Goal: Communication & Community: Answer question/provide support

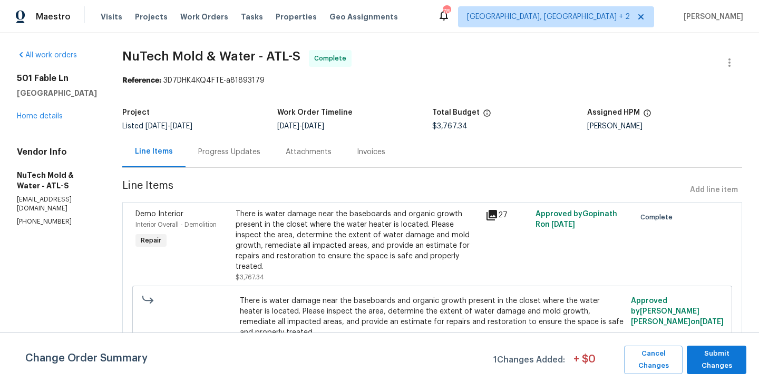
click at [55, 111] on div "501 Fable Ln Canton, GA 30114 Home details" at bounding box center [57, 97] width 80 height 48
click at [54, 115] on link "Home details" at bounding box center [40, 116] width 46 height 7
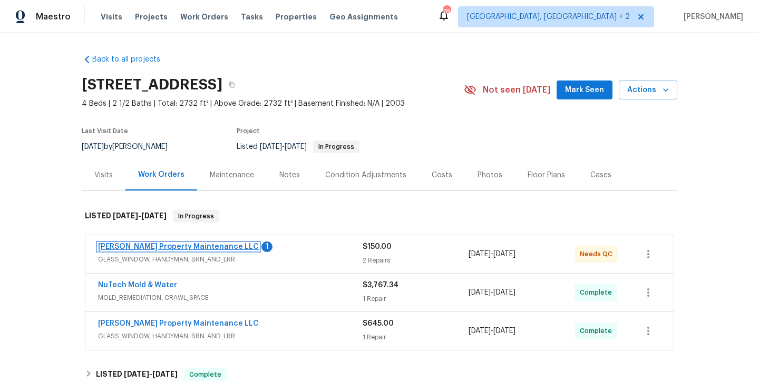
click at [189, 248] on link "Glen Property Maintenance LLC" at bounding box center [178, 246] width 161 height 7
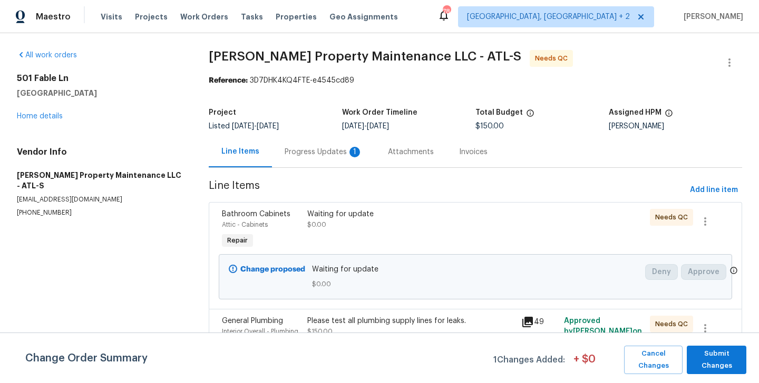
click at [305, 141] on div "Progress Updates 1" at bounding box center [323, 151] width 103 height 31
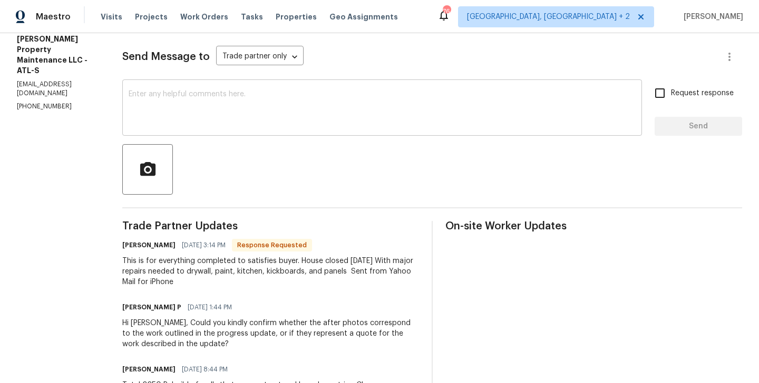
scroll to position [136, 0]
click at [251, 267] on div "This is for everything completed to satisfies buyer. House closed last Friday W…" at bounding box center [270, 273] width 297 height 32
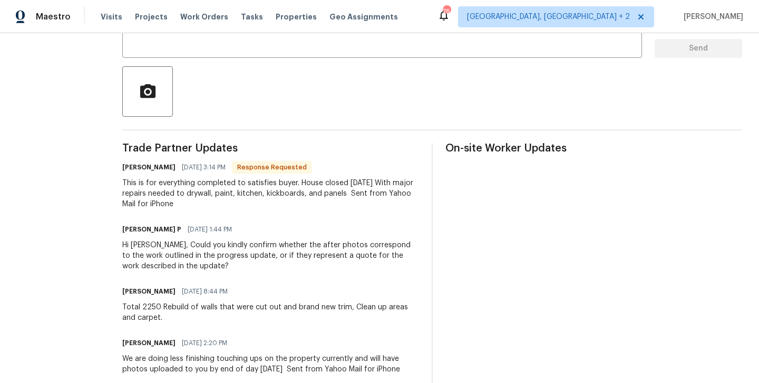
scroll to position [0, 0]
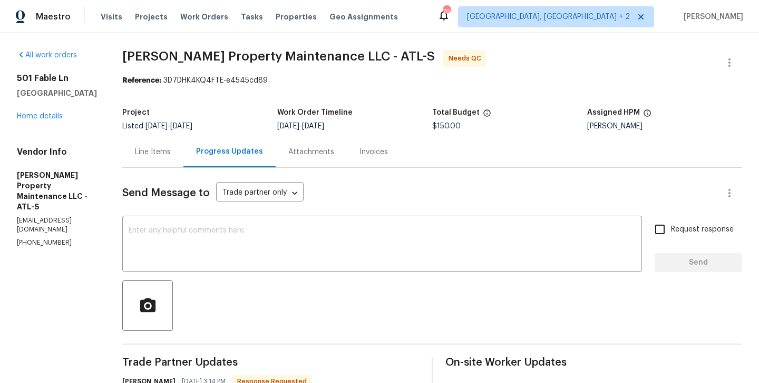
click at [167, 151] on div "Line Items" at bounding box center [153, 152] width 36 height 11
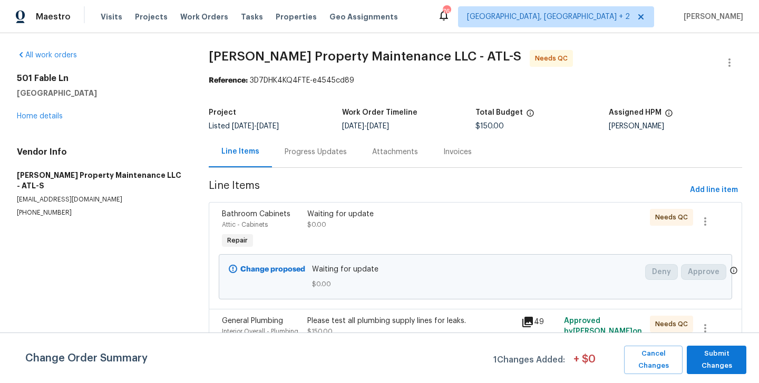
scroll to position [24, 0]
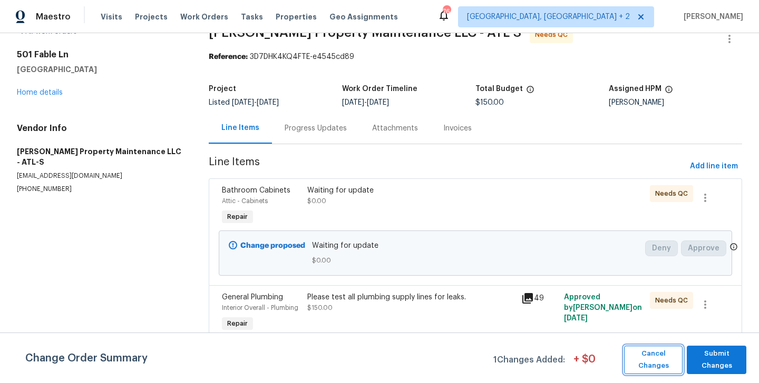
click at [658, 359] on span "Cancel Changes" at bounding box center [653, 360] width 48 height 24
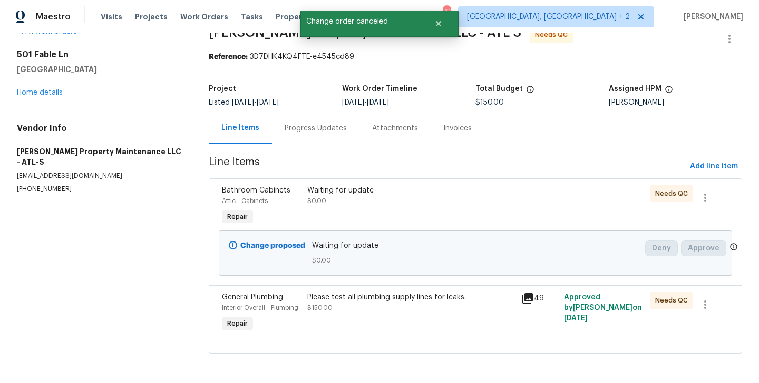
scroll to position [0, 0]
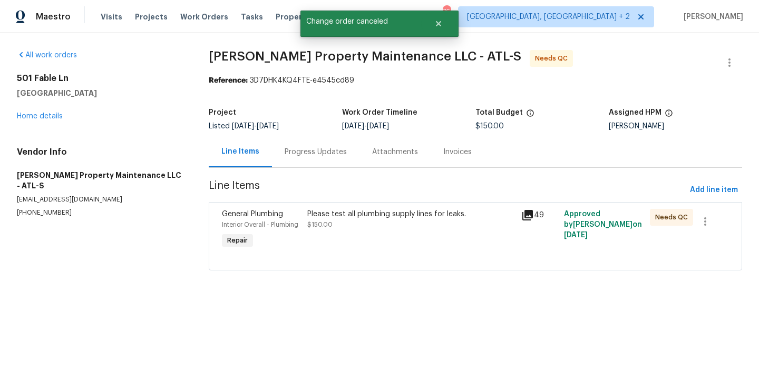
click at [368, 238] on div "Please test all plumbing supply lines for leaks. $150.00" at bounding box center [411, 230] width 214 height 48
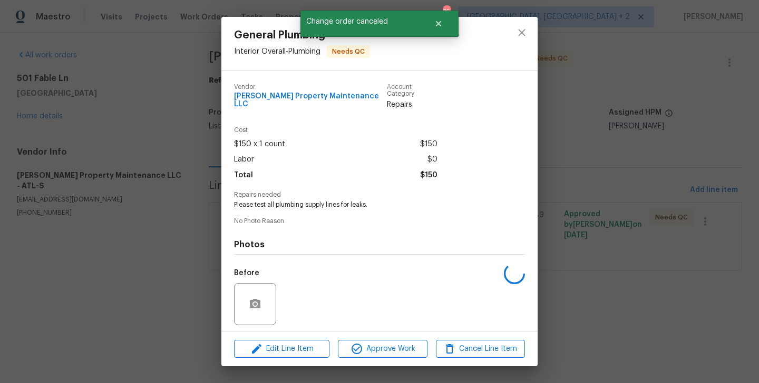
scroll to position [66, 0]
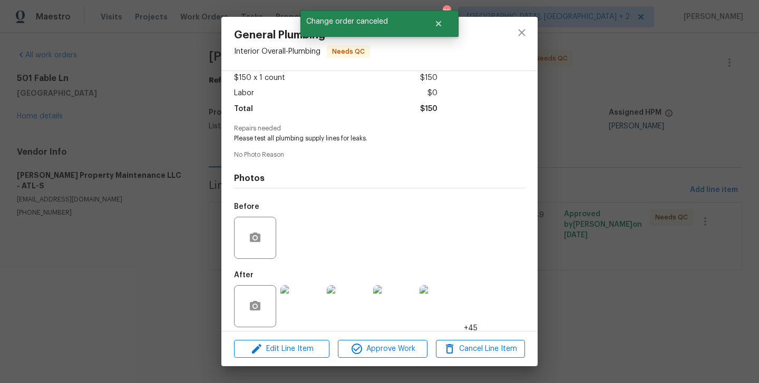
click at [296, 306] on img at bounding box center [301, 307] width 42 height 42
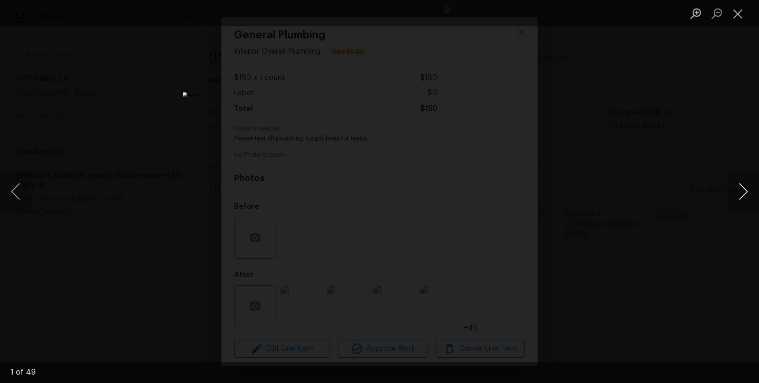
click at [744, 187] on button "Next image" at bounding box center [743, 192] width 32 height 42
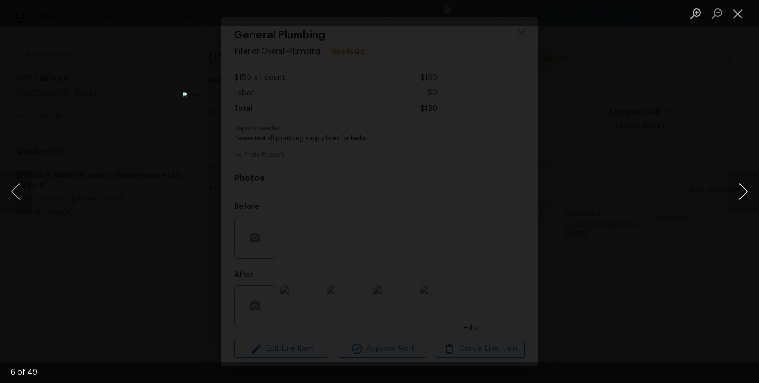
click at [744, 187] on button "Next image" at bounding box center [743, 192] width 32 height 42
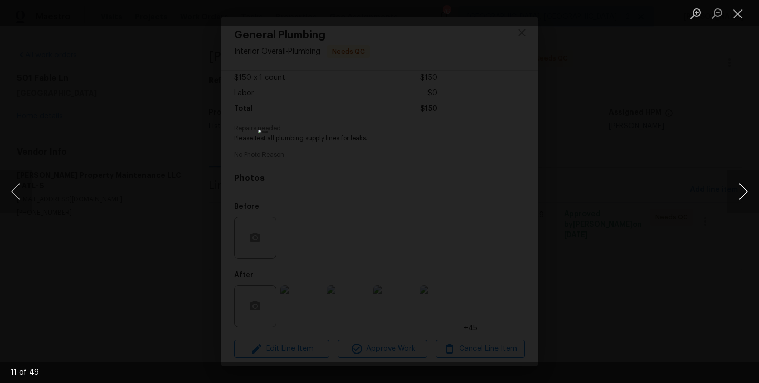
click at [744, 187] on button "Next image" at bounding box center [743, 192] width 32 height 42
click at [638, 194] on div "Lightbox" at bounding box center [379, 191] width 759 height 383
click at [554, 165] on div "Lightbox" at bounding box center [379, 191] width 759 height 383
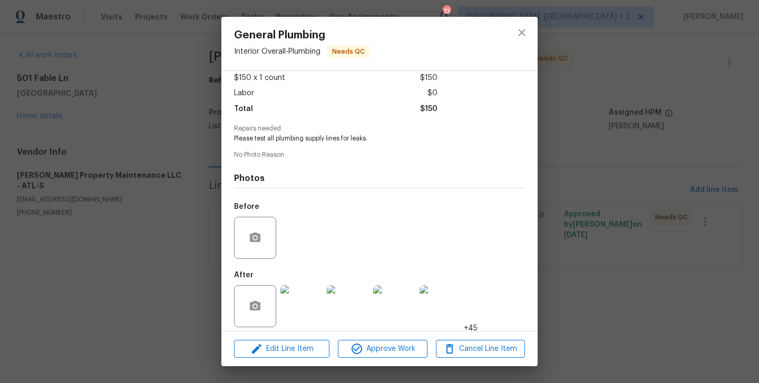
click at [558, 163] on div "General Plumbing Interior Overall - Plumbing Needs QC Vendor Glen Property Main…" at bounding box center [379, 191] width 759 height 383
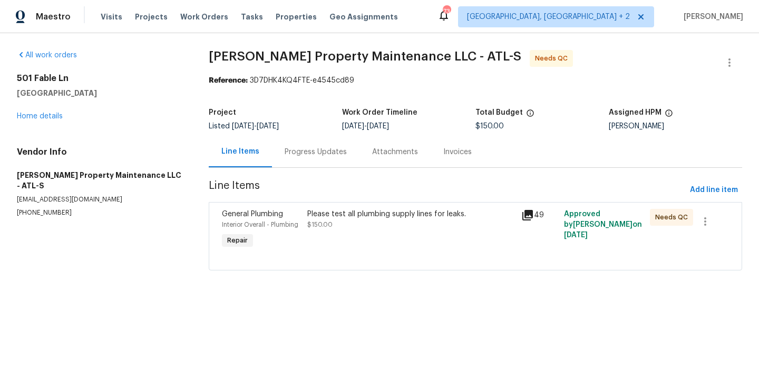
click at [311, 157] on div "Progress Updates" at bounding box center [315, 152] width 62 height 11
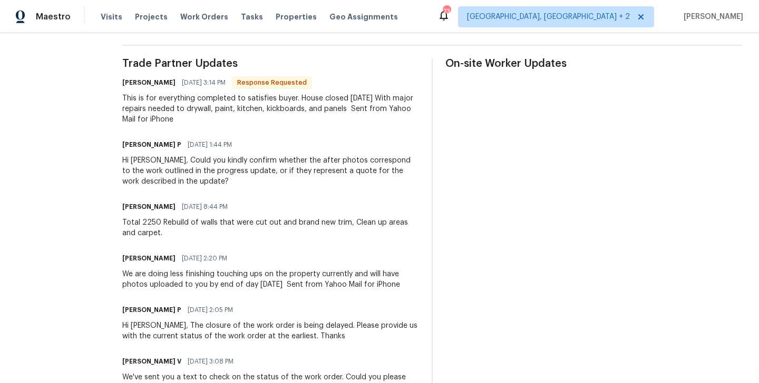
scroll to position [309, 0]
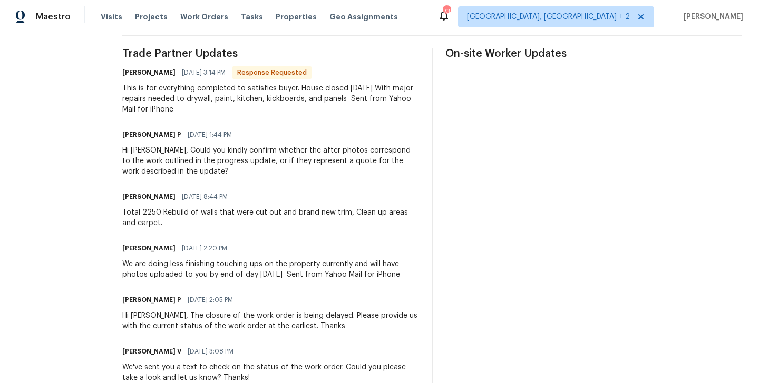
click at [249, 214] on div "Total 2250 Rebuild of walls that were cut out and brand new trim, Clean up area…" at bounding box center [270, 218] width 297 height 21
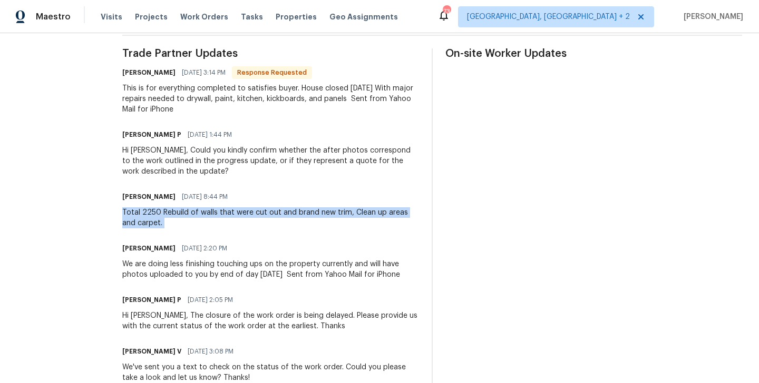
click at [249, 214] on div "Total 2250 Rebuild of walls that were cut out and brand new trim, Clean up area…" at bounding box center [270, 218] width 297 height 21
copy div "Total 2250 Rebuild of walls that were cut out and brand new trim, Clean up area…"
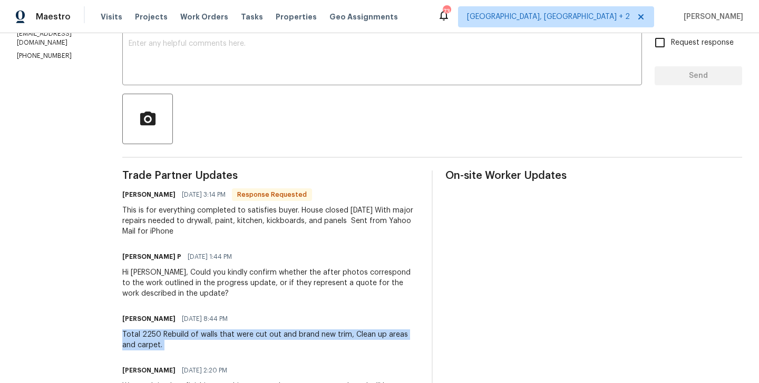
scroll to position [0, 0]
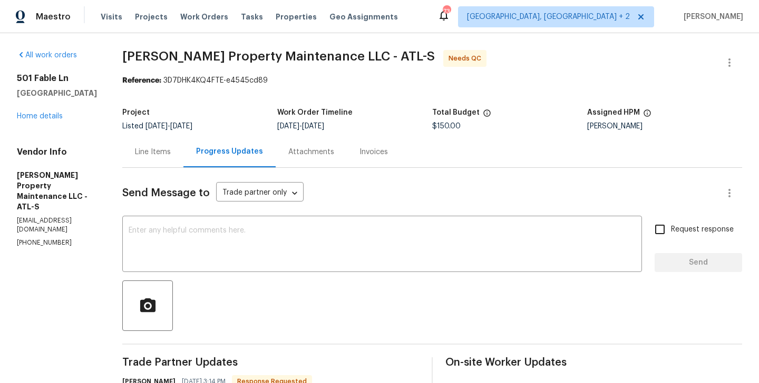
click at [47, 121] on div "501 Fable Ln Canton, GA 30114 Home details" at bounding box center [57, 97] width 80 height 48
click at [47, 117] on link "Home details" at bounding box center [40, 116] width 46 height 7
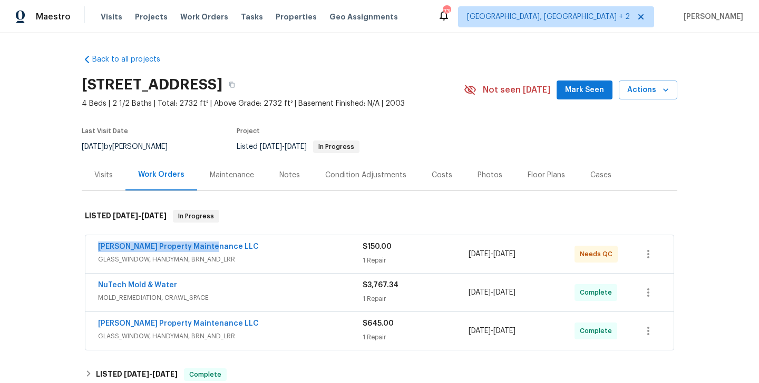
drag, startPoint x: 213, startPoint y: 243, endPoint x: 88, endPoint y: 243, distance: 124.8
click at [88, 243] on div "Glen Property Maintenance LLC GLASS_WINDOW, HANDYMAN, BRN_AND_LRR $150.00 1 Rep…" at bounding box center [379, 254] width 588 height 38
copy link "Glen Property Maintenance LLC"
click at [181, 244] on link "Glen Property Maintenance LLC" at bounding box center [178, 246] width 161 height 7
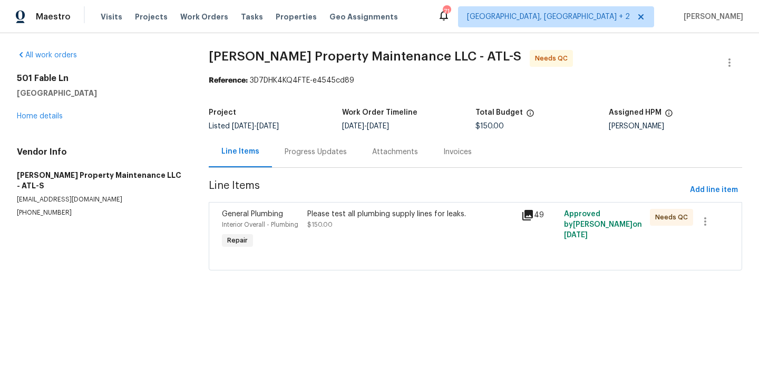
click at [373, 208] on div "Please test all plumbing supply lines for leaks. $150.00" at bounding box center [411, 230] width 214 height 48
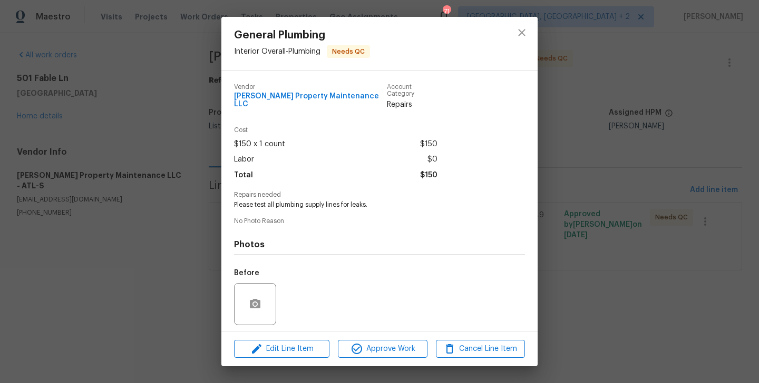
scroll to position [66, 0]
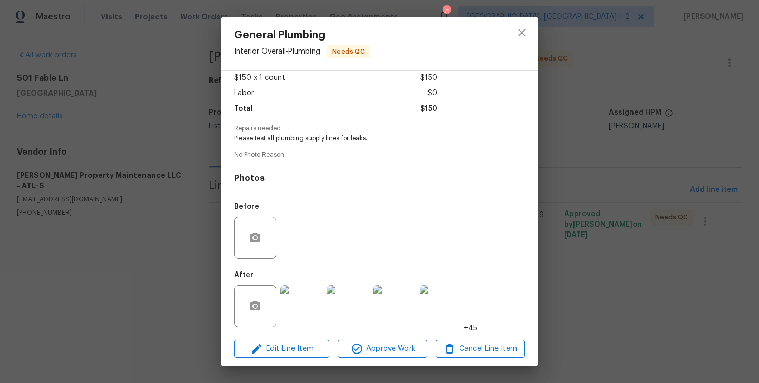
click at [78, 264] on div "General Plumbing Interior Overall - Plumbing Needs QC Vendor Glen Property Main…" at bounding box center [379, 191] width 759 height 383
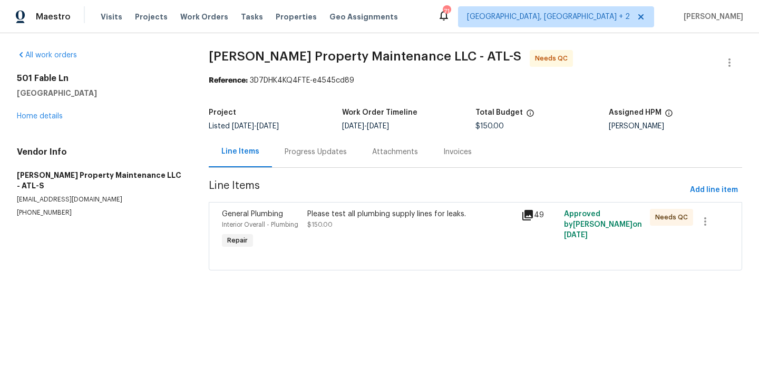
click at [293, 144] on div "Progress Updates" at bounding box center [315, 151] width 87 height 31
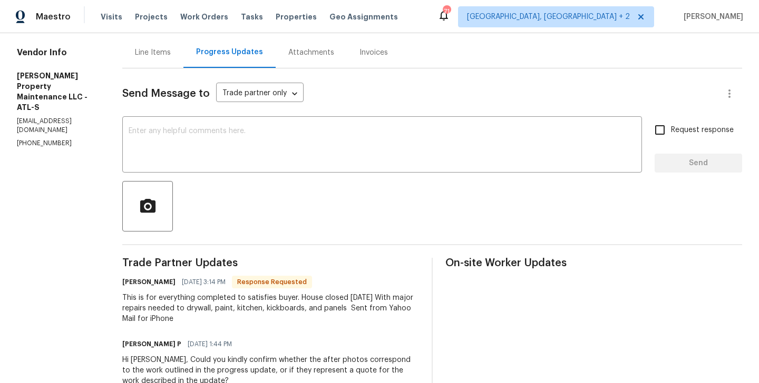
scroll to position [131, 0]
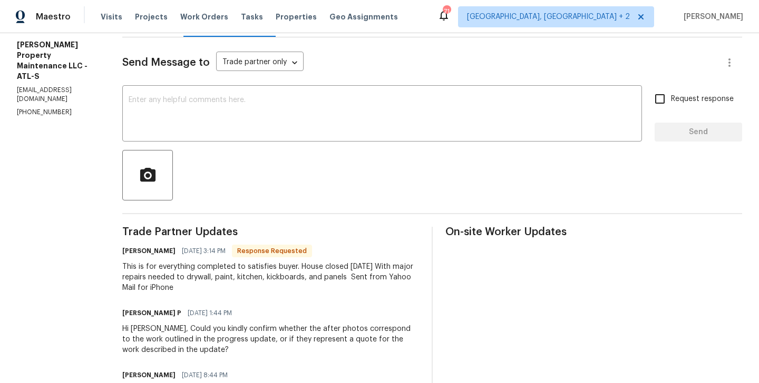
click at [135, 254] on h6 "Daniel glen" at bounding box center [148, 251] width 53 height 11
copy h6 "Daniel"
click at [186, 96] on textarea at bounding box center [382, 114] width 507 height 37
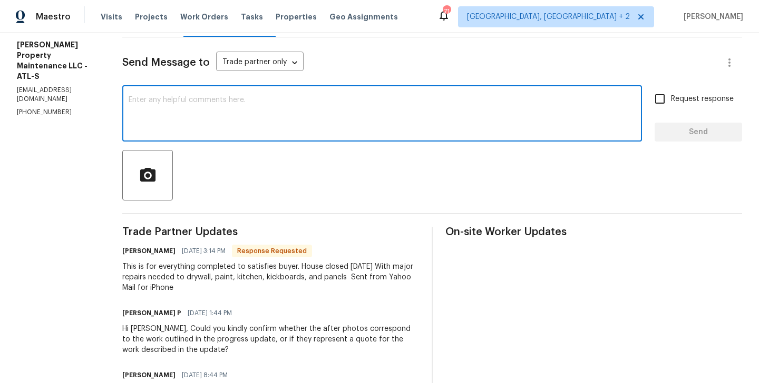
paste textarea "Daniel"
type textarea "Daniel thanks. I will circle back on this."
click at [675, 94] on span "Request response" at bounding box center [702, 99] width 63 height 11
click at [671, 93] on input "Request response" at bounding box center [659, 99] width 22 height 22
checkbox input "true"
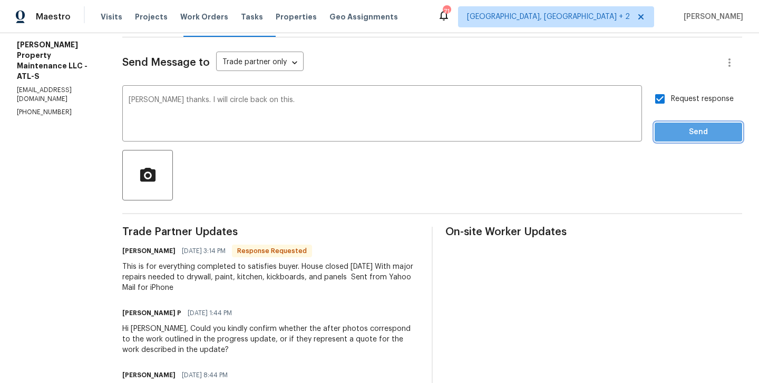
click at [674, 126] on span "Send" at bounding box center [698, 132] width 71 height 13
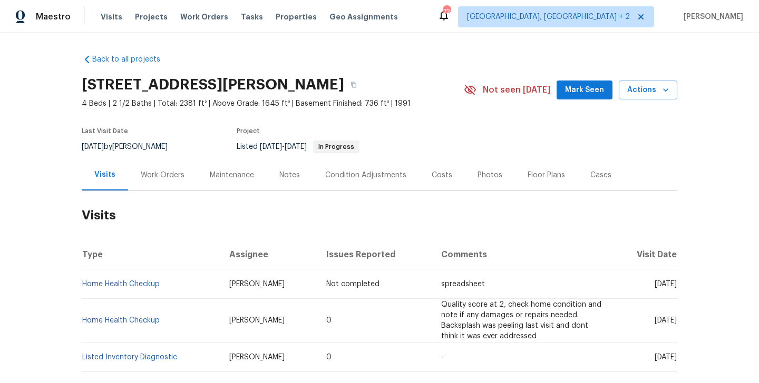
click at [167, 186] on div "Work Orders" at bounding box center [162, 175] width 69 height 31
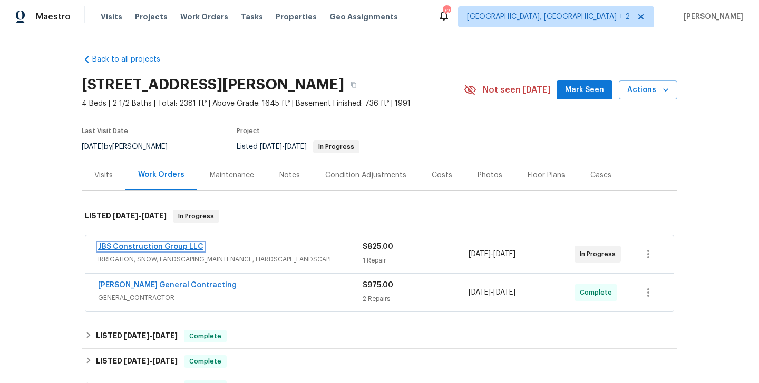
click at [189, 250] on link "JBS Construction Group LLC" at bounding box center [150, 246] width 105 height 7
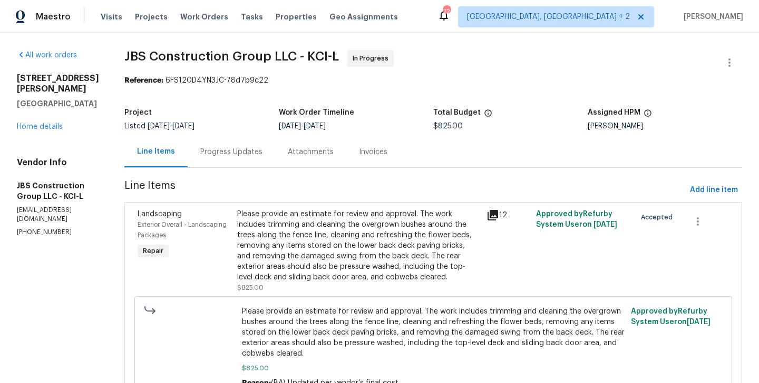
click at [269, 158] on div "Progress Updates" at bounding box center [231, 151] width 87 height 31
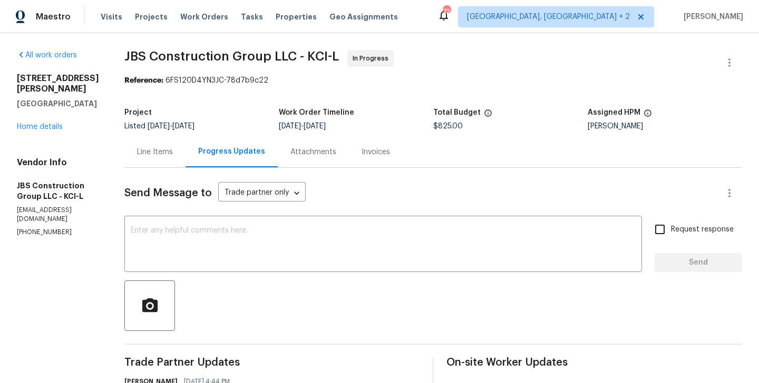
click at [37, 205] on div "Vendor Info JBS Construction Group LLC - KCI-L opendoor@jbsconstructiongroup.co…" at bounding box center [58, 197] width 82 height 80
copy p "(615) 519-9339"
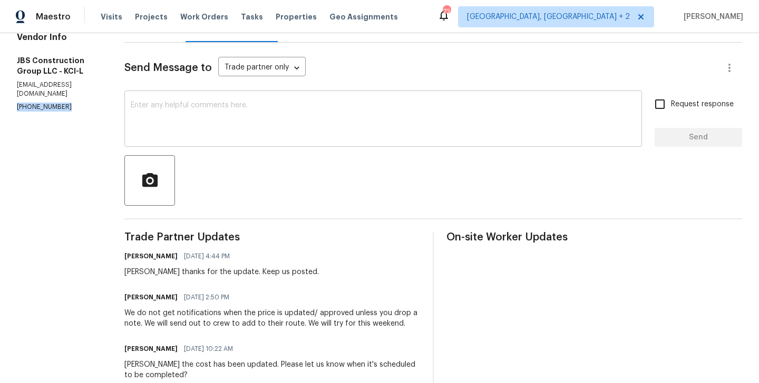
scroll to position [126, 0]
click at [163, 295] on h6 "Kevin Polley" at bounding box center [150, 297] width 53 height 11
copy h6 "Kevin"
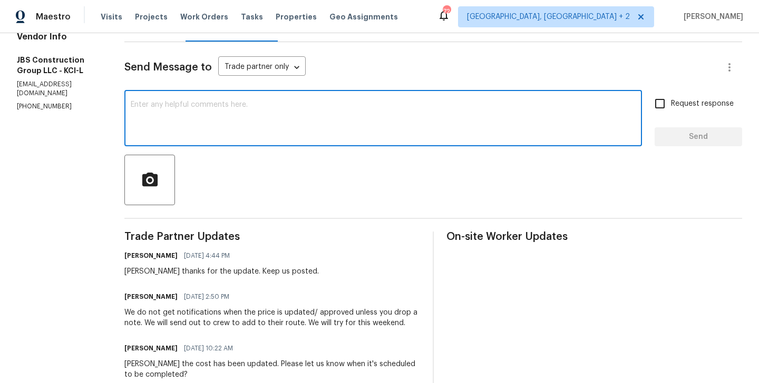
click at [219, 125] on textarea at bounding box center [383, 119] width 505 height 37
paste textarea "Kevin"
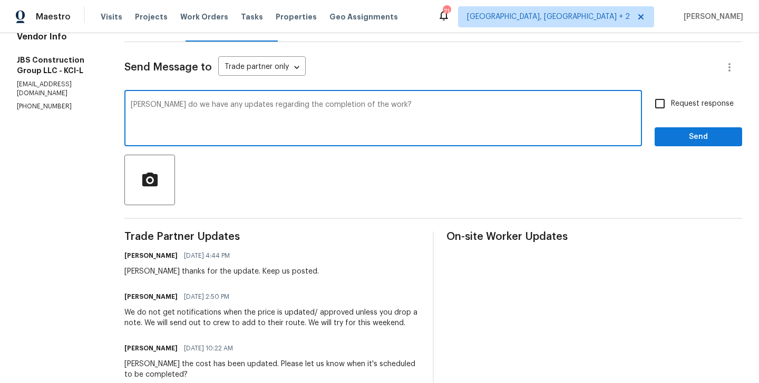
type textarea "Kevin do we have any updates regarding the completion of the work?"
click at [695, 109] on span "Request response" at bounding box center [702, 104] width 63 height 11
click at [671, 109] on input "Request response" at bounding box center [659, 104] width 22 height 22
checkbox input "true"
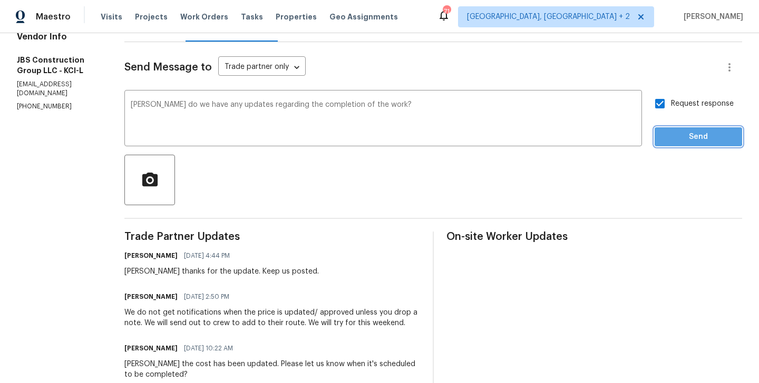
click at [691, 136] on span "Send" at bounding box center [698, 137] width 71 height 13
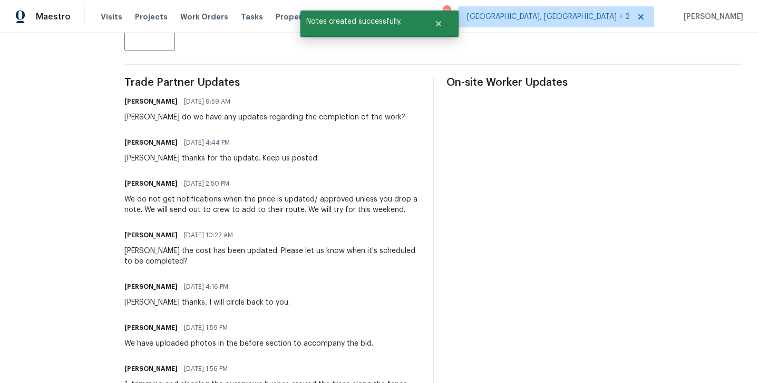
scroll to position [0, 0]
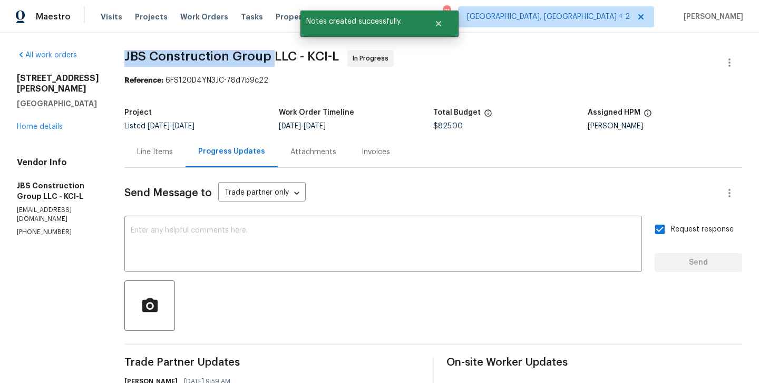
drag, startPoint x: 156, startPoint y: 57, endPoint x: 304, endPoint y: 57, distance: 148.5
click at [304, 57] on span "JBS Construction Group LLC - KCI-L" at bounding box center [231, 56] width 214 height 13
copy span "JBS Construction Group"
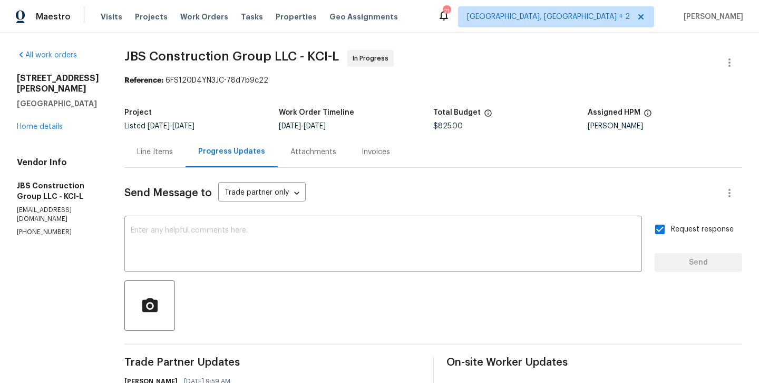
click at [488, 103] on div "Project Listed 9/4/2025 - 9/12/2025 Work Order Timeline 9/4/2025 - 9/12/2025 To…" at bounding box center [432, 120] width 617 height 34
click at [49, 228] on p "(615) 519-9339" at bounding box center [58, 232] width 82 height 9
copy p "(615) 519-9339"
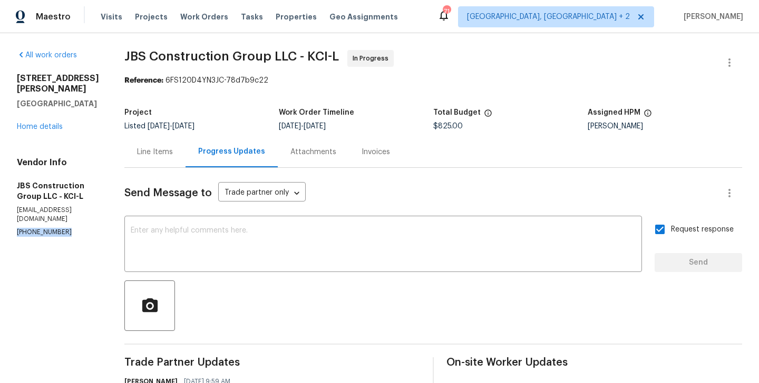
click at [52, 228] on p "(615) 519-9339" at bounding box center [58, 232] width 82 height 9
drag, startPoint x: 109, startPoint y: 93, endPoint x: 1, endPoint y: 77, distance: 109.6
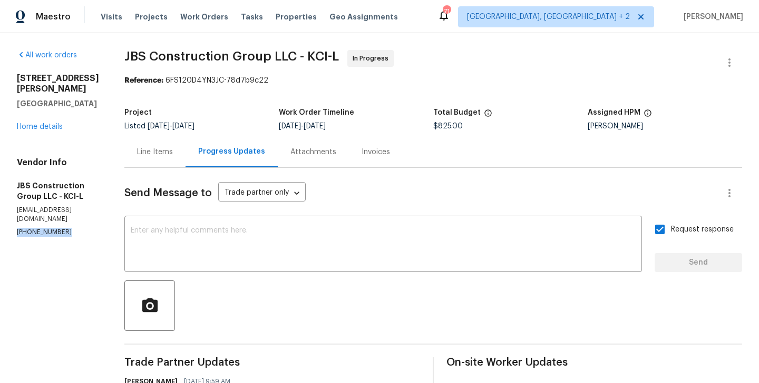
copy div "15416 Floyd St Overland Park, KS 66223"
click at [56, 123] on link "Home details" at bounding box center [40, 126] width 46 height 7
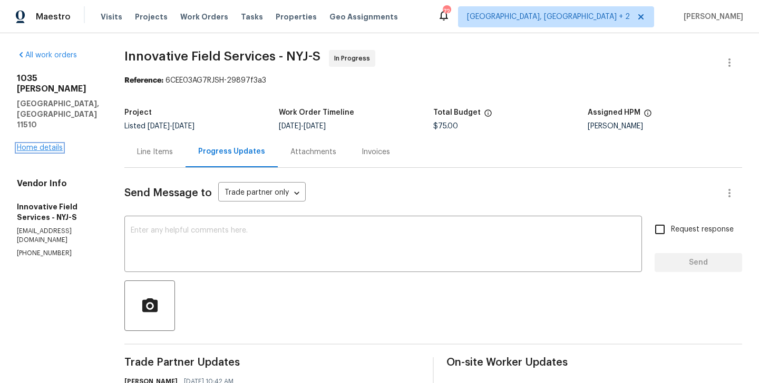
click at [39, 144] on link "Home details" at bounding box center [40, 147] width 46 height 7
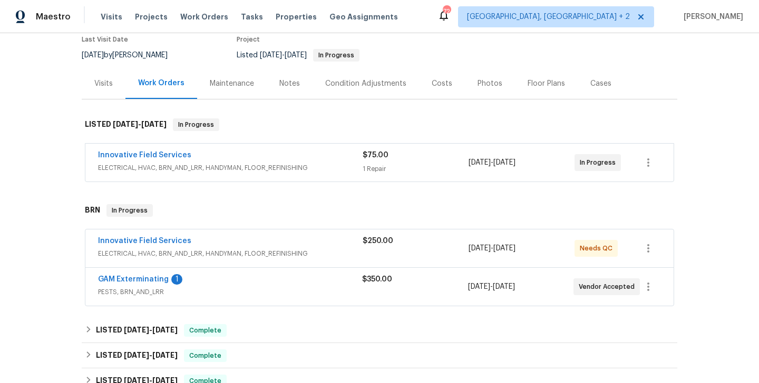
scroll to position [92, 0]
click at [158, 153] on link "Innovative Field Services" at bounding box center [144, 154] width 93 height 7
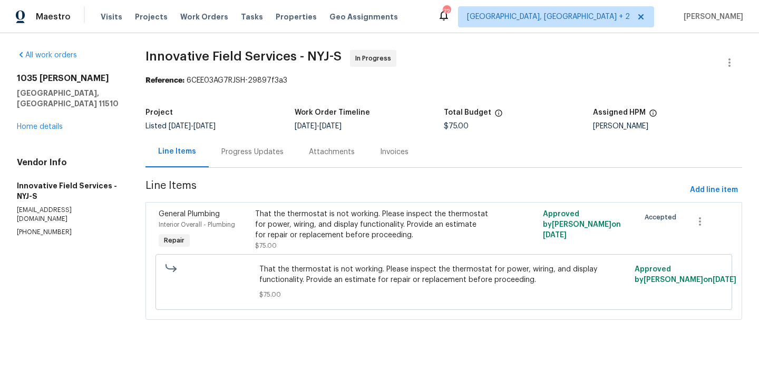
click at [31, 228] on p "(631) 676-4222" at bounding box center [68, 232] width 103 height 9
copy p "(631) 676-4222"
click at [262, 155] on div "Progress Updates" at bounding box center [252, 152] width 62 height 11
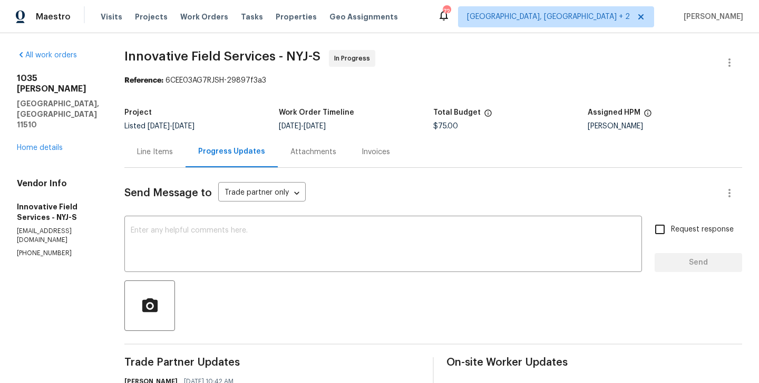
click at [161, 130] on div "Project Listed 9/3/2025 - 9/12/2025 Work Order Timeline 9/10/2025 - 9/12/2025 T…" at bounding box center [432, 120] width 617 height 34
click at [161, 135] on div "Project Listed 9/3/2025 - 9/12/2025 Work Order Timeline 9/10/2025 - 9/12/2025 T…" at bounding box center [432, 120] width 617 height 34
click at [172, 159] on div "Line Items" at bounding box center [154, 151] width 61 height 31
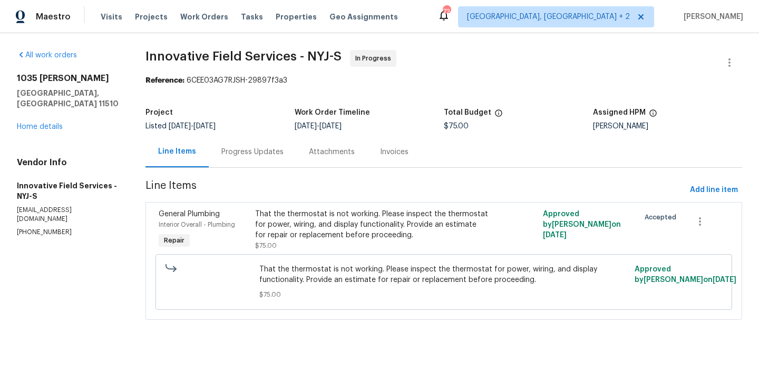
click at [34, 228] on p "(631) 676-4222" at bounding box center [68, 232] width 103 height 9
copy p "(631) 676-4222"
click at [229, 166] on div "Progress Updates" at bounding box center [252, 151] width 87 height 31
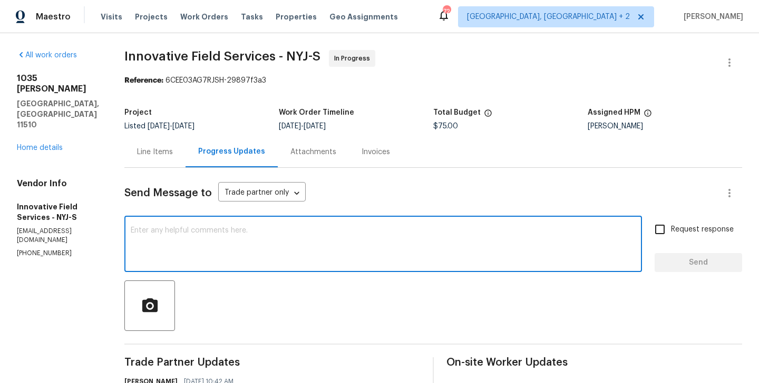
click at [220, 238] on textarea at bounding box center [383, 245] width 505 height 37
paste textarea "(631) 676-4222"
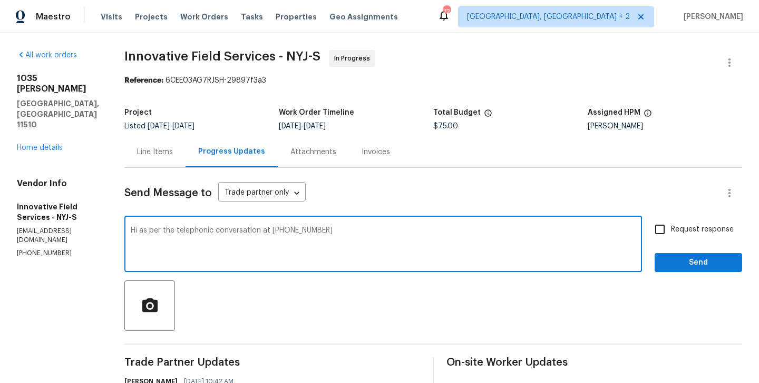
click at [363, 232] on textarea "Hi as per the telephonic conversation at (631) 676-4222" at bounding box center [383, 245] width 505 height 37
type textarea "Hi as per the telephonic conversation at (631) 676-4222 as the delivery is dela…"
click at [678, 219] on label "Request response" at bounding box center [690, 230] width 85 height 22
click at [671, 219] on input "Request response" at bounding box center [659, 230] width 22 height 22
checkbox input "true"
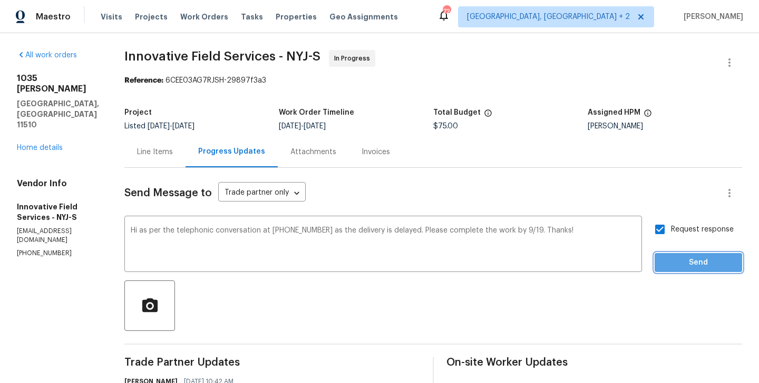
click at [678, 268] on span "Send" at bounding box center [698, 263] width 71 height 13
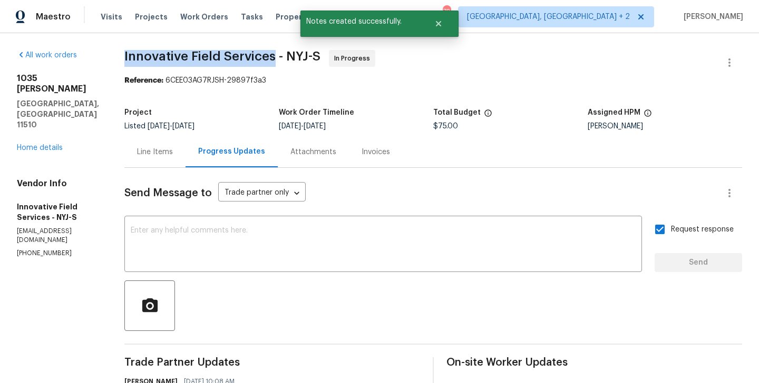
drag, startPoint x: 113, startPoint y: 60, endPoint x: 271, endPoint y: 60, distance: 158.0
copy span "Innovative Field Services"
click at [55, 144] on link "Home details" at bounding box center [40, 147] width 46 height 7
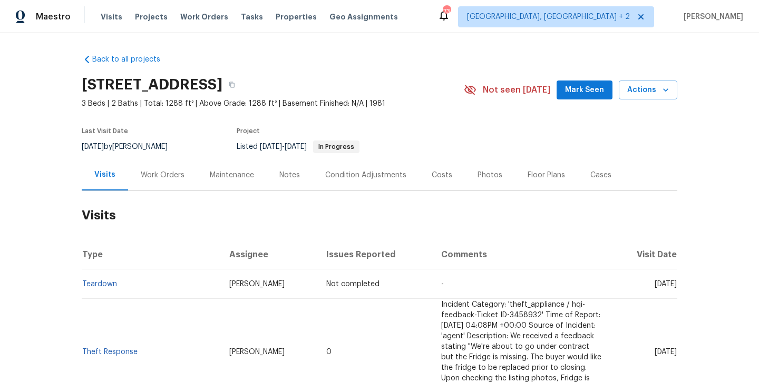
click at [167, 182] on div "Work Orders" at bounding box center [162, 175] width 69 height 31
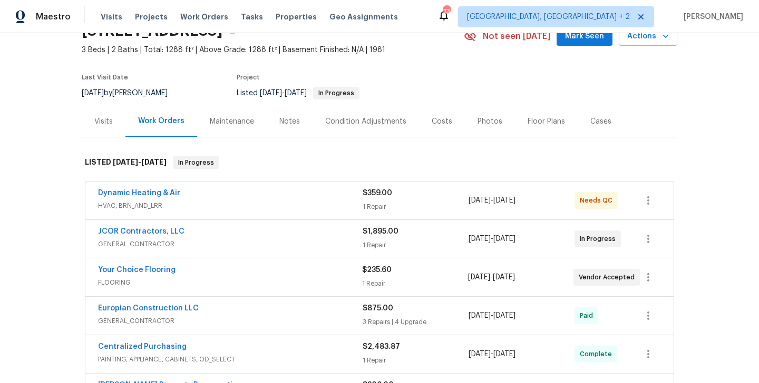
scroll to position [153, 0]
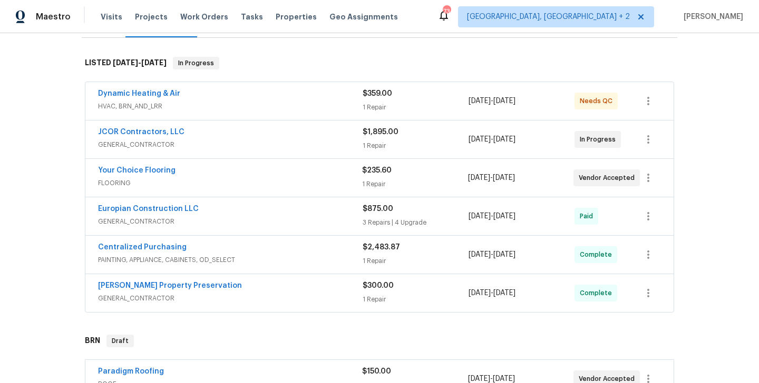
click at [160, 99] on span "Dynamic Heating & Air" at bounding box center [139, 93] width 82 height 11
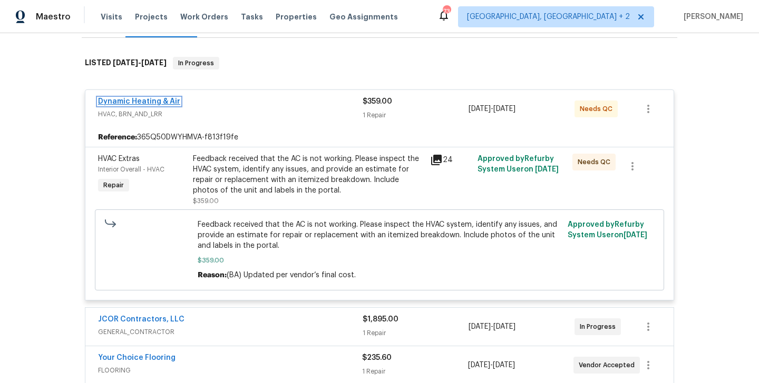
click at [167, 100] on link "Dynamic Heating & Air" at bounding box center [139, 101] width 82 height 7
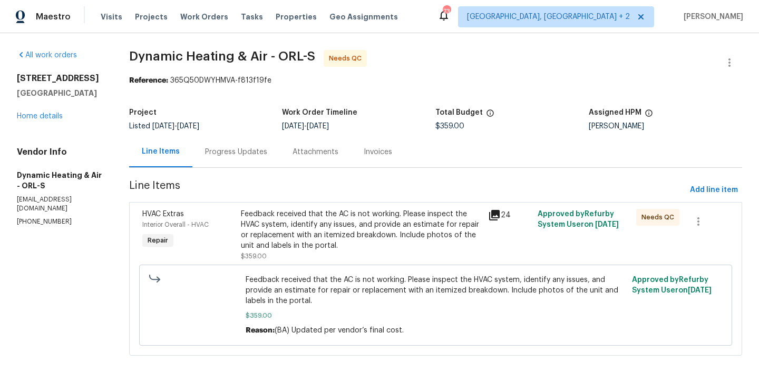
click at [250, 145] on div "Progress Updates" at bounding box center [235, 151] width 87 height 31
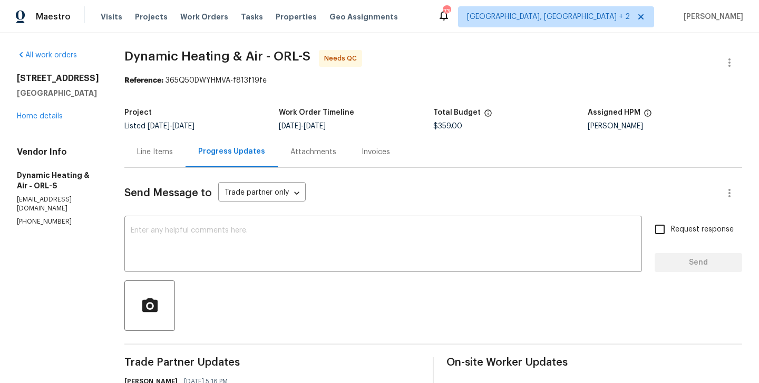
click at [185, 157] on div "Line Items" at bounding box center [154, 151] width 61 height 31
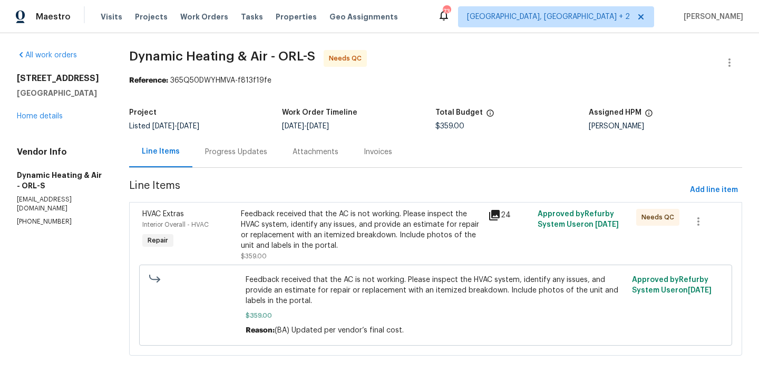
click at [336, 223] on div "Feedback received that the AC is not working. Please inspect the HVAC system, i…" at bounding box center [361, 230] width 241 height 42
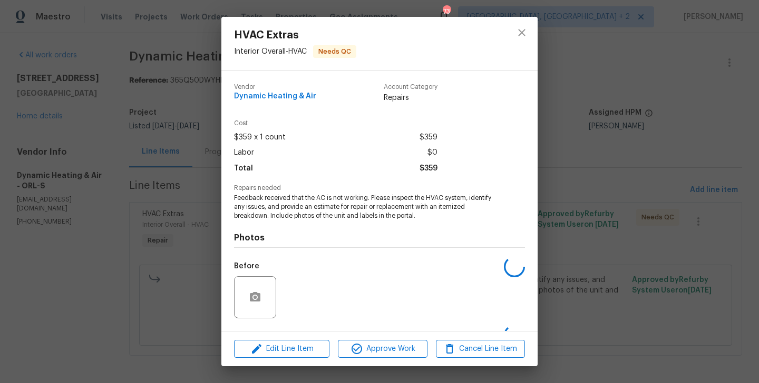
scroll to position [66, 0]
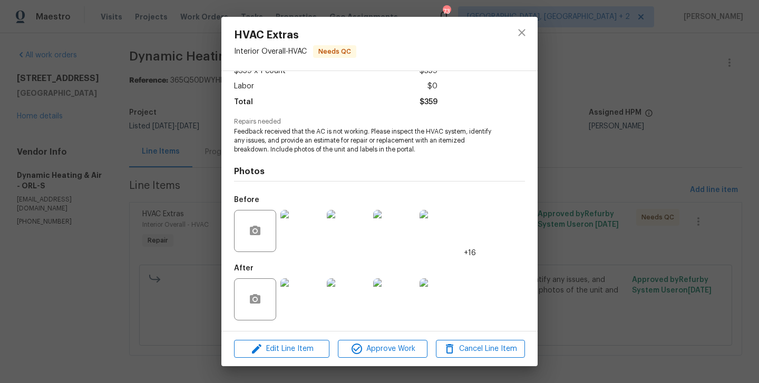
click at [596, 192] on div "HVAC Extras Interior Overall - HVAC Needs QC Vendor Dynamic Heating & Air Accou…" at bounding box center [379, 191] width 759 height 383
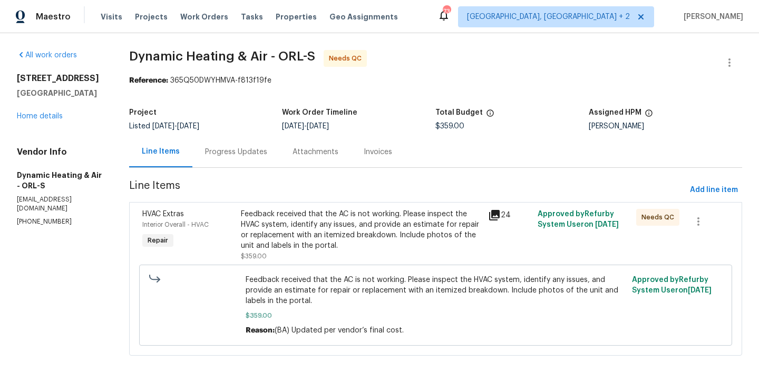
click at [262, 161] on div "Progress Updates" at bounding box center [235, 151] width 87 height 31
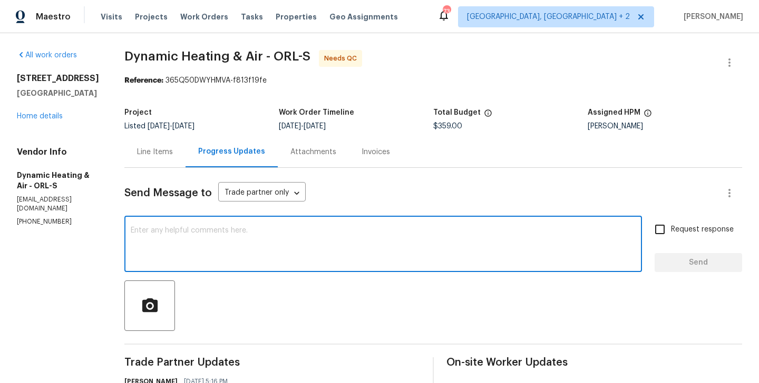
click at [255, 248] on textarea at bounding box center [383, 245] width 505 height 37
type textarea "WO approved. Thanks!"
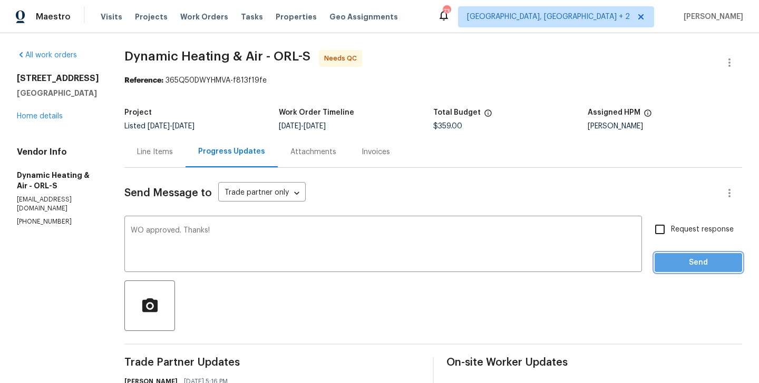
click at [714, 261] on span "Send" at bounding box center [698, 263] width 71 height 13
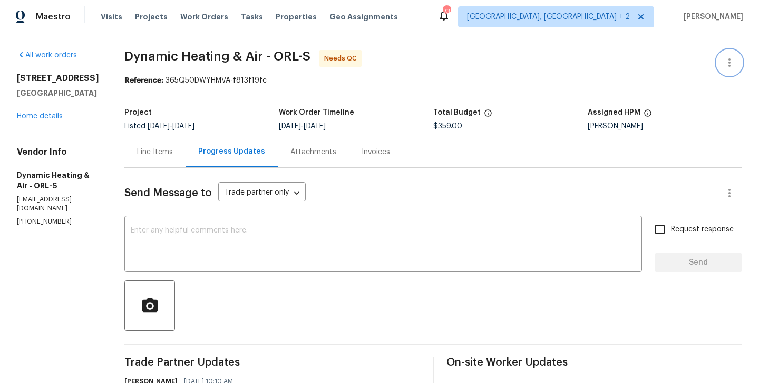
click at [738, 57] on button "button" at bounding box center [728, 62] width 25 height 25
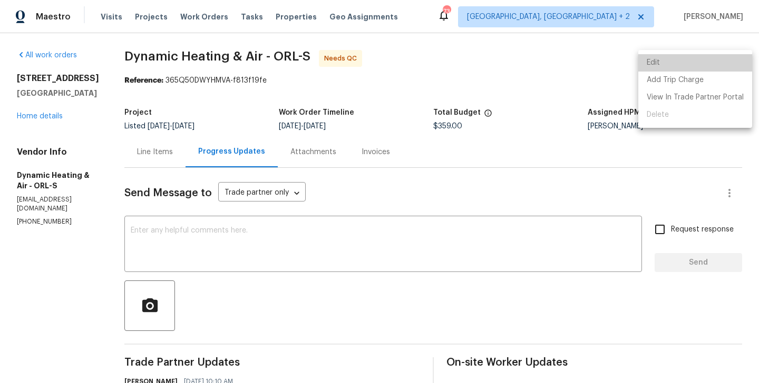
click at [711, 57] on li "Edit" at bounding box center [695, 62] width 114 height 17
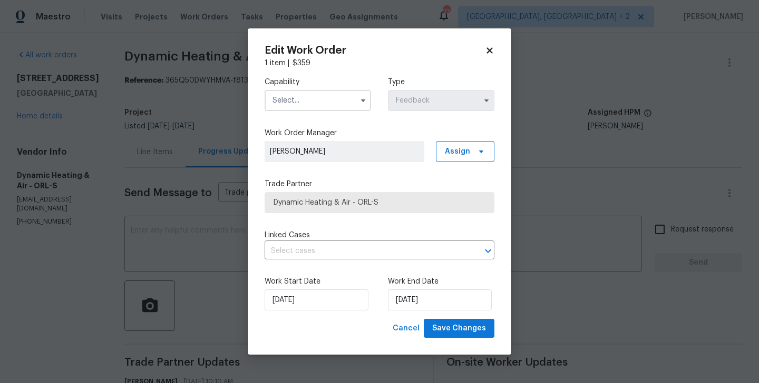
click at [173, 274] on body "Maestro Visits Projects Work Orders Tasks Properties Geo Assignments 73 Albuque…" at bounding box center [379, 191] width 759 height 383
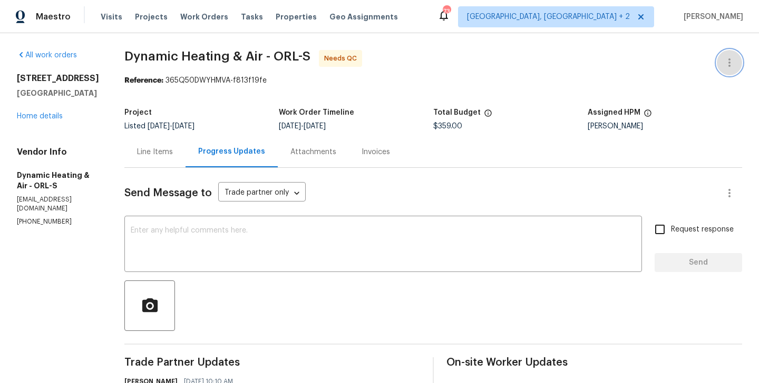
click at [731, 57] on icon "button" at bounding box center [729, 62] width 13 height 13
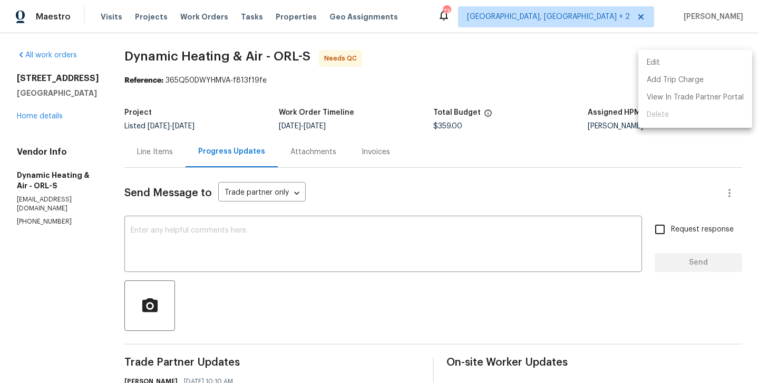
click at [703, 57] on li "Edit" at bounding box center [695, 62] width 114 height 17
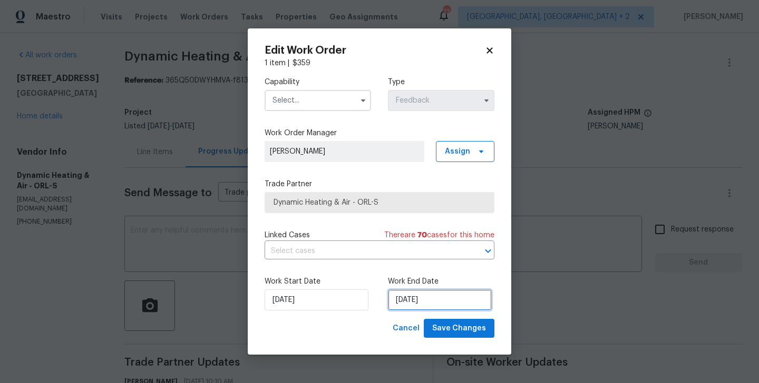
click at [418, 302] on input "10/09/2025" at bounding box center [440, 300] width 104 height 21
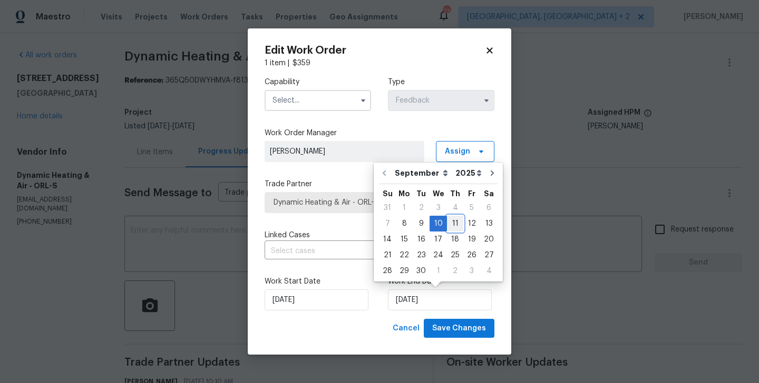
click at [450, 221] on div "11" at bounding box center [455, 223] width 16 height 15
type input "[DATE]"
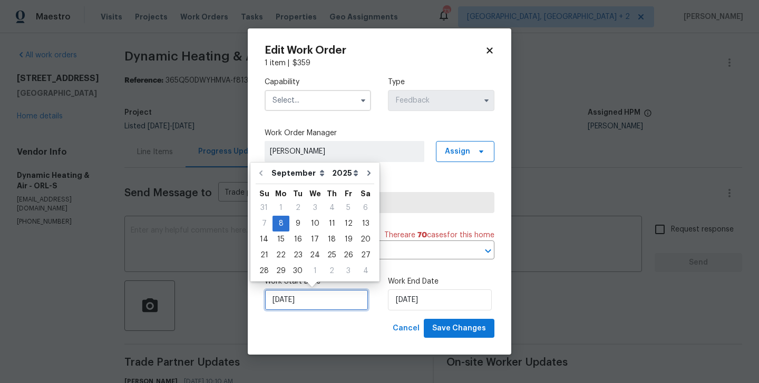
click at [308, 302] on input "08/09/2025" at bounding box center [316, 300] width 104 height 21
click at [296, 228] on div "9" at bounding box center [297, 223] width 17 height 15
type input "[DATE]"
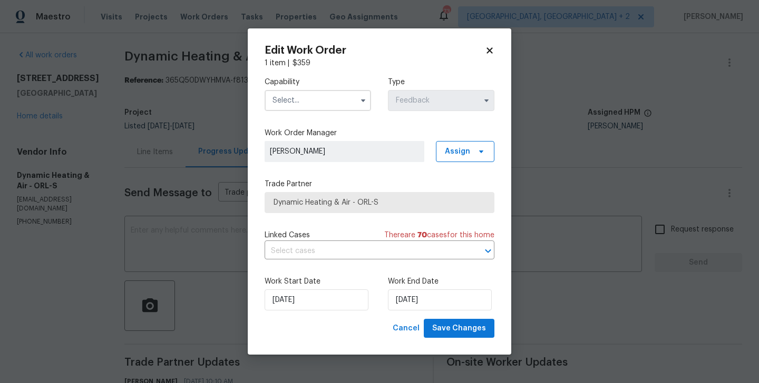
click at [309, 93] on input "text" at bounding box center [317, 100] width 106 height 21
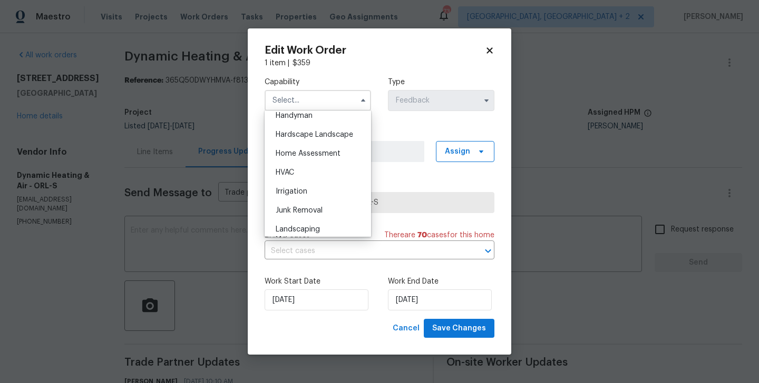
scroll to position [587, 0]
click at [308, 175] on div "HVAC" at bounding box center [317, 172] width 101 height 19
type input "HVAC"
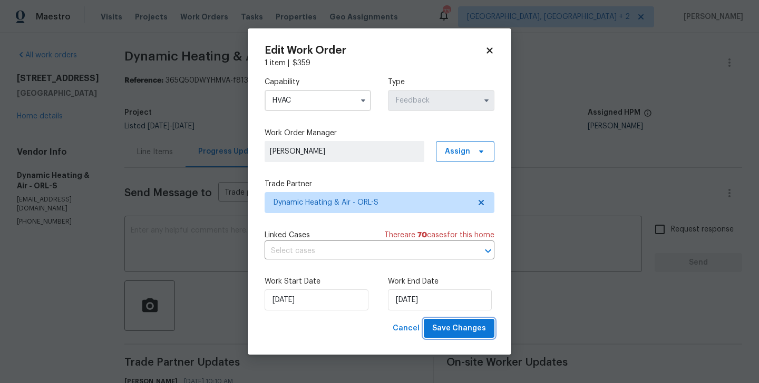
click at [461, 335] on span "Save Changes" at bounding box center [459, 328] width 54 height 13
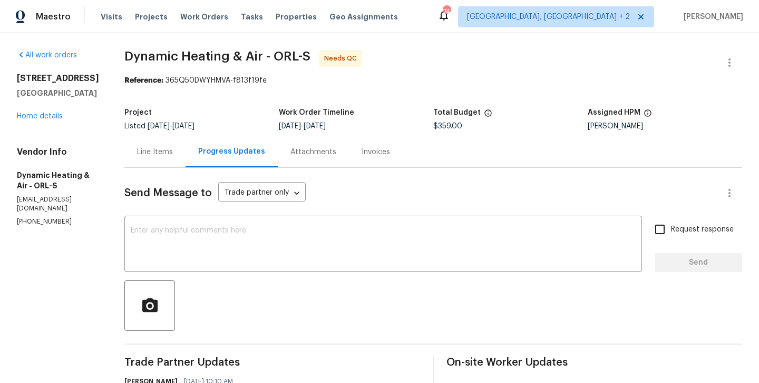
click at [141, 156] on div "Line Items" at bounding box center [154, 151] width 61 height 31
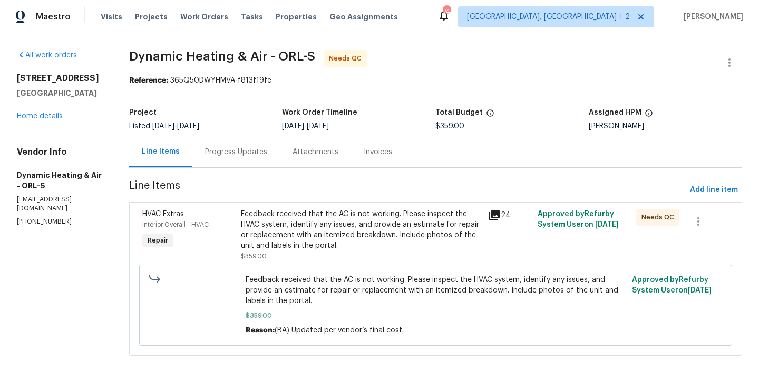
click at [353, 234] on div "Feedback received that the AC is not working. Please inspect the HVAC system, i…" at bounding box center [361, 230] width 241 height 42
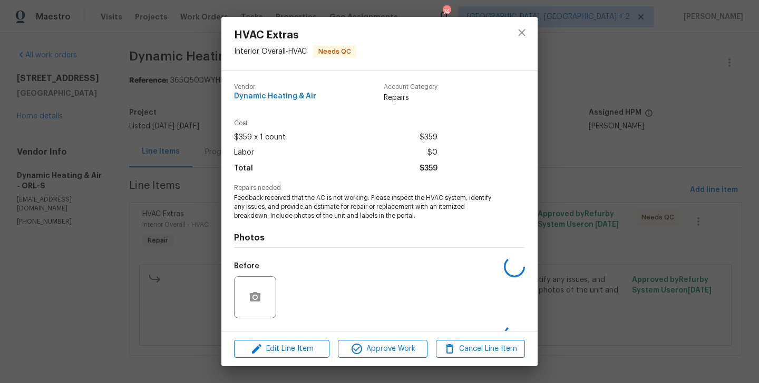
scroll to position [66, 0]
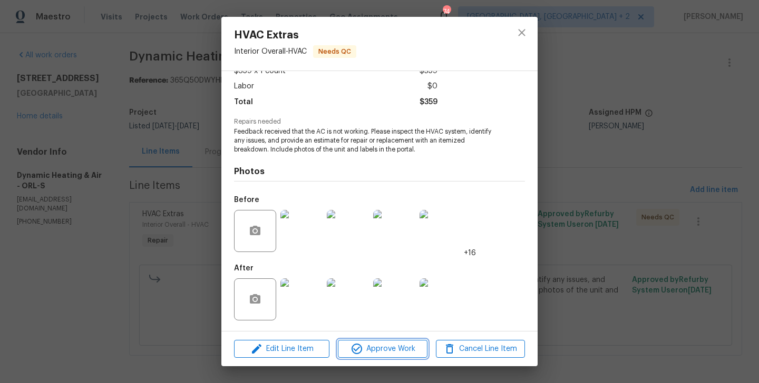
click at [359, 350] on icon "button" at bounding box center [356, 349] width 13 height 13
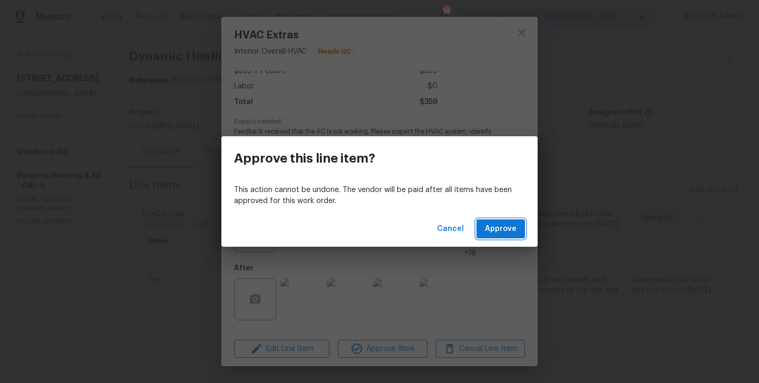
click at [507, 235] on button "Approve" at bounding box center [500, 229] width 48 height 19
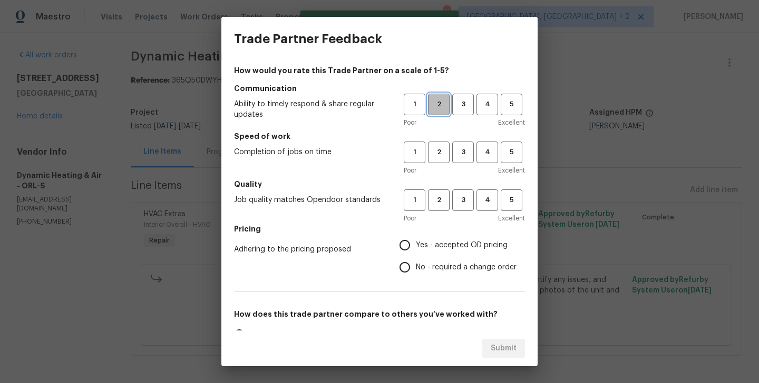
click at [439, 115] on button "2" at bounding box center [439, 105] width 22 height 22
click at [439, 159] on button "2" at bounding box center [439, 153] width 22 height 22
click at [439, 195] on span "2" at bounding box center [438, 200] width 19 height 12
click at [437, 268] on span "No - required a change order" at bounding box center [466, 267] width 101 height 11
click at [416, 268] on input "No - required a change order" at bounding box center [404, 268] width 22 height 22
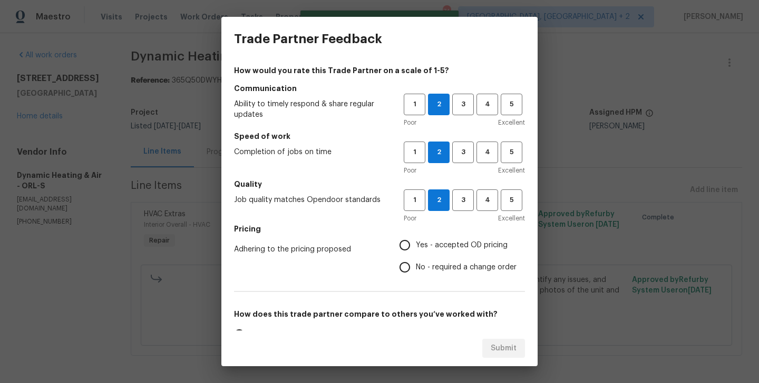
radio input "true"
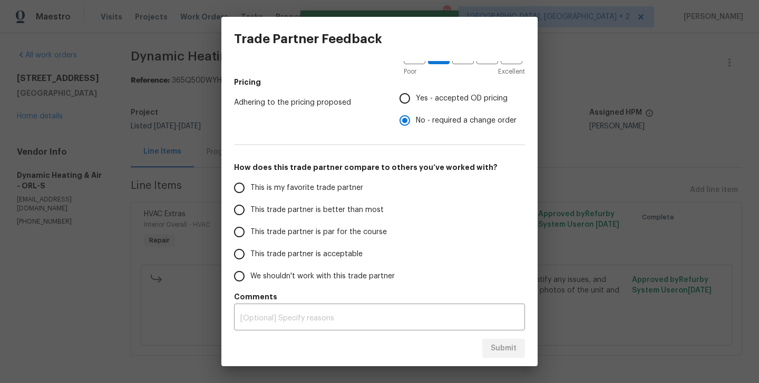
scroll to position [151, 0]
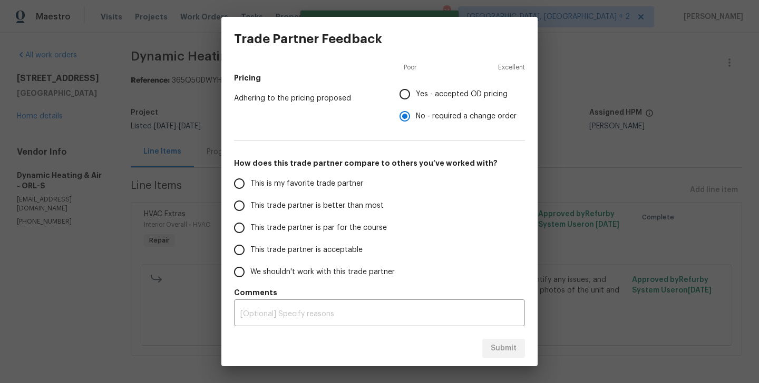
click at [328, 221] on label "This trade partner is par for the course" at bounding box center [311, 228] width 166 height 22
click at [250, 221] on input "This trade partner is par for the course" at bounding box center [239, 228] width 22 height 22
click at [520, 354] on button "Submit" at bounding box center [503, 348] width 43 height 19
radio input "true"
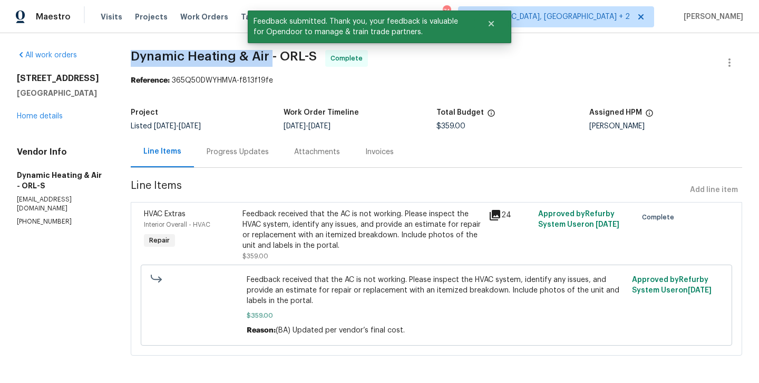
drag, startPoint x: 128, startPoint y: 60, endPoint x: 272, endPoint y: 60, distance: 144.3
click at [272, 60] on div "All work orders 8 Blakeport Ln Palm Coast, FL 32137 Home details Vendor Info Dy…" at bounding box center [379, 209] width 759 height 352
copy span "Dynamic Heating & Air"
click at [47, 117] on link "Home details" at bounding box center [40, 116] width 46 height 7
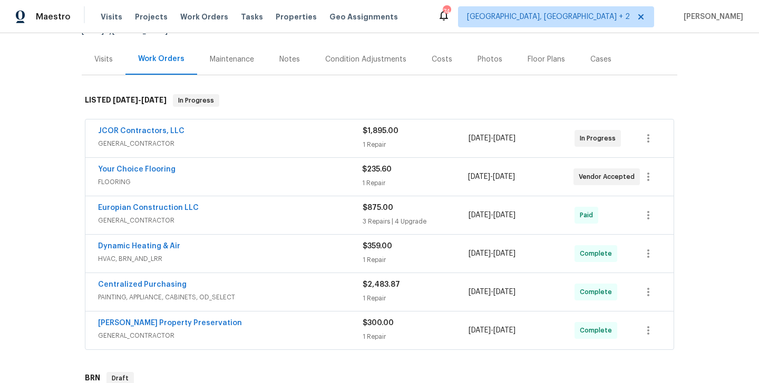
scroll to position [119, 0]
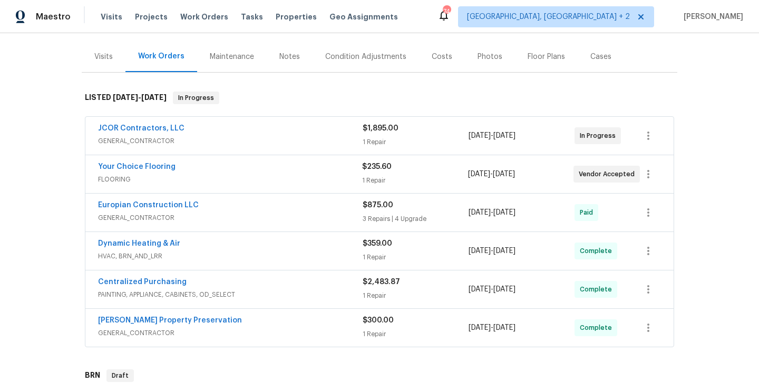
click at [191, 177] on span "FLOORING" at bounding box center [230, 179] width 264 height 11
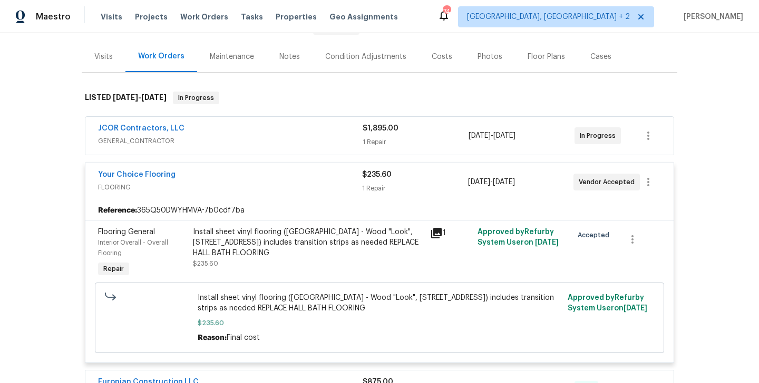
click at [190, 173] on div "Your Choice Flooring" at bounding box center [230, 176] width 264 height 13
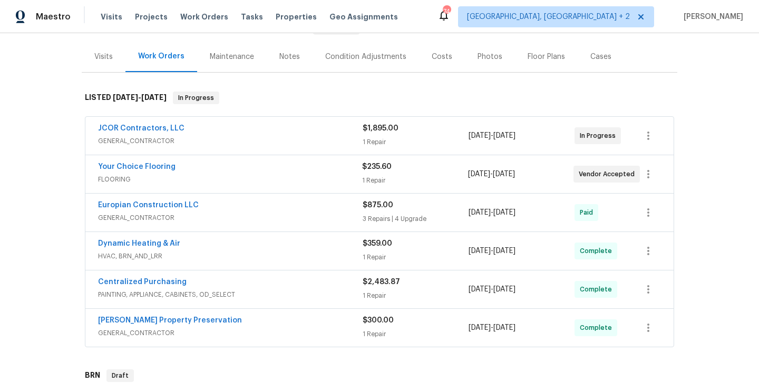
click at [202, 124] on div "JCOR Contractors, LLC" at bounding box center [230, 129] width 264 height 13
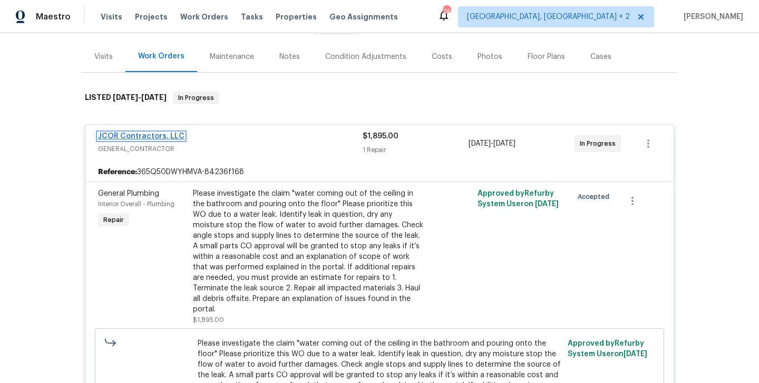
click at [162, 133] on link "JCOR Contractors, LLC" at bounding box center [141, 136] width 86 height 7
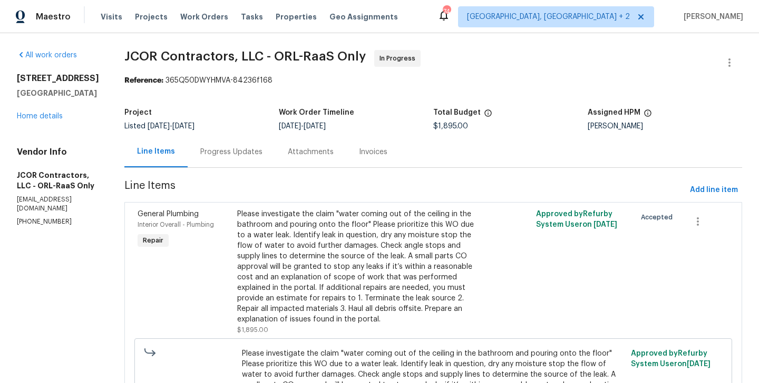
click at [243, 154] on div "Progress Updates" at bounding box center [231, 151] width 87 height 31
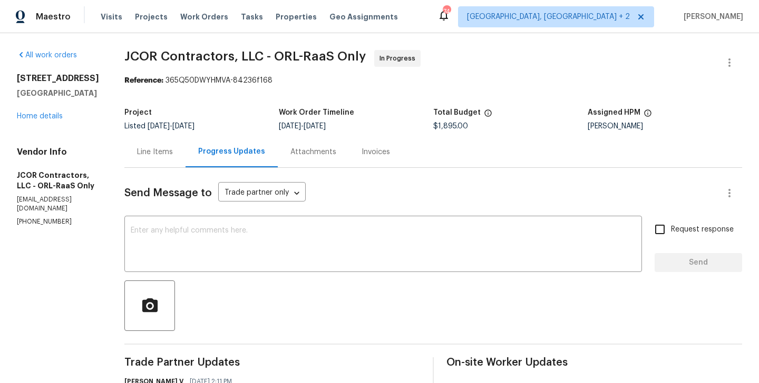
click at [35, 112] on div "8 Blakeport Ln Palm Coast, FL 32137 Home details" at bounding box center [58, 97] width 82 height 48
click at [38, 112] on div "8 Blakeport Ln Palm Coast, FL 32137 Home details" at bounding box center [58, 97] width 82 height 48
click at [38, 119] on link "Home details" at bounding box center [40, 116] width 46 height 7
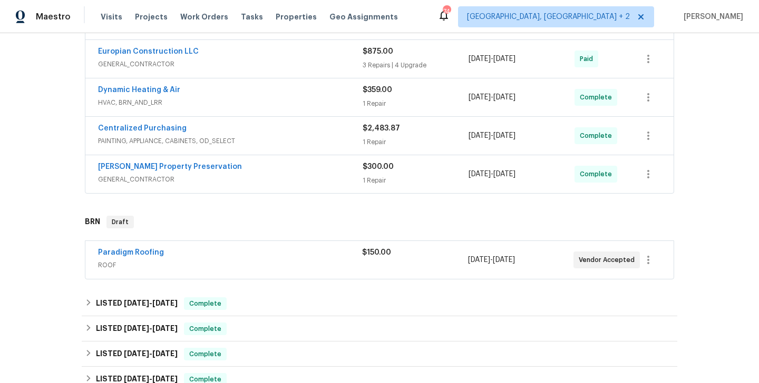
scroll to position [274, 0]
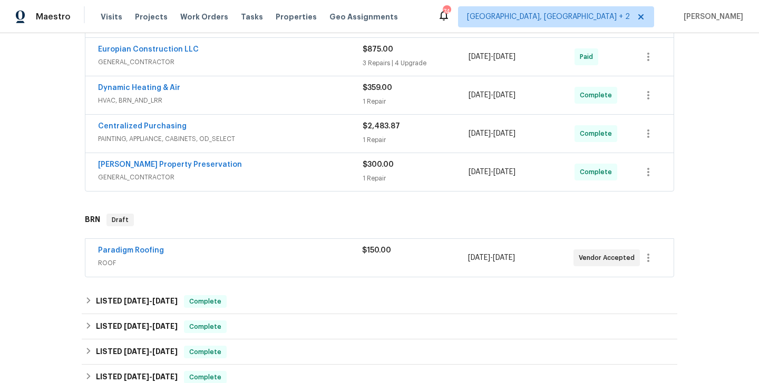
click at [185, 251] on div "Paradigm Roofing" at bounding box center [230, 251] width 264 height 13
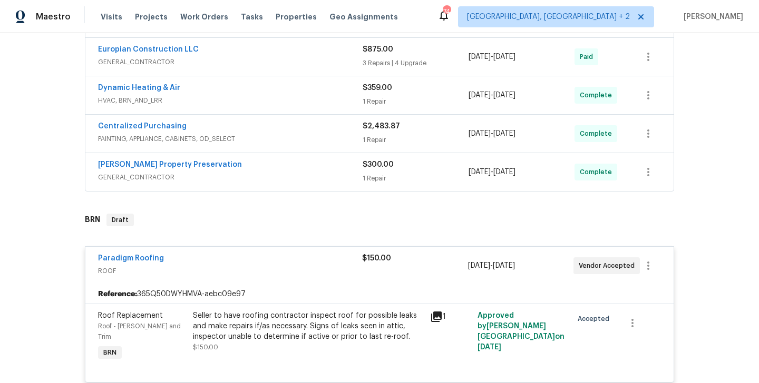
click at [191, 252] on div "Paradigm Roofing ROOF $150.00 9/15/2025 - 9/18/2025 Vendor Accepted" at bounding box center [379, 266] width 588 height 38
click at [205, 252] on div "Paradigm Roofing ROOF $150.00 9/15/2025 - 9/18/2025 Vendor Accepted" at bounding box center [379, 266] width 588 height 38
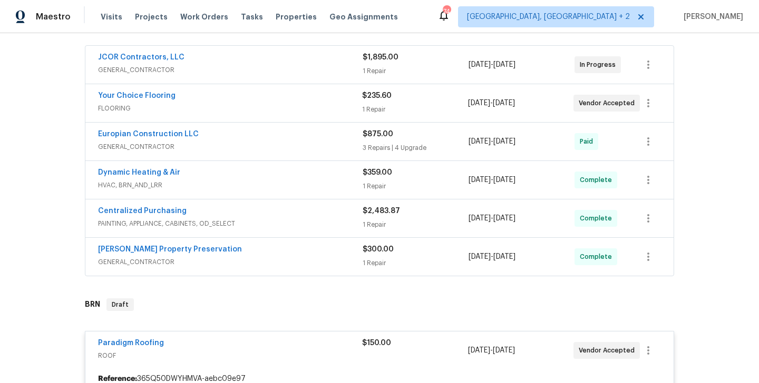
scroll to position [121, 0]
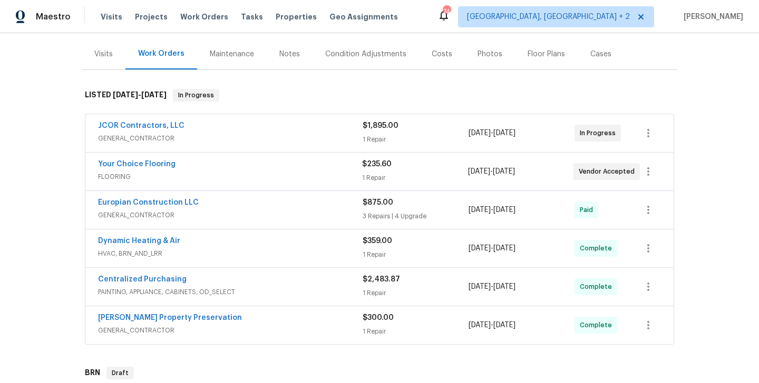
click at [212, 123] on div "JCOR Contractors, LLC" at bounding box center [230, 127] width 264 height 13
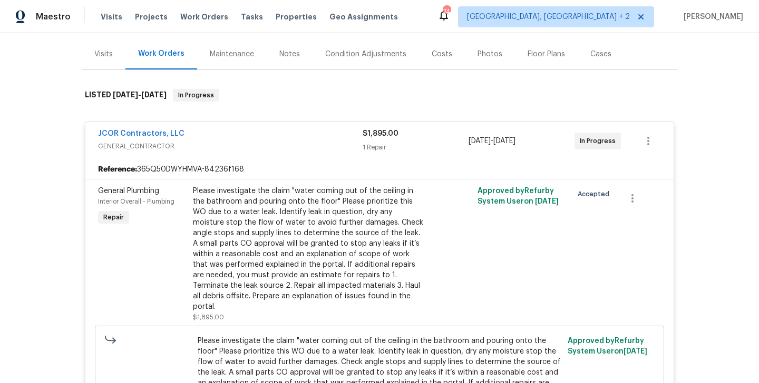
click at [206, 133] on div "JCOR Contractors, LLC" at bounding box center [230, 135] width 264 height 13
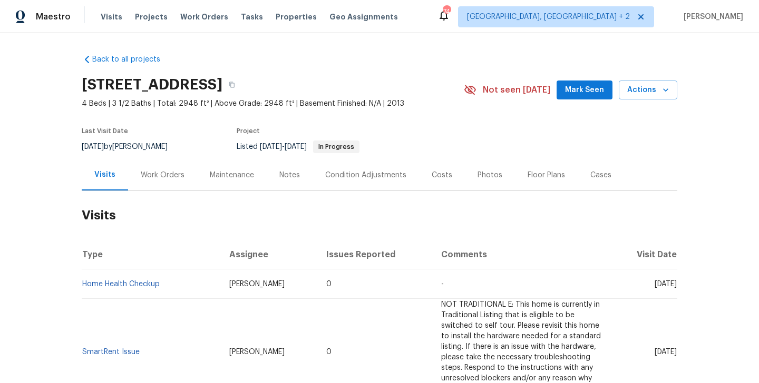
click at [163, 175] on div "Work Orders" at bounding box center [163, 175] width 44 height 11
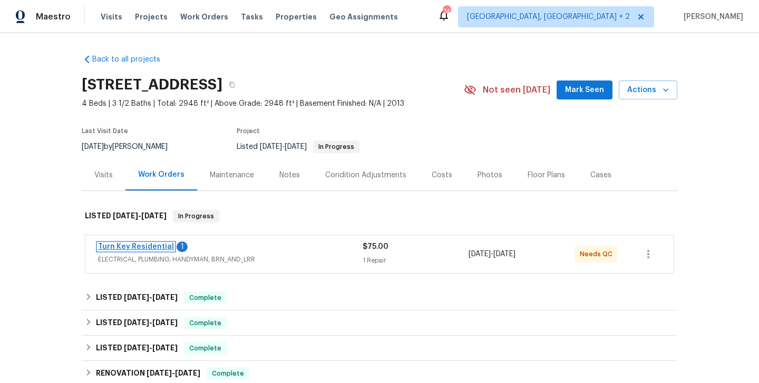
click at [158, 247] on link "Turn Key Residential" at bounding box center [136, 246] width 76 height 7
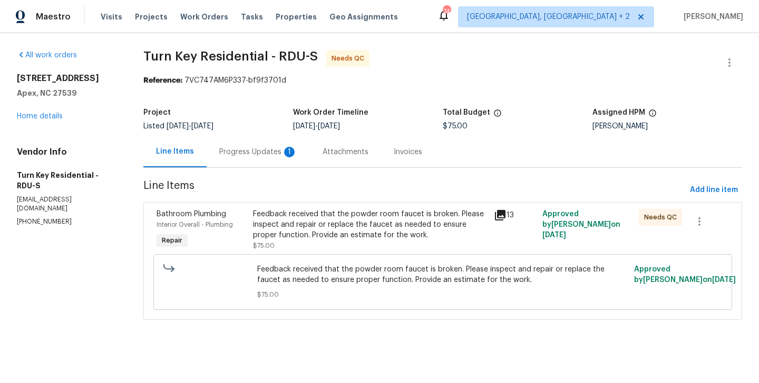
click at [259, 155] on div "Progress Updates 1" at bounding box center [258, 152] width 78 height 11
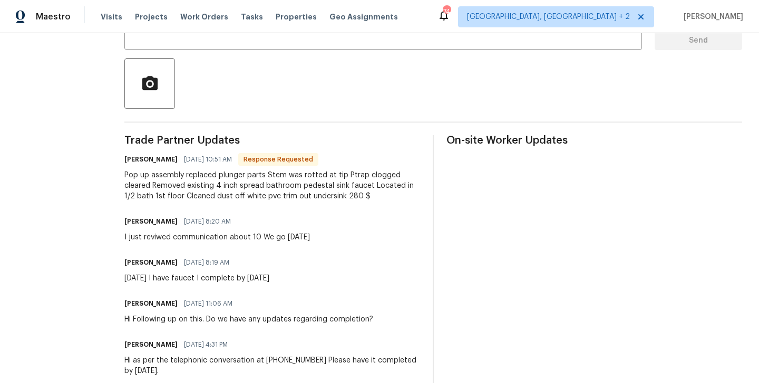
scroll to position [223, 0]
click at [284, 304] on div "Blessida Angeline M [DATE] 11:06 AM" at bounding box center [248, 303] width 249 height 15
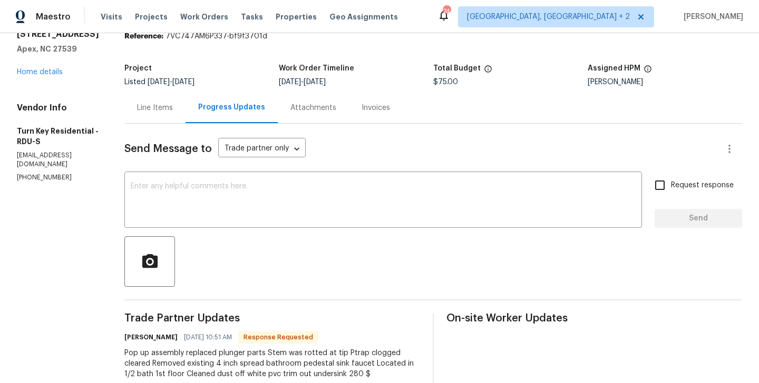
scroll to position [0, 0]
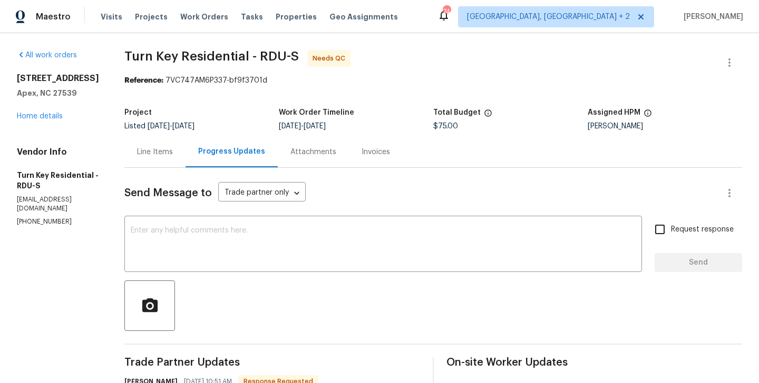
click at [185, 143] on div "Line Items" at bounding box center [154, 151] width 61 height 31
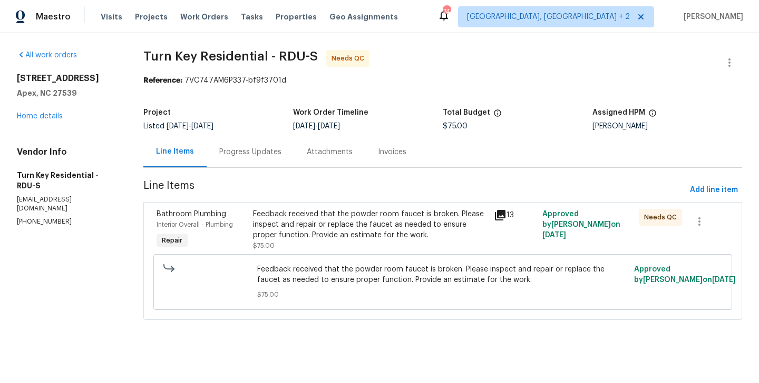
click at [314, 215] on div "Feedback received that the powder room faucet is broken. Please inspect and rep…" at bounding box center [370, 225] width 235 height 32
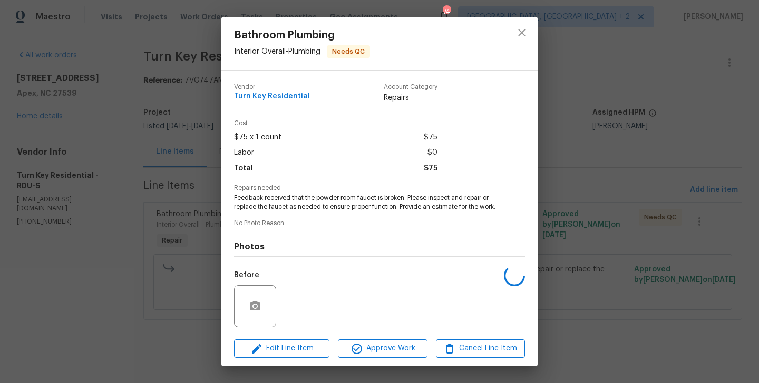
scroll to position [84, 0]
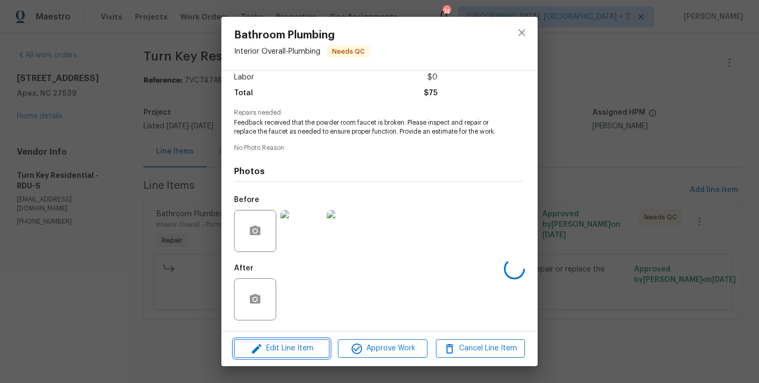
click at [288, 352] on span "Edit Line Item" at bounding box center [281, 348] width 89 height 13
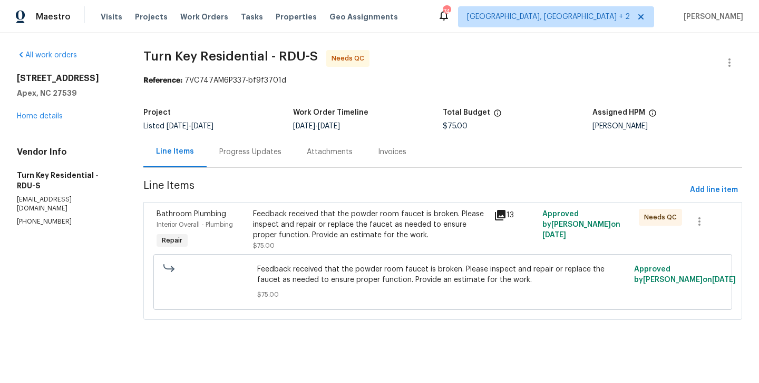
click at [186, 331] on body "Maestro Visits Projects Work Orders Tasks Properties Geo Assignments 74 [GEOGRA…" at bounding box center [379, 175] width 759 height 350
click at [332, 223] on div "Feedback received that the powder room faucet is broken. Please inspect and rep…" at bounding box center [370, 225] width 235 height 32
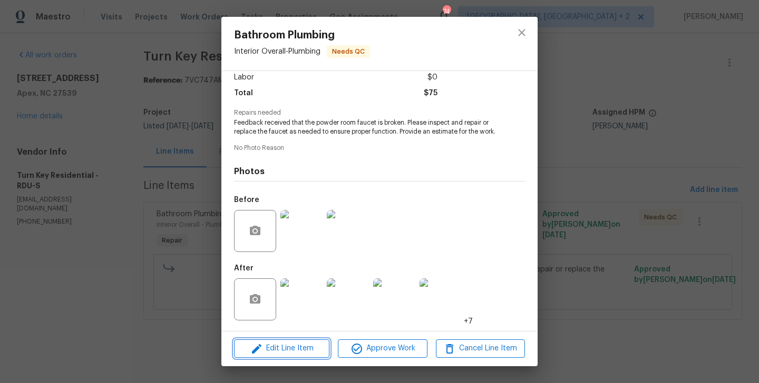
click at [293, 347] on span "Edit Line Item" at bounding box center [281, 348] width 89 height 13
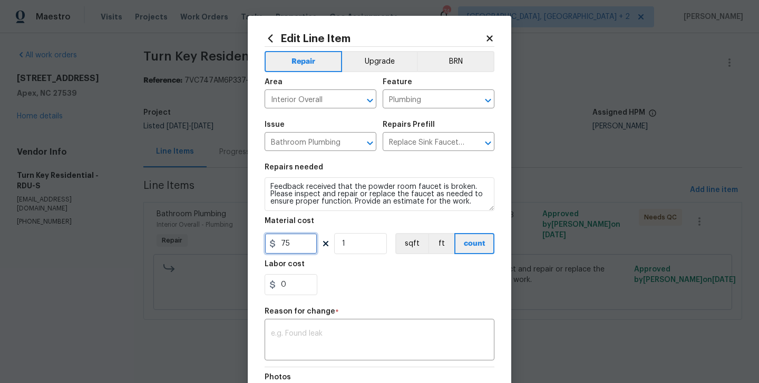
click at [281, 247] on input "75" at bounding box center [290, 243] width 53 height 21
type input "280"
click at [305, 360] on div "x ​" at bounding box center [379, 341] width 230 height 39
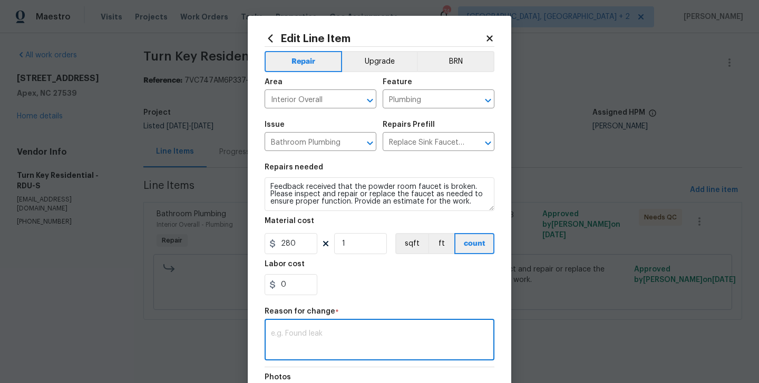
paste textarea "(BA) Updated per vendor’s final cost."
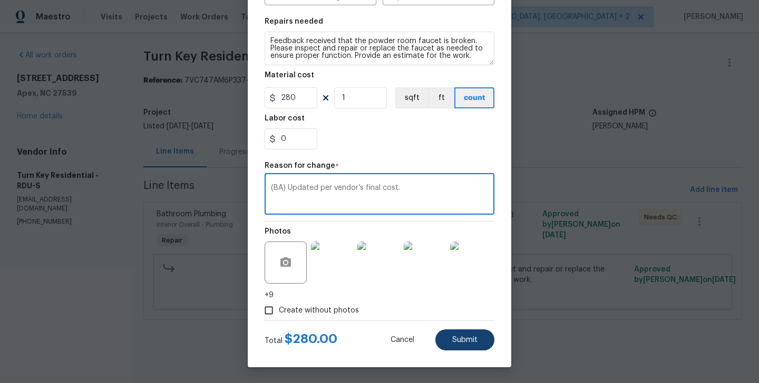
type textarea "(BA) Updated per vendor’s final cost."
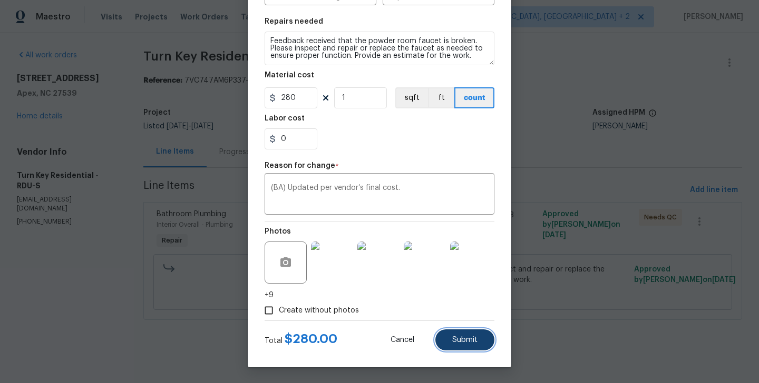
click at [467, 347] on button "Submit" at bounding box center [464, 340] width 59 height 21
type input "75"
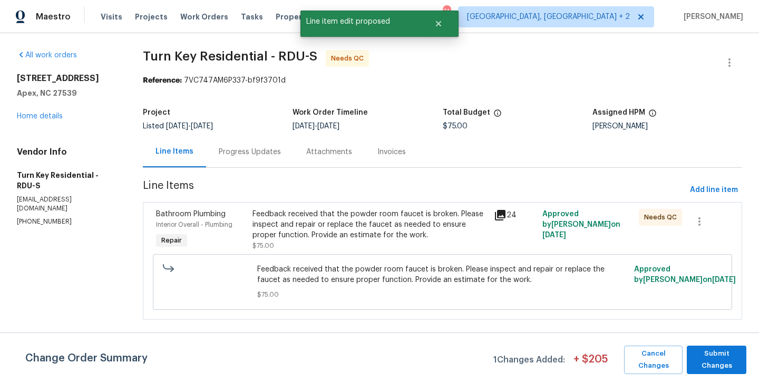
scroll to position [0, 0]
click at [729, 367] on span "Submit Changes" at bounding box center [716, 360] width 49 height 24
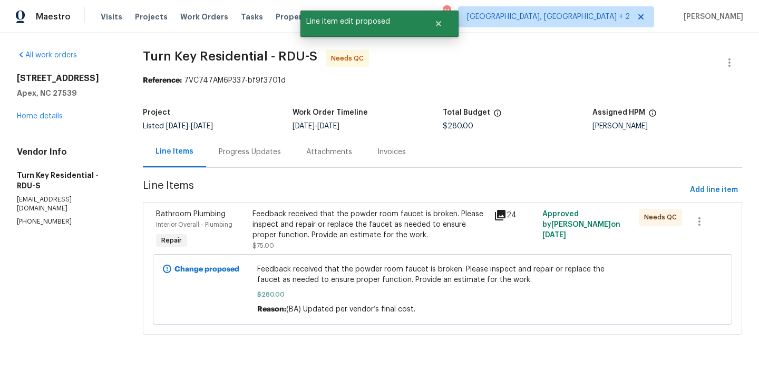
click at [258, 150] on div "Progress Updates" at bounding box center [250, 152] width 62 height 11
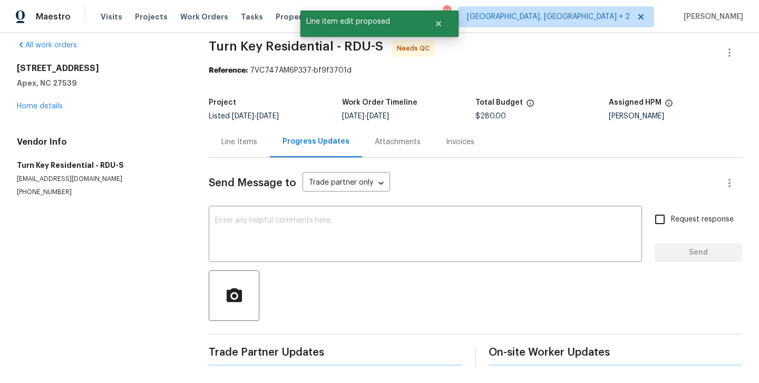
scroll to position [136, 0]
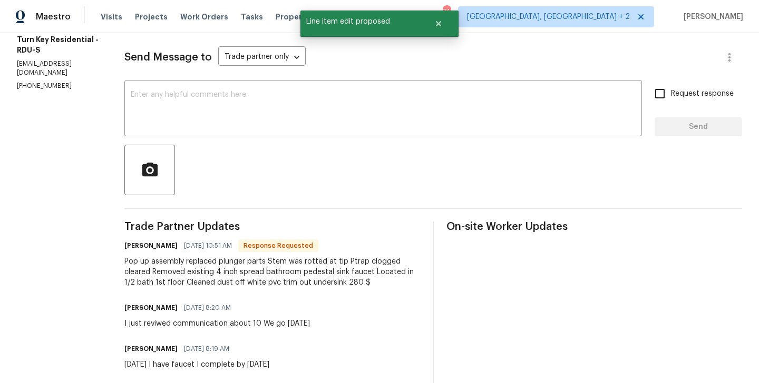
click at [154, 244] on h6 "[PERSON_NAME]" at bounding box center [150, 246] width 53 height 11
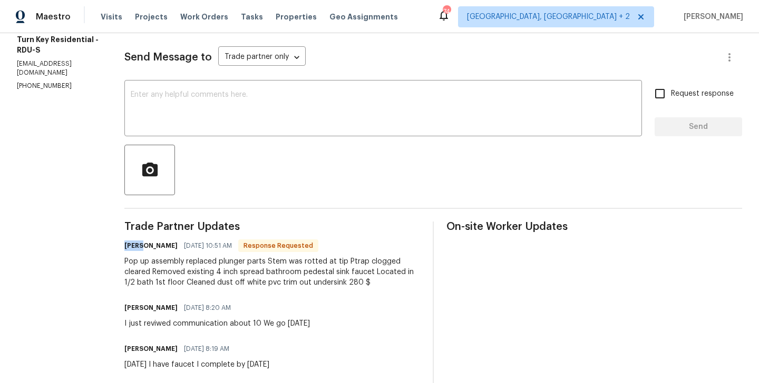
copy h6 "Maria"
click at [193, 114] on textarea at bounding box center [383, 109] width 505 height 37
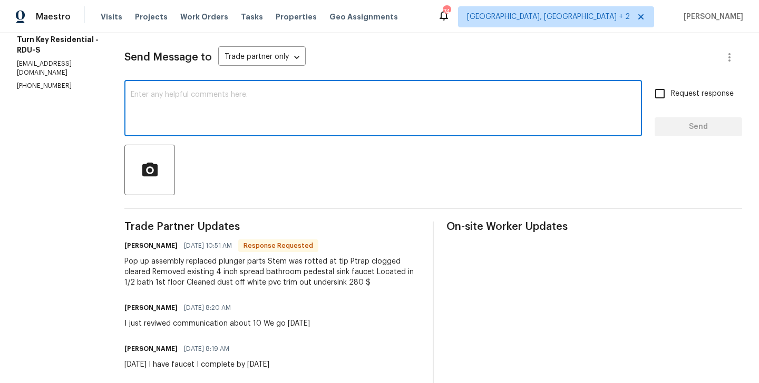
paste textarea "Maria"
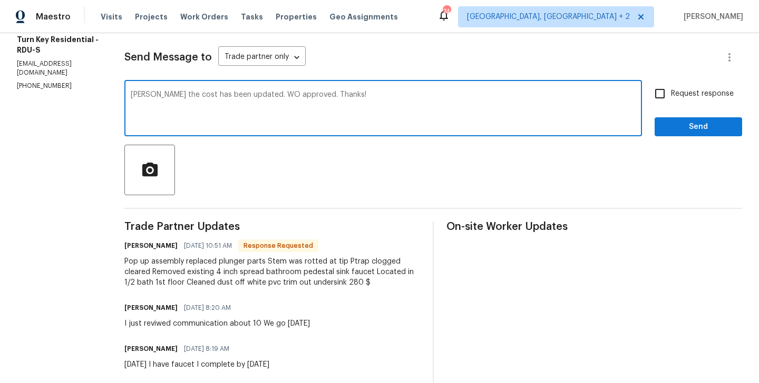
type textarea "[PERSON_NAME] the cost has been updated. WO approved. Thanks!"
click at [671, 130] on span "Send" at bounding box center [698, 127] width 71 height 13
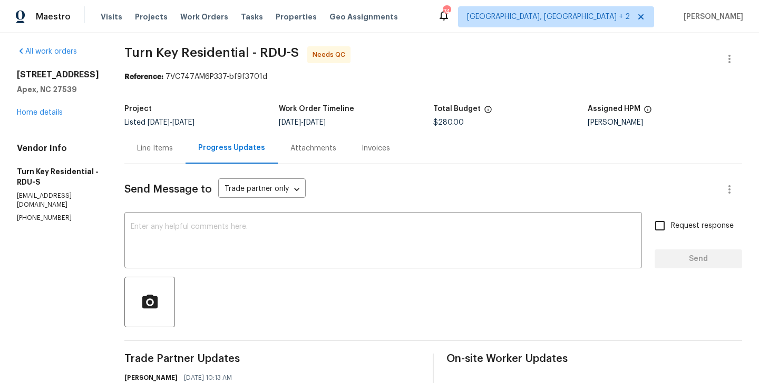
scroll to position [0, 0]
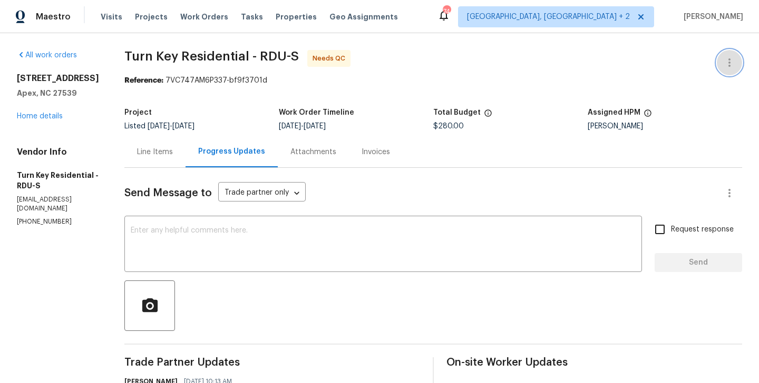
click at [731, 62] on icon "button" at bounding box center [729, 62] width 13 height 13
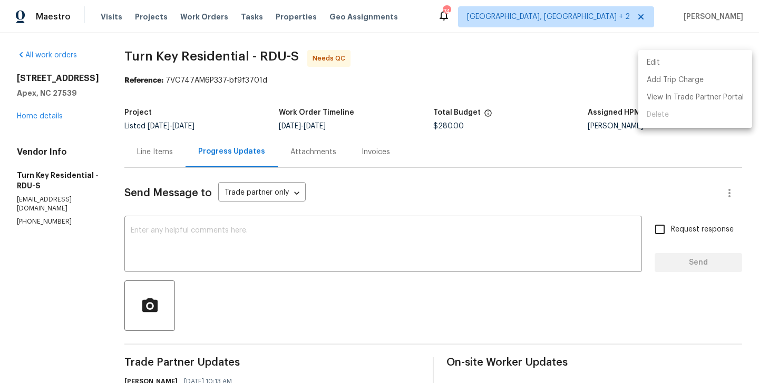
click at [694, 62] on li "Edit" at bounding box center [695, 62] width 114 height 17
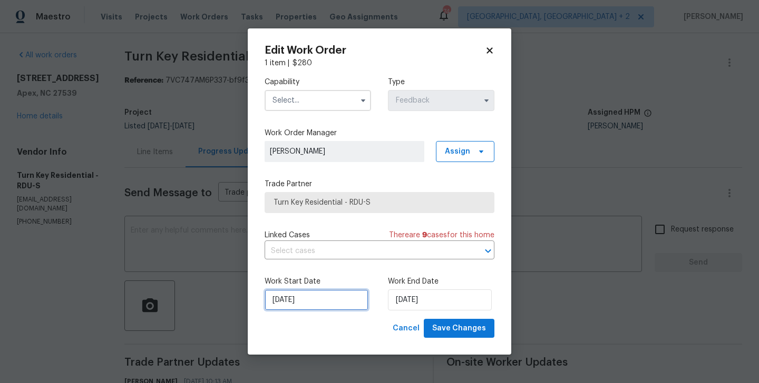
click at [268, 303] on input "09/09/2025" at bounding box center [316, 300] width 104 height 21
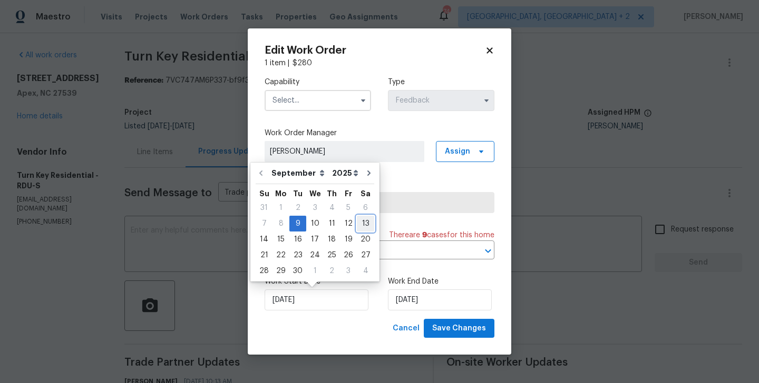
click at [361, 224] on div "13" at bounding box center [365, 223] width 17 height 15
type input "13/09/2025"
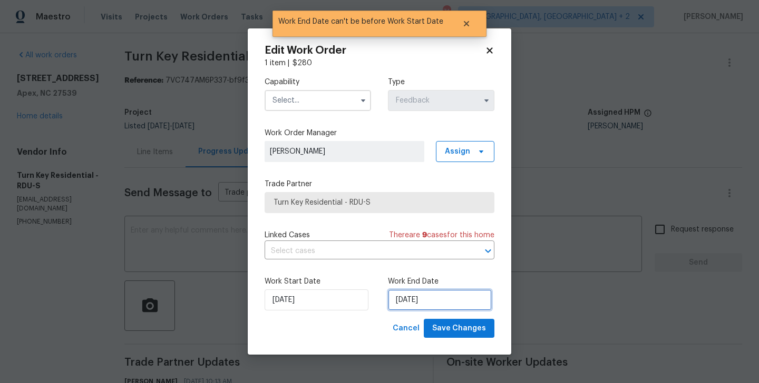
click at [430, 306] on input "13/09/2025" at bounding box center [440, 300] width 104 height 21
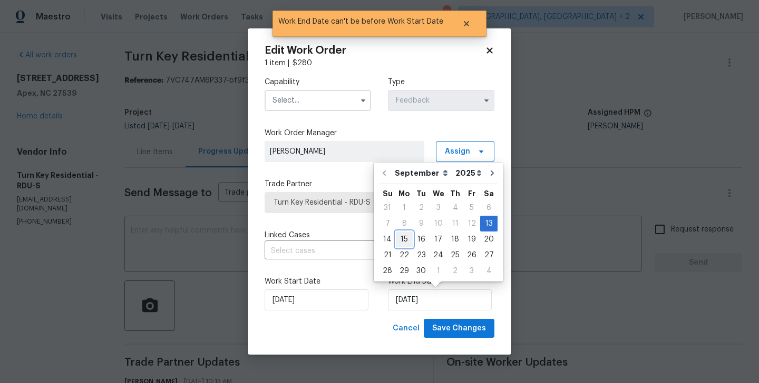
click at [405, 241] on div "15" at bounding box center [404, 239] width 17 height 15
type input "15/09/2025"
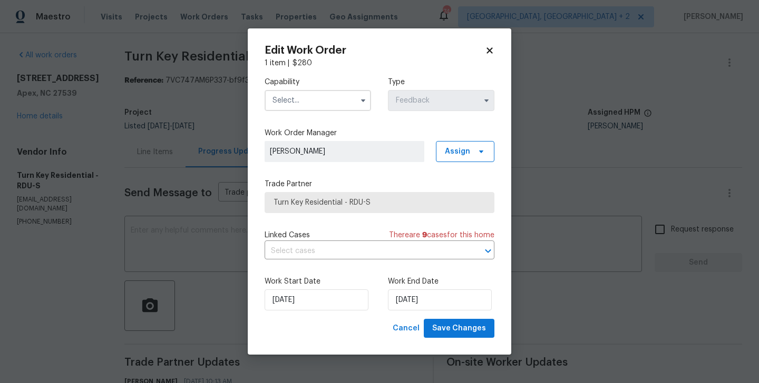
click at [306, 108] on input "text" at bounding box center [317, 100] width 106 height 21
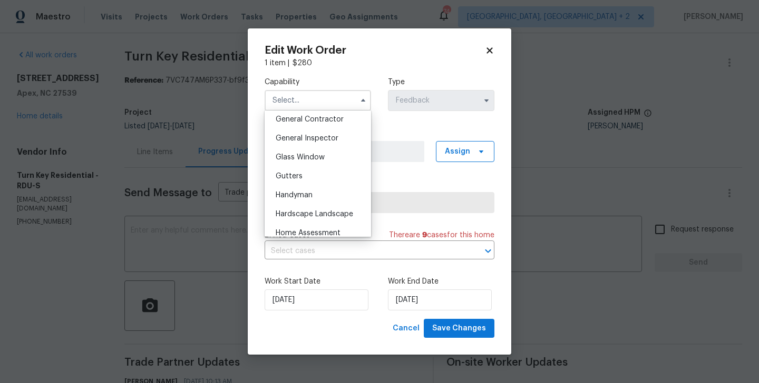
scroll to position [511, 0]
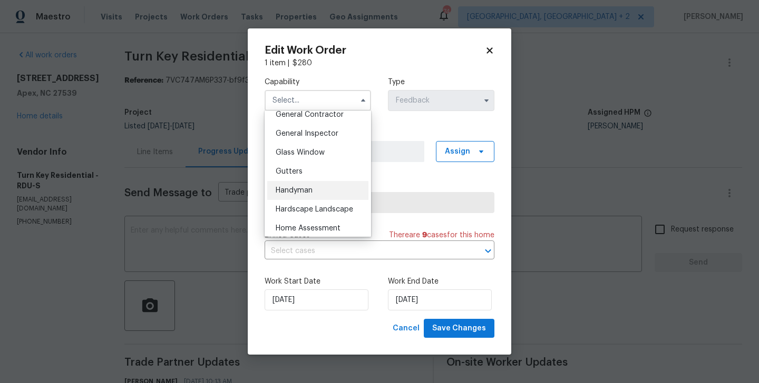
click at [309, 185] on div "Handyman" at bounding box center [317, 190] width 101 height 19
type input "Handyman"
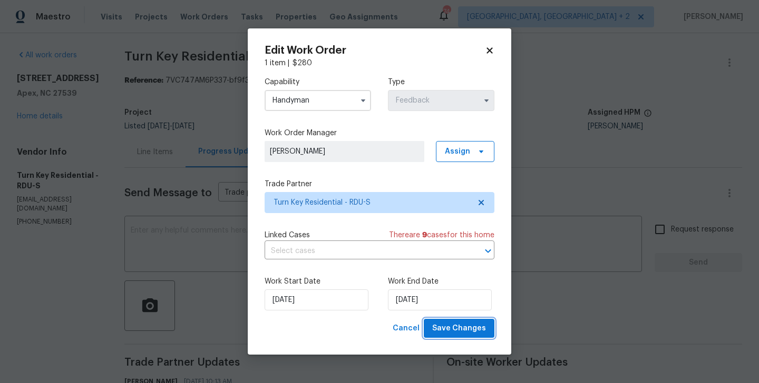
click at [454, 337] on button "Save Changes" at bounding box center [459, 328] width 71 height 19
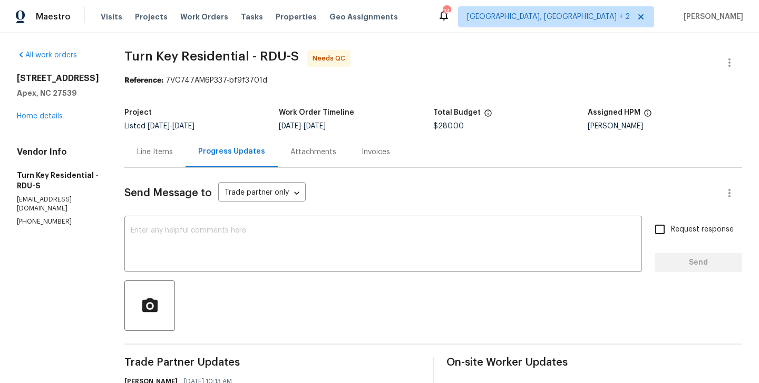
click at [173, 149] on div "Line Items" at bounding box center [155, 152] width 36 height 11
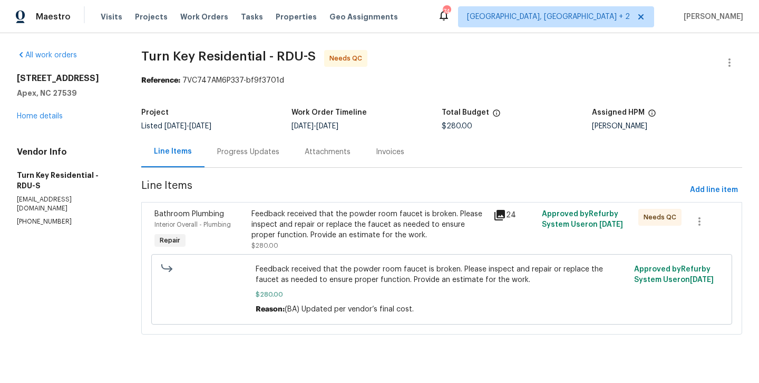
click at [359, 215] on div "Feedback received that the powder room faucet is broken. Please inspect and rep…" at bounding box center [368, 225] width 235 height 32
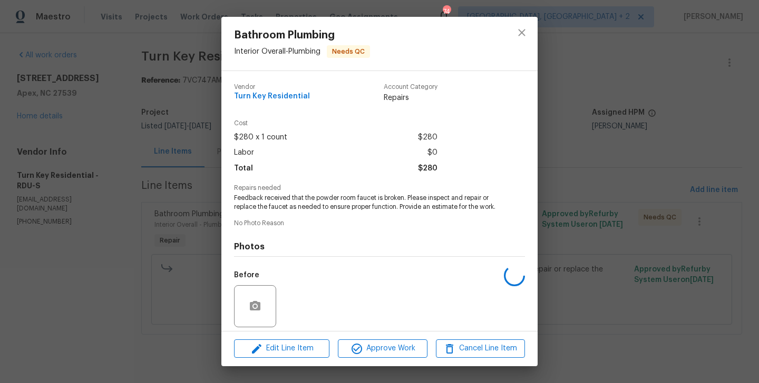
scroll to position [84, 0]
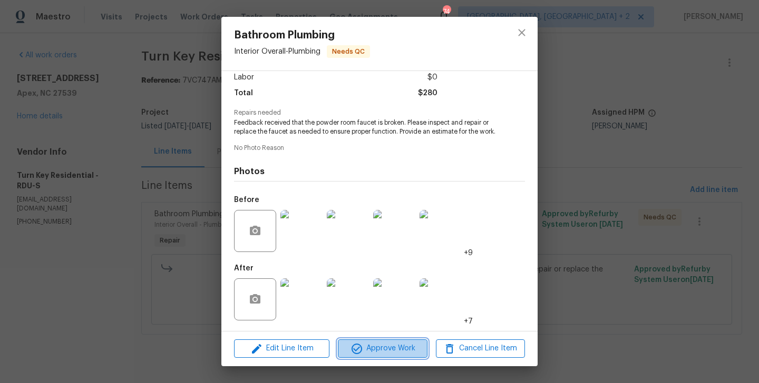
click at [385, 342] on button "Approve Work" at bounding box center [382, 349] width 89 height 18
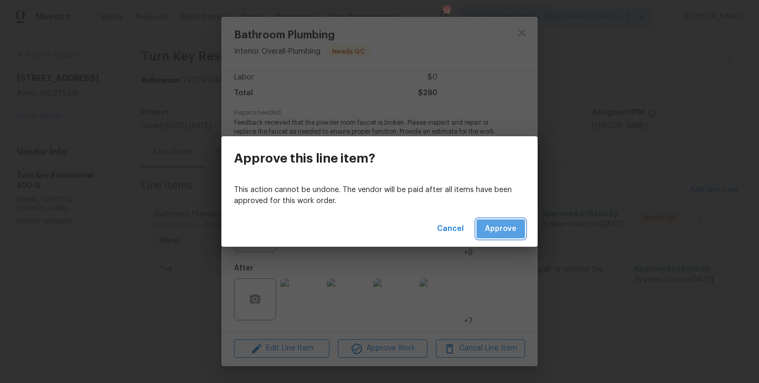
click at [512, 236] on button "Approve" at bounding box center [500, 229] width 48 height 19
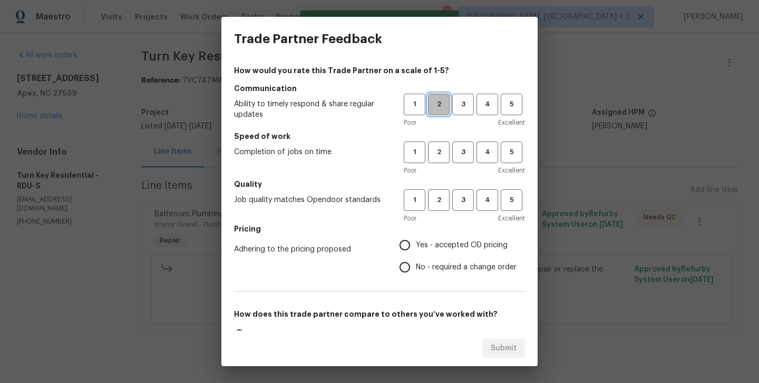
click at [440, 110] on span "2" at bounding box center [438, 105] width 19 height 12
click at [442, 151] on span "2" at bounding box center [438, 152] width 19 height 12
click at [441, 200] on span "2" at bounding box center [438, 200] width 19 height 12
click at [441, 263] on span "No - required a change order" at bounding box center [466, 267] width 101 height 11
click at [416, 263] on input "No - required a change order" at bounding box center [404, 268] width 22 height 22
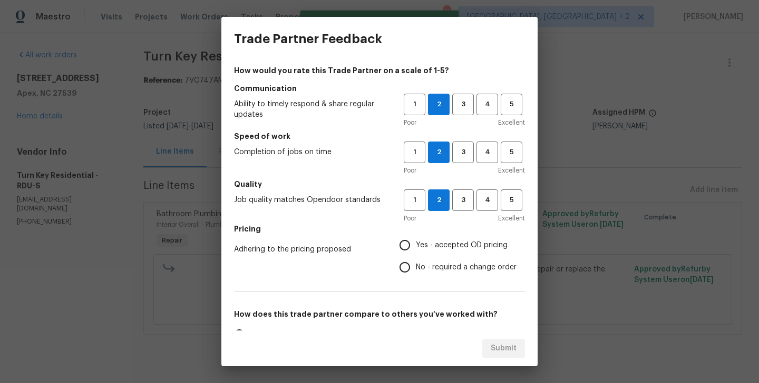
radio input "true"
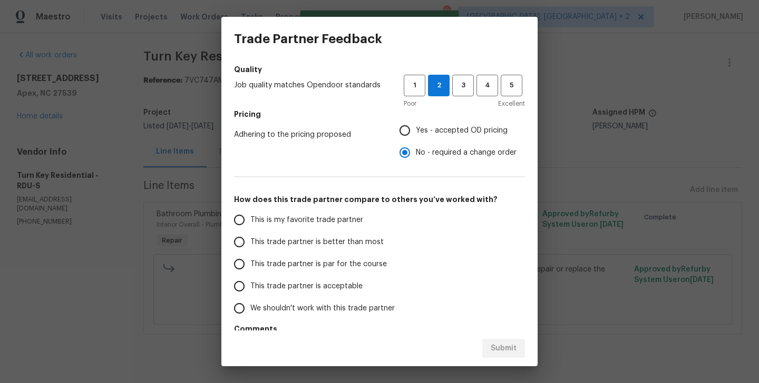
scroll to position [116, 0]
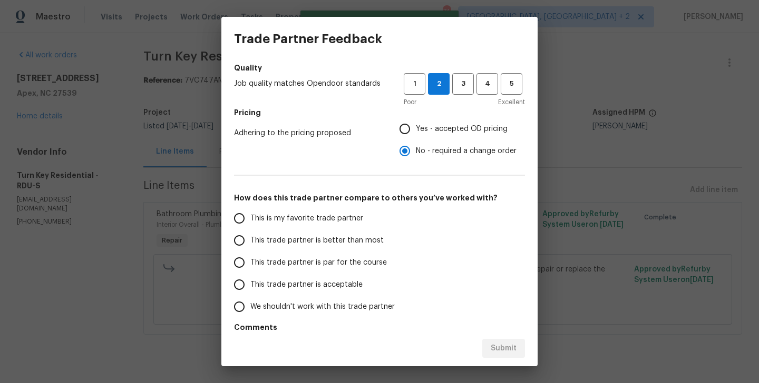
click at [367, 245] on span "This trade partner is better than most" at bounding box center [316, 240] width 133 height 11
click at [250, 245] on input "This trade partner is better than most" at bounding box center [239, 241] width 22 height 22
click at [498, 348] on span "Submit" at bounding box center [503, 348] width 26 height 13
radio input "true"
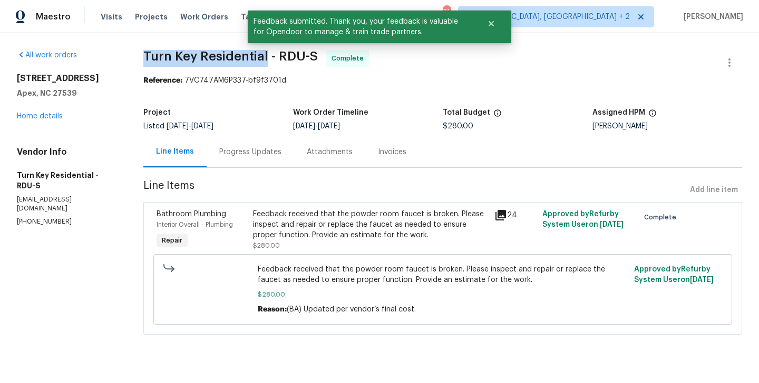
drag, startPoint x: 146, startPoint y: 58, endPoint x: 270, endPoint y: 63, distance: 123.9
click at [270, 62] on div "All work orders 108 Warm Wood Ln Apex, NC 27539 Home details Vendor Info Turn K…" at bounding box center [379, 198] width 759 height 331
copy span "Turn Key Residential"
click at [262, 152] on div "Progress Updates" at bounding box center [250, 152] width 62 height 11
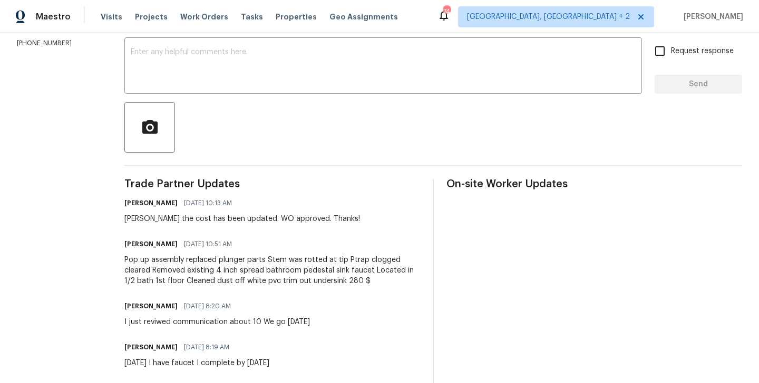
scroll to position [183, 0]
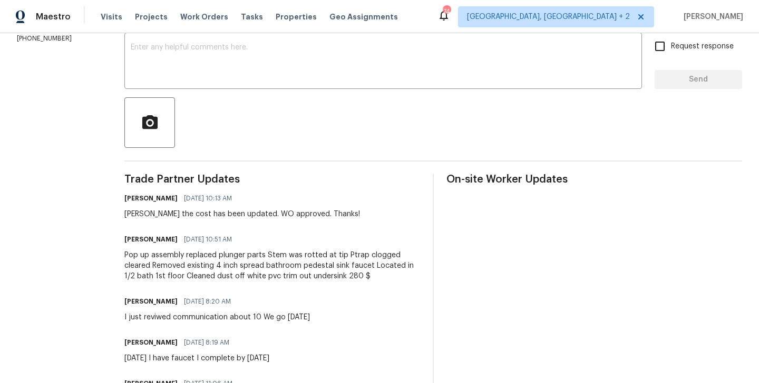
click at [259, 262] on div "Pop up assembly replaced plunger parts Stem was rotted at tip Ptrap clogged cle…" at bounding box center [272, 266] width 296 height 32
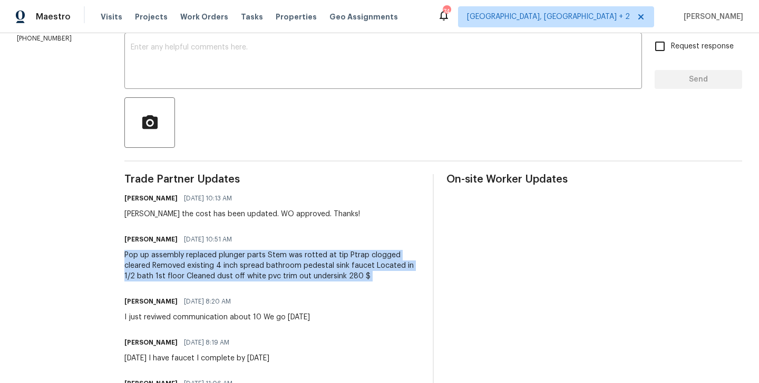
click at [259, 262] on div "Pop up assembly replaced plunger parts Stem was rotted at tip Ptrap clogged cle…" at bounding box center [272, 266] width 296 height 32
copy div "Pop up assembly replaced plunger parts Stem was rotted at tip Ptrap clogged cle…"
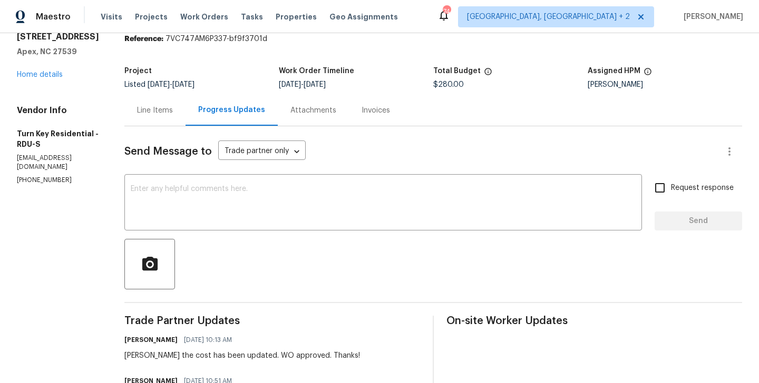
scroll to position [0, 0]
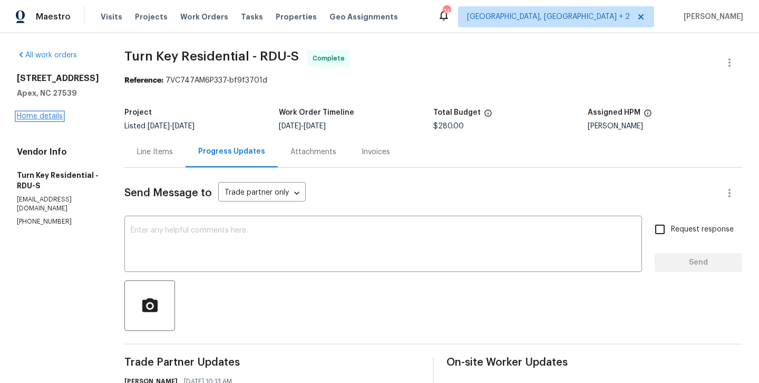
click at [60, 119] on link "Home details" at bounding box center [40, 116] width 46 height 7
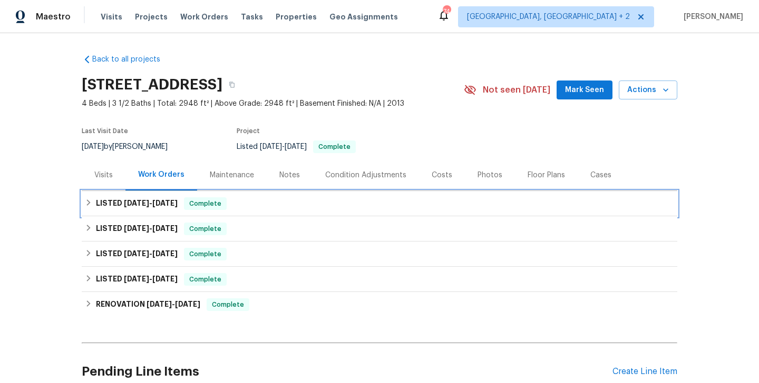
click at [238, 198] on div "LISTED 9/4/25 - 9/16/25 Complete" at bounding box center [379, 204] width 589 height 13
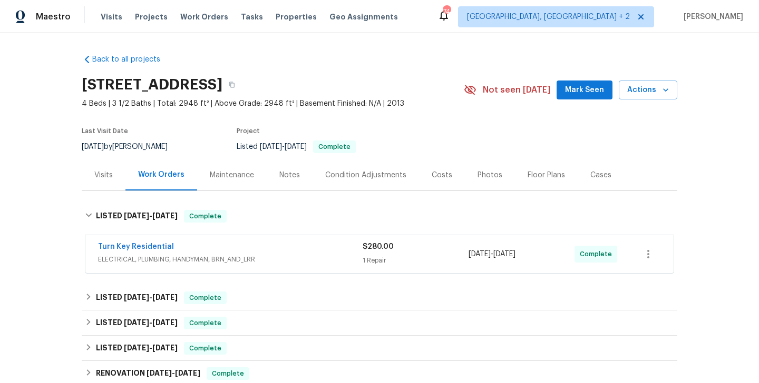
click at [238, 197] on div "Back to all projects 108 Warm Wood Ln, Apex, NC 27539 4 Beds | 3 1/2 Baths | To…" at bounding box center [379, 265] width 595 height 439
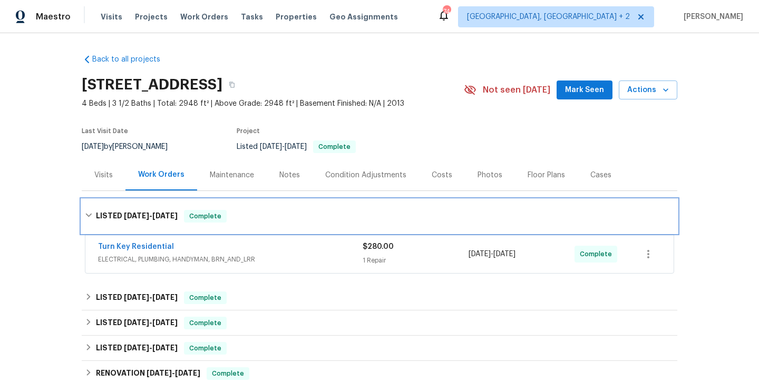
click at [211, 218] on span "Complete" at bounding box center [205, 216] width 41 height 11
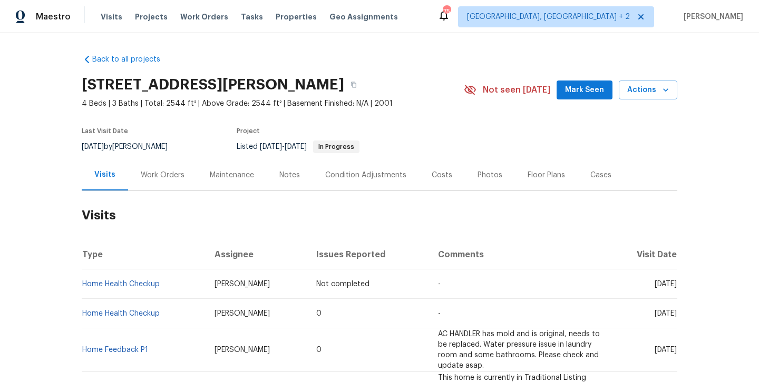
click at [172, 166] on div "Work Orders" at bounding box center [162, 175] width 69 height 31
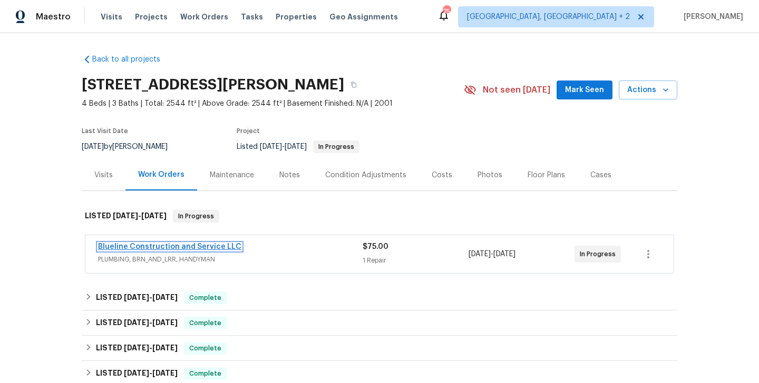
click at [198, 243] on link "Blueline Construction and Service LLC" at bounding box center [169, 246] width 143 height 7
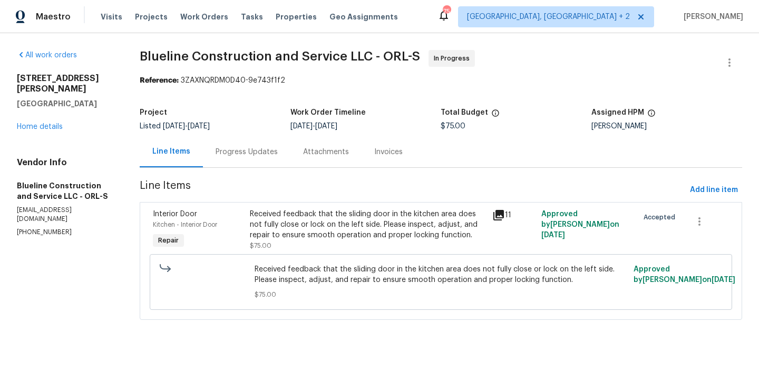
click at [249, 147] on div "Progress Updates" at bounding box center [246, 152] width 62 height 11
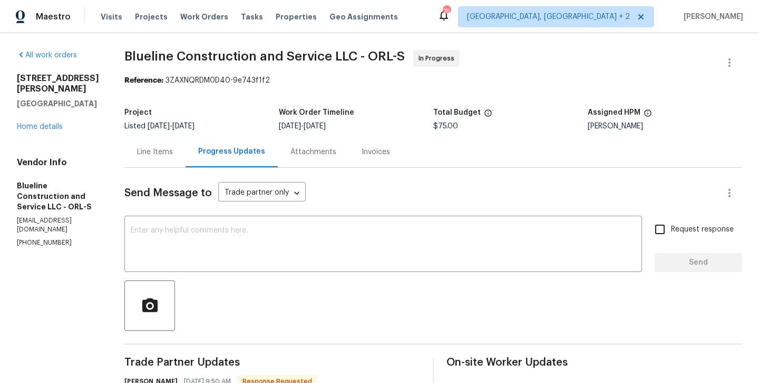
click at [170, 162] on div "Line Items" at bounding box center [154, 151] width 61 height 31
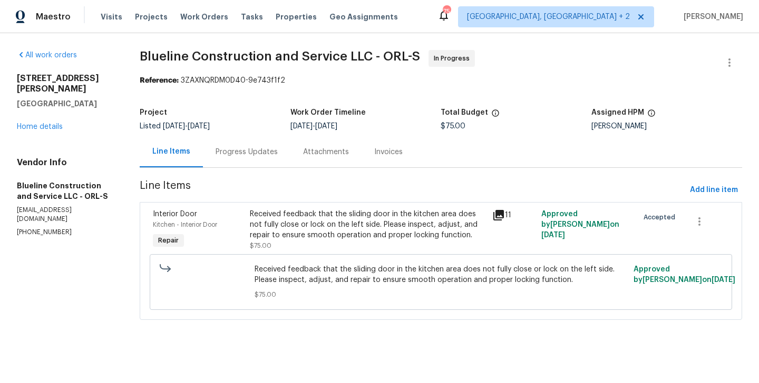
click at [313, 247] on div "Received feedback that the sliding door in the kitchen area does not fully clos…" at bounding box center [368, 230] width 237 height 42
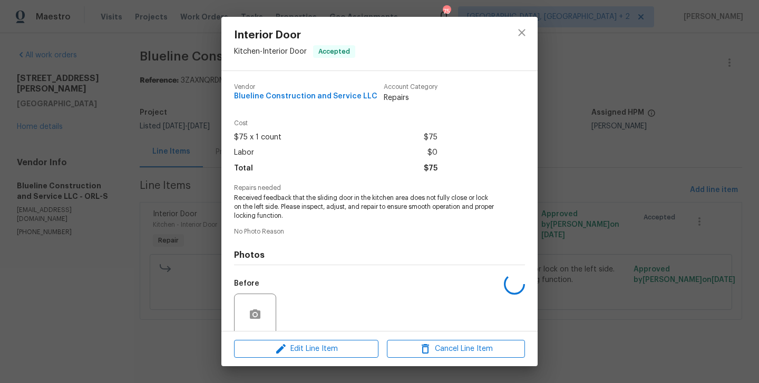
scroll to position [84, 0]
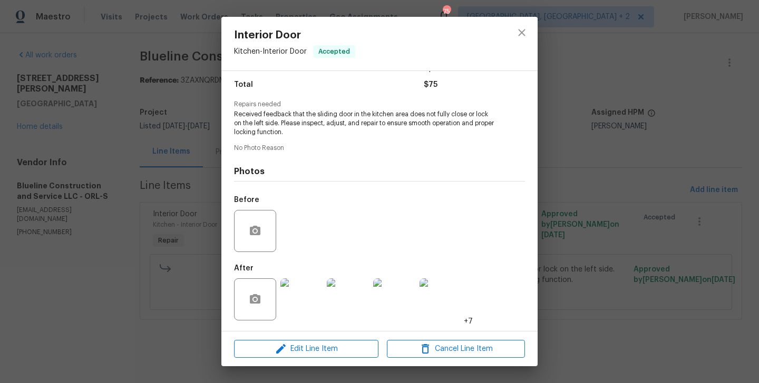
click at [306, 338] on div "Edit Line Item Cancel Line Item" at bounding box center [379, 349] width 316 height 35
click at [305, 351] on span "Edit Line Item" at bounding box center [306, 349] width 138 height 13
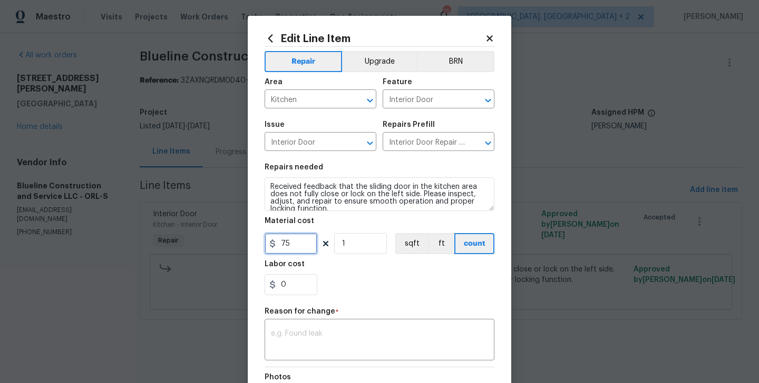
click at [280, 244] on input "75" at bounding box center [290, 243] width 53 height 21
type input "175"
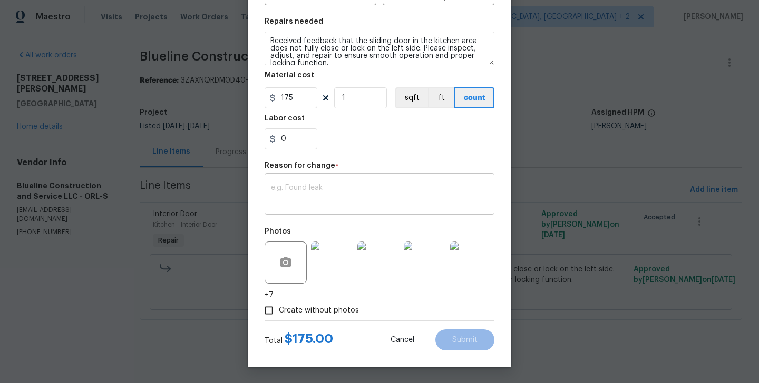
click at [338, 193] on textarea at bounding box center [379, 195] width 217 height 22
paste textarea "(BA) Updated per vendor’s final cost."
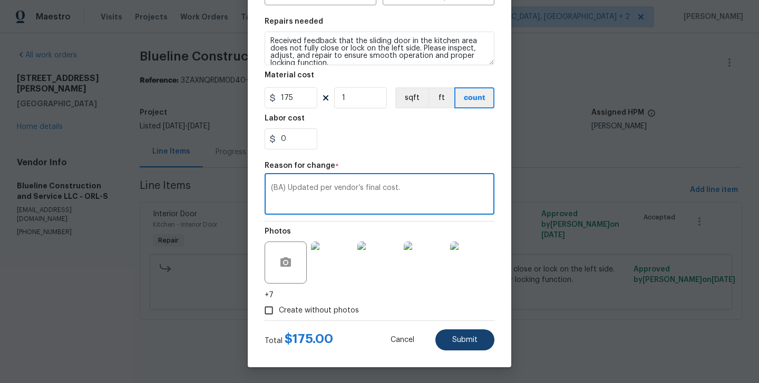
type textarea "(BA) Updated per vendor’s final cost."
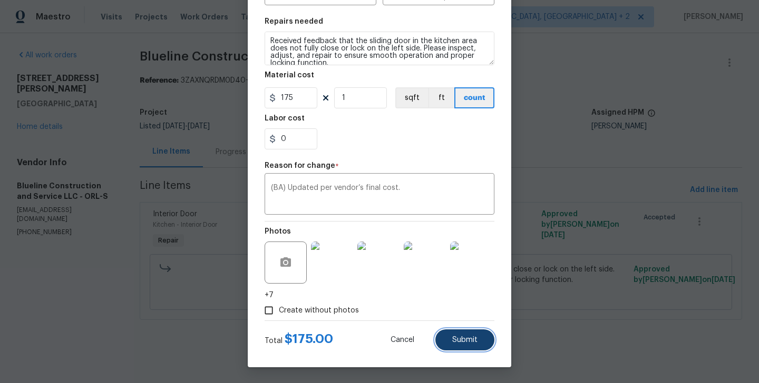
click at [478, 344] on button "Submit" at bounding box center [464, 340] width 59 height 21
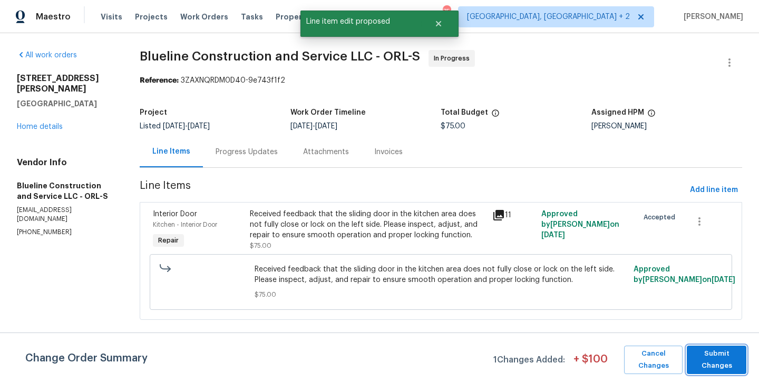
click at [715, 357] on span "Submit Changes" at bounding box center [716, 360] width 49 height 24
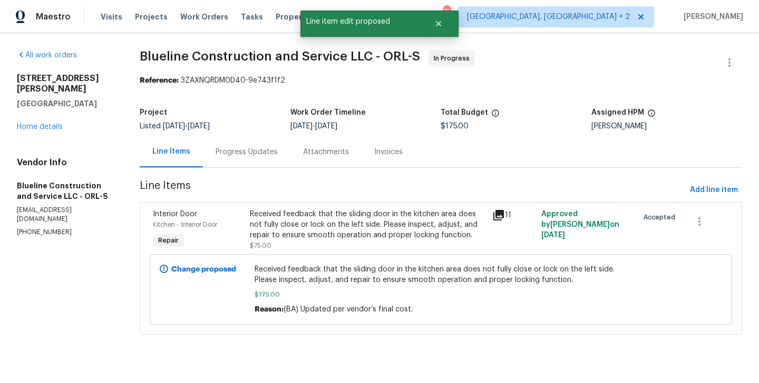
click at [258, 152] on div "Progress Updates" at bounding box center [246, 152] width 62 height 11
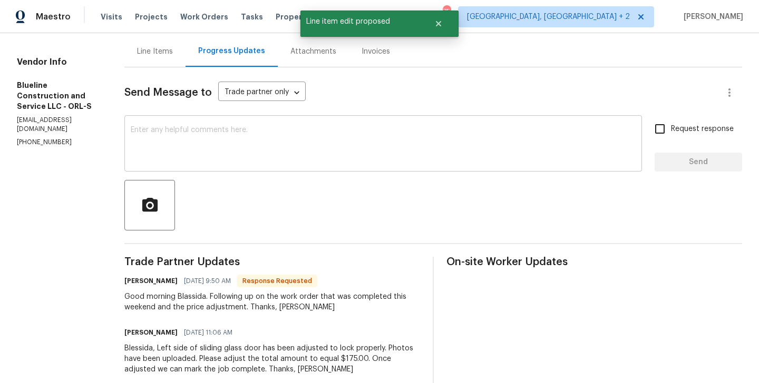
scroll to position [176, 0]
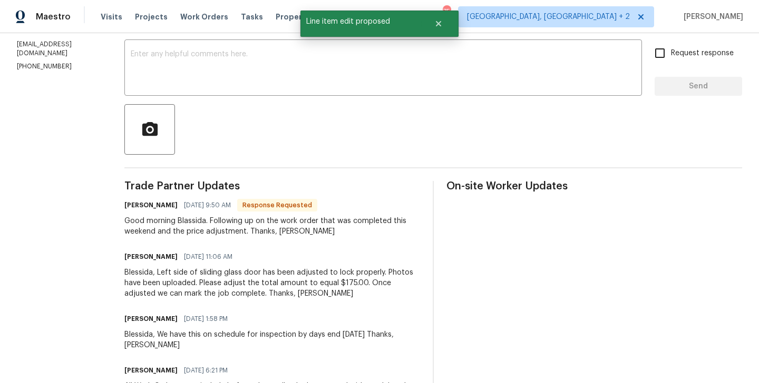
click at [151, 204] on h6 "Chris Brown" at bounding box center [150, 205] width 53 height 11
copy h6 "Chris"
click at [208, 71] on textarea at bounding box center [383, 69] width 505 height 37
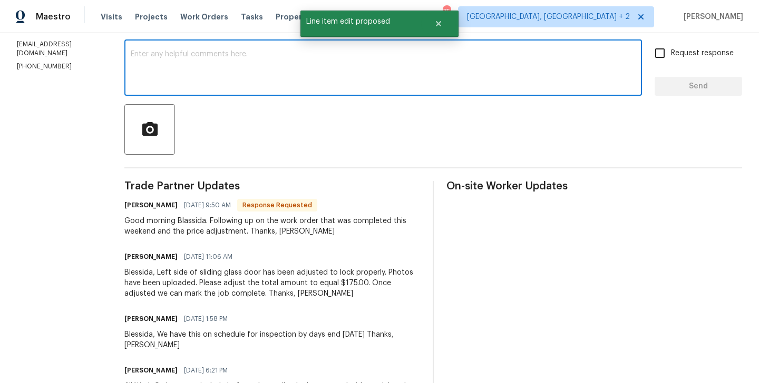
paste textarea "Chris"
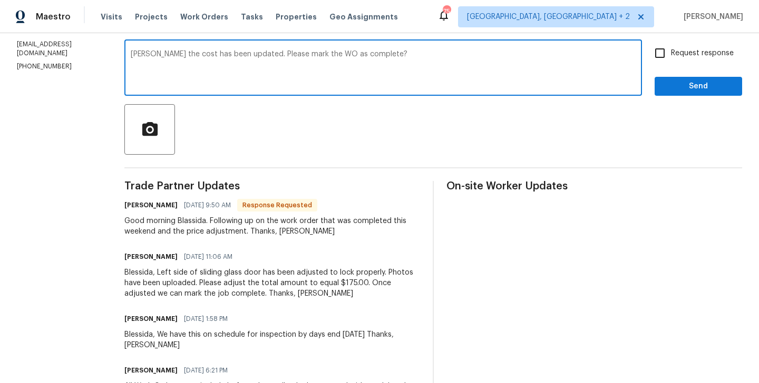
type textarea "Chris the cost has been updated. Please mark the WO as complete?"
click at [672, 58] on span "Request response" at bounding box center [702, 53] width 63 height 11
click at [671, 58] on input "Request response" at bounding box center [659, 53] width 22 height 22
checkbox input "true"
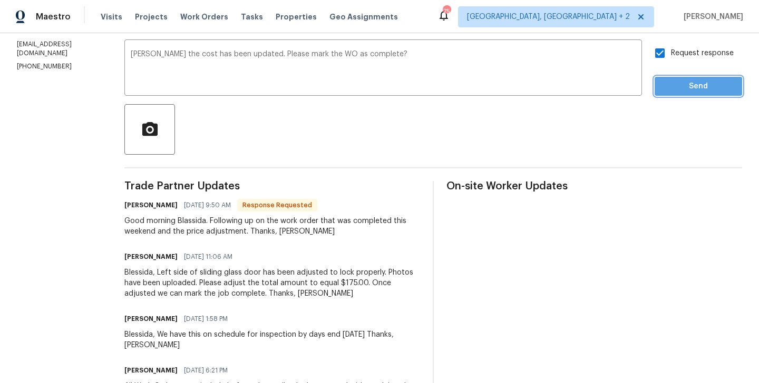
click at [672, 88] on span "Send" at bounding box center [698, 86] width 71 height 13
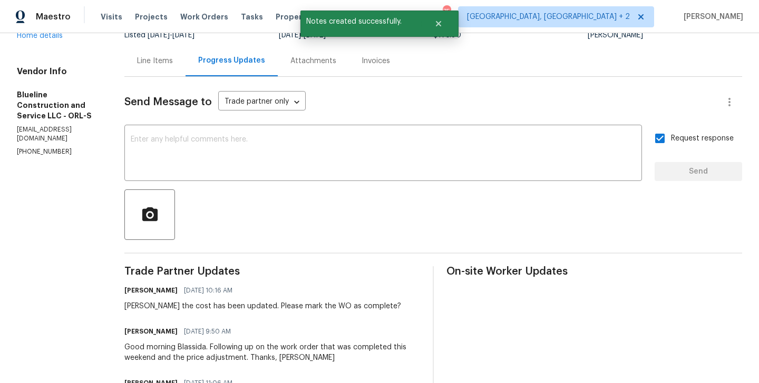
scroll to position [0, 0]
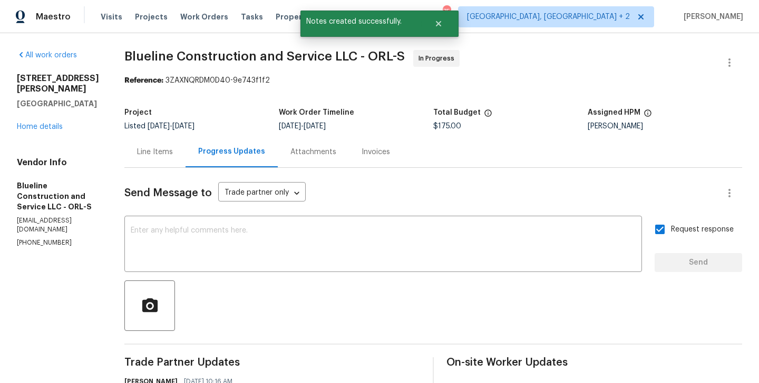
click at [61, 239] on p "(407) 702-8301" at bounding box center [58, 243] width 82 height 9
copy p "(407) 702-8301"
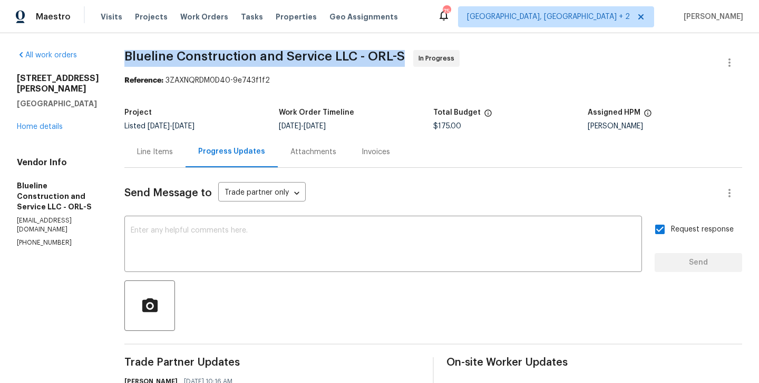
drag, startPoint x: 140, startPoint y: 57, endPoint x: 315, endPoint y: 57, distance: 174.9
click at [315, 57] on span "Blueline Construction and Service LLC - ORL-S" at bounding box center [264, 56] width 280 height 13
drag, startPoint x: 348, startPoint y: 61, endPoint x: 150, endPoint y: 58, distance: 198.1
click at [149, 58] on span "Blueline Construction and Service LLC - ORL-S" at bounding box center [264, 56] width 280 height 13
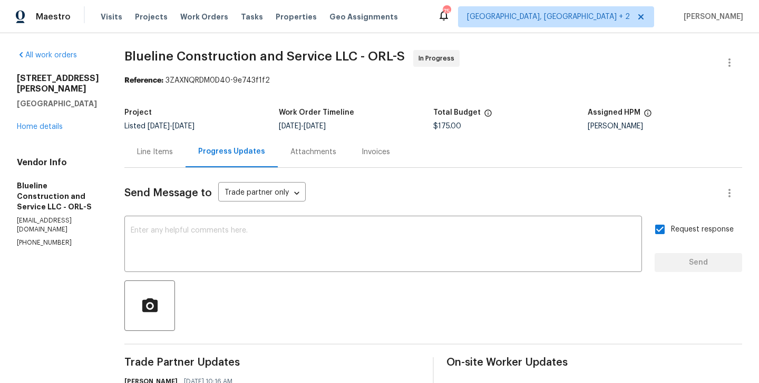
click at [154, 78] on b "Reference:" at bounding box center [143, 80] width 39 height 7
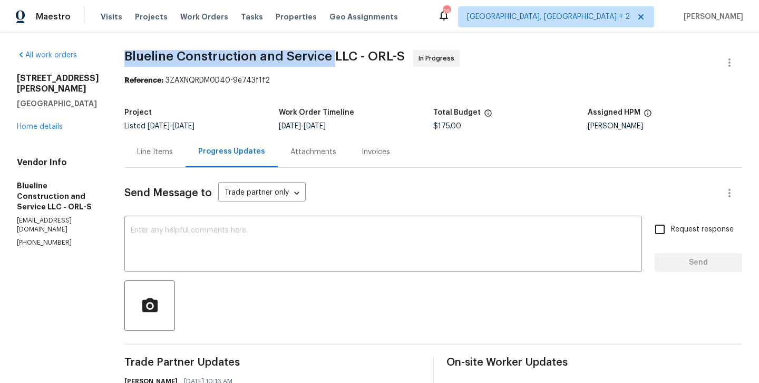
drag, startPoint x: 141, startPoint y: 52, endPoint x: 350, endPoint y: 56, distance: 209.2
copy span "Blueline Construction and Service"
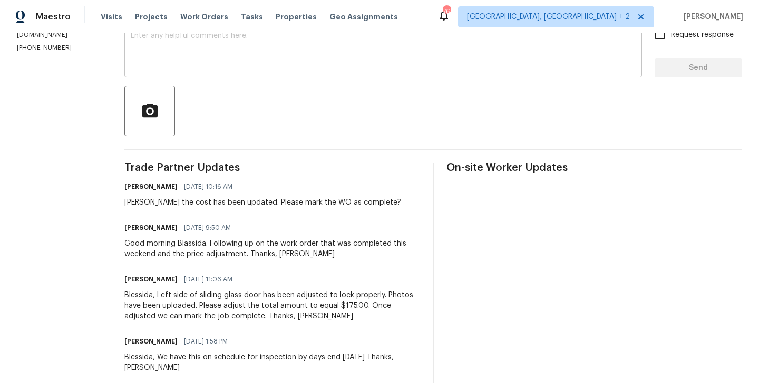
scroll to position [198, 0]
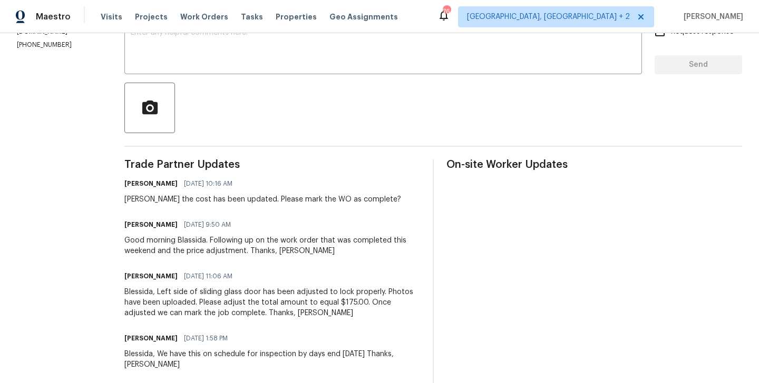
click at [257, 290] on div "Blessida, Left side of sliding glass door has been adjusted to lock properly. P…" at bounding box center [272, 303] width 296 height 32
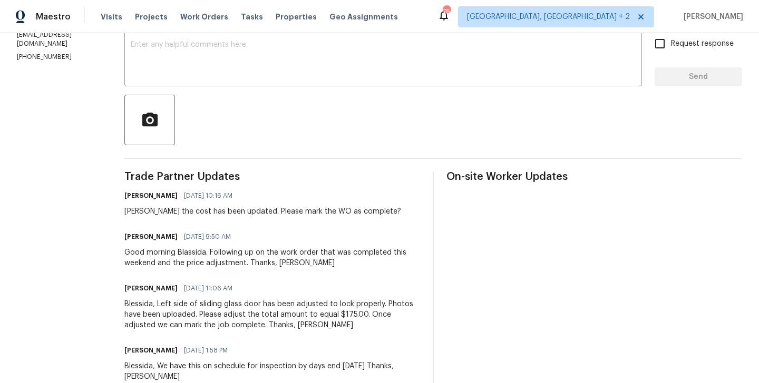
scroll to position [187, 0]
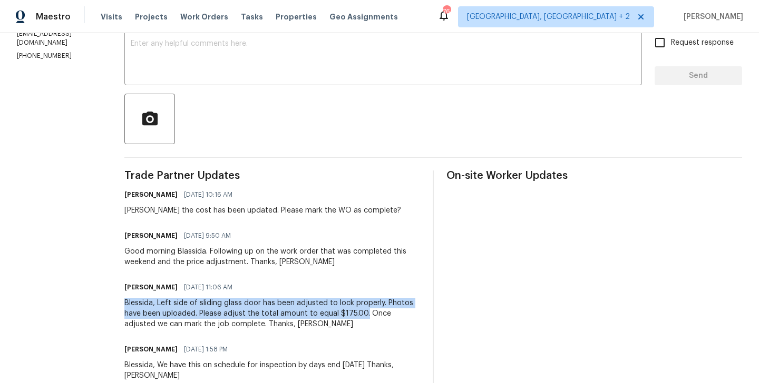
drag, startPoint x: 144, startPoint y: 303, endPoint x: 383, endPoint y: 316, distance: 239.5
click at [383, 316] on div "Blessida, Left side of sliding glass door has been adjusted to lock properly. P…" at bounding box center [272, 314] width 296 height 32
copy div "Blessida, Left side of sliding glass door has been adjusted to lock properly. P…"
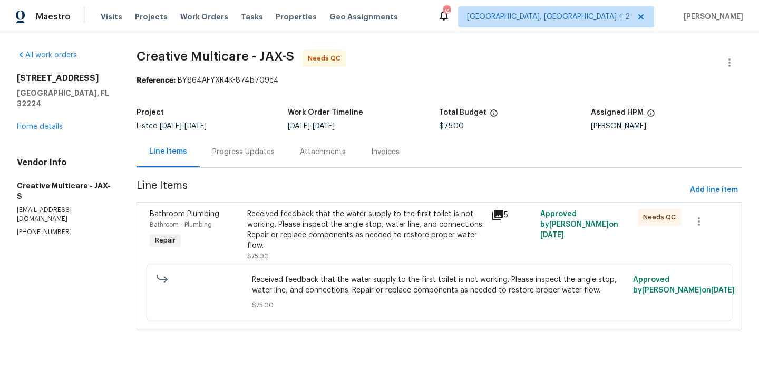
click at [274, 154] on div "Progress Updates" at bounding box center [243, 152] width 62 height 11
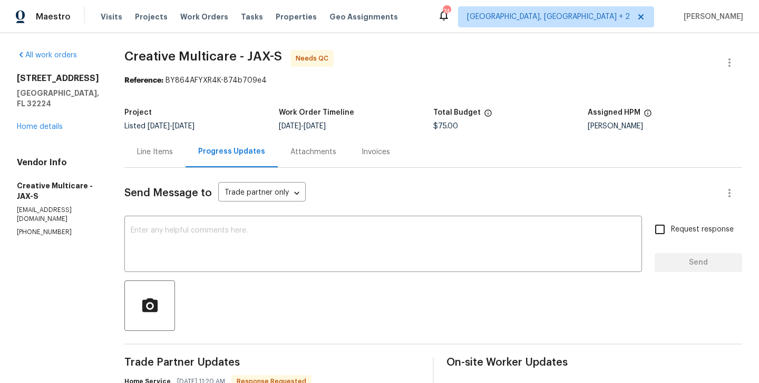
click at [173, 150] on div "Line Items" at bounding box center [155, 152] width 36 height 11
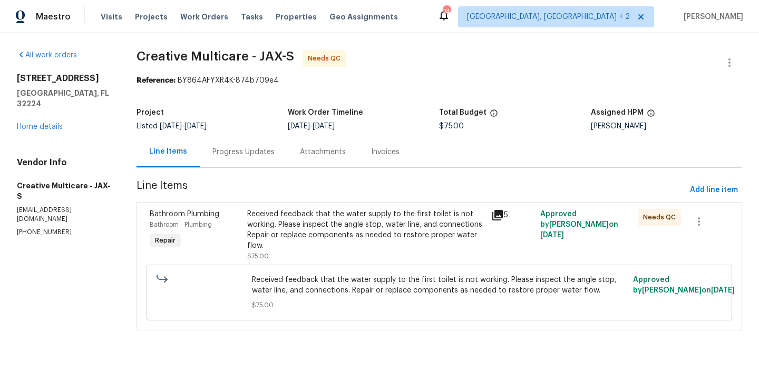
click at [341, 213] on div "Received feedback that the water supply to the first toilet is not working. Ple…" at bounding box center [366, 230] width 238 height 42
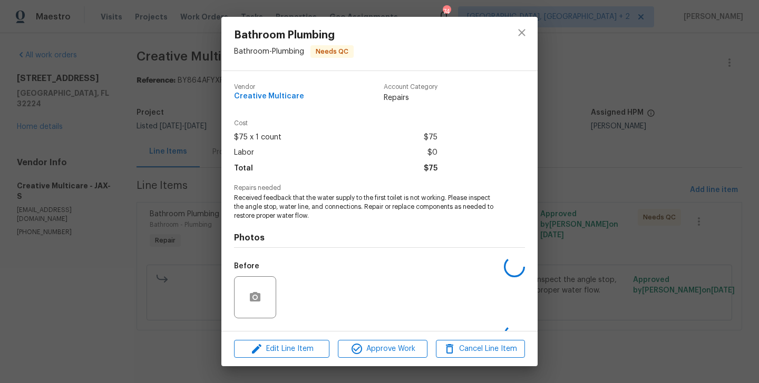
scroll to position [66, 0]
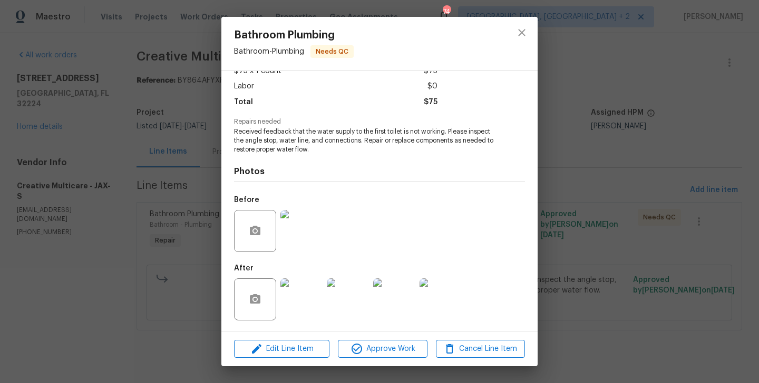
click at [115, 259] on div "Bathroom Plumbing Bathroom - Plumbing Needs QC Vendor Creative Multicare Accoun…" at bounding box center [379, 191] width 759 height 383
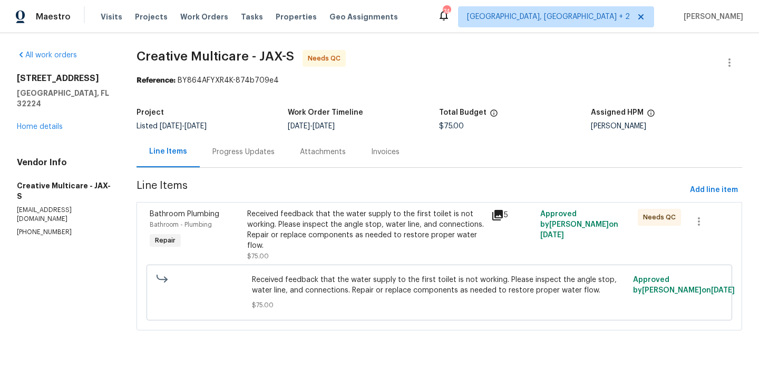
click at [266, 158] on div "Progress Updates" at bounding box center [243, 151] width 87 height 31
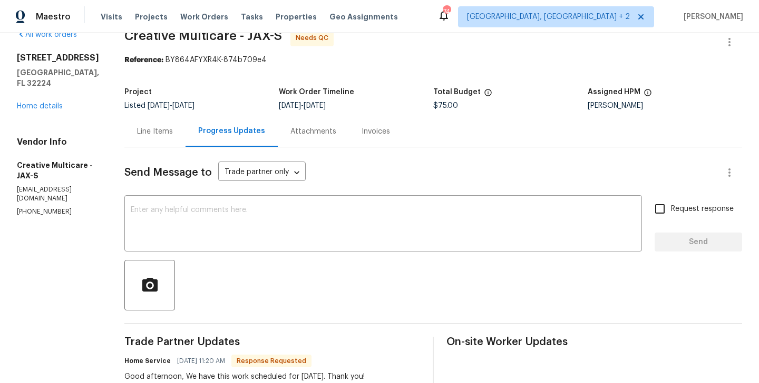
scroll to position [139, 0]
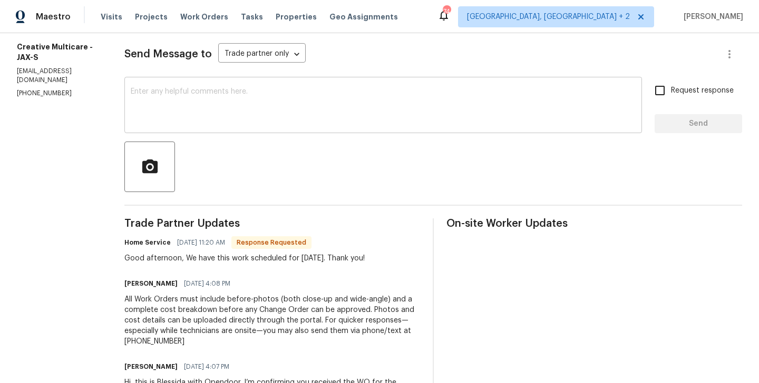
click at [212, 124] on textarea at bounding box center [383, 106] width 505 height 37
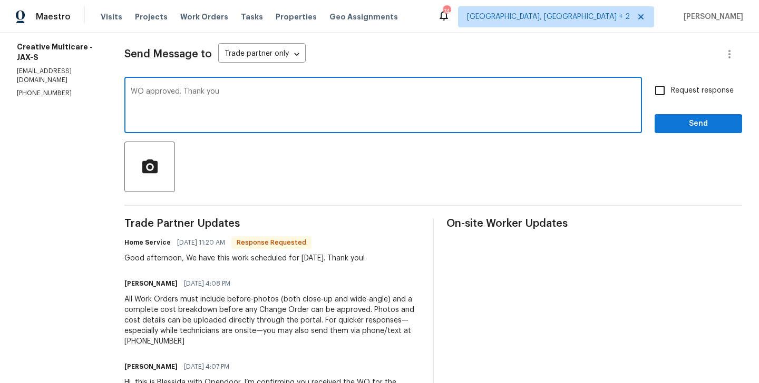
type textarea "WO approved. Thank you"
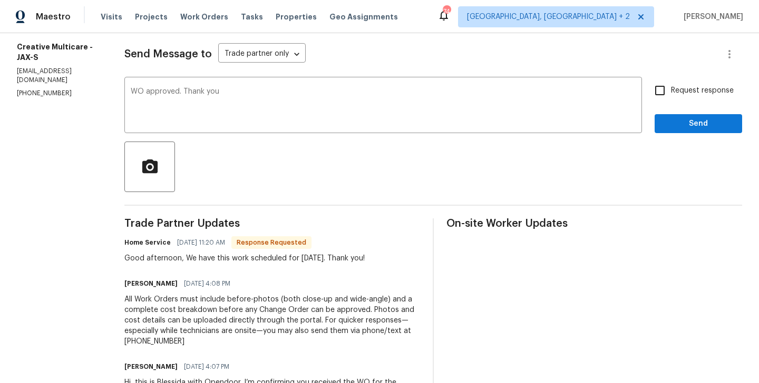
click at [693, 107] on div "Request response Send" at bounding box center [697, 107] width 87 height 54
click at [689, 124] on span "Send" at bounding box center [698, 123] width 71 height 13
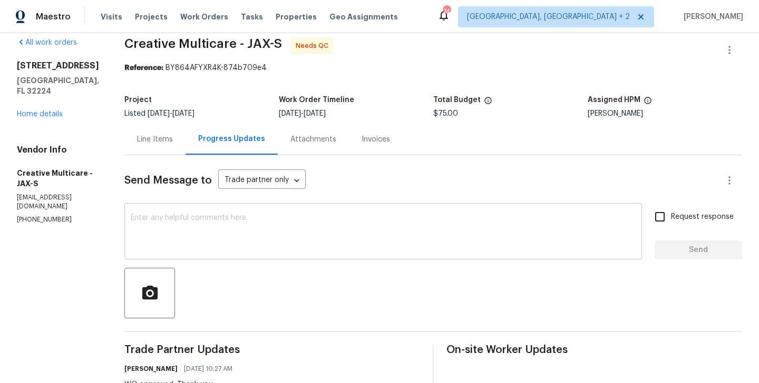
scroll to position [0, 0]
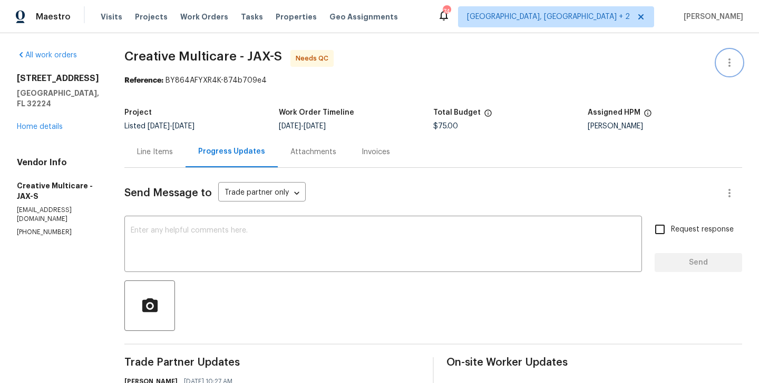
click at [727, 60] on icon "button" at bounding box center [729, 62] width 13 height 13
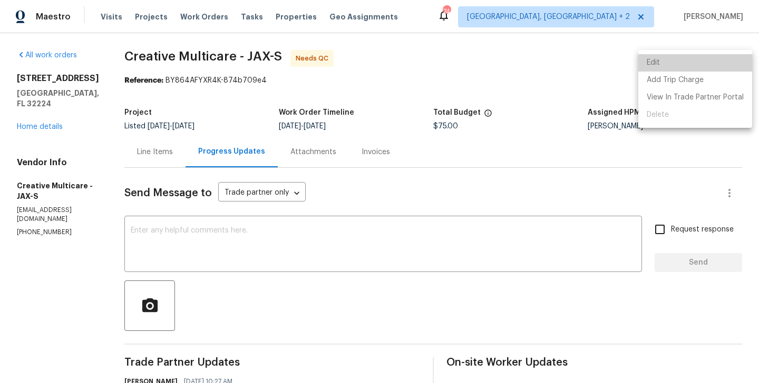
click at [701, 60] on li "Edit" at bounding box center [695, 62] width 114 height 17
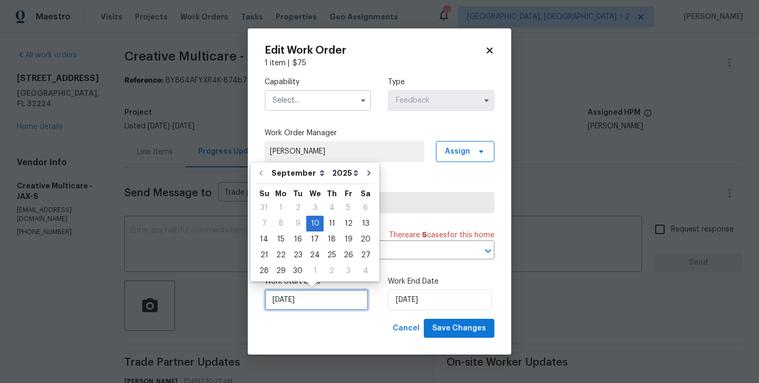
click at [303, 294] on input "10/09/2025" at bounding box center [316, 300] width 104 height 21
click at [279, 238] on div "15" at bounding box center [280, 239] width 17 height 15
type input "15/09/2025"
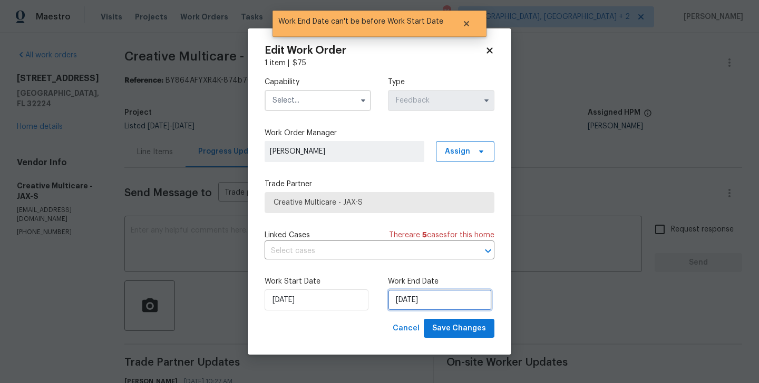
click at [412, 295] on input "15/09/2025" at bounding box center [440, 300] width 104 height 21
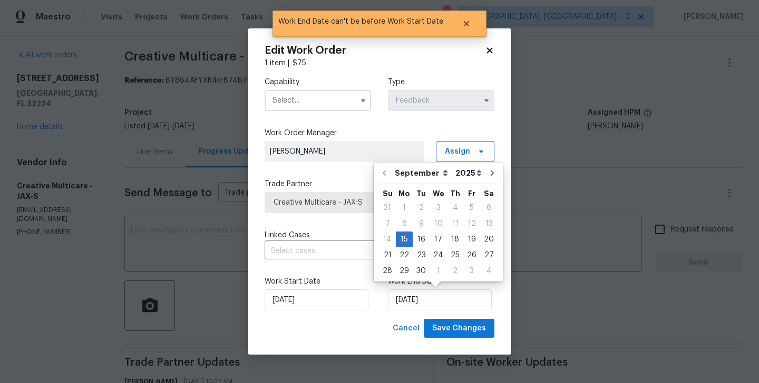
click at [306, 99] on input "text" at bounding box center [317, 100] width 106 height 21
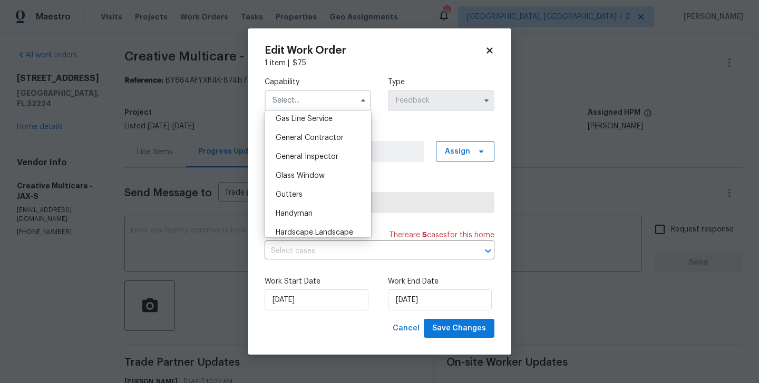
scroll to position [510, 0]
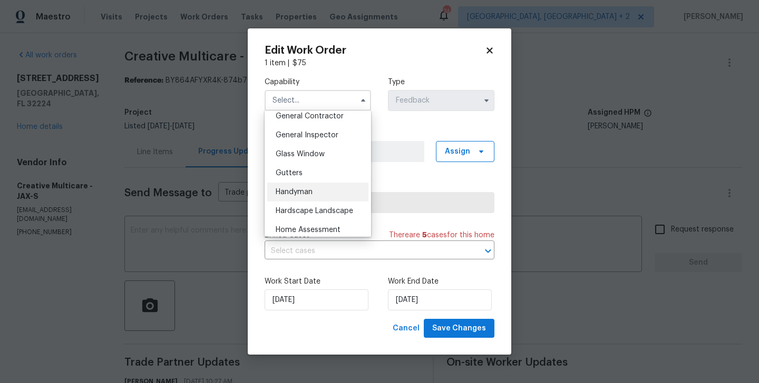
click at [308, 193] on span "Handyman" at bounding box center [293, 192] width 37 height 7
type input "Handyman"
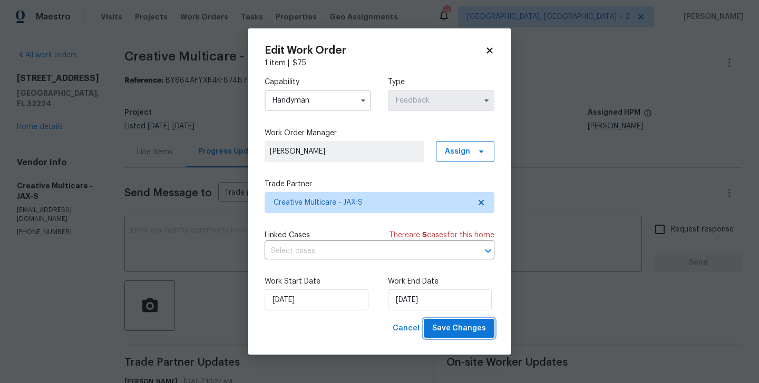
click at [469, 323] on span "Save Changes" at bounding box center [459, 328] width 54 height 13
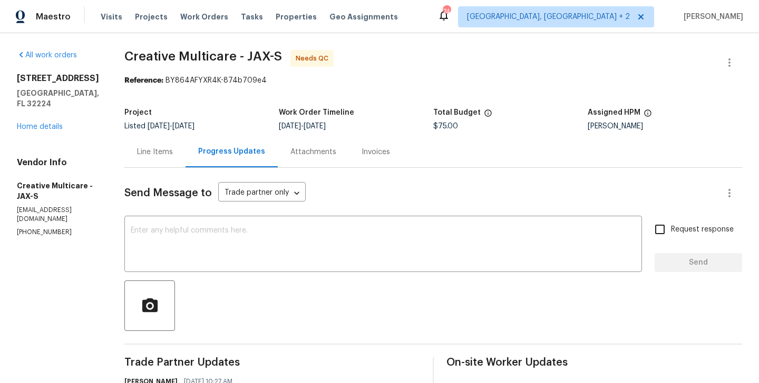
click at [173, 152] on div "Line Items" at bounding box center [155, 152] width 36 height 11
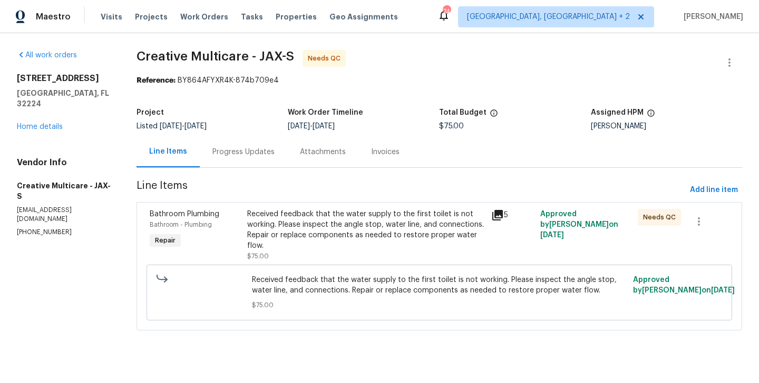
click at [317, 227] on div "Received feedback that the water supply to the first toilet is not working. Ple…" at bounding box center [366, 230] width 238 height 42
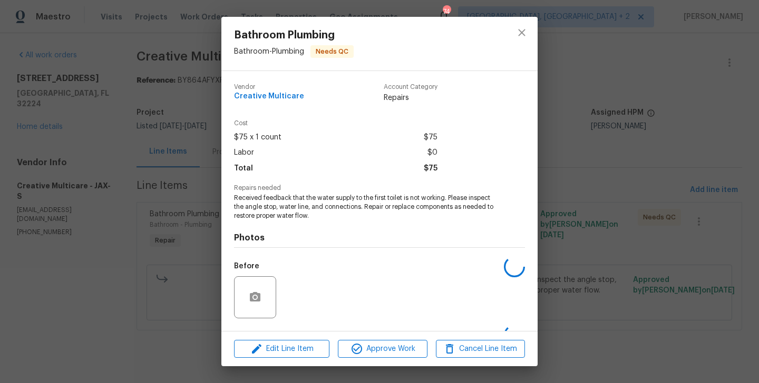
scroll to position [66, 0]
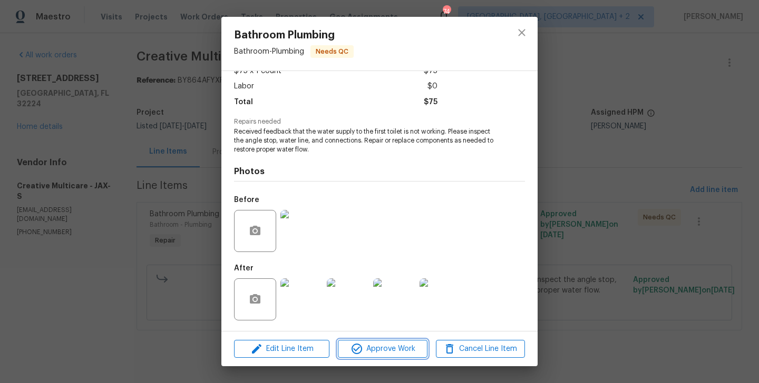
click at [380, 357] on button "Approve Work" at bounding box center [382, 349] width 89 height 18
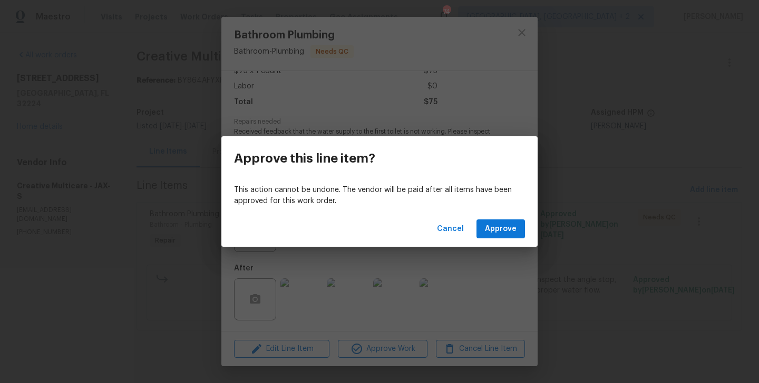
click at [514, 216] on div "Cancel Approve" at bounding box center [379, 229] width 316 height 36
click at [510, 221] on button "Approve" at bounding box center [500, 229] width 48 height 19
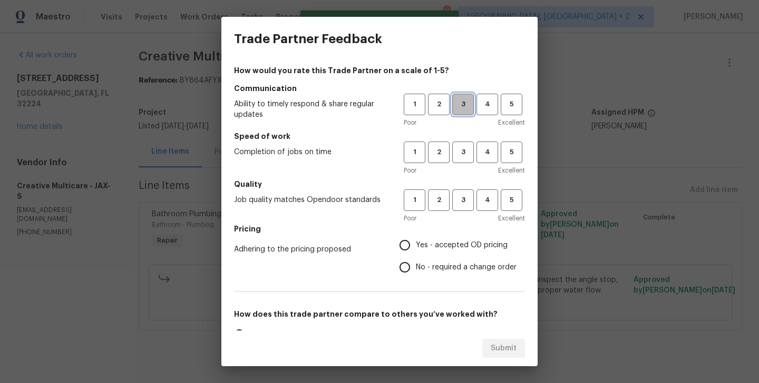
click at [466, 105] on span "3" at bounding box center [462, 105] width 19 height 12
click at [466, 146] on span "3" at bounding box center [462, 152] width 19 height 12
click at [466, 194] on button "3" at bounding box center [463, 201] width 22 height 22
click at [449, 251] on span "Yes - accepted OD pricing" at bounding box center [462, 245] width 92 height 11
click at [416, 251] on input "Yes - accepted OD pricing" at bounding box center [404, 245] width 22 height 22
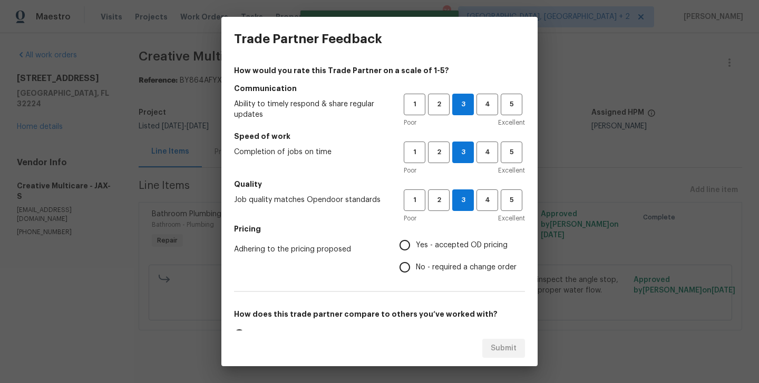
radio input "true"
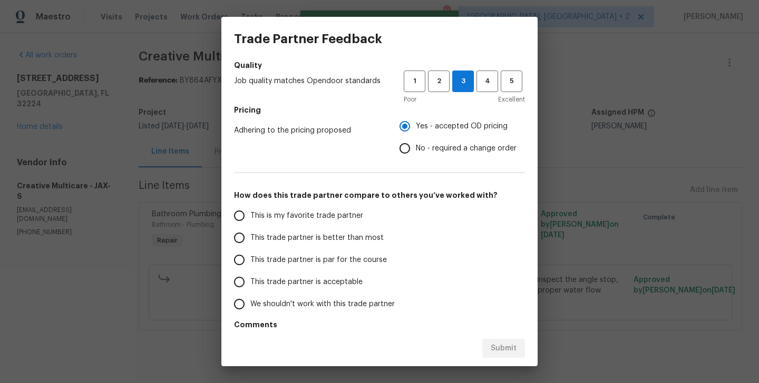
scroll to position [120, 0]
click at [352, 239] on span "This trade partner is better than most" at bounding box center [316, 237] width 133 height 11
click at [250, 239] on input "This trade partner is better than most" at bounding box center [239, 238] width 22 height 22
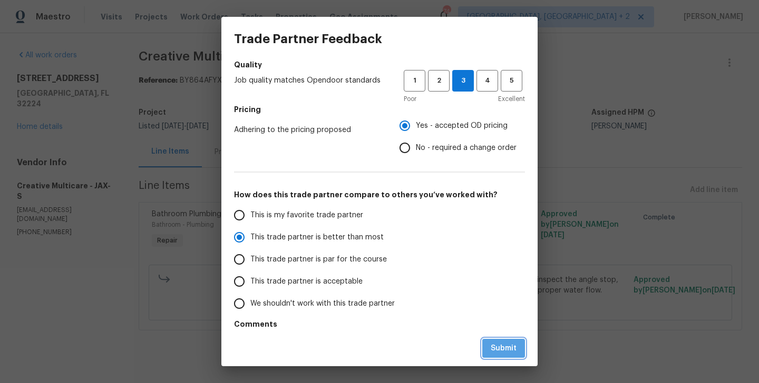
click at [504, 341] on button "Submit" at bounding box center [503, 348] width 43 height 19
radio input "true"
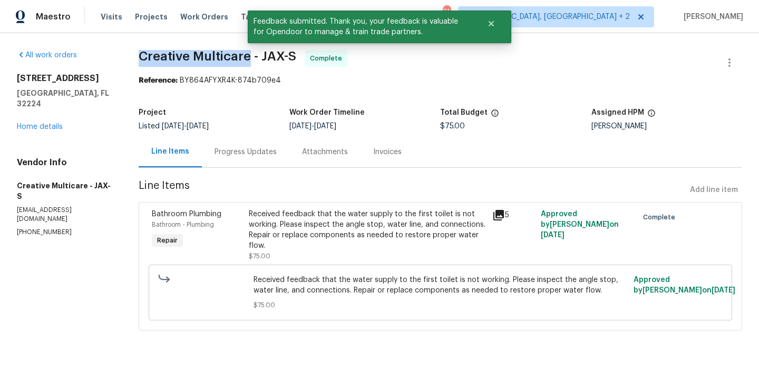
drag, startPoint x: 168, startPoint y: 59, endPoint x: 281, endPoint y: 62, distance: 112.8
click at [281, 62] on div "All work orders 12238 Bayonne St Jacksonville, FL 32224 Home details Vendor Inf…" at bounding box center [379, 196] width 759 height 327
copy span "Creative Multicare"
click at [38, 123] on link "Home details" at bounding box center [40, 126] width 46 height 7
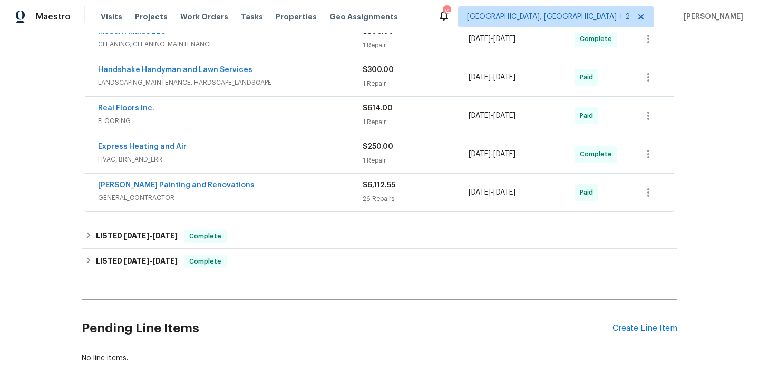
scroll to position [421, 0]
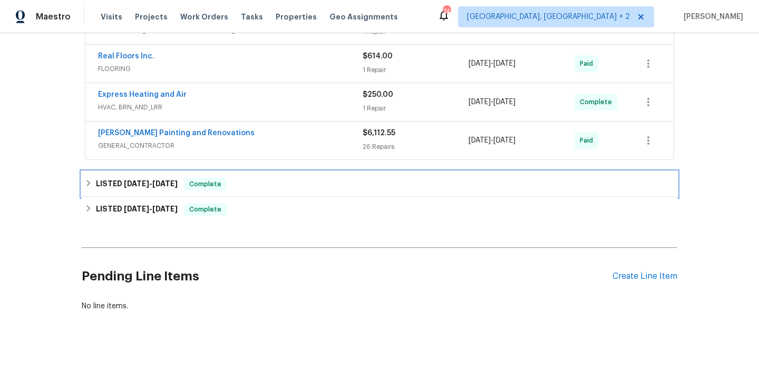
click at [186, 189] on div "LISTED 9/10/25 - 9/16/25 Complete" at bounding box center [379, 184] width 589 height 13
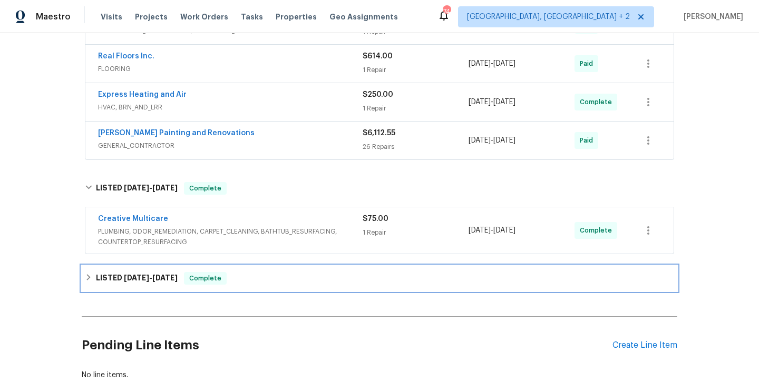
click at [182, 273] on div "LISTED 9/3/25 - 9/4/25 Complete" at bounding box center [379, 278] width 589 height 13
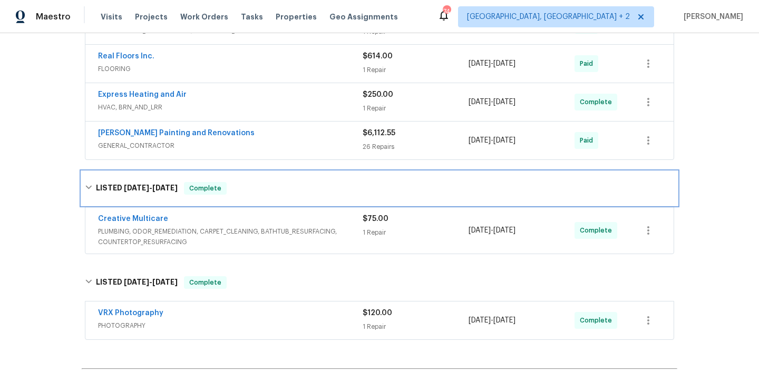
click at [188, 197] on div "LISTED 9/10/25 - 9/16/25 Complete" at bounding box center [379, 189] width 595 height 34
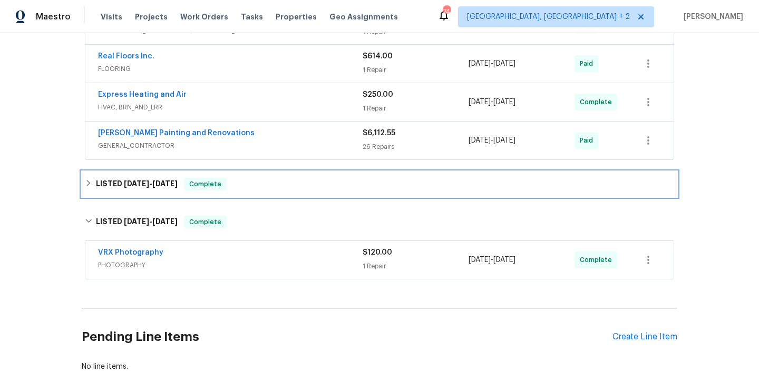
click at [224, 194] on div "LISTED 9/10/25 - 9/16/25 Complete" at bounding box center [379, 184] width 595 height 25
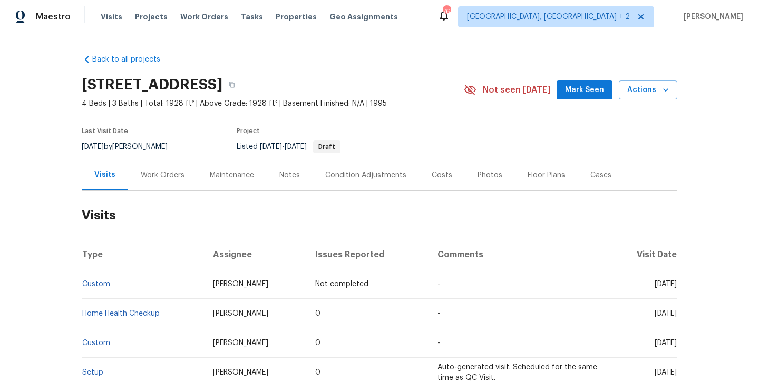
click at [162, 165] on div "Work Orders" at bounding box center [162, 175] width 69 height 31
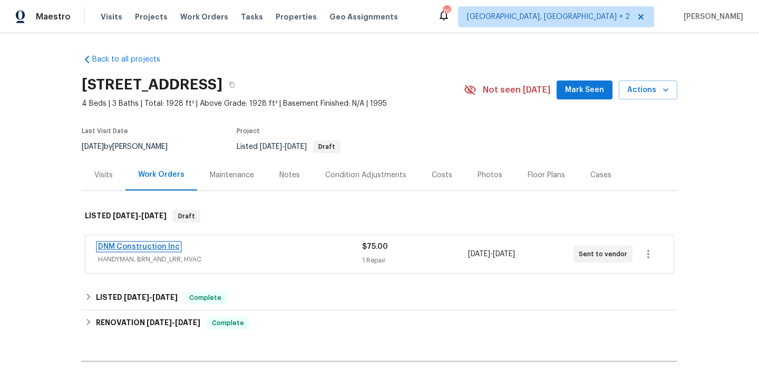
click at [168, 246] on link "DNM Construction Inc" at bounding box center [139, 246] width 82 height 7
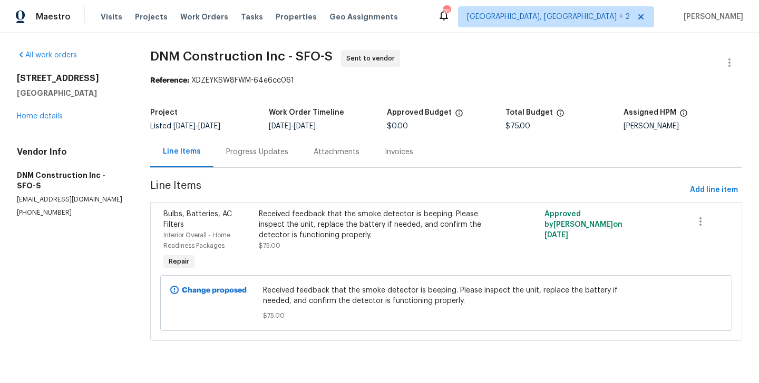
click at [57, 219] on section "All work orders [STREET_ADDRESS][PERSON_NAME] Home details Vendor Info DNM Cons…" at bounding box center [71, 202] width 108 height 304
copy p "[PHONE_NUMBER]"
click at [75, 198] on p "[EMAIL_ADDRESS][DOMAIN_NAME]" at bounding box center [71, 199] width 108 height 9
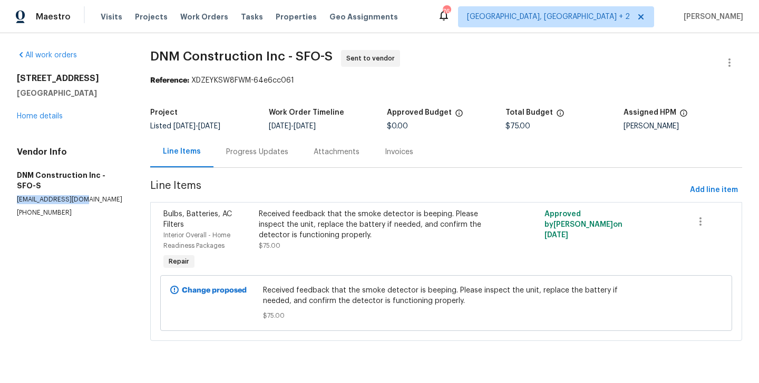
click at [75, 198] on p "dnmconstruction1990@gmail.com" at bounding box center [71, 199] width 108 height 9
copy p "dnmconstruction1990@gmail.com"
click at [106, 200] on p "dnmconstruction1990@gmail.com" at bounding box center [71, 199] width 108 height 9
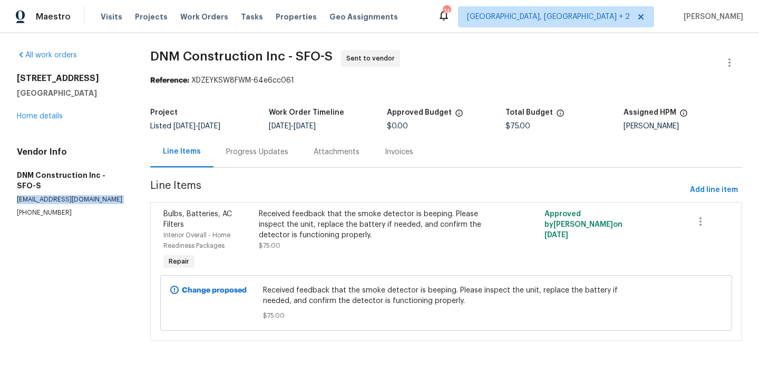
click at [106, 200] on p "dnmconstruction1990@gmail.com" at bounding box center [71, 199] width 108 height 9
click at [730, 56] on button "button" at bounding box center [728, 62] width 25 height 25
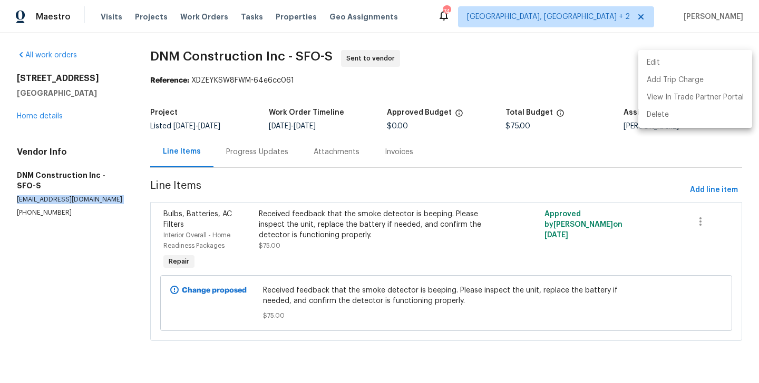
click at [708, 56] on li "Edit" at bounding box center [695, 62] width 114 height 17
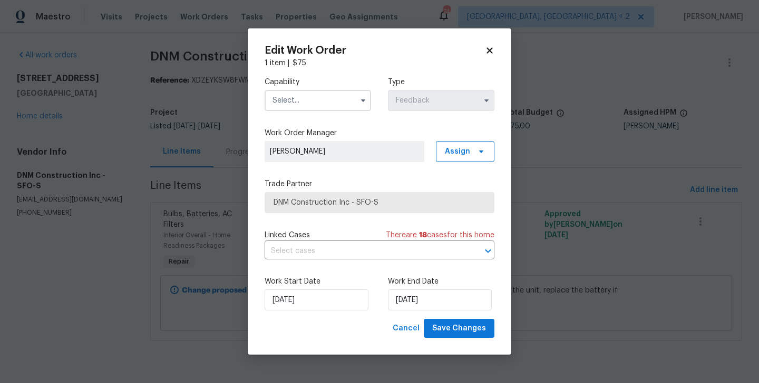
click at [301, 103] on input "text" at bounding box center [317, 100] width 106 height 21
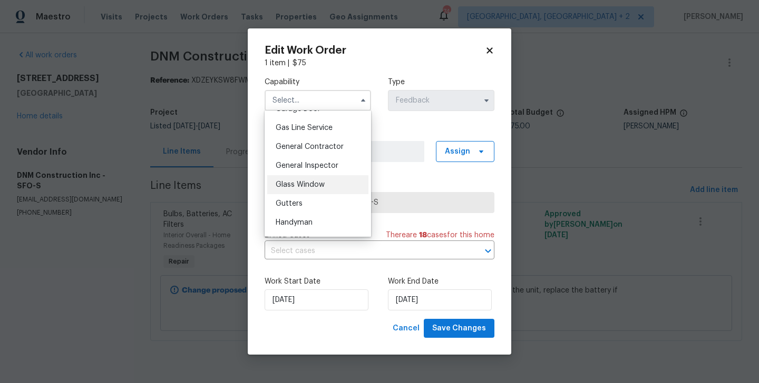
scroll to position [479, 0]
click at [316, 150] on span "General Contractor" at bounding box center [309, 147] width 68 height 7
type input "General Contractor"
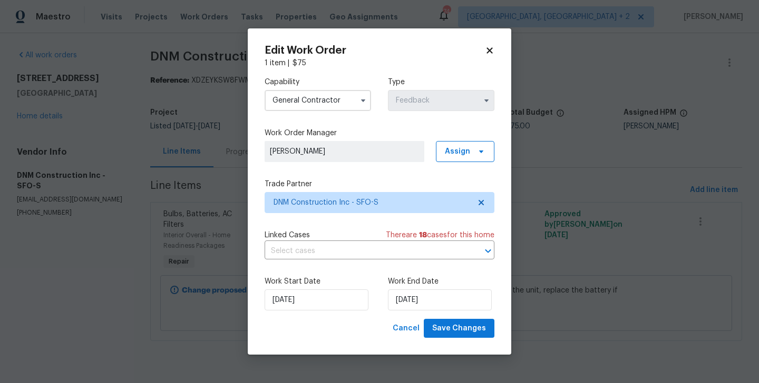
click at [358, 188] on label "Trade Partner" at bounding box center [379, 184] width 230 height 11
click at [358, 209] on span "DNM Construction Inc - SFO-S" at bounding box center [379, 202] width 230 height 21
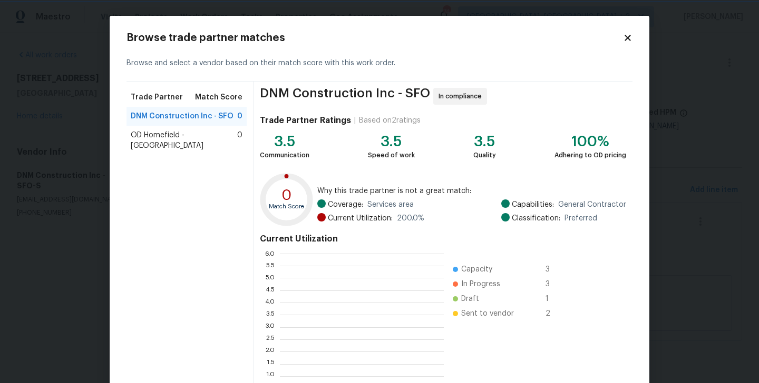
scroll to position [1, 1]
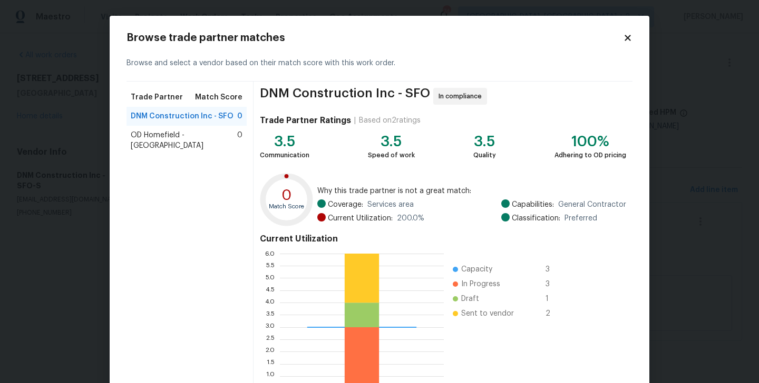
click at [193, 144] on span "OD Homefield - San Francisco Bay Area" at bounding box center [184, 140] width 106 height 21
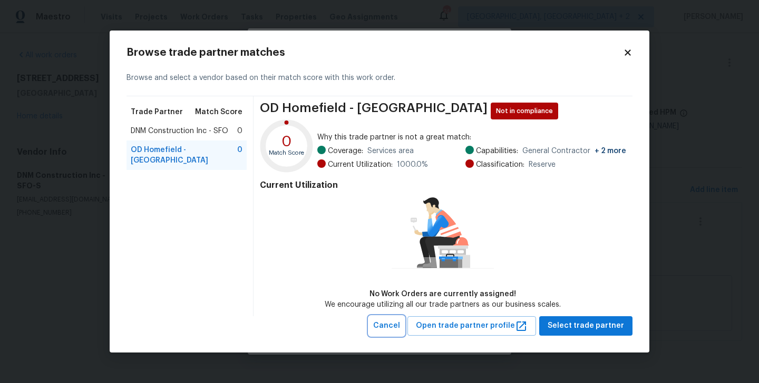
click at [400, 324] on span "Cancel" at bounding box center [386, 326] width 27 height 13
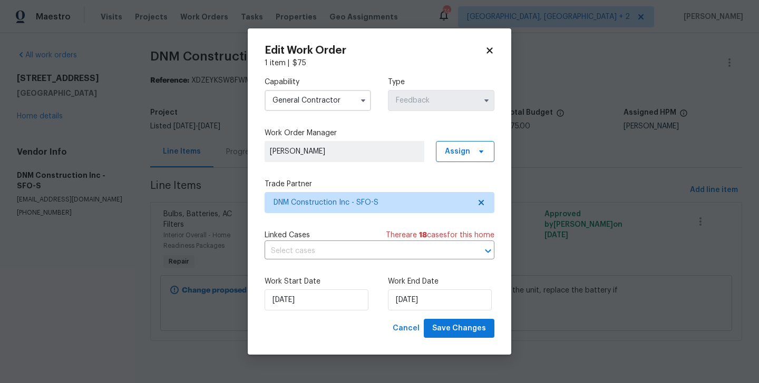
click at [221, 269] on body "Maestro Visits Projects Work Orders Tasks Properties Geo Assignments 74 Albuque…" at bounding box center [379, 185] width 759 height 371
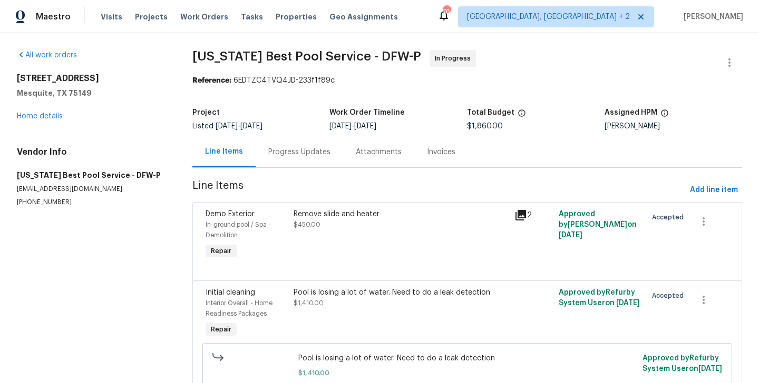
click at [288, 152] on div "Progress Updates" at bounding box center [299, 152] width 62 height 11
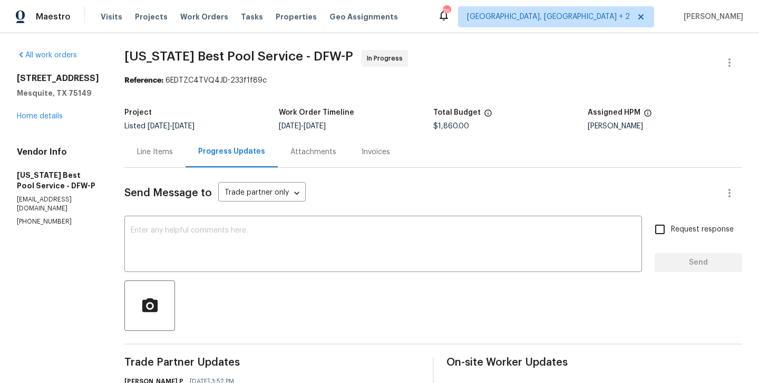
click at [132, 157] on div "Line Items" at bounding box center [154, 151] width 61 height 31
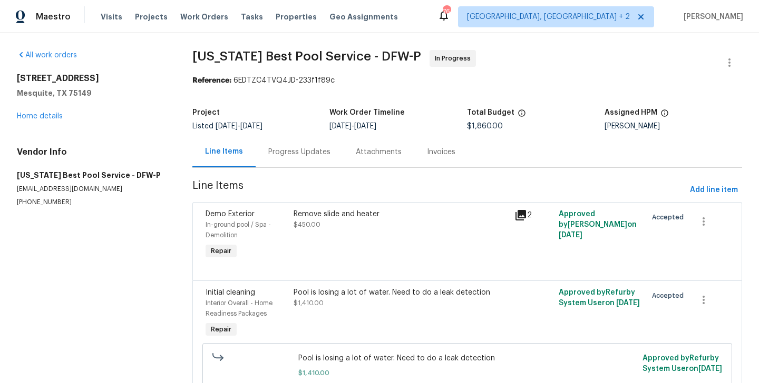
click at [41, 201] on p "[PHONE_NUMBER]" at bounding box center [92, 202] width 150 height 9
copy p "[PHONE_NUMBER]"
click at [57, 200] on p "[PHONE_NUMBER]" at bounding box center [92, 202] width 150 height 9
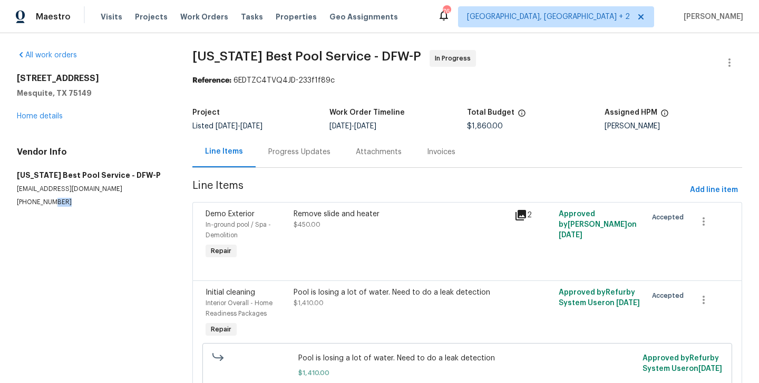
click at [57, 200] on p "[PHONE_NUMBER]" at bounding box center [92, 202] width 150 height 9
click at [272, 166] on div "Progress Updates" at bounding box center [298, 151] width 87 height 31
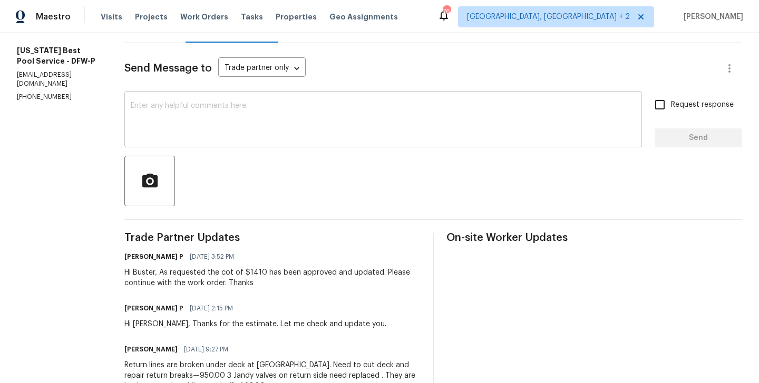
scroll to position [125, 0]
click at [204, 139] on div "x ​" at bounding box center [382, 120] width 517 height 54
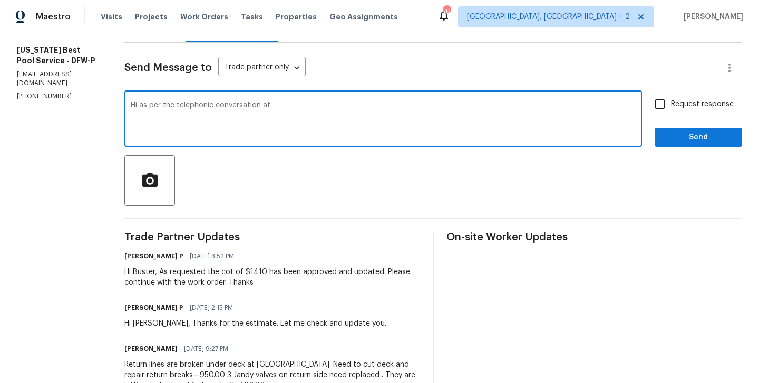
paste textarea "[PHONE_NUMBER]"
type textarea "Hi as per the telephonic conversation at [PHONE_NUMBER] Please have it complete…"
click at [698, 117] on div "Request response Send" at bounding box center [697, 120] width 87 height 54
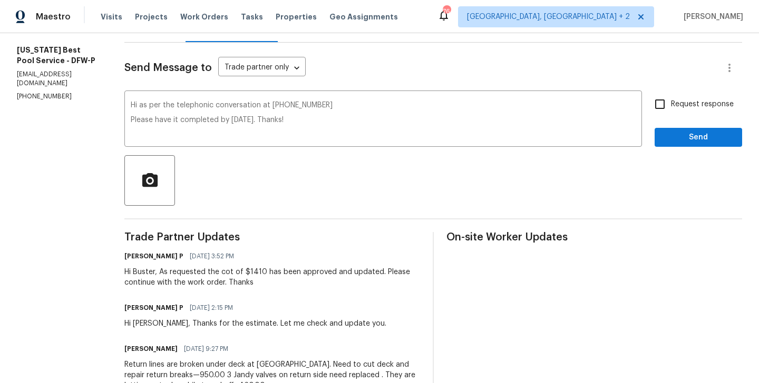
click at [672, 109] on span "Request response" at bounding box center [702, 104] width 63 height 11
click at [671, 109] on input "Request response" at bounding box center [659, 104] width 22 height 22
checkbox input "true"
click at [672, 136] on span "Send" at bounding box center [698, 137] width 71 height 13
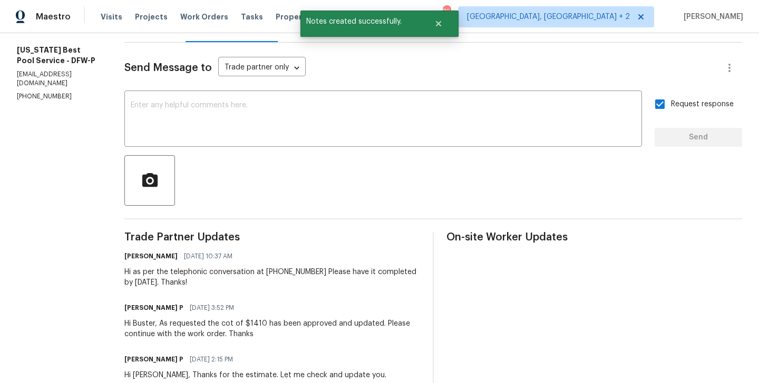
scroll to position [0, 0]
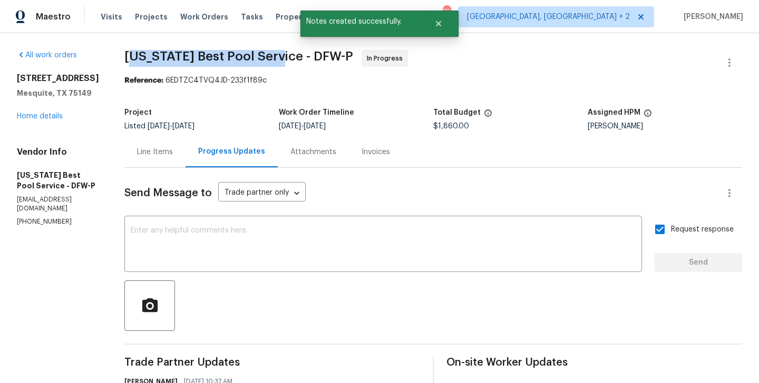
drag, startPoint x: 112, startPoint y: 53, endPoint x: 258, endPoint y: 55, distance: 145.4
click at [258, 55] on span "Texas Best Pool Service - DFW-P" at bounding box center [238, 56] width 229 height 13
drag, startPoint x: 252, startPoint y: 55, endPoint x: 107, endPoint y: 44, distance: 144.8
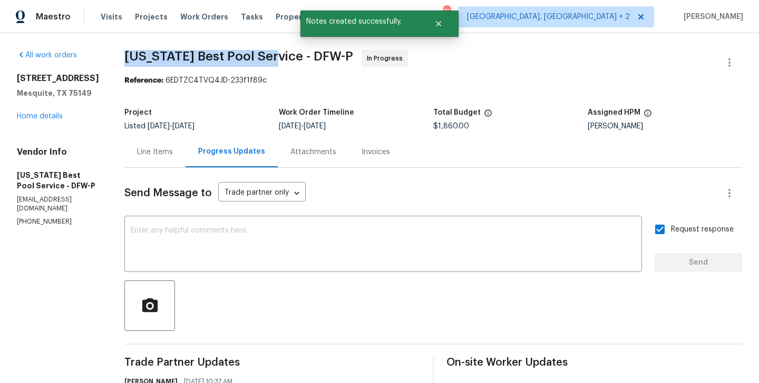
copy span "Texas Best Pool Service"
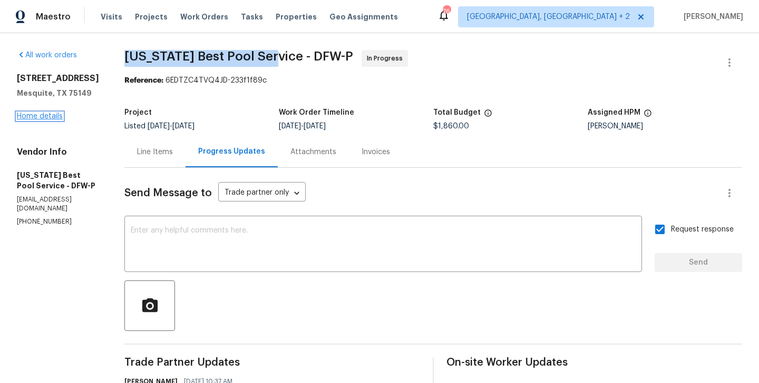
click at [35, 120] on link "Home details" at bounding box center [40, 116] width 46 height 7
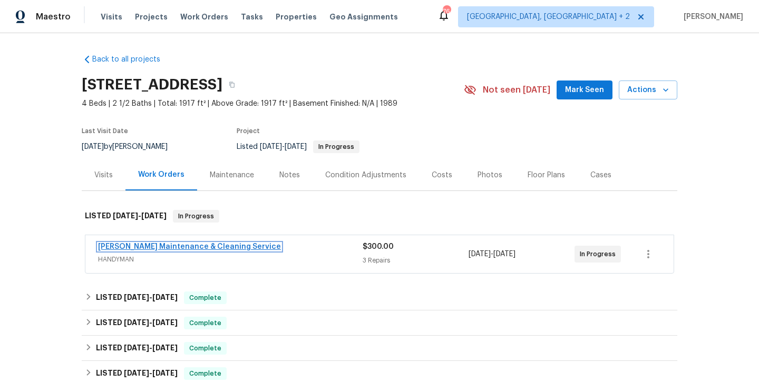
click at [199, 246] on link "Baker's Maintenance & Cleaning Service" at bounding box center [189, 246] width 183 height 7
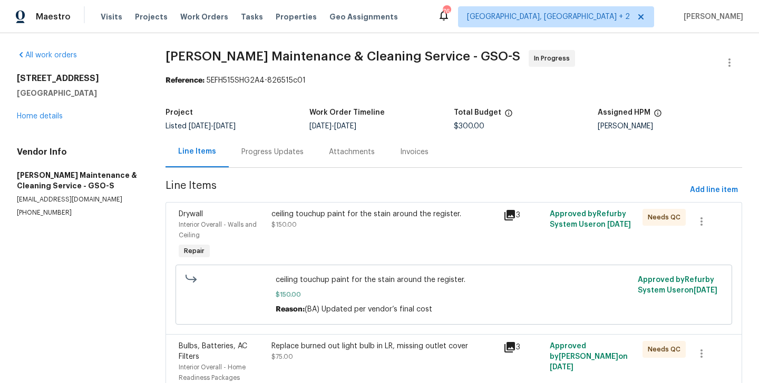
click at [261, 176] on section "Baker's Maintenance & Cleaning Service - GSO-S In Progress Reference: 5EFH515SH…" at bounding box center [453, 302] width 576 height 504
click at [264, 160] on div "Progress Updates" at bounding box center [272, 151] width 87 height 31
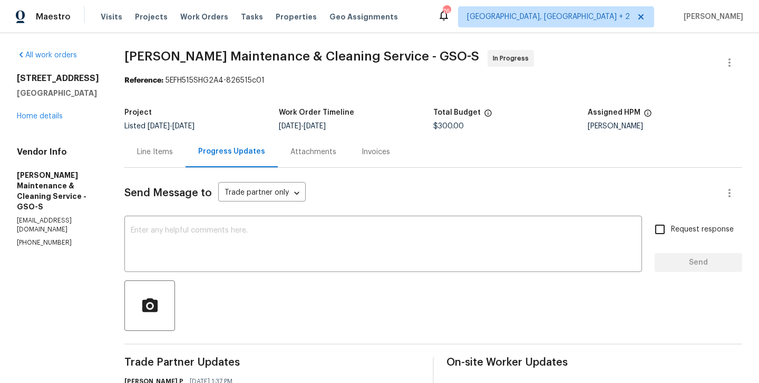
click at [50, 239] on p "(336) 781-6283" at bounding box center [58, 243] width 82 height 9
copy p "(336) 781-6283"
click at [48, 111] on div "4205 Club Pointe Ct Winston Salem, NC 27104 Home details" at bounding box center [58, 97] width 82 height 48
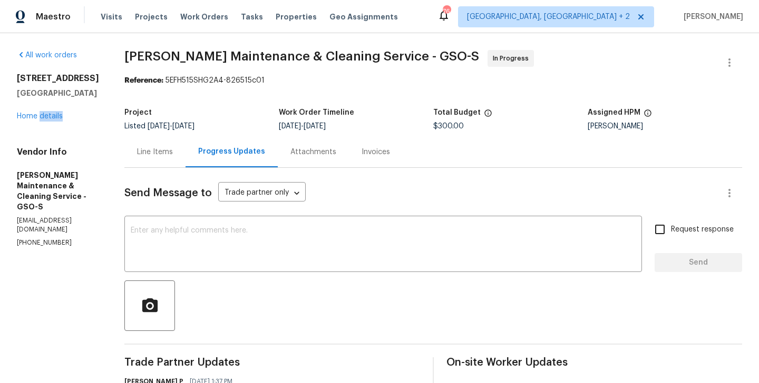
click at [48, 112] on div "4205 Club Pointe Ct Winston Salem, NC 27104 Home details" at bounding box center [58, 97] width 82 height 48
click at [35, 116] on link "Home details" at bounding box center [40, 116] width 46 height 7
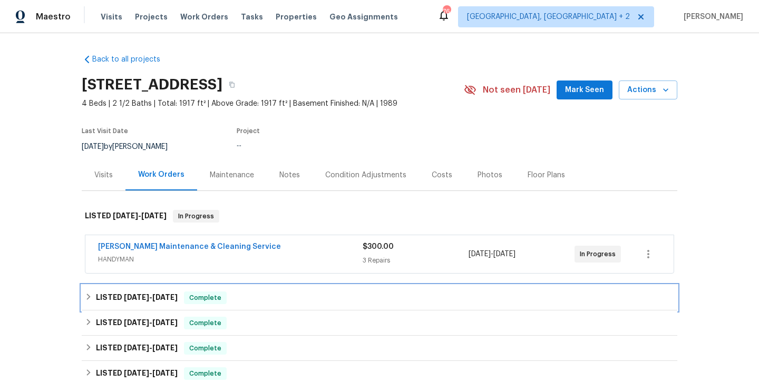
click at [173, 296] on span "9/8/25" at bounding box center [164, 297] width 25 height 7
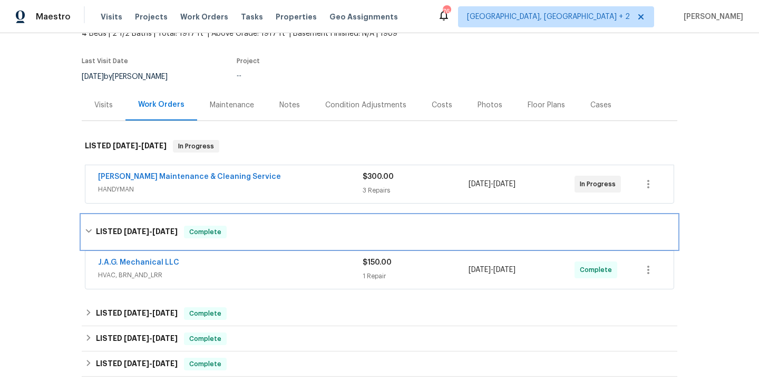
scroll to position [88, 0]
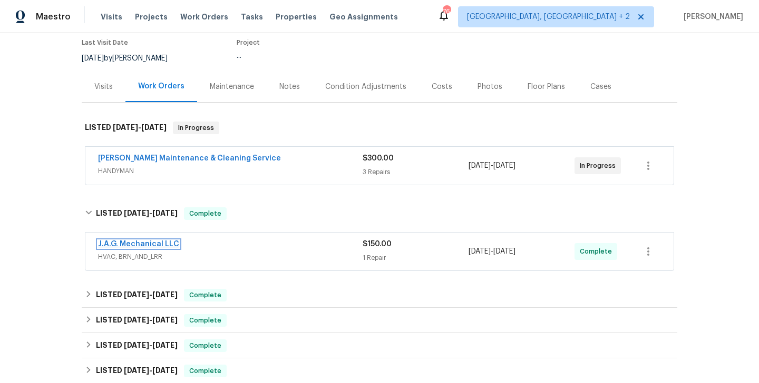
click at [153, 242] on link "J.A.G. Mechanical LLC" at bounding box center [138, 244] width 81 height 7
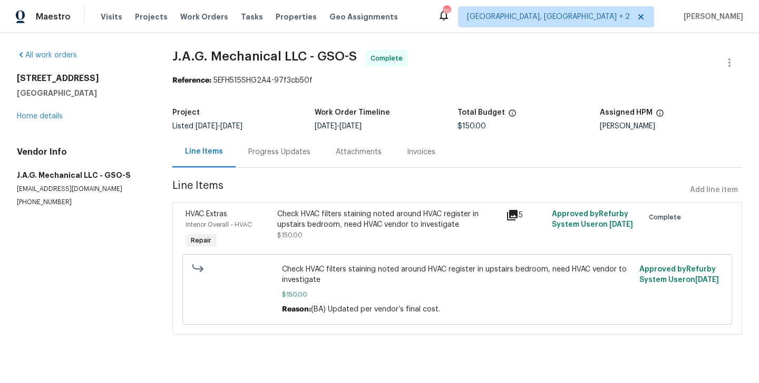
click at [301, 155] on div "Progress Updates" at bounding box center [279, 152] width 62 height 11
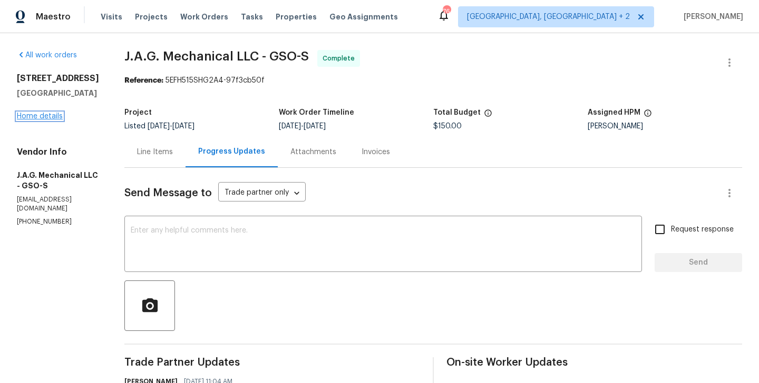
click at [48, 120] on link "Home details" at bounding box center [40, 116] width 46 height 7
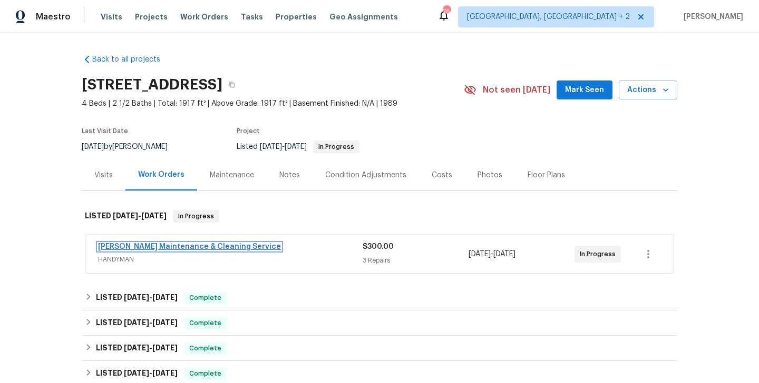
click at [196, 247] on link "Baker's Maintenance & Cleaning Service" at bounding box center [189, 246] width 183 height 7
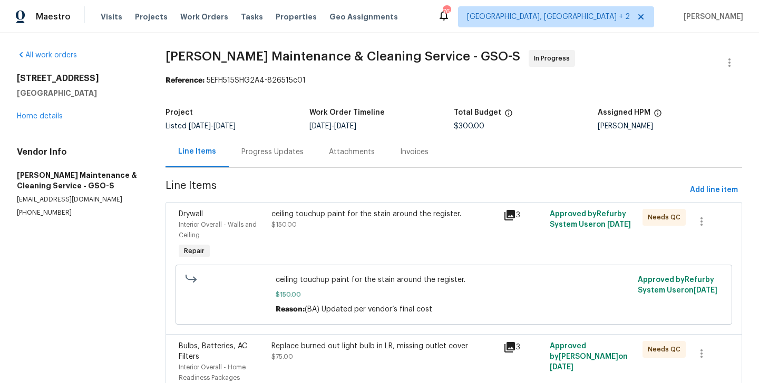
click at [28, 218] on section "All work orders 4205 Club Pointe Ct Winston Salem, NC 27104 Home details Vendor…" at bounding box center [78, 302] width 123 height 504
copy p "(336) 781-6283"
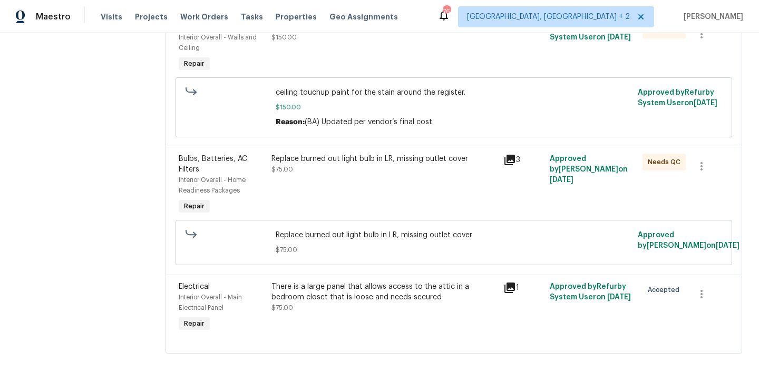
click at [370, 292] on div "There is a large panel that allows access to the attic in a bedroom closet that…" at bounding box center [383, 292] width 225 height 21
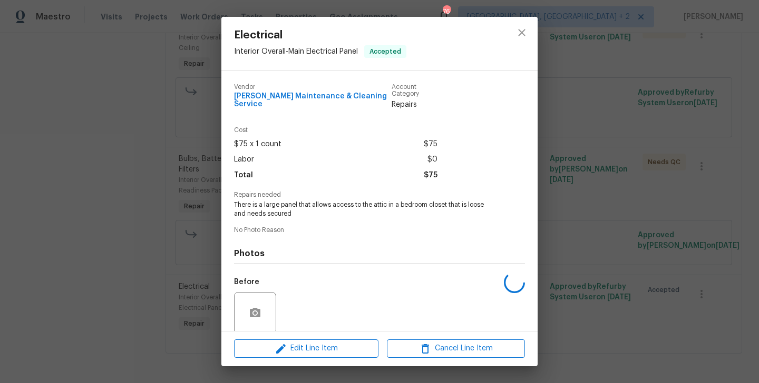
scroll to position [75, 0]
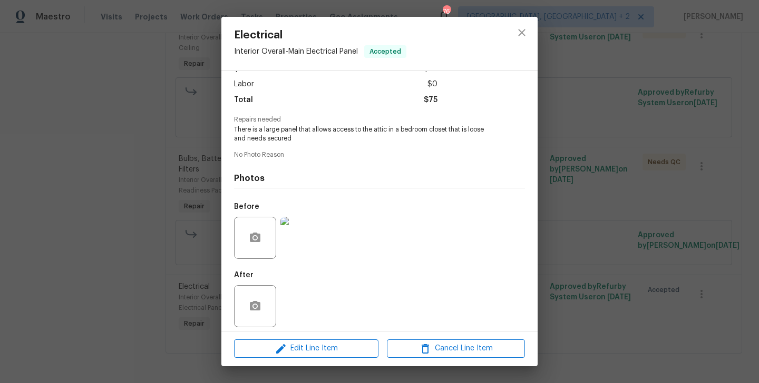
click at [109, 278] on div "Electrical Interior Overall - Main Electrical Panel Accepted Vendor Baker's Mai…" at bounding box center [379, 191] width 759 height 383
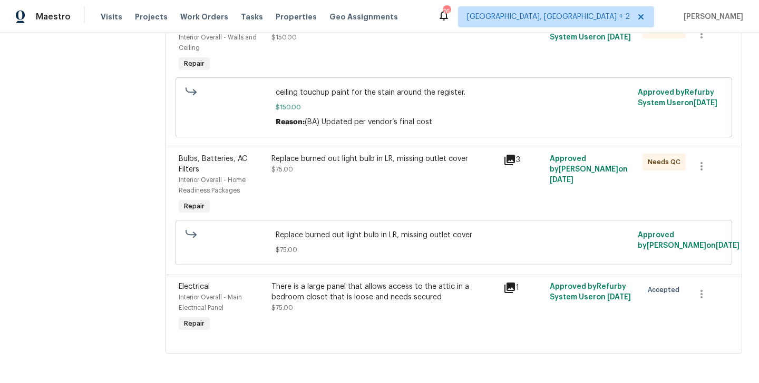
scroll to position [0, 0]
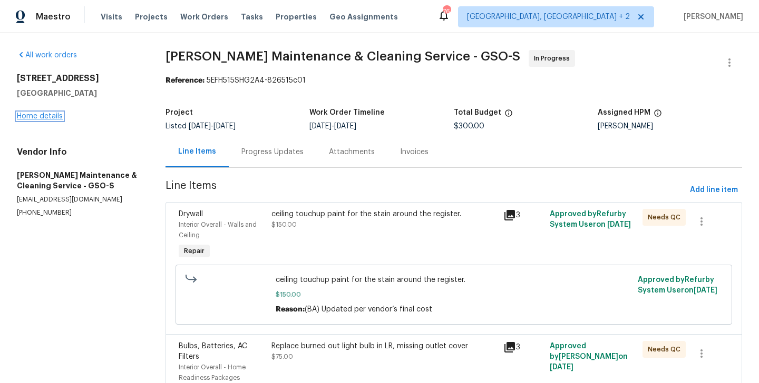
click at [54, 116] on link "Home details" at bounding box center [40, 116] width 46 height 7
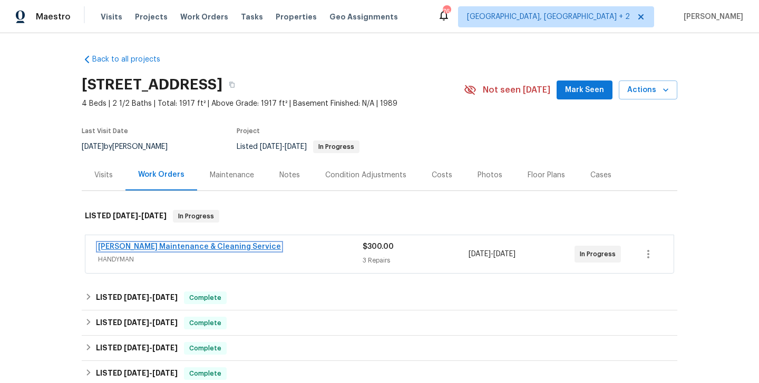
click at [219, 248] on link "Baker's Maintenance & Cleaning Service" at bounding box center [189, 246] width 183 height 7
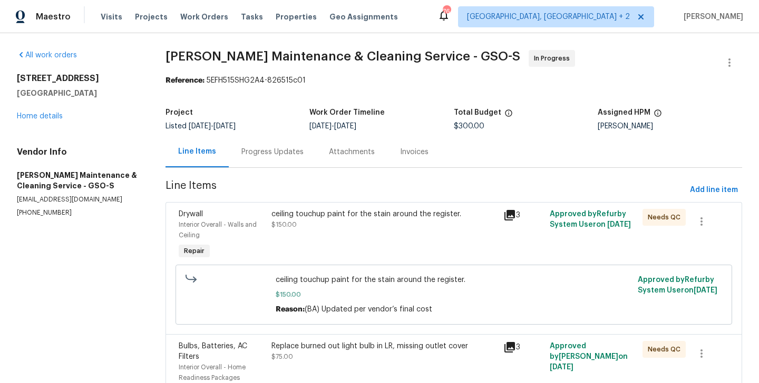
click at [297, 171] on section "Baker's Maintenance & Cleaning Service - GSO-S In Progress Reference: 5EFH515SH…" at bounding box center [453, 302] width 576 height 504
click at [290, 164] on div "Progress Updates" at bounding box center [272, 151] width 87 height 31
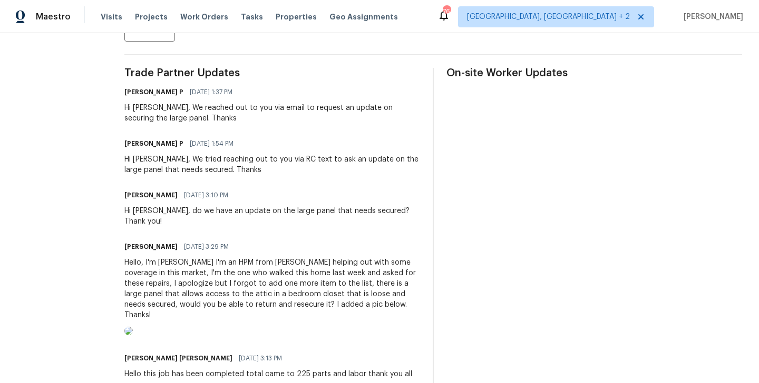
scroll to position [291, 0]
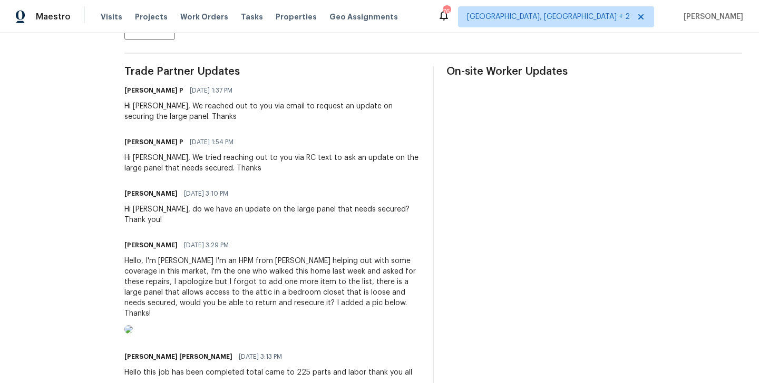
click at [147, 248] on h6 "Jason Bouque" at bounding box center [150, 245] width 53 height 11
copy h6 "Jason Bouque"
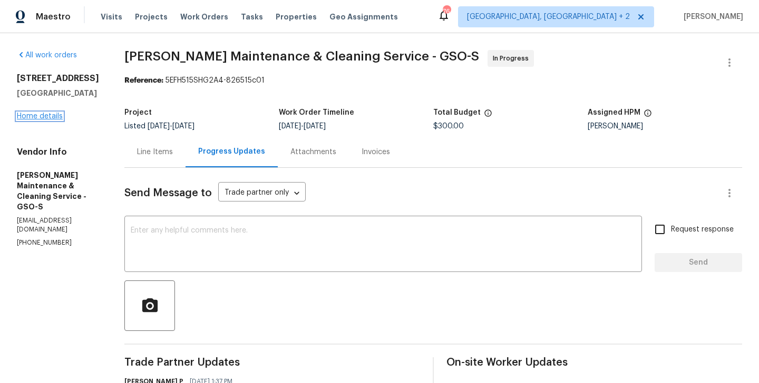
click at [56, 113] on link "Home details" at bounding box center [40, 116] width 46 height 7
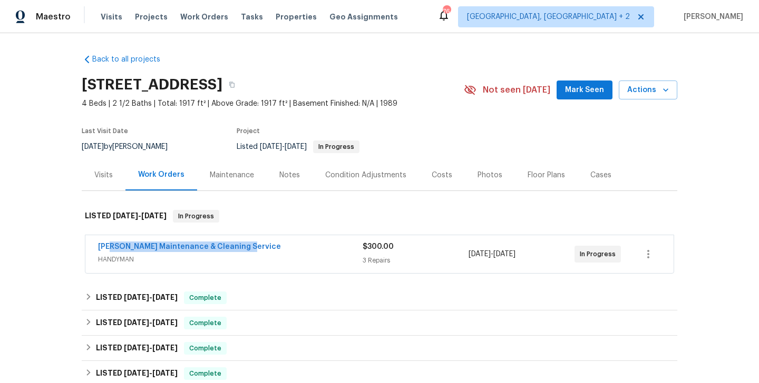
drag, startPoint x: 246, startPoint y: 253, endPoint x: 110, endPoint y: 251, distance: 136.4
click at [110, 251] on div "Baker's Maintenance & Cleaning Service" at bounding box center [230, 248] width 264 height 13
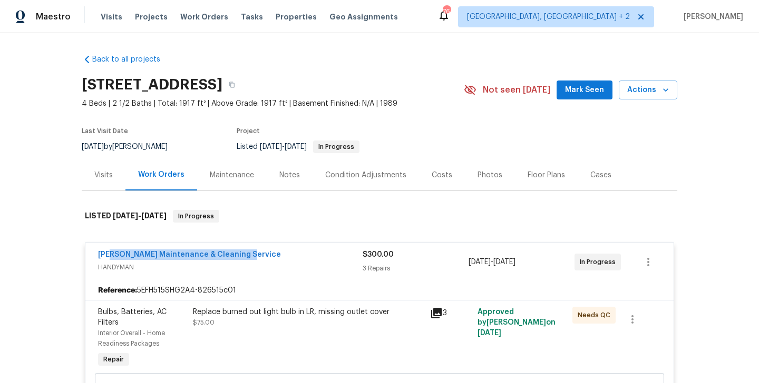
click at [247, 259] on div "Baker's Maintenance & Cleaning Service" at bounding box center [230, 256] width 264 height 13
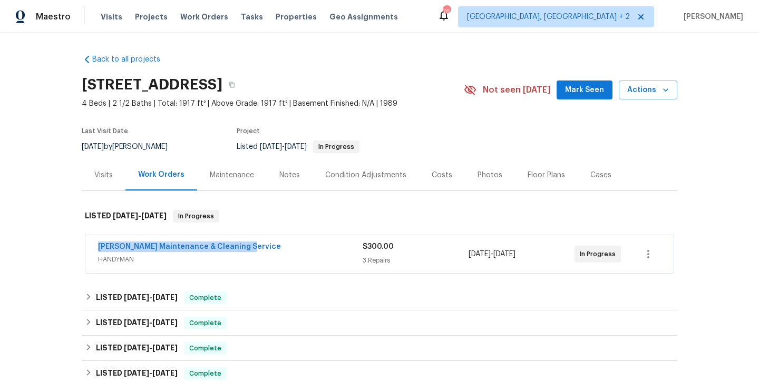
drag, startPoint x: 246, startPoint y: 251, endPoint x: 88, endPoint y: 250, distance: 158.0
click at [88, 250] on div "Baker's Maintenance & Cleaning Service HANDYMAN $300.00 3 Repairs 9/5/2025 - 9/…" at bounding box center [379, 254] width 588 height 38
copy link "Baker's Maintenance & Cleaning Service"
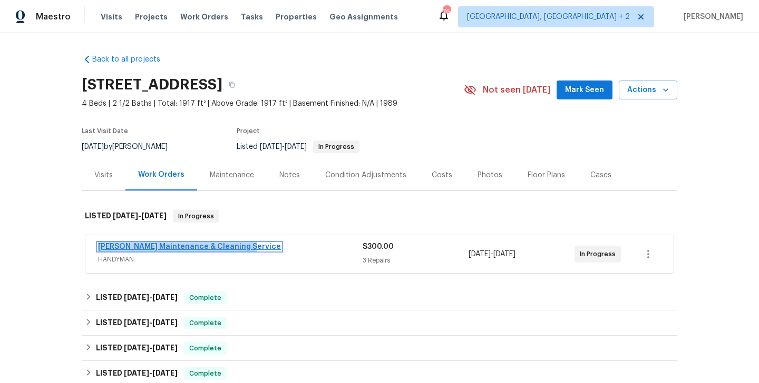
click at [224, 249] on link "Baker's Maintenance & Cleaning Service" at bounding box center [189, 246] width 183 height 7
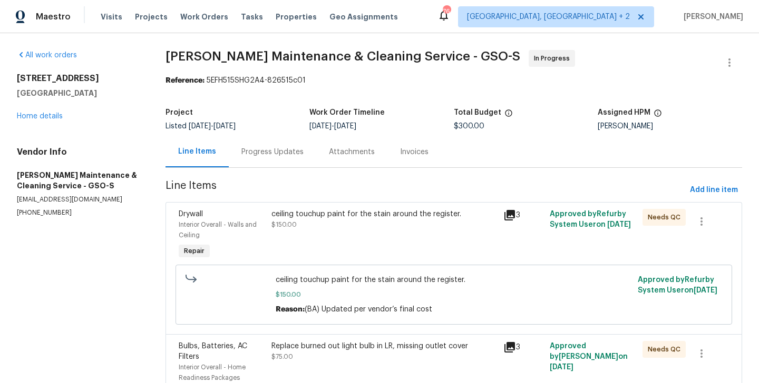
scroll to position [195, 0]
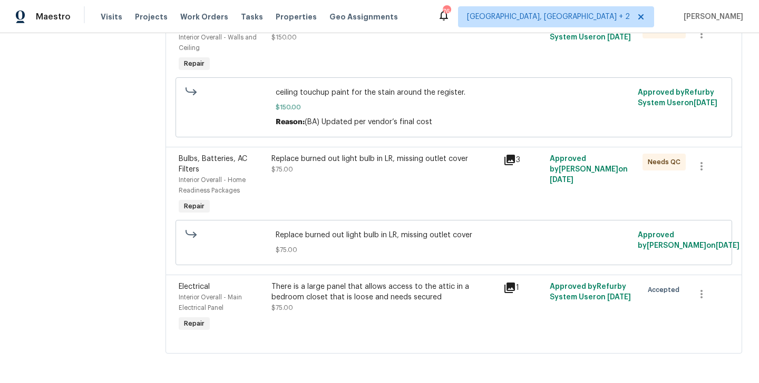
click at [372, 288] on div "There is a large panel that allows access to the attic in a bedroom closet that…" at bounding box center [383, 292] width 225 height 21
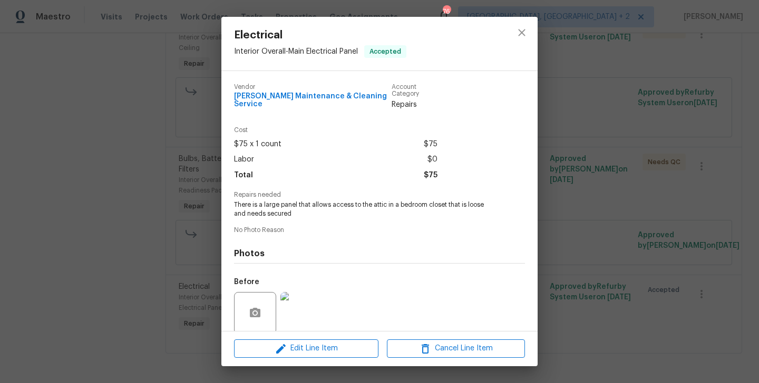
click at [186, 232] on div "Electrical Interior Overall - Main Electrical Panel Accepted Vendor Baker's Mai…" at bounding box center [379, 191] width 759 height 383
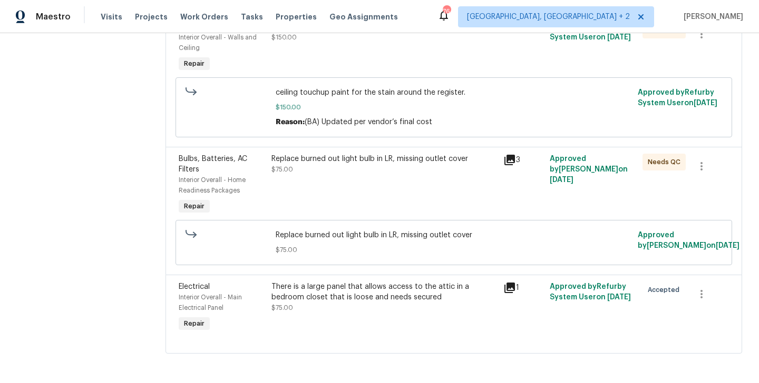
scroll to position [0, 0]
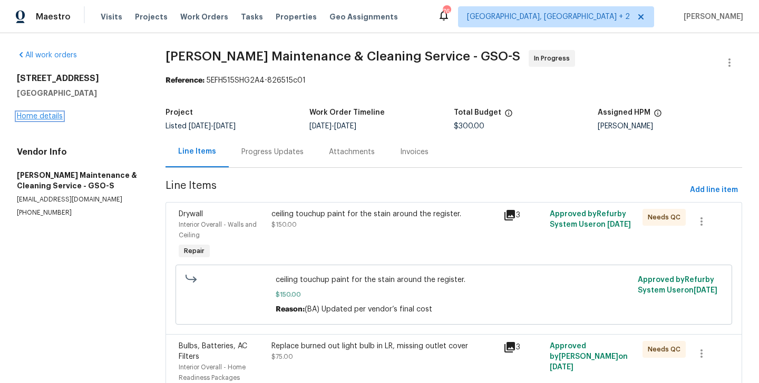
click at [53, 119] on link "Home details" at bounding box center [40, 116] width 46 height 7
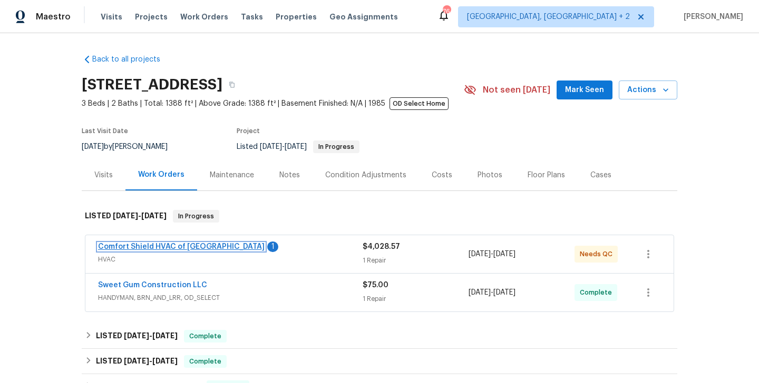
click at [178, 248] on link "Comfort Shield HVAC of [GEOGRAPHIC_DATA]" at bounding box center [181, 246] width 166 height 7
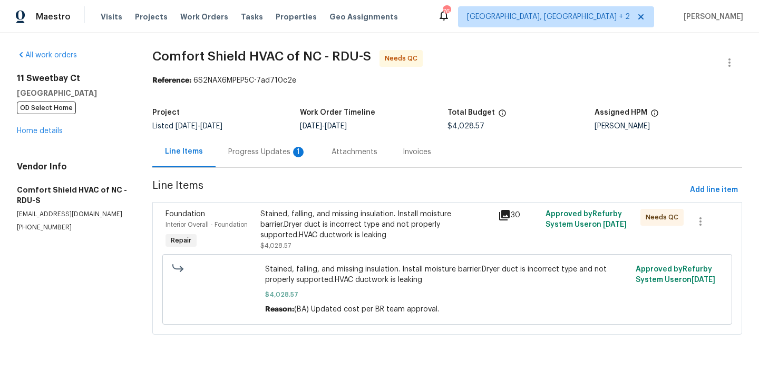
click at [252, 156] on div "Progress Updates 1" at bounding box center [267, 152] width 78 height 11
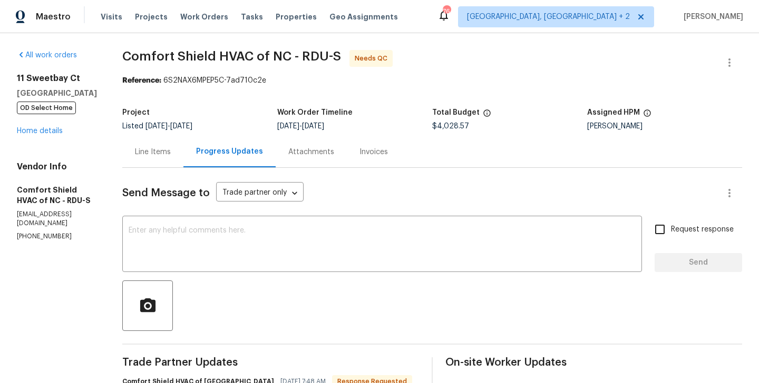
click at [171, 150] on div "Line Items" at bounding box center [153, 152] width 36 height 11
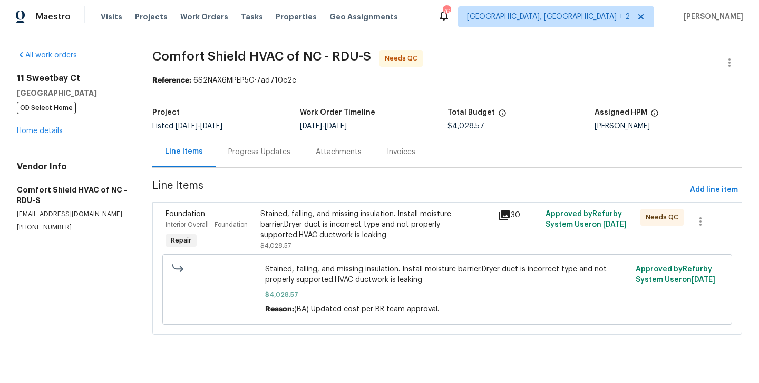
click at [353, 213] on div "Stained, falling, and missing insulation. Install moisture barrier.Dryer duct i…" at bounding box center [375, 225] width 231 height 32
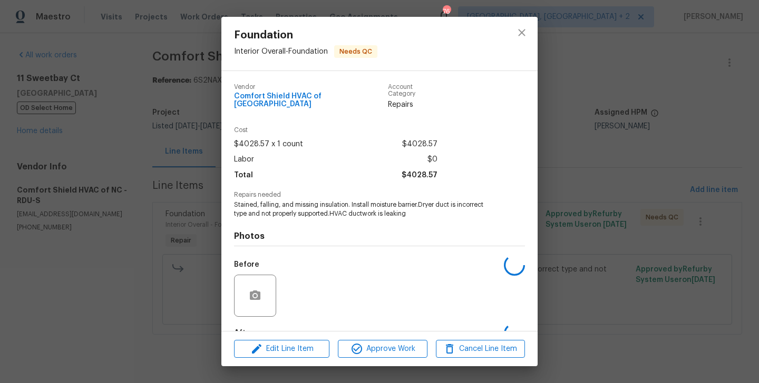
scroll to position [58, 0]
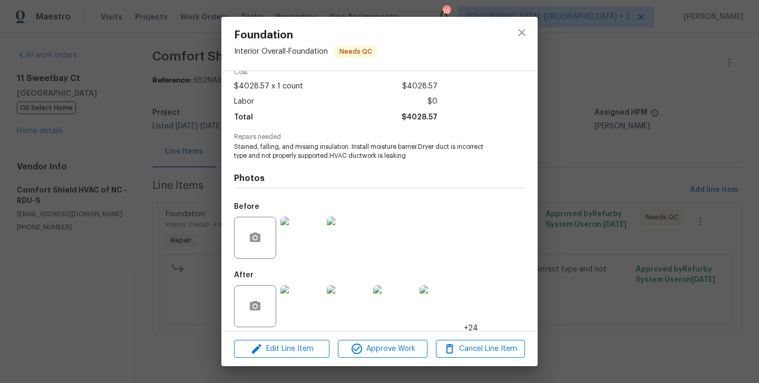
click at [94, 237] on div "Foundation Interior Overall - Foundation Needs QC Vendor Comfort Shield HVAC of…" at bounding box center [379, 191] width 759 height 383
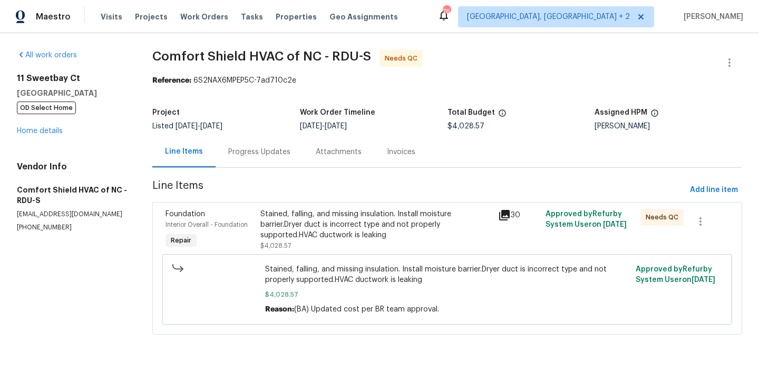
click at [262, 149] on div "Progress Updates" at bounding box center [259, 152] width 62 height 11
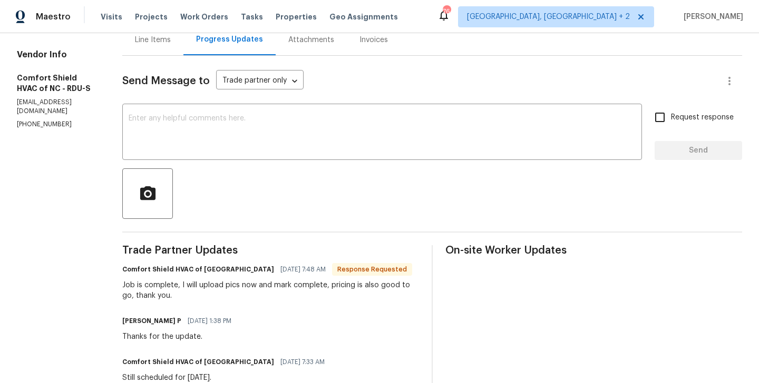
scroll to position [129, 0]
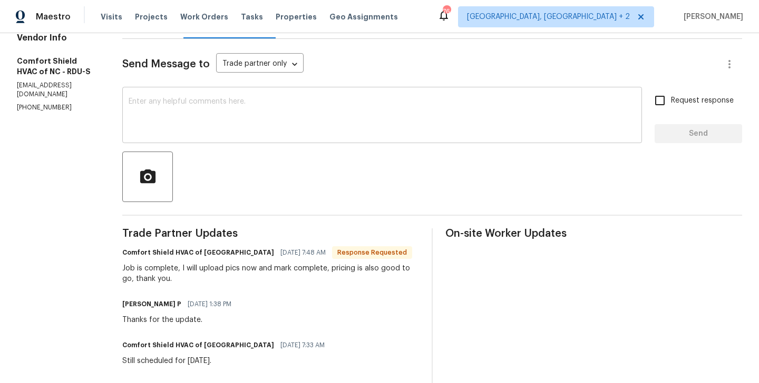
click at [186, 94] on div "x ​" at bounding box center [381, 117] width 519 height 54
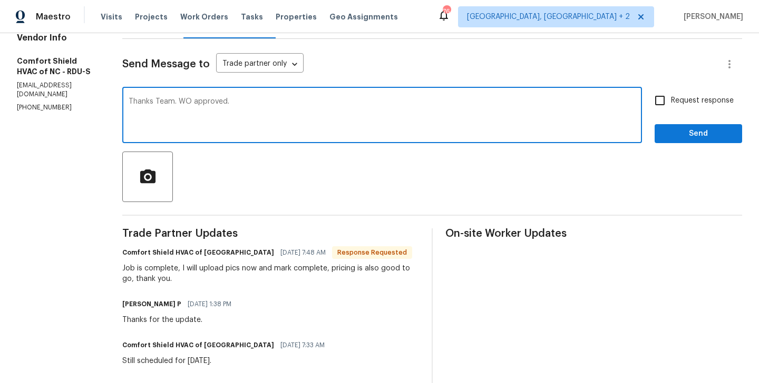
type textarea "Thanks Team. WO approved."
click at [649, 136] on div "Thanks Team. WO approved. x ​ Request response Send" at bounding box center [431, 117] width 619 height 54
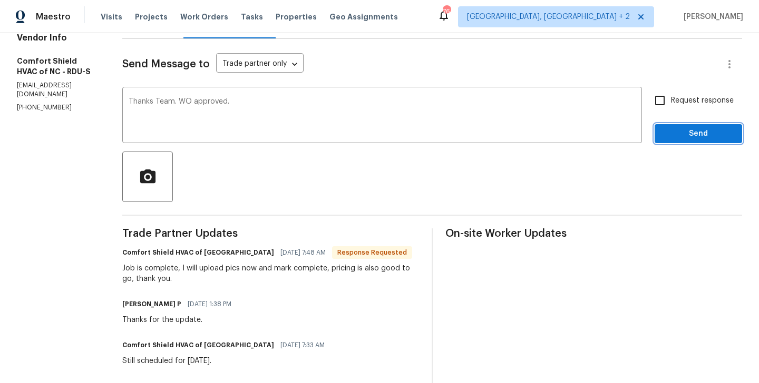
click at [666, 136] on span "Send" at bounding box center [698, 133] width 71 height 13
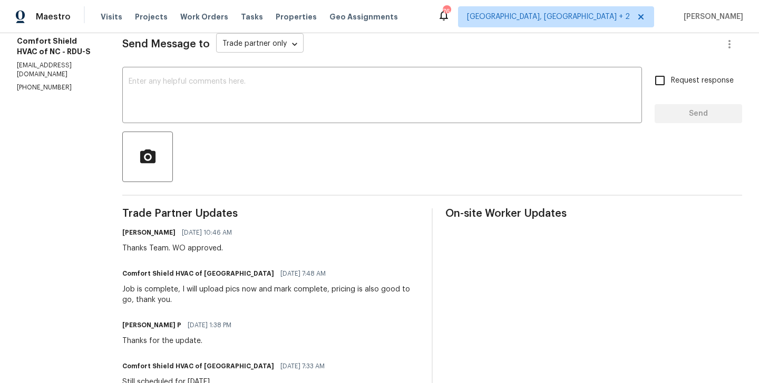
scroll to position [0, 0]
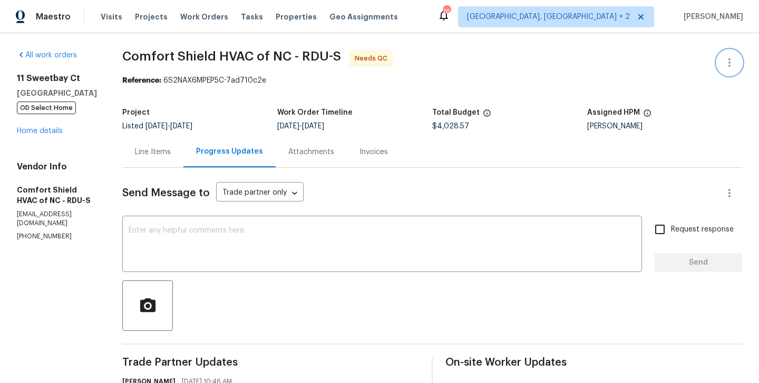
click at [735, 53] on button "button" at bounding box center [728, 62] width 25 height 25
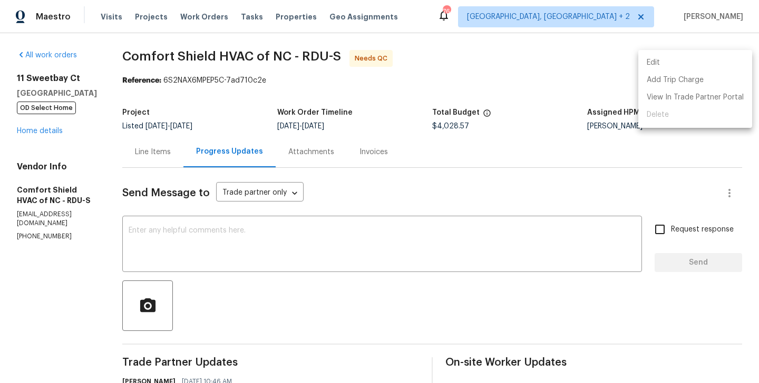
click at [695, 63] on li "Edit" at bounding box center [695, 62] width 114 height 17
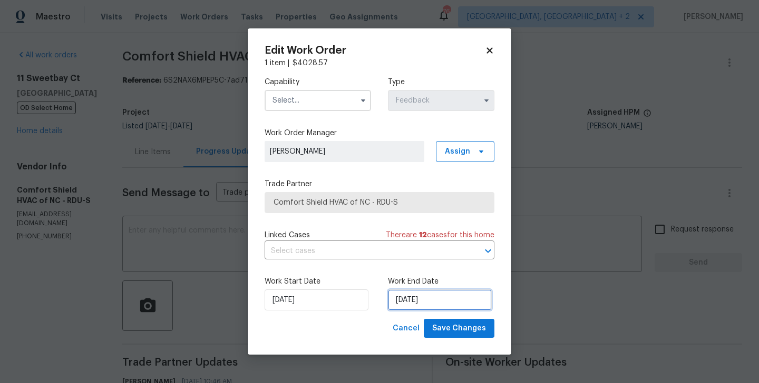
click at [430, 298] on input "15/09/2025" at bounding box center [440, 300] width 104 height 21
select select "8"
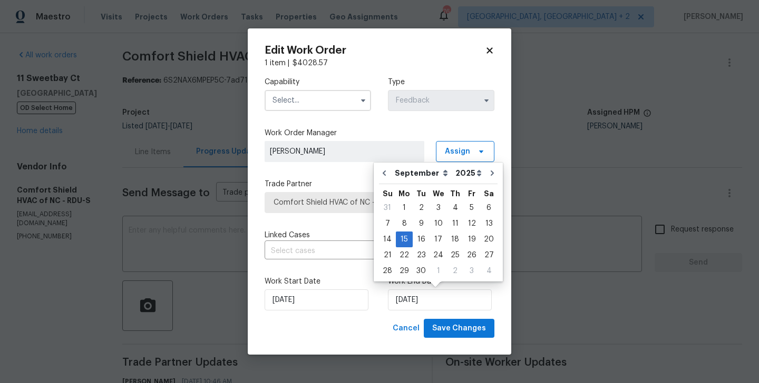
click at [310, 94] on input "text" at bounding box center [317, 100] width 106 height 21
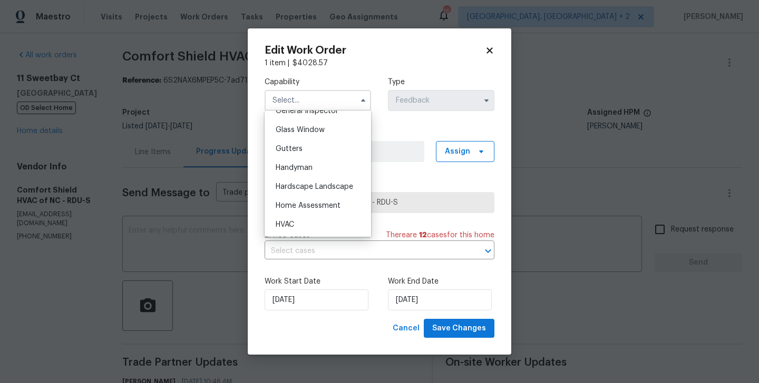
scroll to position [535, 0]
click at [312, 218] on div "HVAC" at bounding box center [317, 223] width 101 height 19
type input "HVAC"
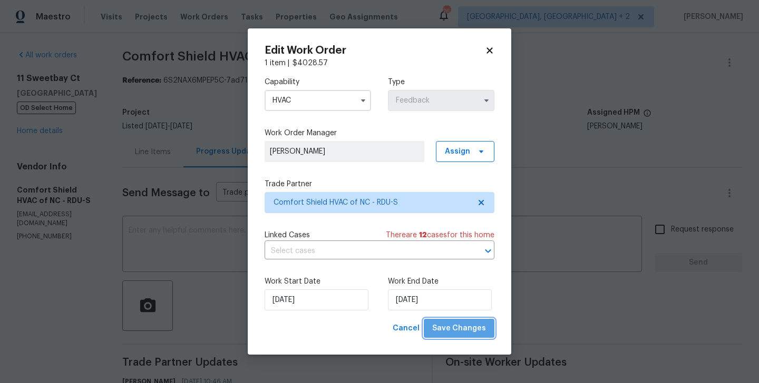
click at [471, 333] on span "Save Changes" at bounding box center [459, 328] width 54 height 13
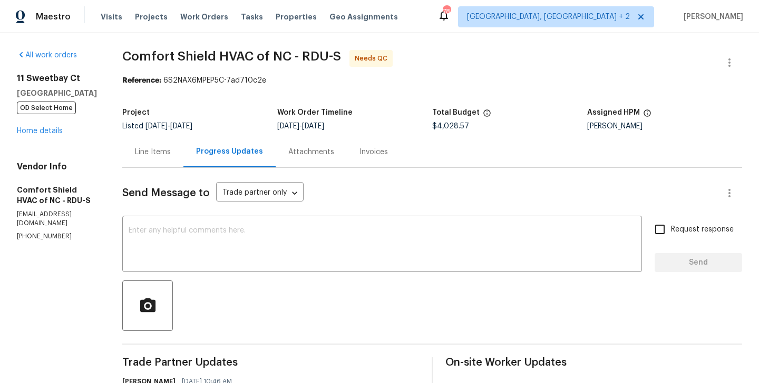
click at [171, 155] on div "Line Items" at bounding box center [153, 152] width 36 height 11
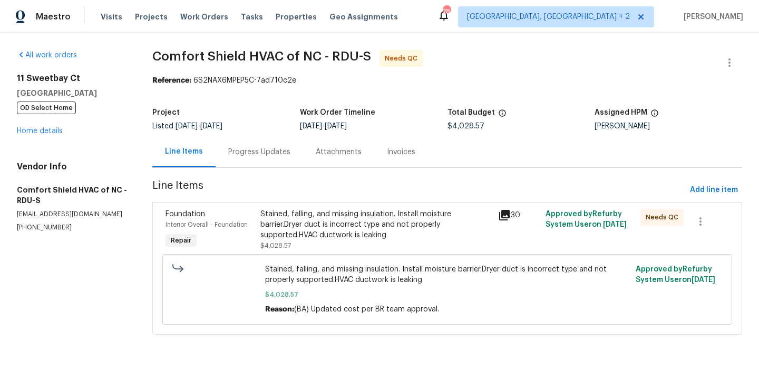
click at [370, 234] on div "Stained, falling, and missing insulation. Install moisture barrier.Dryer duct i…" at bounding box center [375, 225] width 231 height 32
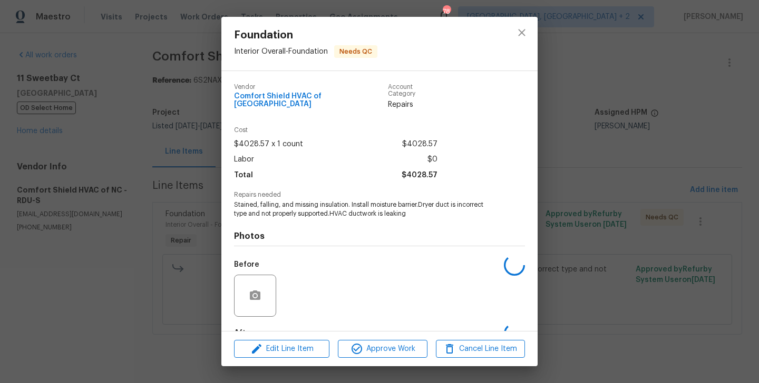
scroll to position [58, 0]
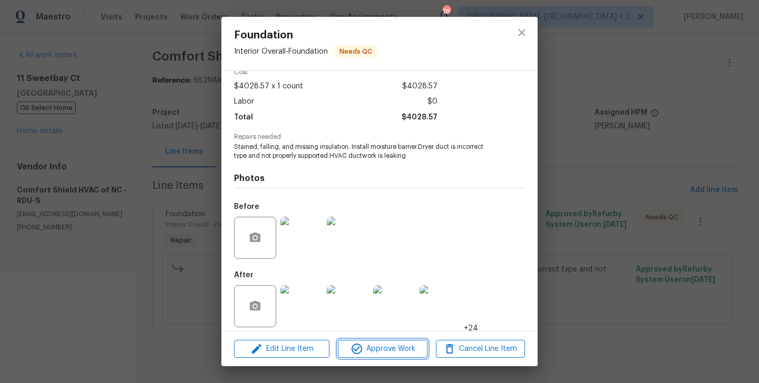
click at [369, 343] on span "Approve Work" at bounding box center [382, 349] width 83 height 13
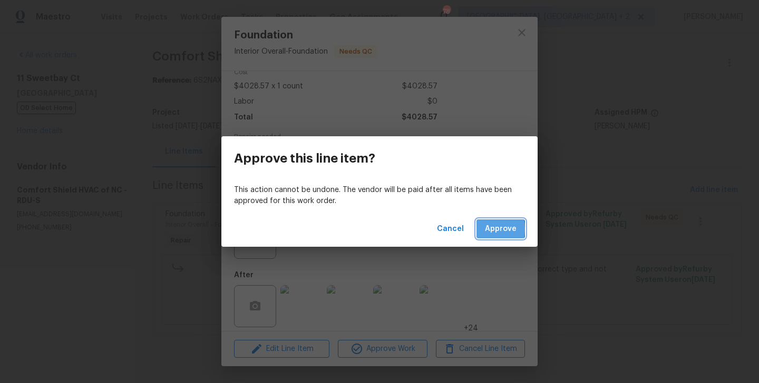
click at [483, 230] on button "Approve" at bounding box center [500, 229] width 48 height 19
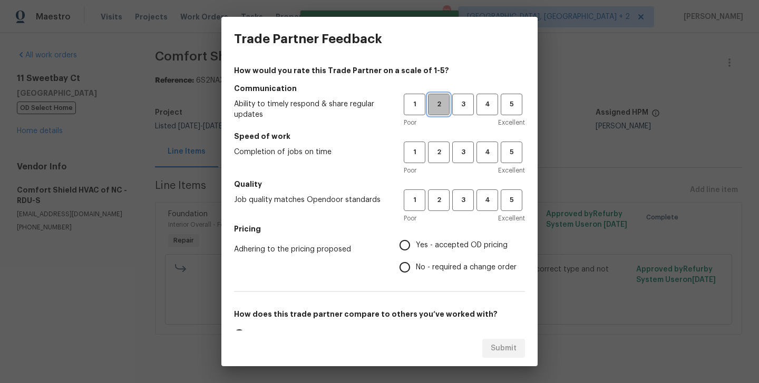
click at [434, 100] on span "2" at bounding box center [438, 105] width 19 height 12
click at [437, 141] on h5 "Speed of work" at bounding box center [379, 136] width 291 height 11
click at [437, 170] on div "Poor Excellent" at bounding box center [463, 170] width 121 height 11
click at [437, 156] on span "2" at bounding box center [438, 152] width 19 height 12
click at [437, 213] on div "1 2 3 4 5 Poor Excellent" at bounding box center [463, 207] width 121 height 34
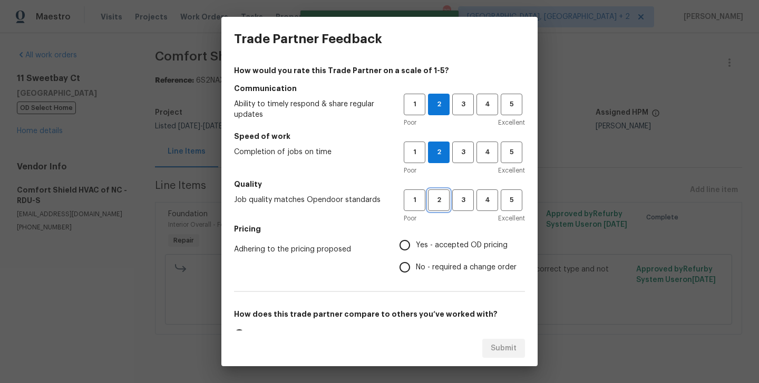
click at [437, 194] on span "2" at bounding box center [438, 200] width 19 height 12
click at [440, 260] on label "No - required a change order" at bounding box center [454, 268] width 123 height 22
click at [416, 260] on input "No - required a change order" at bounding box center [404, 268] width 22 height 22
radio input "true"
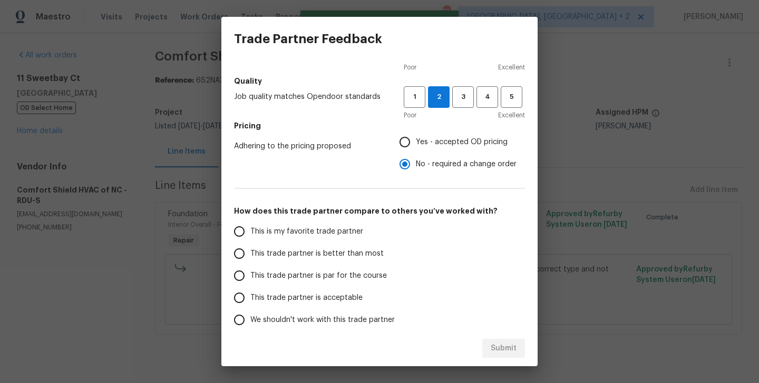
scroll to position [0, 0]
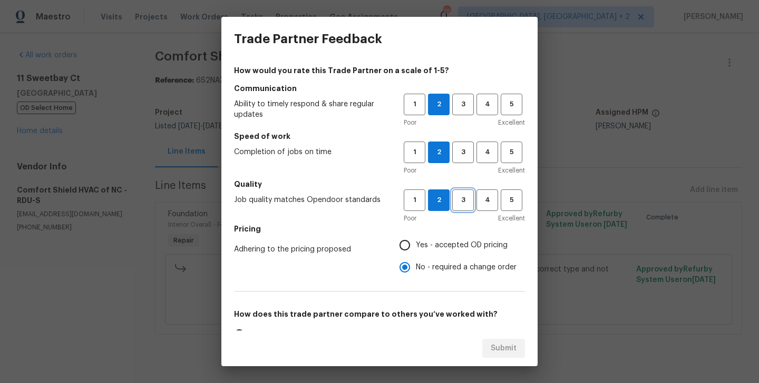
click at [460, 204] on span "3" at bounding box center [462, 200] width 19 height 12
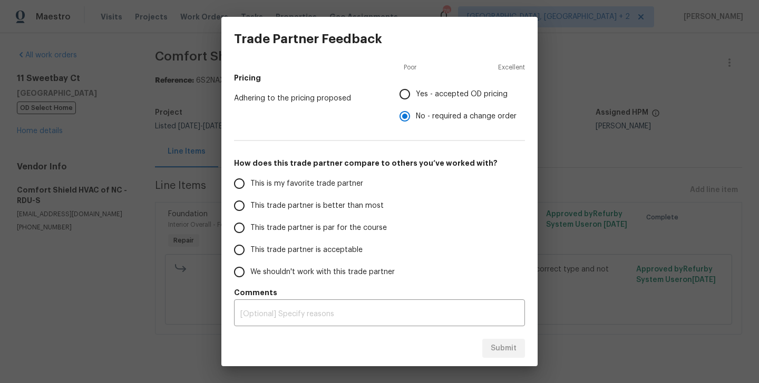
click at [328, 205] on span "This trade partner is better than most" at bounding box center [316, 206] width 133 height 11
click at [250, 205] on input "This trade partner is better than most" at bounding box center [239, 206] width 22 height 22
click at [508, 353] on span "Submit" at bounding box center [503, 348] width 26 height 13
radio input "true"
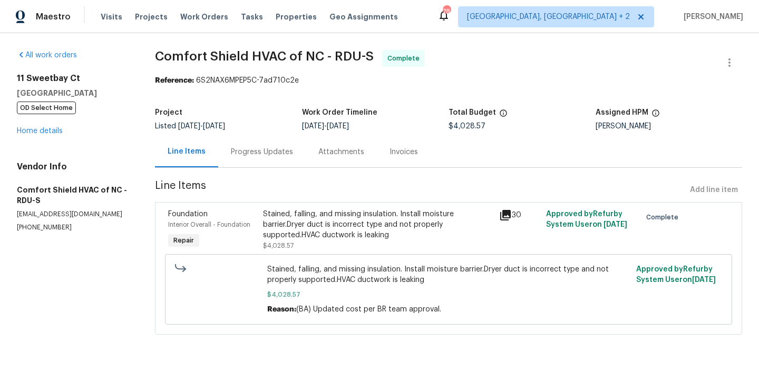
click at [282, 157] on div "Progress Updates" at bounding box center [262, 152] width 62 height 11
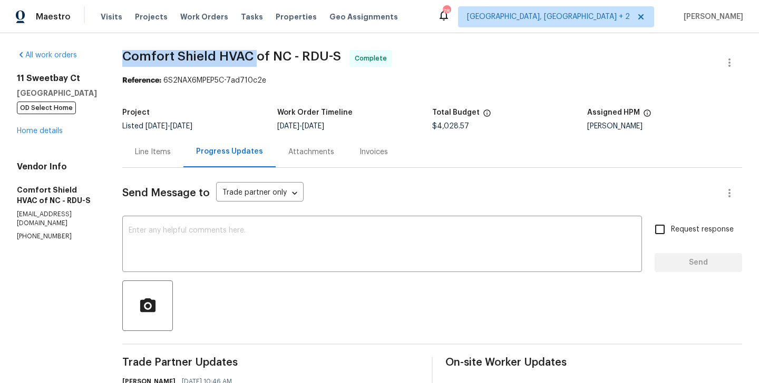
drag, startPoint x: 152, startPoint y: 57, endPoint x: 283, endPoint y: 58, distance: 131.2
click at [283, 58] on span "Comfort Shield HVAC of NC - RDU-S" at bounding box center [231, 56] width 219 height 13
copy span "Comfort Shield HVAC"
click at [53, 130] on link "Home details" at bounding box center [40, 130] width 46 height 7
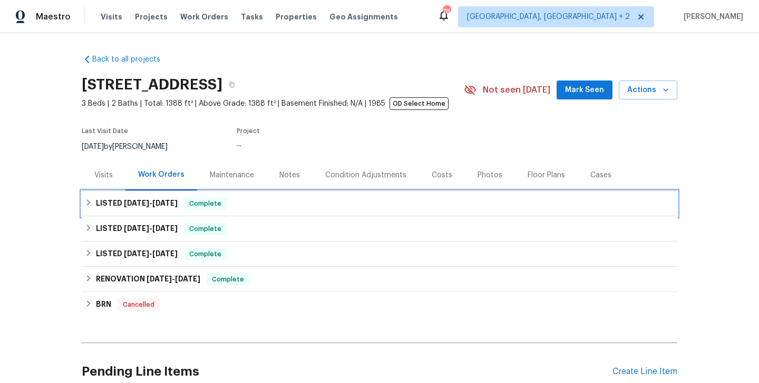
click at [185, 192] on div "LISTED 8/20/25 - 9/15/25 Complete" at bounding box center [379, 203] width 595 height 25
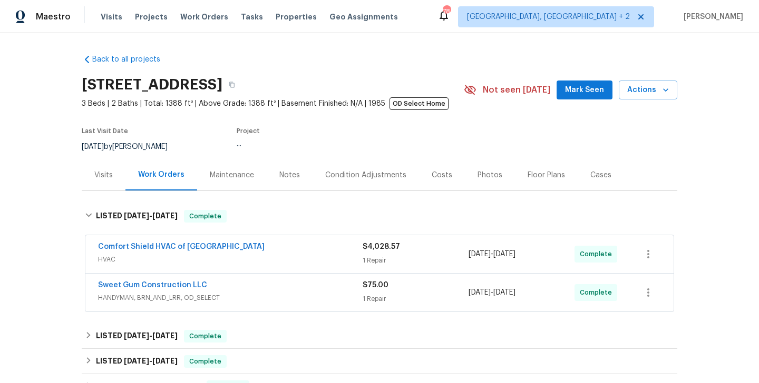
click at [185, 192] on div "Back to all projects 11 Sweetbay Ct, Durham, NC 27704 3 Beds | 2 Baths | Total:…" at bounding box center [379, 284] width 595 height 477
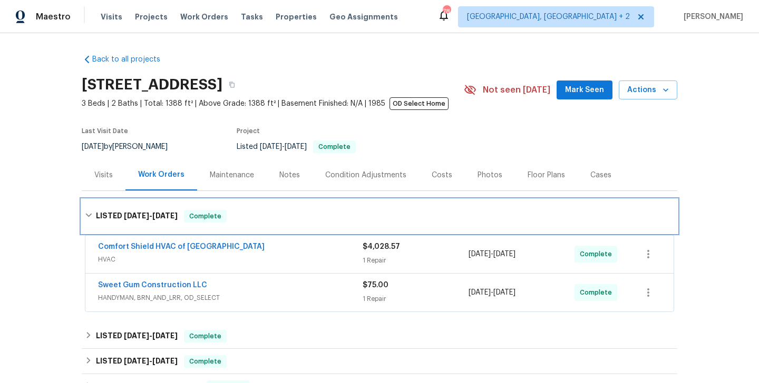
click at [183, 205] on div "LISTED 8/20/25 - 9/15/25 Complete" at bounding box center [379, 217] width 595 height 34
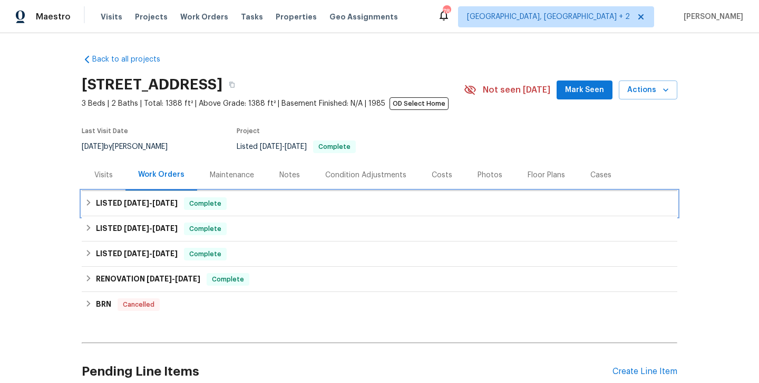
click at [242, 199] on div "LISTED 8/20/25 - 9/15/25 Complete" at bounding box center [379, 204] width 589 height 13
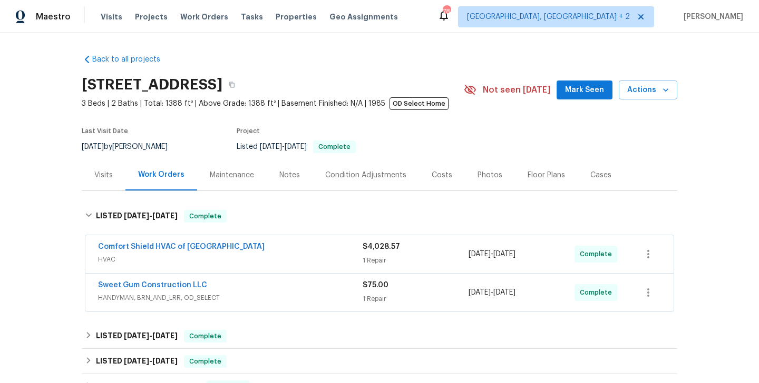
click at [242, 200] on div "LISTED 8/20/25 - 9/15/25 Complete Comfort Shield HVAC of NC HVAC $4,028.57 1 Re…" at bounding box center [379, 258] width 595 height 116
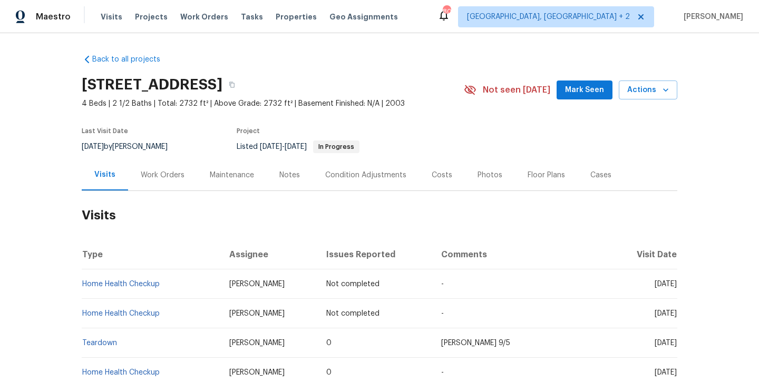
click at [158, 179] on div "Work Orders" at bounding box center [163, 175] width 44 height 11
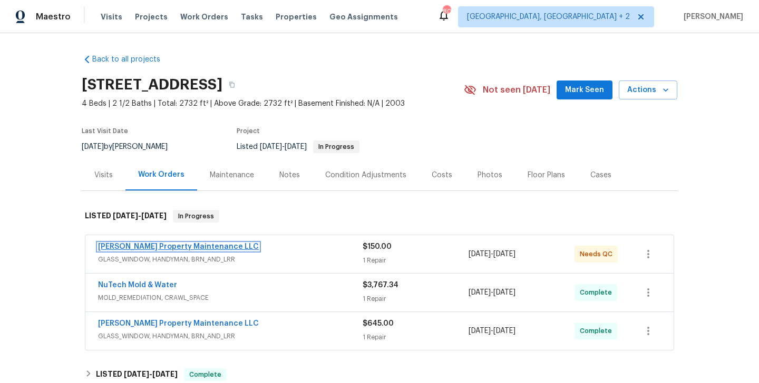
click at [188, 250] on link "[PERSON_NAME] Property Maintenance LLC" at bounding box center [178, 246] width 161 height 7
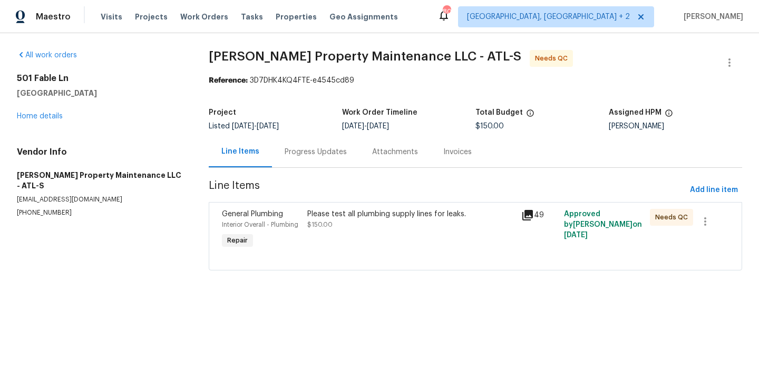
click at [278, 150] on div "Progress Updates" at bounding box center [315, 151] width 87 height 31
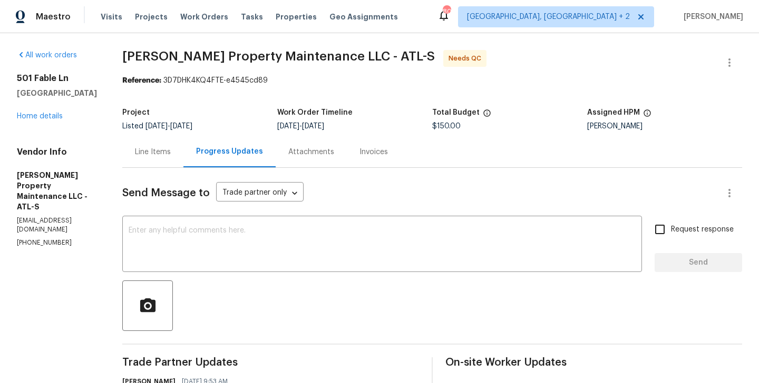
click at [149, 152] on div "Line Items" at bounding box center [153, 152] width 36 height 11
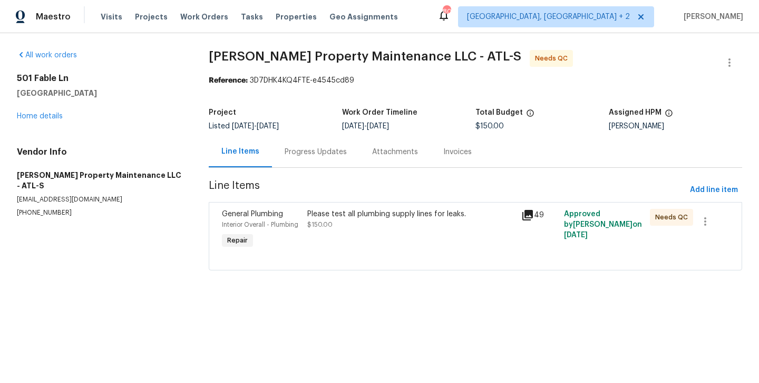
click at [305, 235] on div "Please test all plumbing supply lines for leaks. $150.00" at bounding box center [411, 230] width 214 height 48
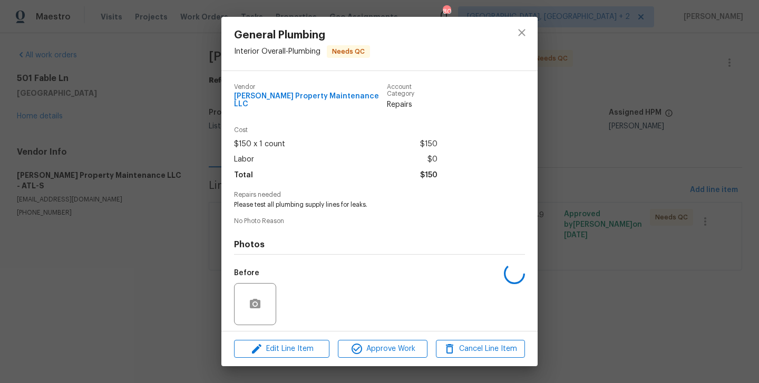
scroll to position [66, 0]
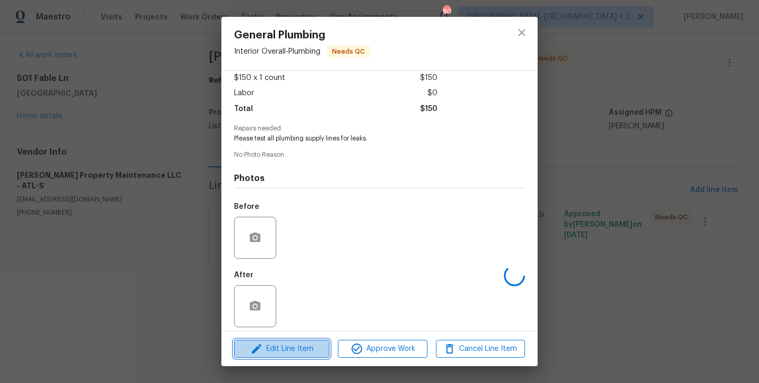
click at [293, 346] on span "Edit Line Item" at bounding box center [281, 349] width 89 height 13
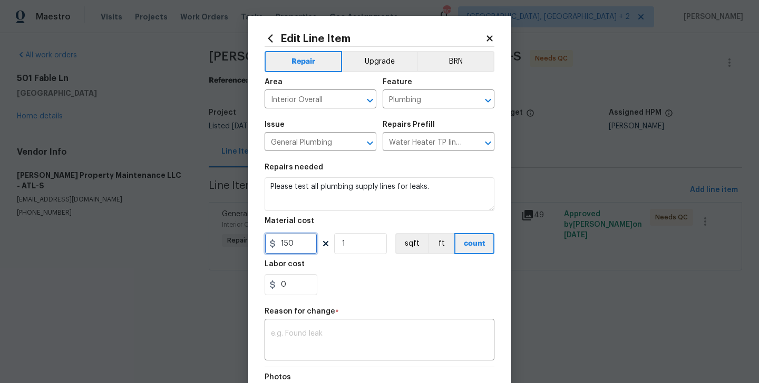
click at [281, 244] on input "150" at bounding box center [290, 243] width 53 height 21
type input "2250"
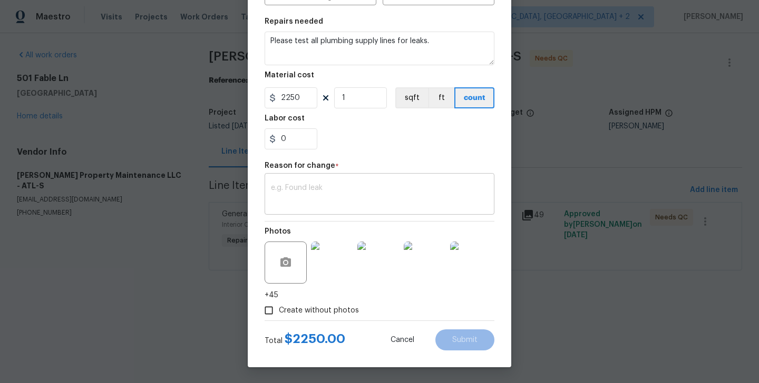
click at [315, 187] on textarea at bounding box center [379, 195] width 217 height 22
paste textarea "(BA) Updated cost per BR team approval."
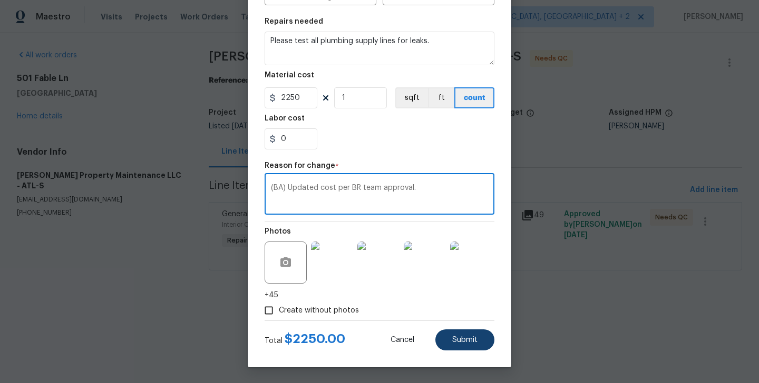
type textarea "(BA) Updated cost per BR team approval."
click at [466, 340] on span "Submit" at bounding box center [464, 341] width 25 height 8
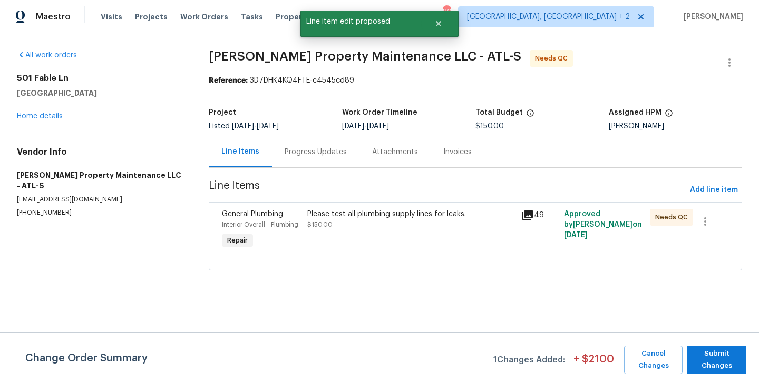
scroll to position [0, 0]
click at [705, 352] on span "Submit Changes" at bounding box center [716, 360] width 49 height 24
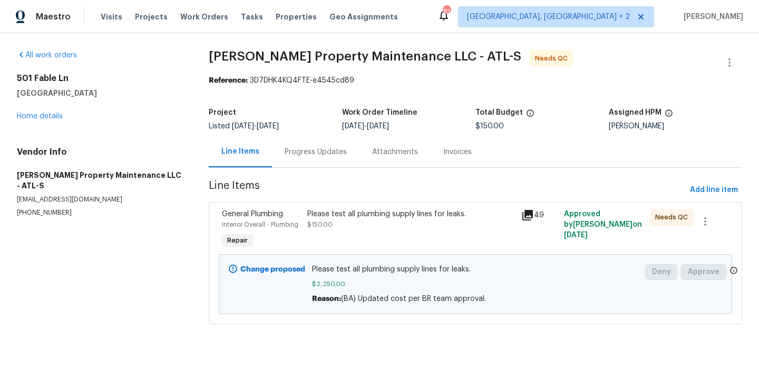
click at [312, 173] on section "[PERSON_NAME] Property Maintenance LLC - ATL-S Needs QC Reference: 3D7DHK4KQ4FT…" at bounding box center [475, 193] width 533 height 287
click at [307, 154] on div "Progress Updates" at bounding box center [315, 152] width 62 height 11
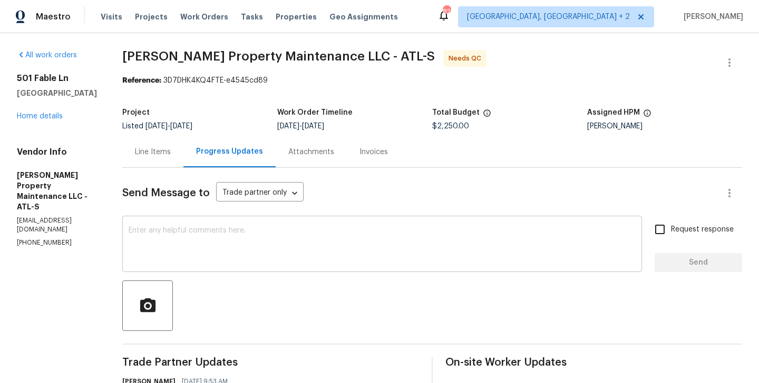
click at [192, 258] on textarea at bounding box center [382, 245] width 507 height 37
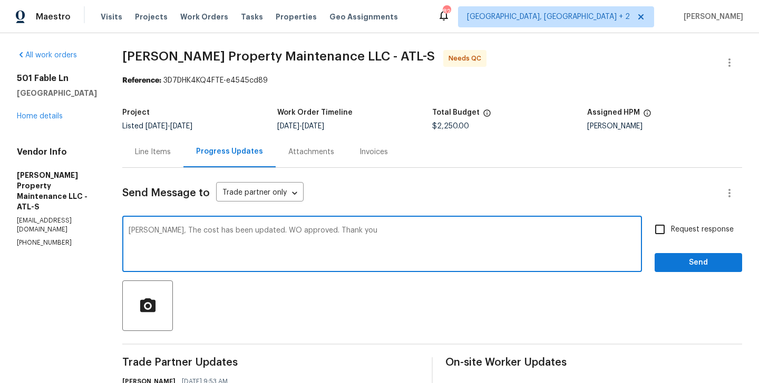
type textarea "[PERSON_NAME], The cost has been updated. WO approved. Thank you"
click at [684, 259] on span "Send" at bounding box center [698, 263] width 71 height 13
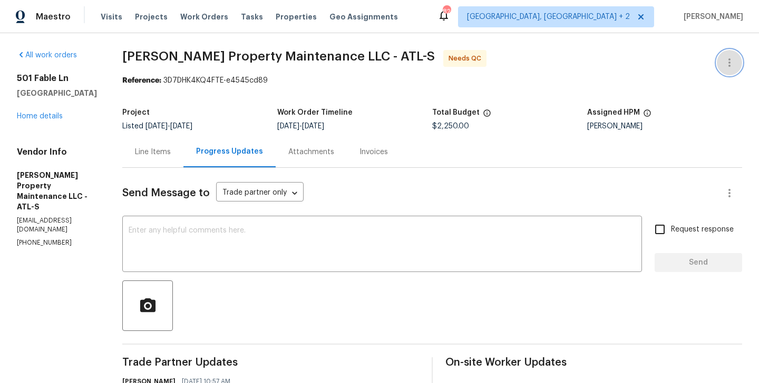
click at [734, 58] on icon "button" at bounding box center [729, 62] width 13 height 13
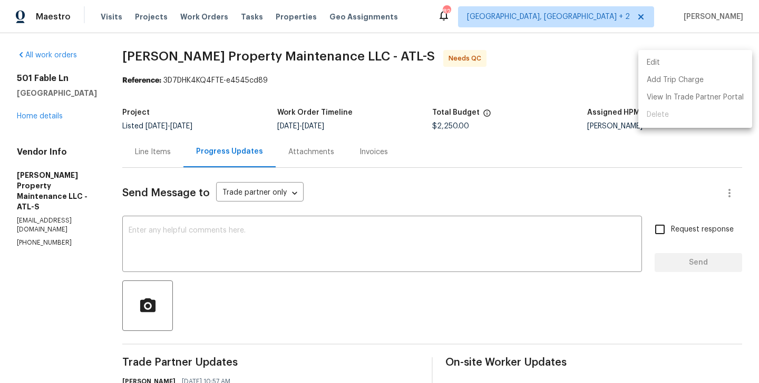
click at [696, 58] on li "Edit" at bounding box center [695, 62] width 114 height 17
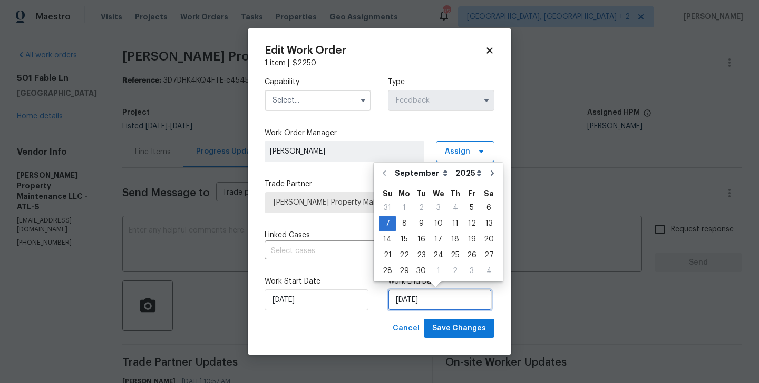
click at [424, 296] on input "07/09/2025" at bounding box center [440, 300] width 104 height 21
click at [406, 240] on div "15" at bounding box center [404, 239] width 17 height 15
type input "15/09/2025"
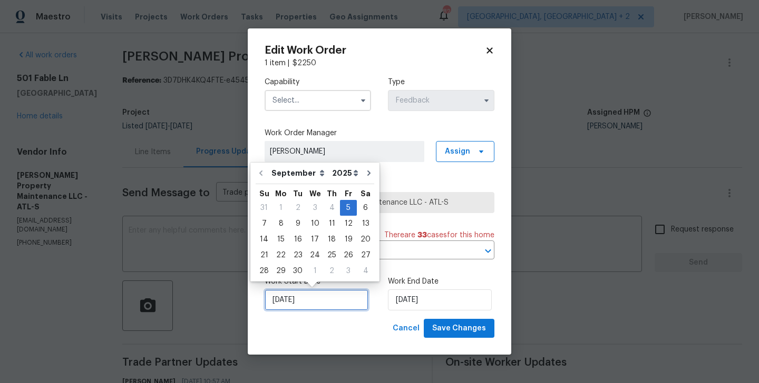
click at [316, 308] on input "05/09/2025" at bounding box center [316, 300] width 104 height 21
click at [359, 226] on div "13" at bounding box center [365, 223] width 17 height 15
type input "13/09/2025"
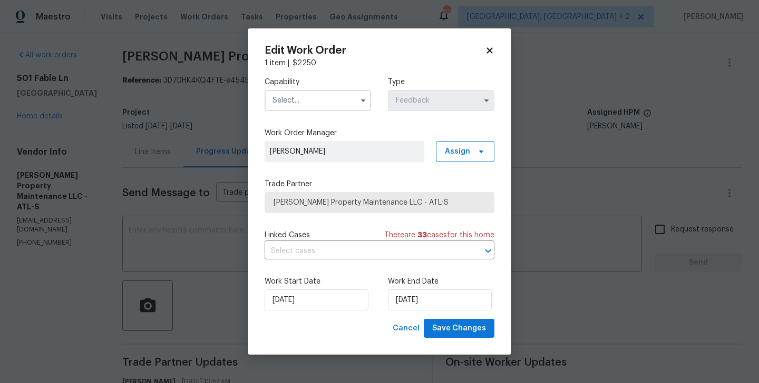
click at [309, 105] on input "text" at bounding box center [317, 100] width 106 height 21
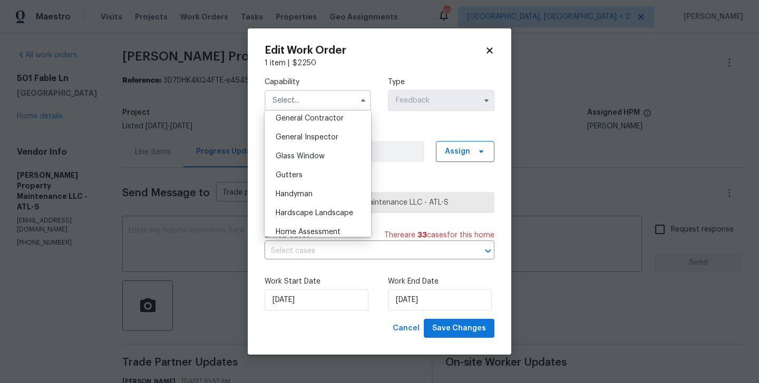
scroll to position [509, 0]
click at [308, 193] on span "Handyman" at bounding box center [293, 192] width 37 height 7
type input "Handyman"
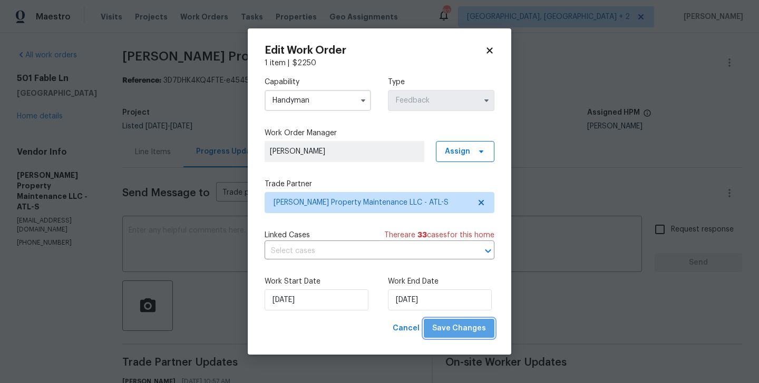
click at [464, 324] on span "Save Changes" at bounding box center [459, 328] width 54 height 13
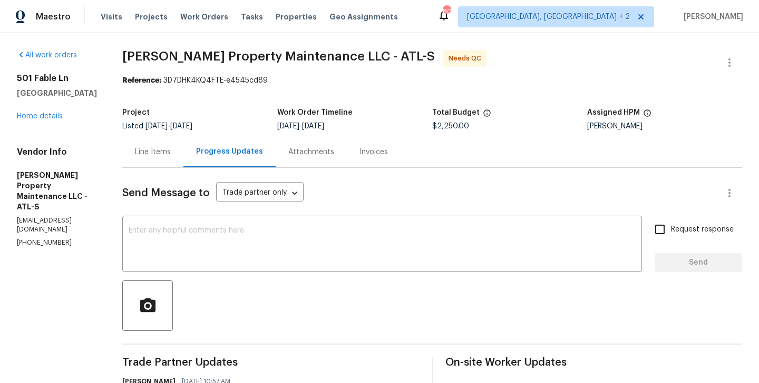
click at [145, 141] on div "Line Items" at bounding box center [152, 151] width 61 height 31
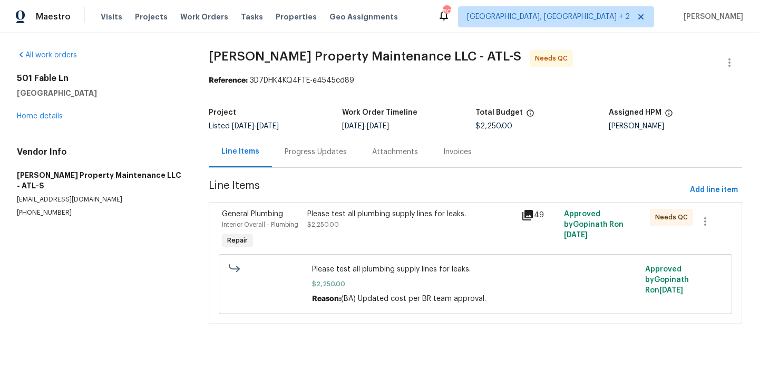
click at [333, 228] on span "$2,250.00" at bounding box center [323, 225] width 32 height 6
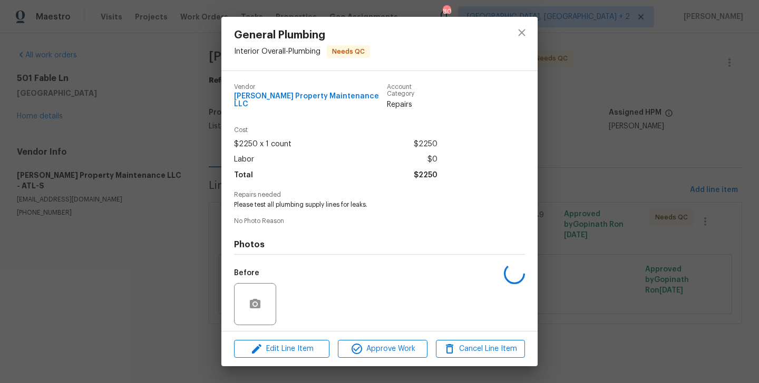
scroll to position [66, 0]
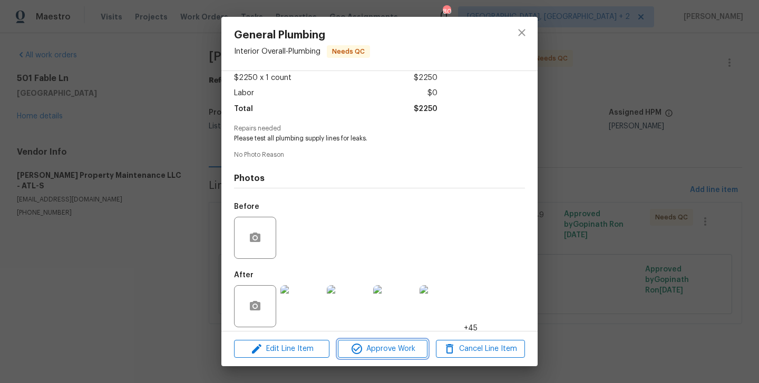
click at [365, 343] on span "Approve Work" at bounding box center [382, 349] width 83 height 13
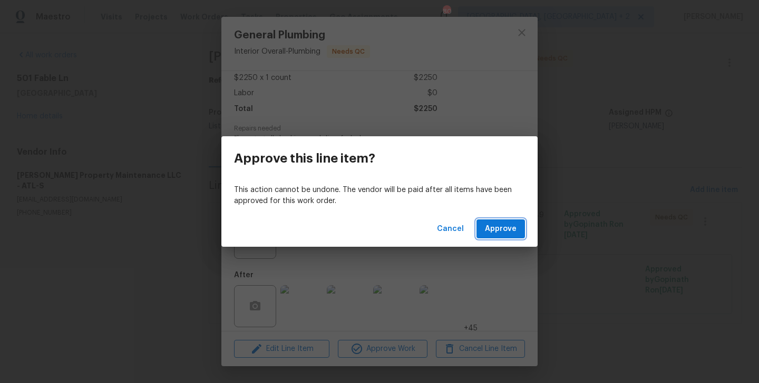
click at [518, 220] on button "Approve" at bounding box center [500, 229] width 48 height 19
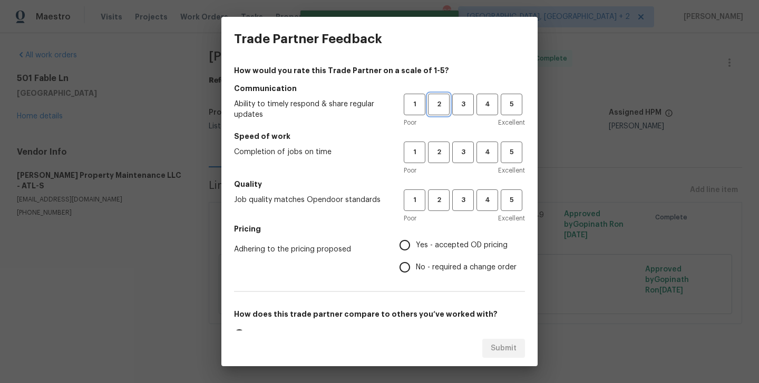
click at [441, 110] on span "2" at bounding box center [438, 105] width 19 height 12
click at [441, 147] on span "2" at bounding box center [438, 152] width 19 height 12
click at [441, 203] on span "2" at bounding box center [438, 200] width 19 height 12
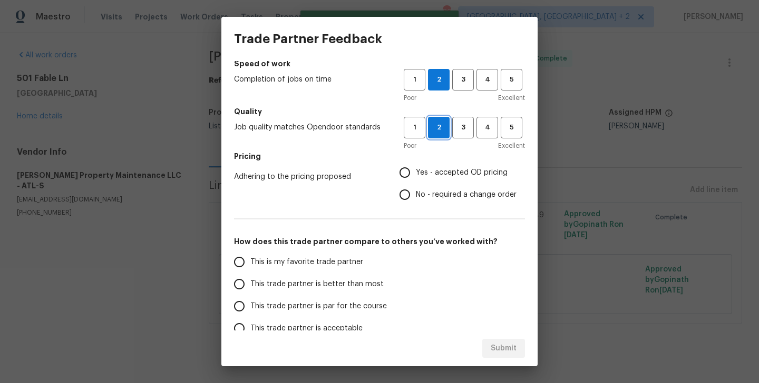
scroll to position [73, 0]
click at [440, 197] on span "No - required a change order" at bounding box center [466, 194] width 101 height 11
click at [416, 197] on input "No - required a change order" at bounding box center [404, 194] width 22 height 22
radio input "true"
click at [368, 283] on span "This trade partner is better than most" at bounding box center [316, 284] width 133 height 11
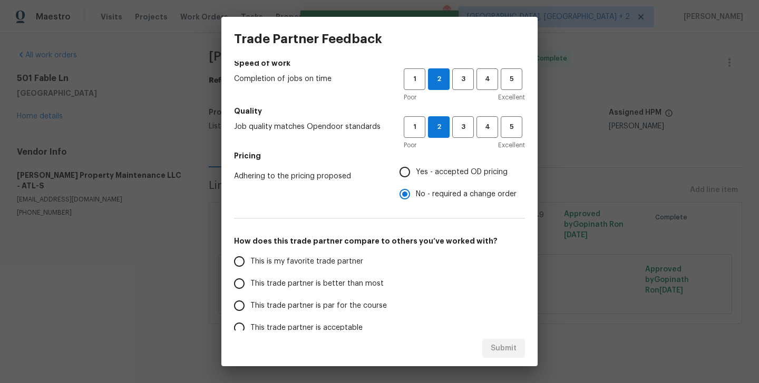
click at [250, 283] on input "This trade partner is better than most" at bounding box center [239, 284] width 22 height 22
click at [491, 340] on button "Submit" at bounding box center [503, 348] width 43 height 19
radio input "true"
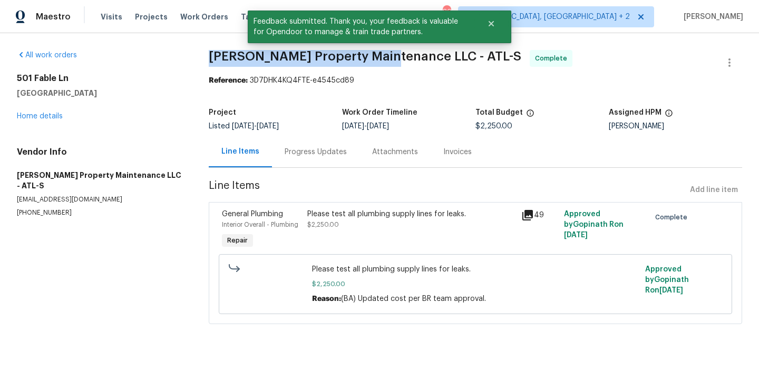
drag, startPoint x: 208, startPoint y: 50, endPoint x: 380, endPoint y: 51, distance: 171.7
click at [380, 51] on div "All work orders 501 Fable Ln Canton, GA 30114 Home details Vendor Info Glen Pro…" at bounding box center [379, 193] width 759 height 321
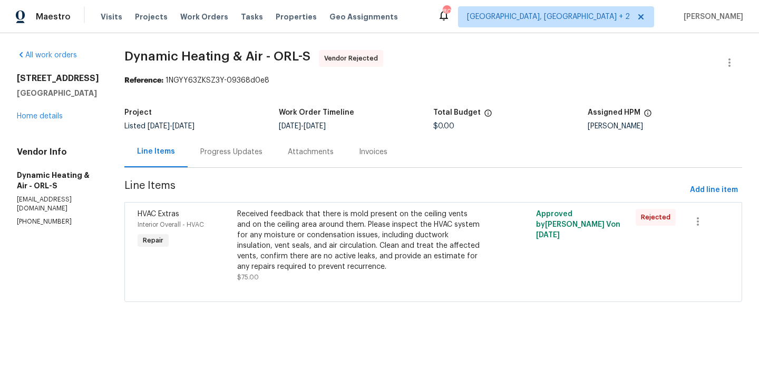
click at [245, 147] on div "Progress Updates" at bounding box center [231, 152] width 62 height 11
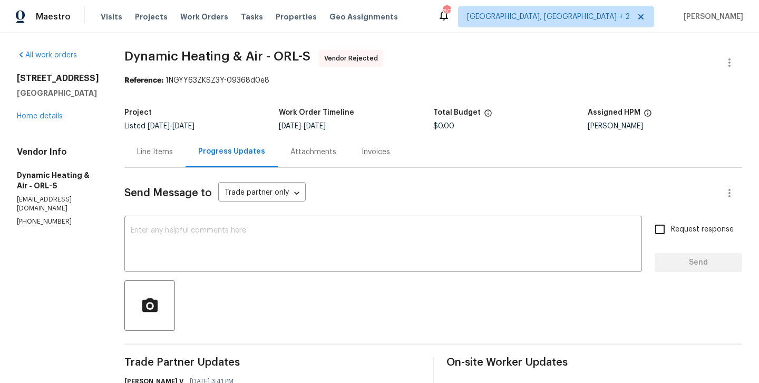
click at [45, 132] on div "All work orders 2413 Riverbluff Pkwy # V-231 Sarasota, FL 34231 Home details Ve…" at bounding box center [58, 138] width 82 height 176
click at [35, 120] on link "Home details" at bounding box center [40, 116] width 46 height 7
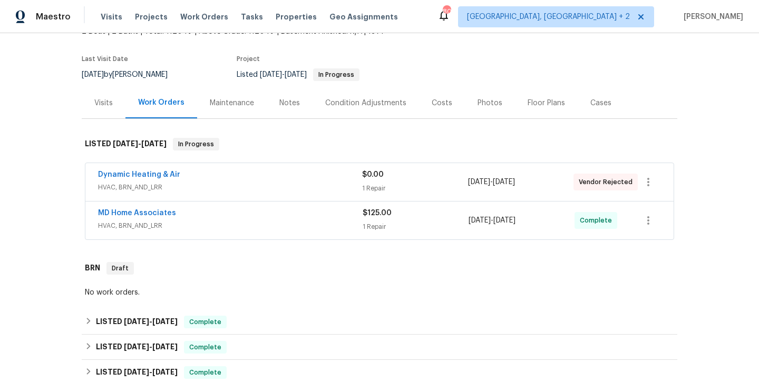
scroll to position [73, 0]
click at [159, 173] on link "Dynamic Heating & Air" at bounding box center [139, 173] width 82 height 7
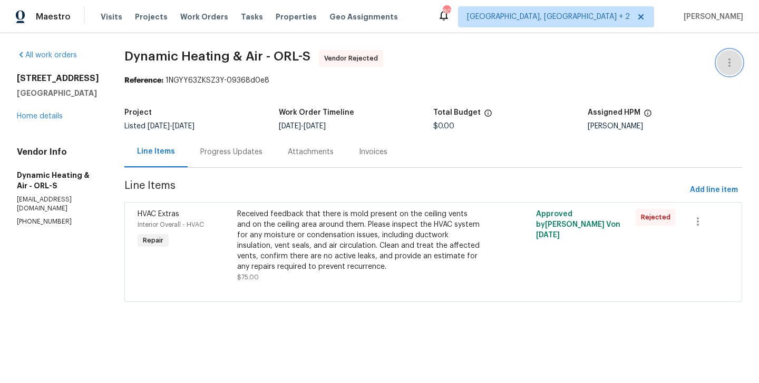
click at [733, 58] on icon "button" at bounding box center [729, 62] width 13 height 13
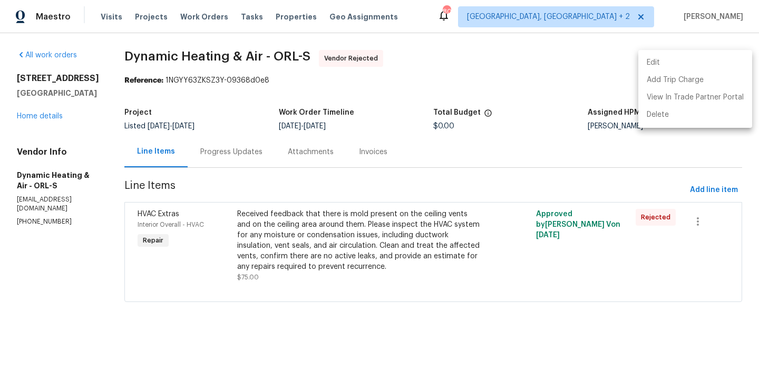
click at [697, 62] on li "Edit" at bounding box center [695, 62] width 114 height 17
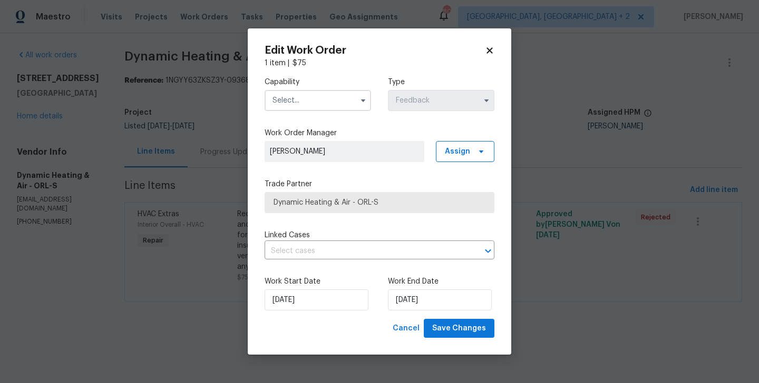
click at [305, 101] on input "text" at bounding box center [317, 100] width 106 height 21
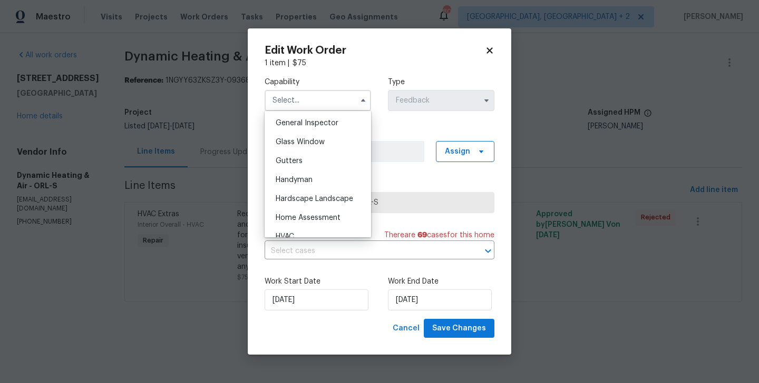
scroll to position [553, 0]
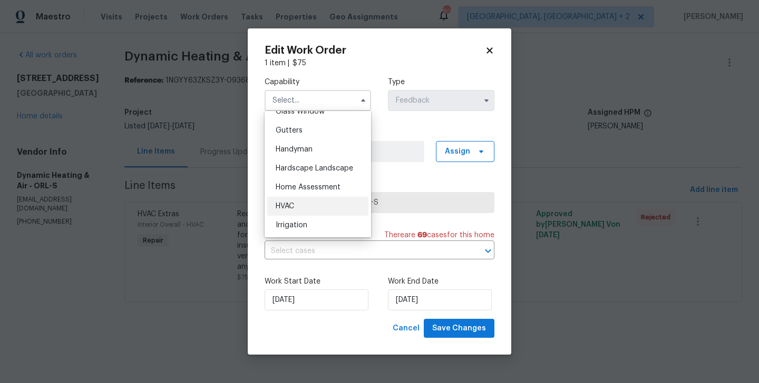
click at [307, 206] on div "HVAC" at bounding box center [317, 206] width 101 height 19
type input "HVAC"
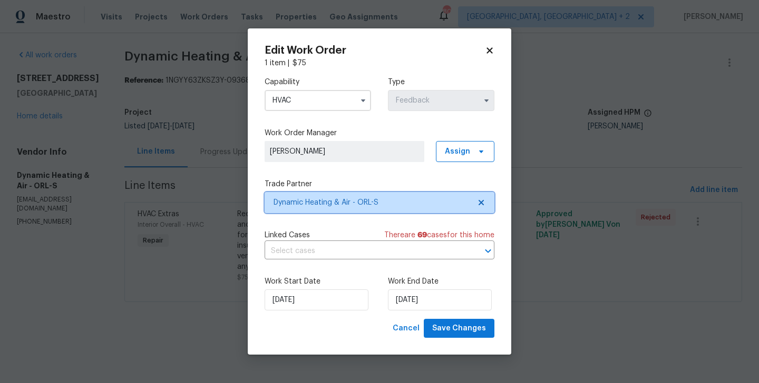
click at [326, 205] on span "Dynamic Heating & Air - ORL-S" at bounding box center [371, 203] width 196 height 11
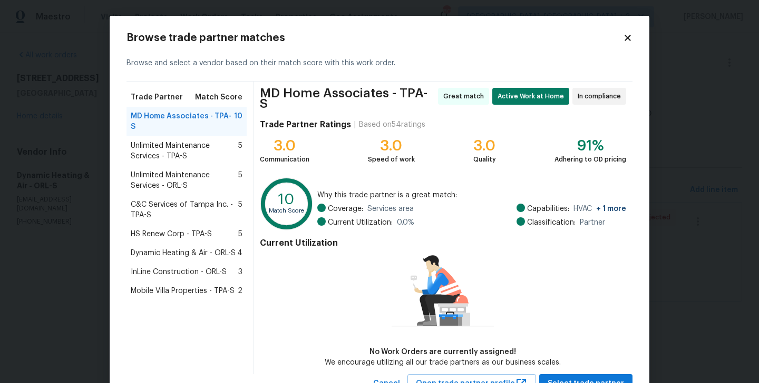
click at [169, 286] on span "Mobile Villa Properties - TPA-S" at bounding box center [183, 291] width 104 height 11
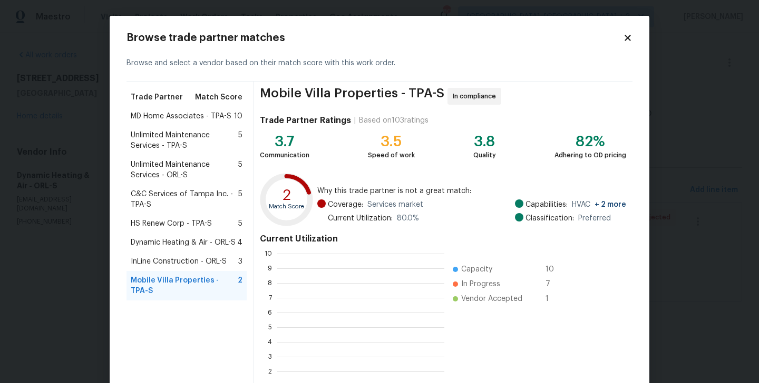
scroll to position [147, 167]
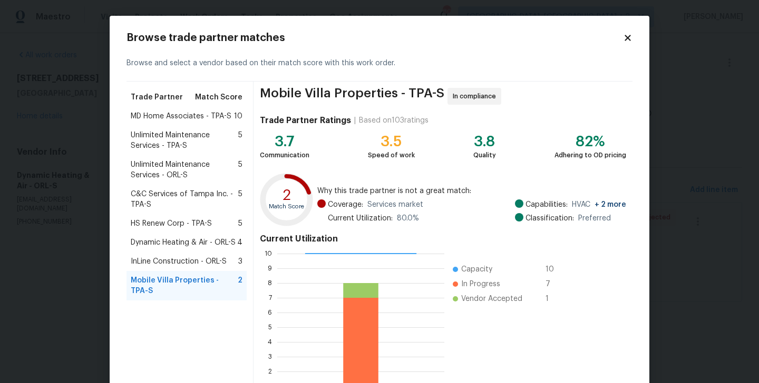
click at [172, 263] on span "InLine Construction - ORL-S" at bounding box center [179, 262] width 96 height 11
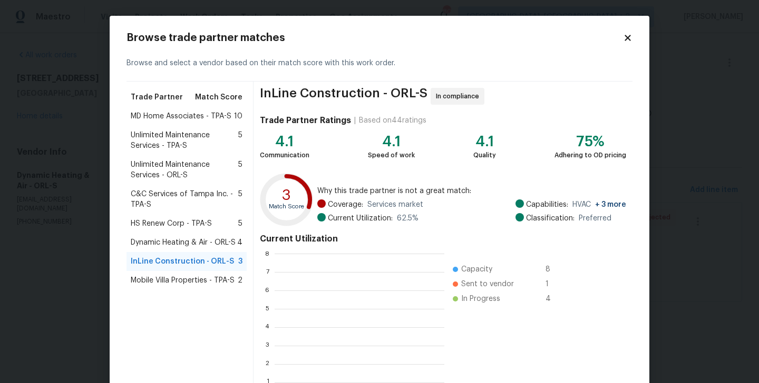
scroll to position [147, 169]
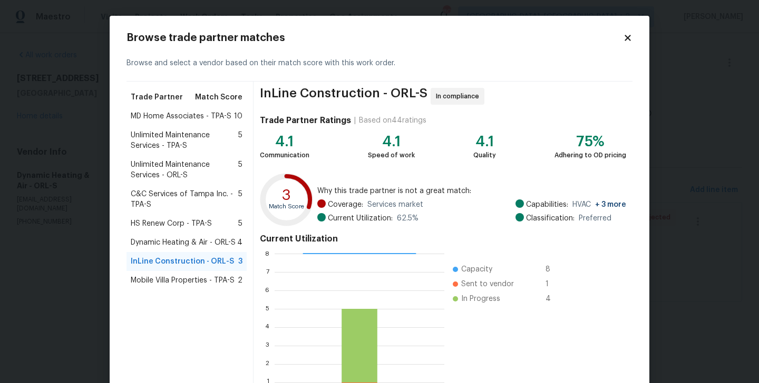
click at [166, 242] on span "Dynamic Heating & Air - ORL-S" at bounding box center [183, 243] width 105 height 11
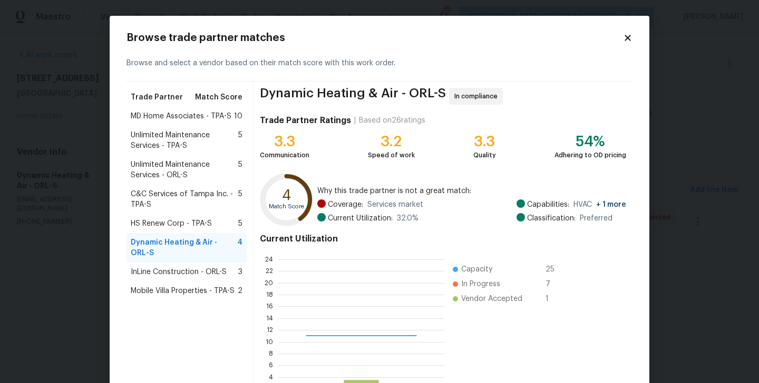
scroll to position [147, 166]
click at [179, 223] on span "HS Renew Corp - TPA-S" at bounding box center [171, 224] width 81 height 11
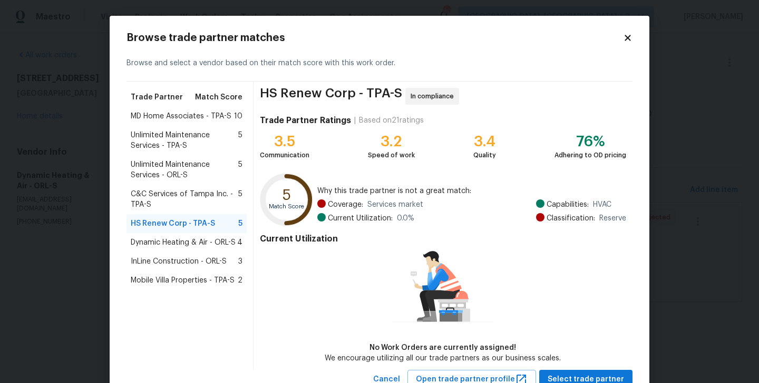
click at [186, 190] on span "C&C Services of Tampa Inc. - TPA-S" at bounding box center [184, 199] width 107 height 21
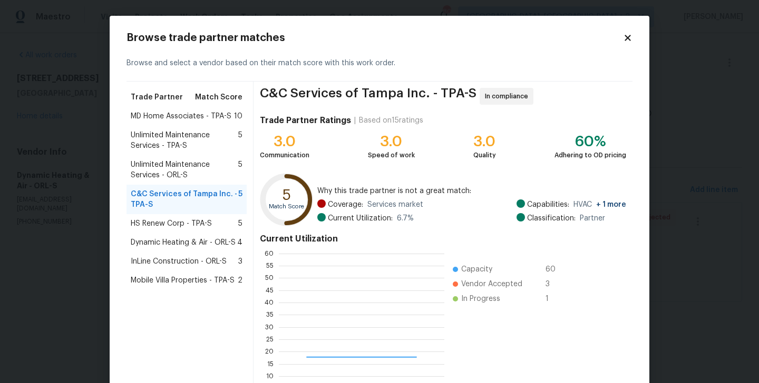
scroll to position [147, 165]
click at [173, 163] on span "Unlimited Maintenance Services - ORL-S" at bounding box center [184, 170] width 107 height 21
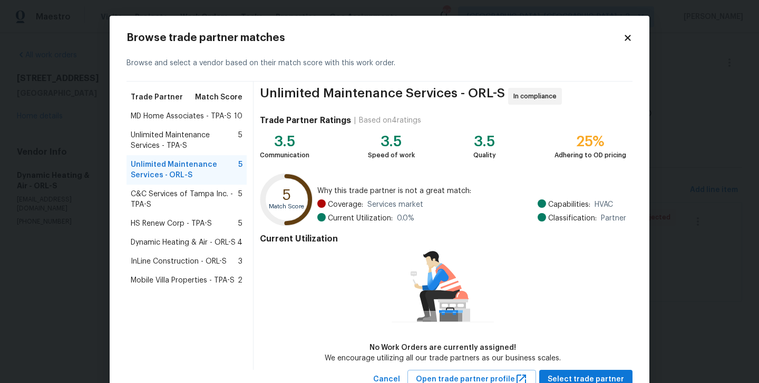
click at [182, 281] on span "Mobile Villa Properties - TPA-S" at bounding box center [183, 280] width 104 height 11
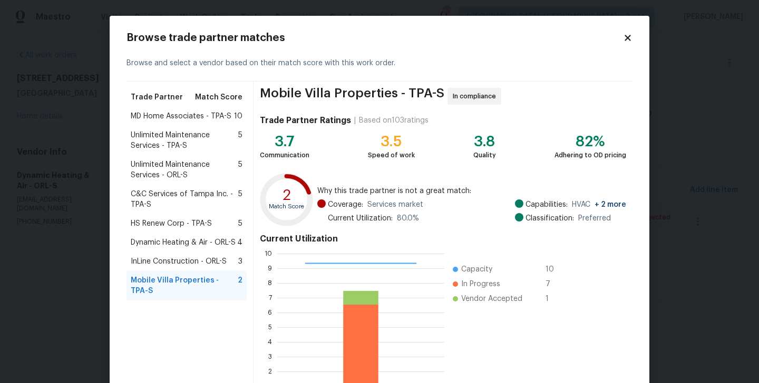
scroll to position [81, 0]
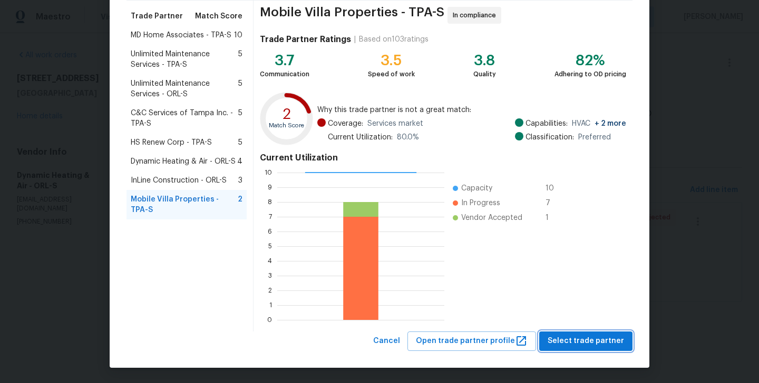
click at [573, 341] on span "Select trade partner" at bounding box center [585, 341] width 76 height 13
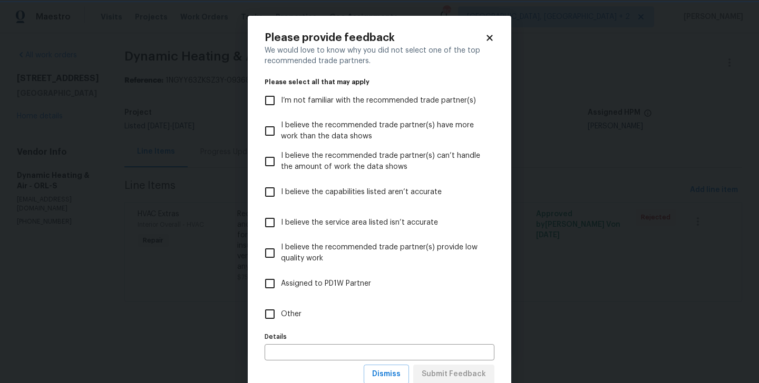
scroll to position [0, 0]
click at [280, 317] on input "Other" at bounding box center [270, 314] width 22 height 22
checkbox input "true"
click at [450, 367] on button "Submit Feedback" at bounding box center [453, 374] width 81 height 19
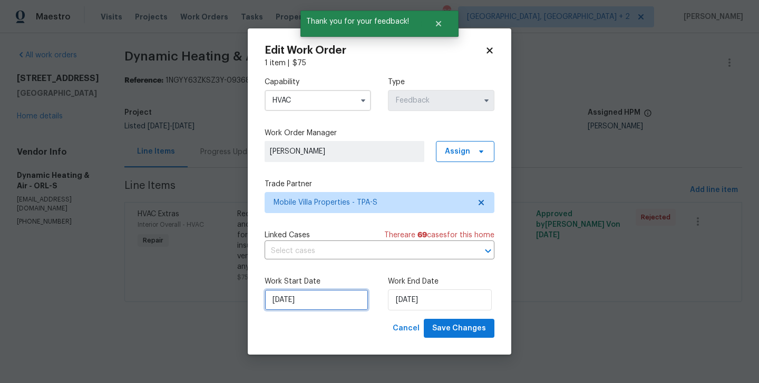
click at [344, 300] on input "15/09/2025" at bounding box center [316, 300] width 104 height 21
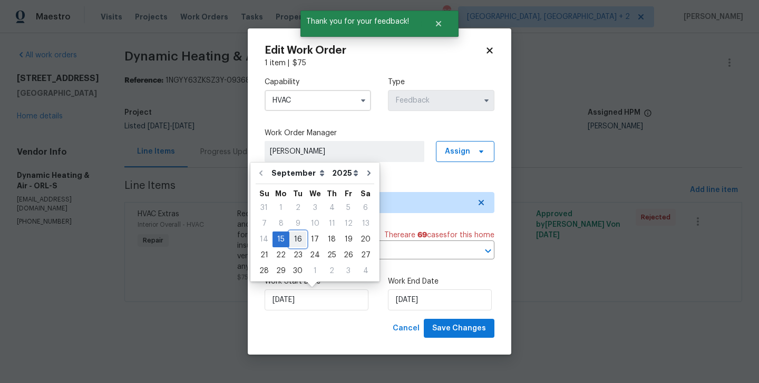
click at [296, 236] on div "16" at bounding box center [297, 239] width 17 height 15
type input "[DATE]"
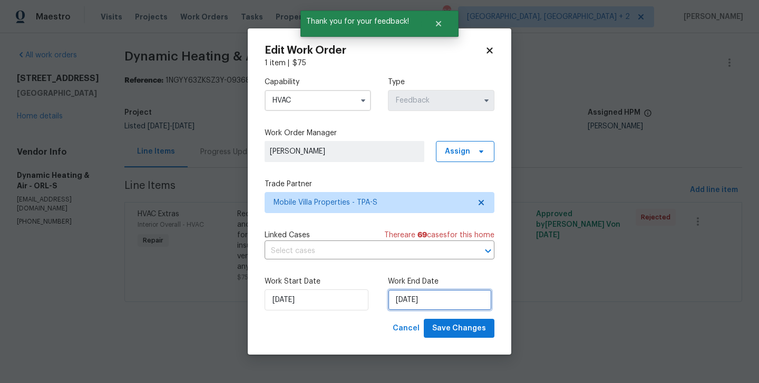
click at [401, 301] on input "17/09/2025" at bounding box center [440, 300] width 104 height 21
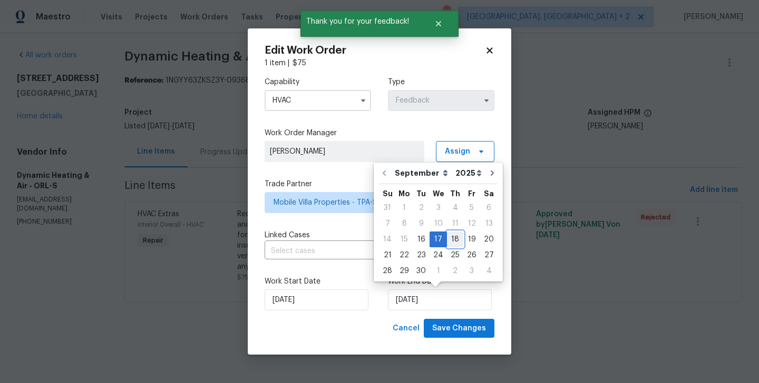
click at [456, 242] on div "18" at bounding box center [455, 239] width 16 height 15
type input "[DATE]"
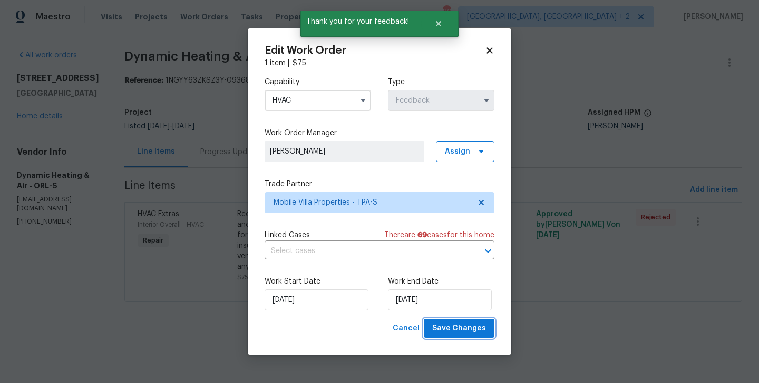
click at [459, 326] on span "Save Changes" at bounding box center [459, 328] width 54 height 13
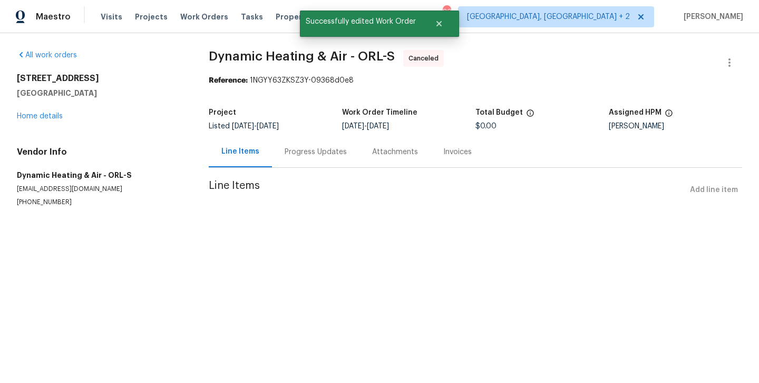
click at [301, 155] on div "Progress Updates" at bounding box center [315, 152] width 62 height 11
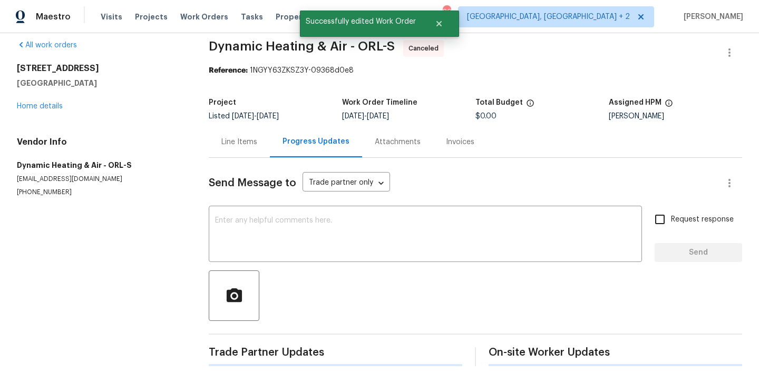
scroll to position [174, 0]
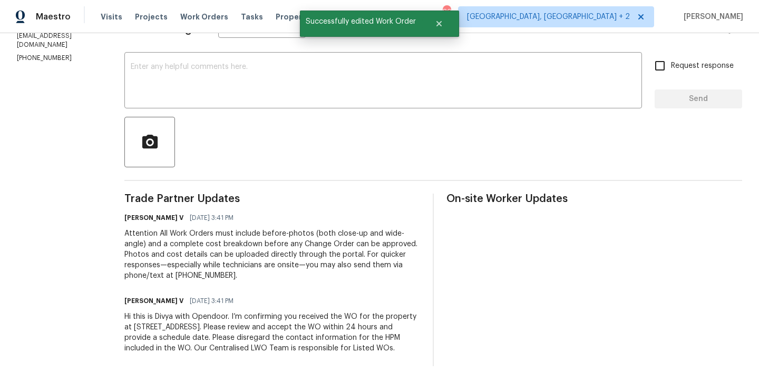
click at [231, 335] on div "Hi this is Divya with Opendoor. I’m confirming you received the WO for the prop…" at bounding box center [272, 333] width 296 height 42
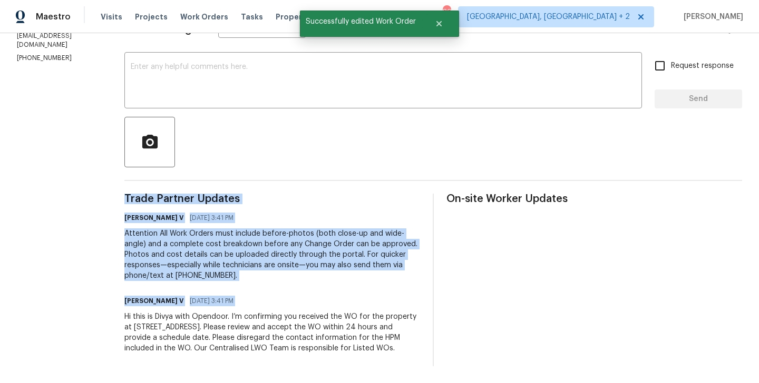
click at [231, 335] on div "Hi this is Divya with Opendoor. I’m confirming you received the WO for the prop…" at bounding box center [272, 333] width 296 height 42
copy div "Trade Partner Updates Divya Dharshini V 09/15/2025 3:41 PM Attention All Work O…"
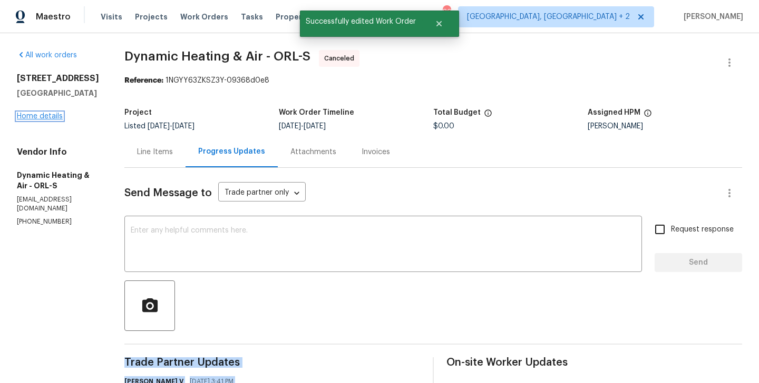
click at [41, 120] on link "Home details" at bounding box center [40, 116] width 46 height 7
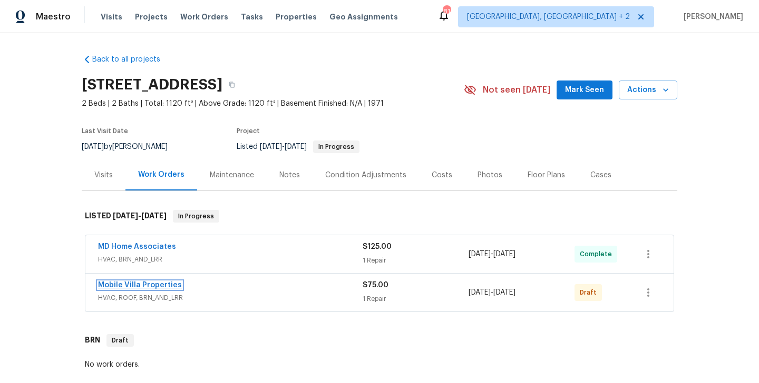
click at [136, 283] on link "Mobile Villa Properties" at bounding box center [140, 285] width 84 height 7
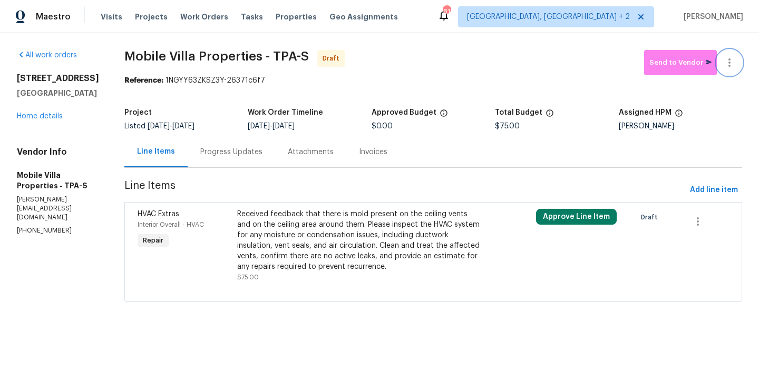
click at [725, 53] on button "button" at bounding box center [728, 62] width 25 height 25
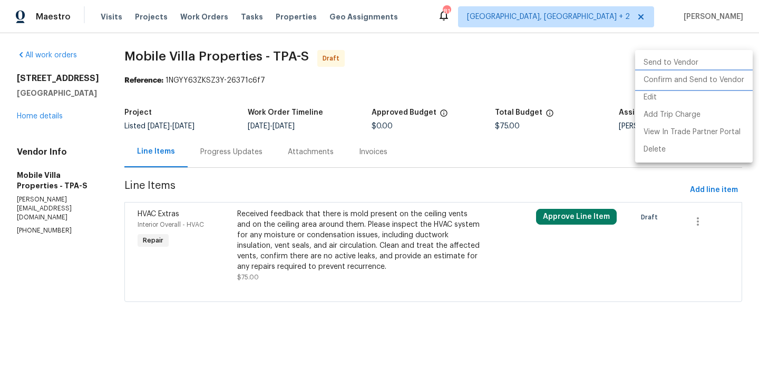
click at [726, 74] on li "Confirm and Send to Vendor" at bounding box center [693, 80] width 117 height 17
click at [233, 156] on div at bounding box center [379, 191] width 759 height 383
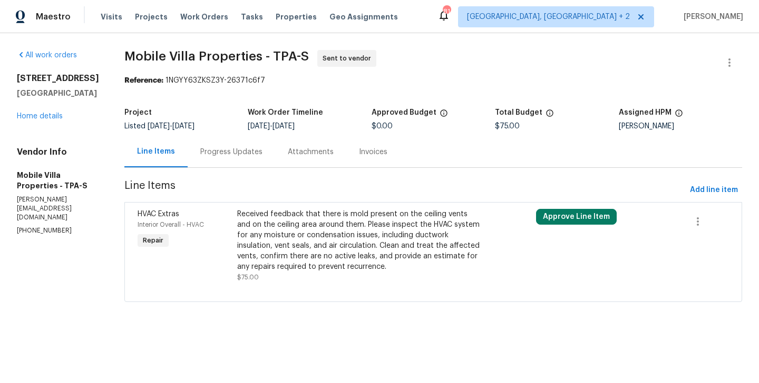
click at [233, 156] on div "Progress Updates" at bounding box center [231, 152] width 62 height 11
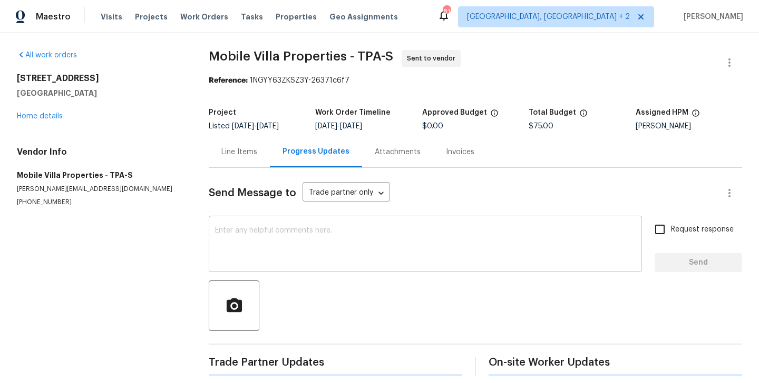
click at [263, 227] on textarea at bounding box center [425, 245] width 420 height 37
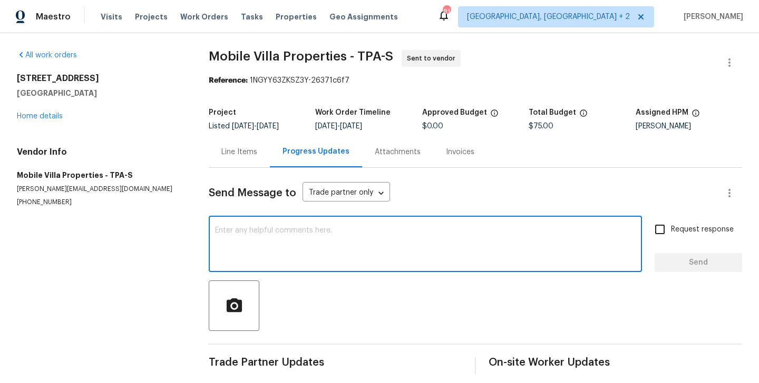
paste textarea "Hi this is Divya with Opendoor. I’m confirming you received the WO for the prop…"
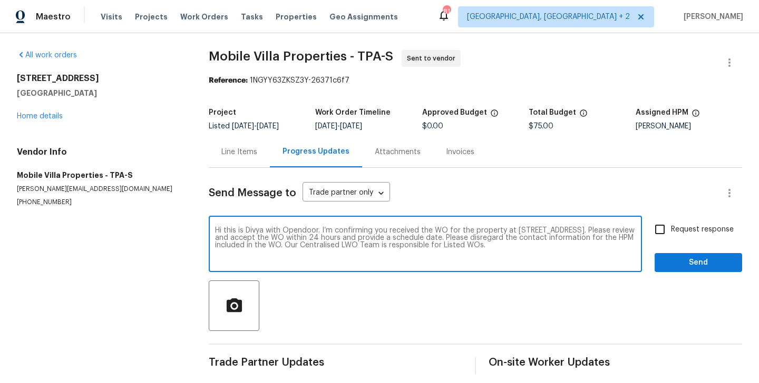
click at [255, 229] on textarea "Hi this is Divya with Opendoor. I’m confirming you received the WO for the prop…" at bounding box center [425, 245] width 420 height 37
type textarea "Hi this is Blessida with Opendoor. I’m confirming you received the WO for the p…"
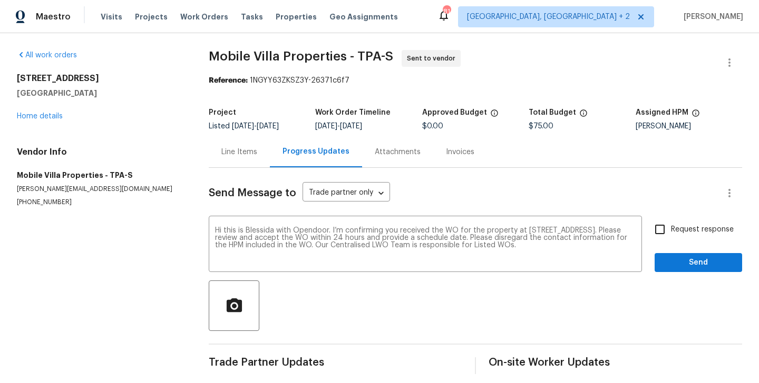
click at [710, 222] on label "Request response" at bounding box center [690, 230] width 85 height 22
click at [671, 222] on input "Request response" at bounding box center [659, 230] width 22 height 22
checkbox input "true"
click at [700, 259] on span "Send" at bounding box center [698, 263] width 71 height 13
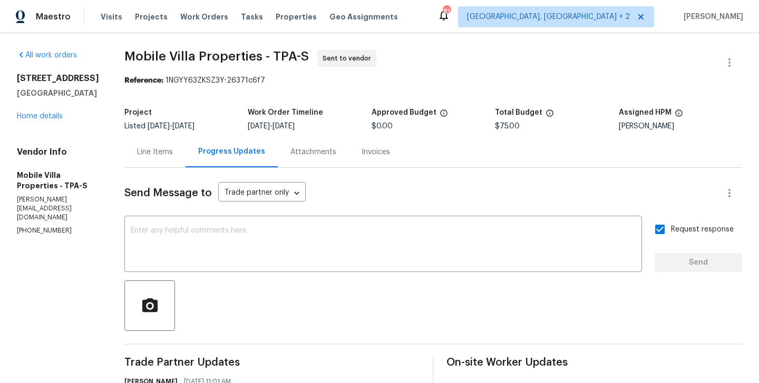
scroll to position [91, 0]
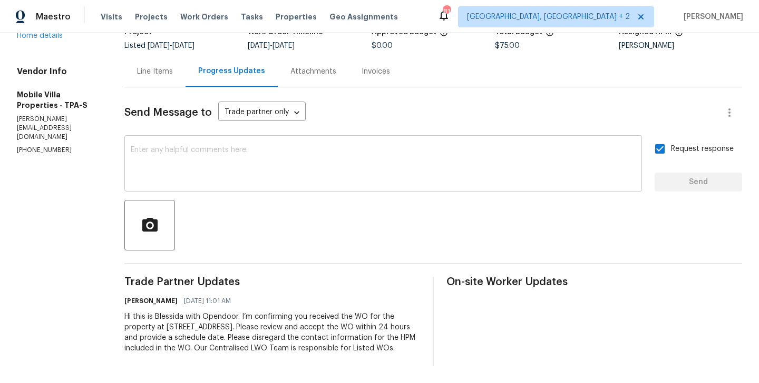
click at [235, 169] on textarea at bounding box center [383, 164] width 505 height 37
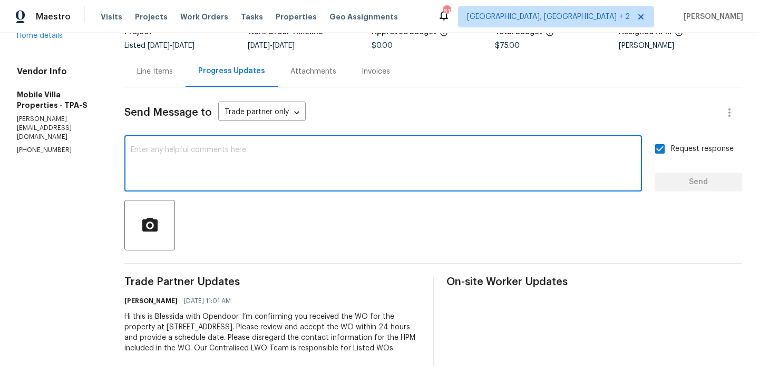
paste textarea "All Work Orders must include before-photos (both close-up and wide-angle) and a…"
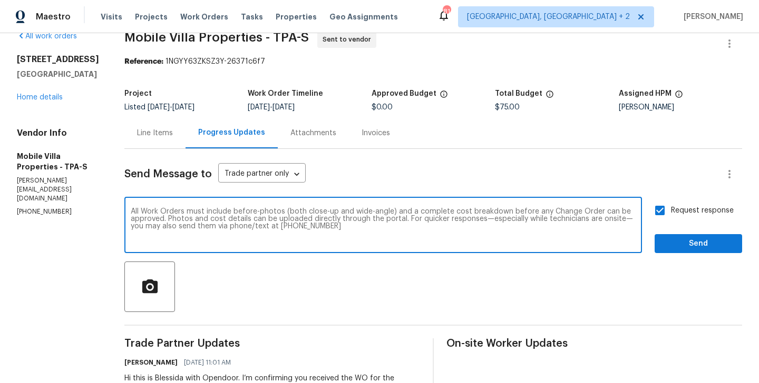
scroll to position [0, 0]
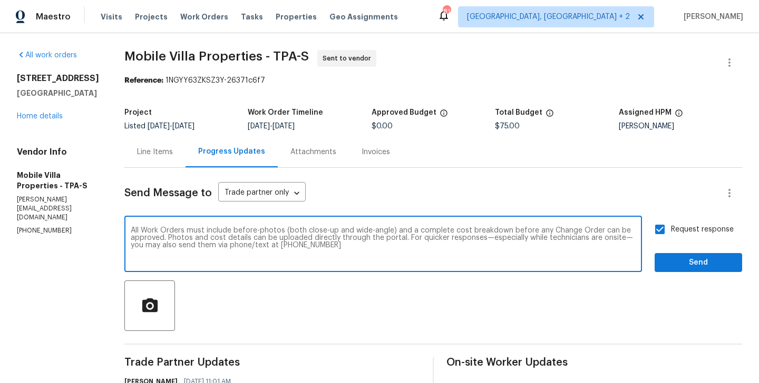
type textarea "All Work Orders must include before-photos (both close-up and wide-angle) and a…"
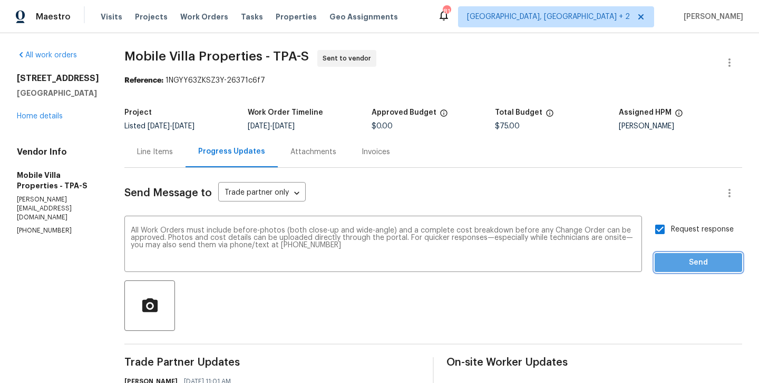
click at [705, 259] on span "Send" at bounding box center [698, 263] width 71 height 13
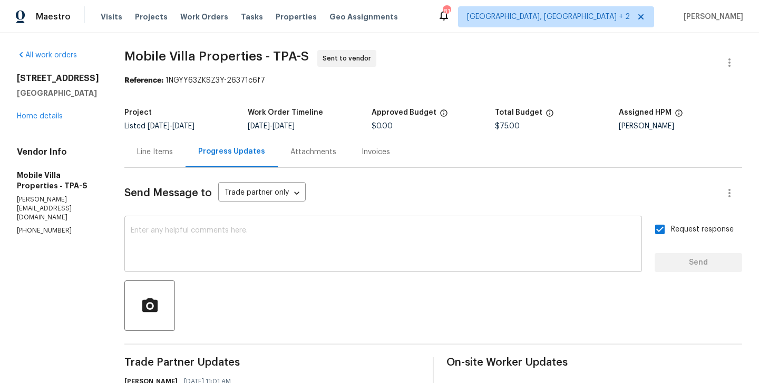
scroll to position [174, 0]
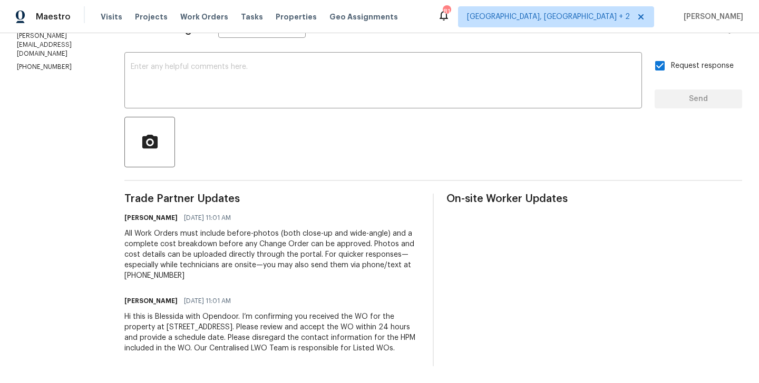
click at [197, 315] on div "Hi this is Blessida with Opendoor. I’m confirming you received the WO for the p…" at bounding box center [272, 333] width 296 height 42
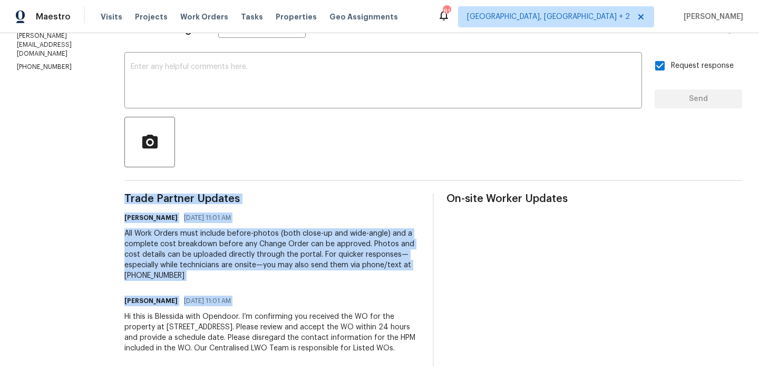
click at [197, 315] on div "Hi this is Blessida with Opendoor. I’m confirming you received the WO for the p…" at bounding box center [272, 333] width 296 height 42
copy div "Trade Partner Updates Blessida Angeline M 09/16/2025 11:01 AM All Work Orders m…"
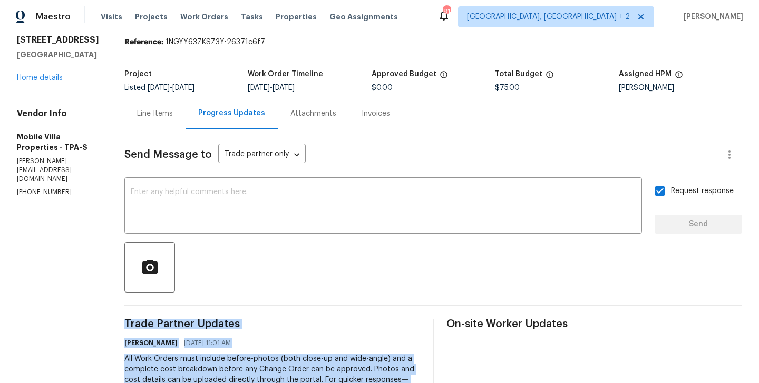
scroll to position [0, 0]
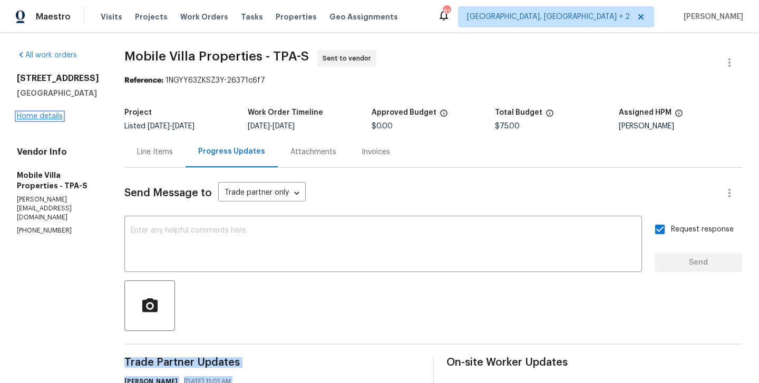
click at [40, 120] on link "Home details" at bounding box center [40, 116] width 46 height 7
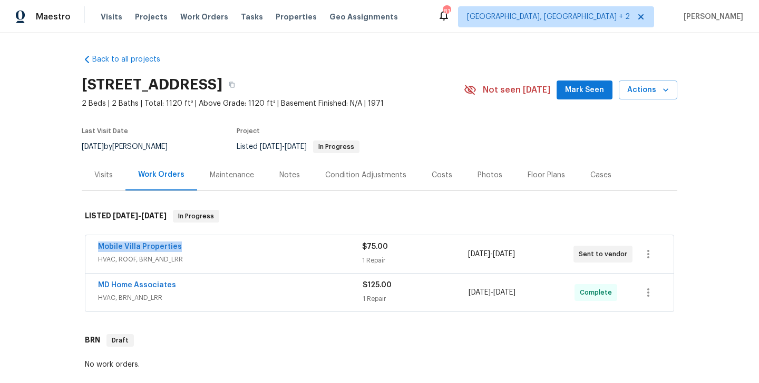
drag, startPoint x: 183, startPoint y: 248, endPoint x: 92, endPoint y: 248, distance: 90.6
click at [92, 248] on div "Mobile Villa Properties HVAC, ROOF, BRN_AND_LRR $75.00 1 Repair 9/16/2025 - 9/1…" at bounding box center [379, 254] width 588 height 38
copy link "Mobile Villa Properties"
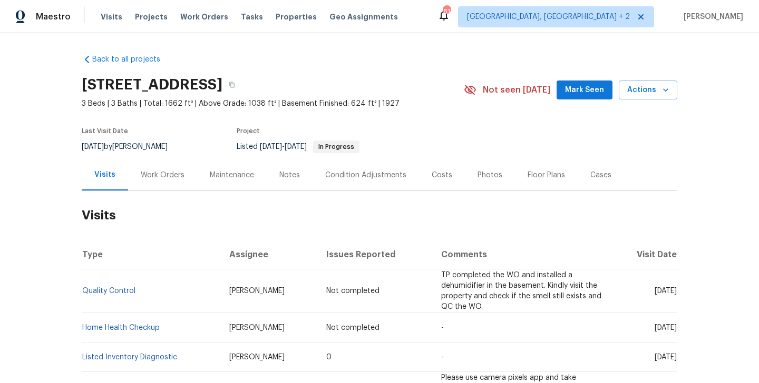
click at [161, 175] on div "Work Orders" at bounding box center [163, 175] width 44 height 11
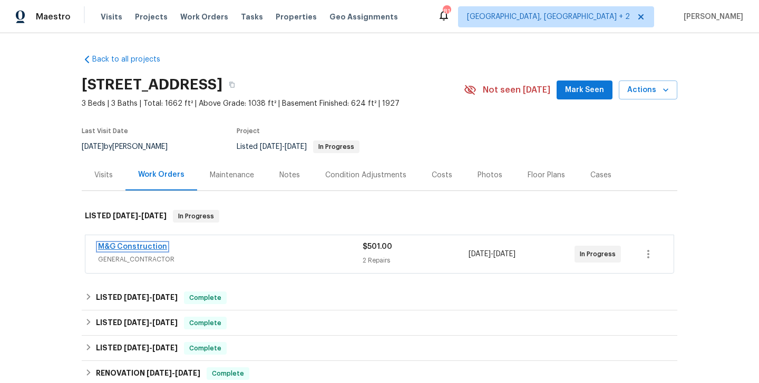
click at [149, 246] on link "M&G Construction" at bounding box center [132, 246] width 69 height 7
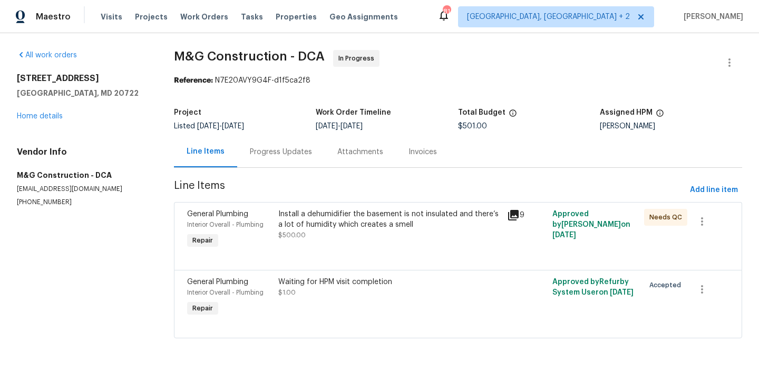
click at [282, 150] on div "Progress Updates" at bounding box center [281, 152] width 62 height 11
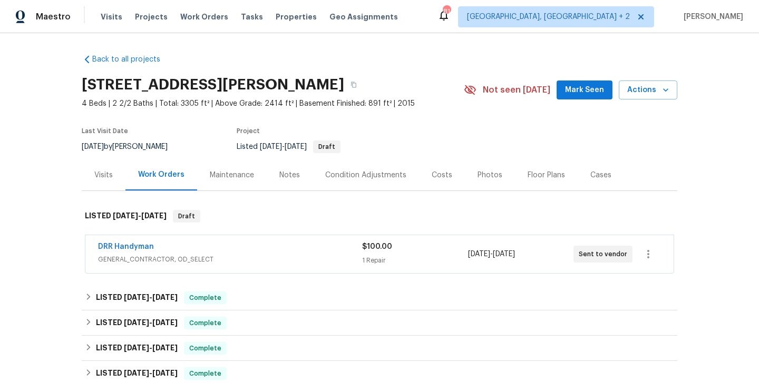
click at [172, 247] on div "DRR Handyman" at bounding box center [230, 248] width 264 height 13
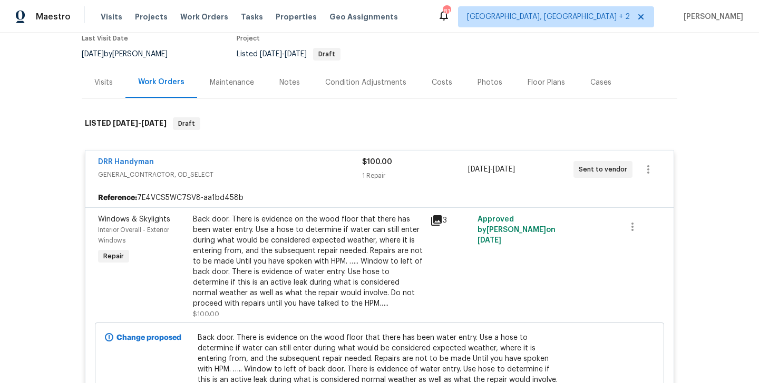
scroll to position [102, 0]
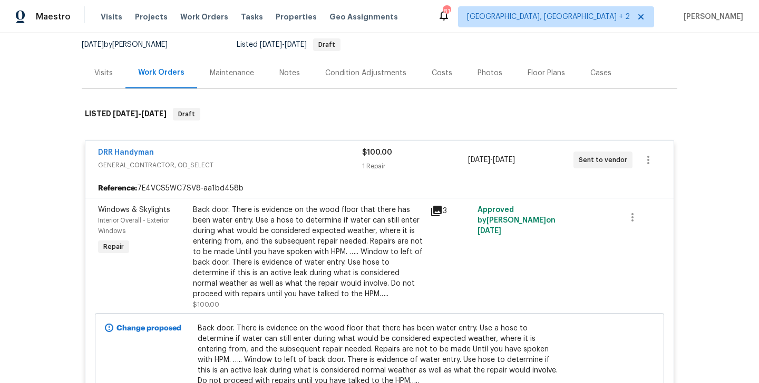
click at [216, 156] on div "DRR Handyman" at bounding box center [230, 153] width 264 height 13
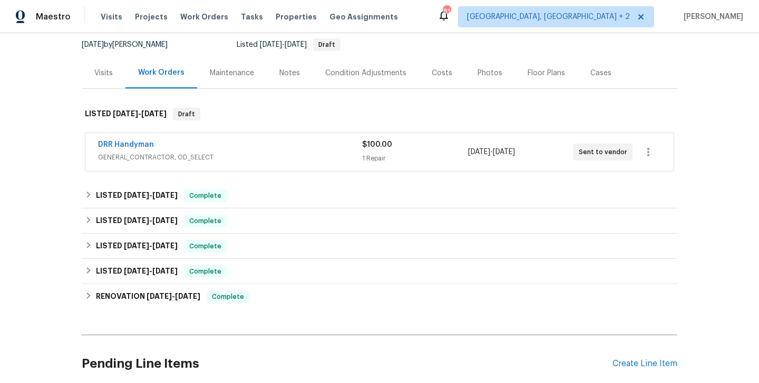
scroll to position [190, 0]
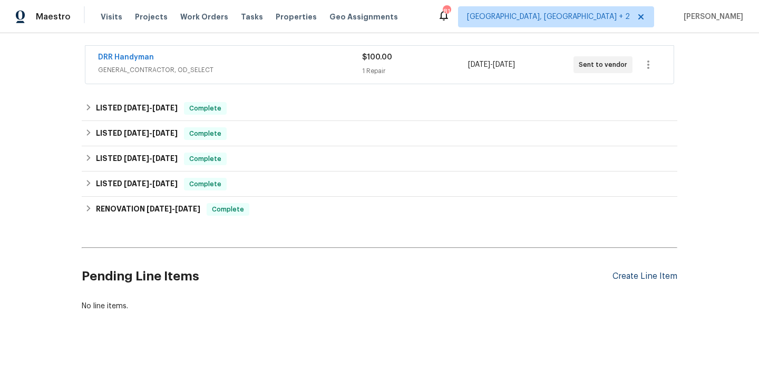
click at [638, 279] on div "Create Line Item" at bounding box center [644, 277] width 65 height 10
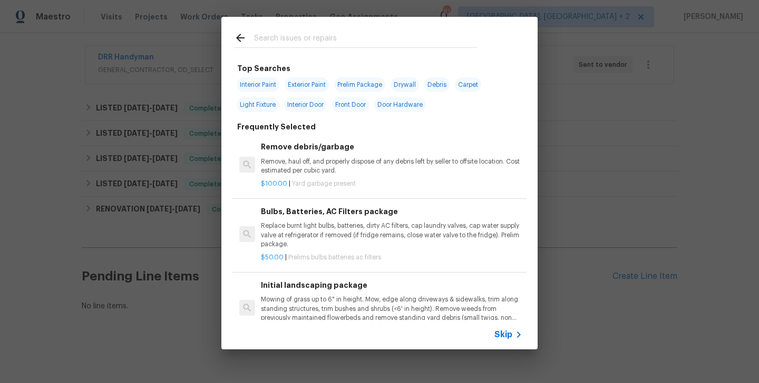
click at [321, 43] on input "text" at bounding box center [365, 40] width 223 height 16
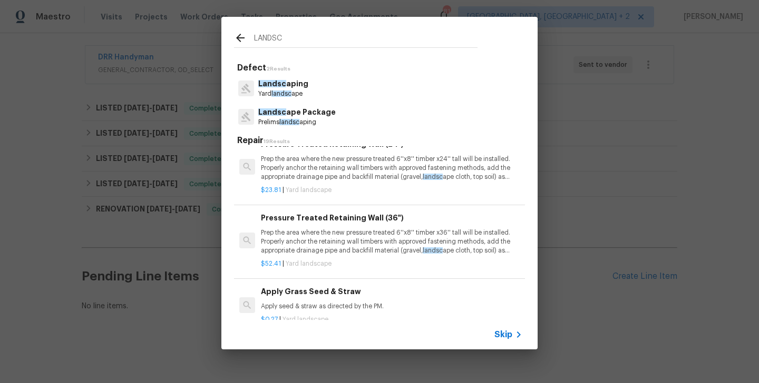
scroll to position [114, 0]
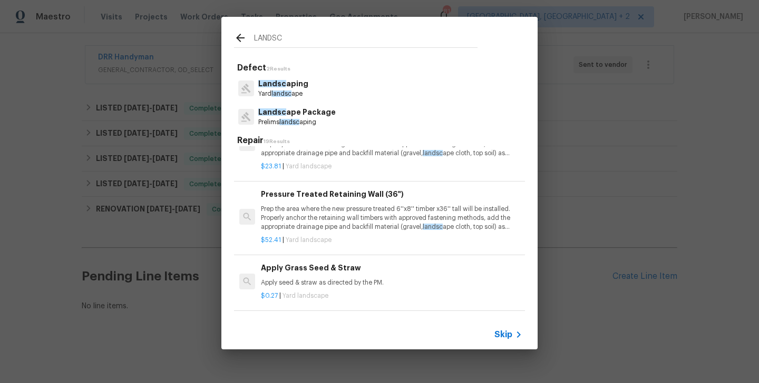
type input "LANDSC"
click at [321, 280] on p "Apply seed & straw as directed by the PM." at bounding box center [391, 283] width 261 height 9
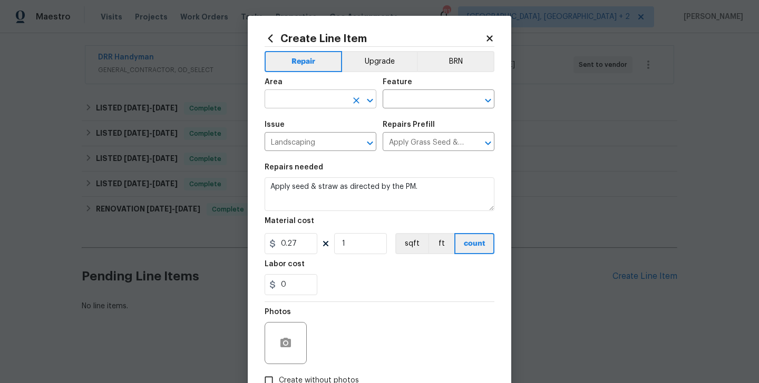
click at [299, 104] on input "text" at bounding box center [305, 100] width 82 height 16
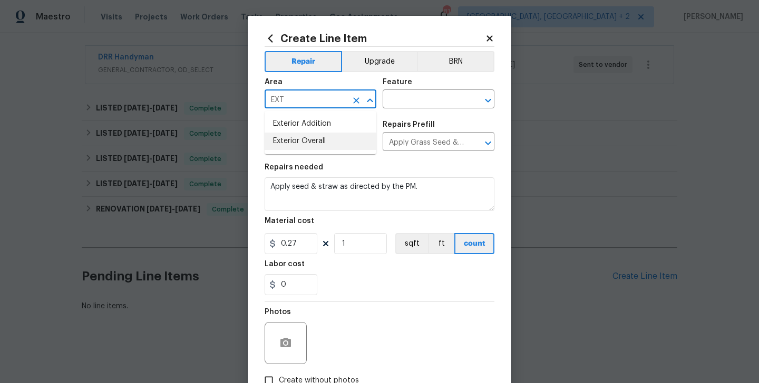
click at [309, 140] on li "Exterior Overall" at bounding box center [320, 141] width 112 height 17
type input "Exterior Overall"
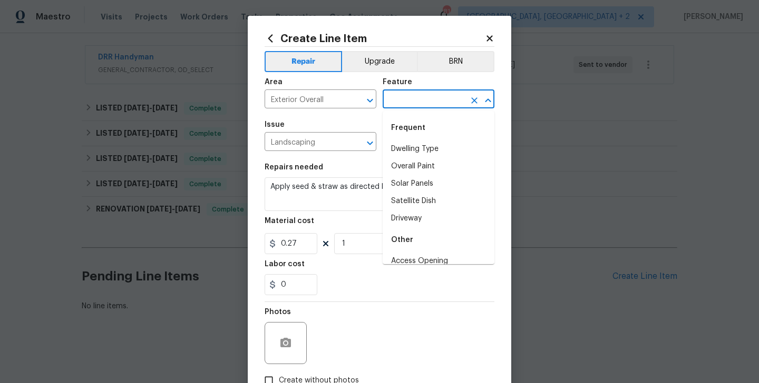
click at [406, 106] on input "text" at bounding box center [423, 100] width 82 height 16
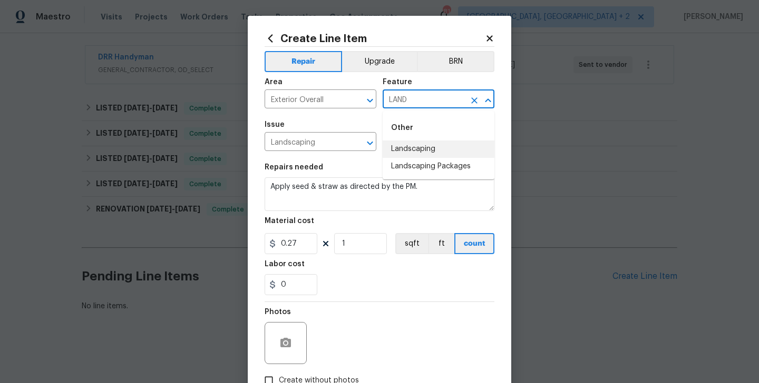
click at [429, 153] on li "Landscaping" at bounding box center [438, 149] width 112 height 17
type input "Landscaping"
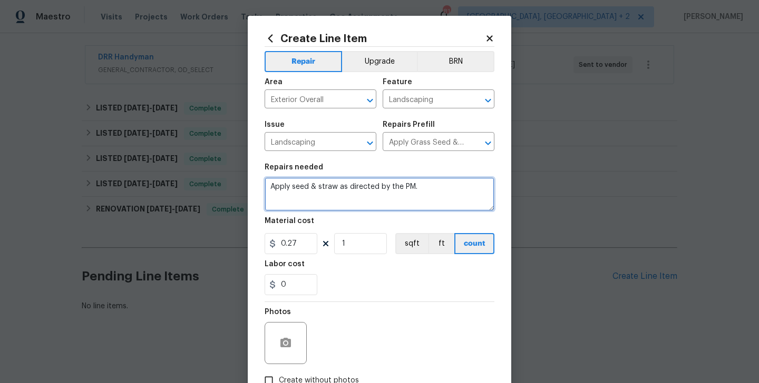
click at [354, 180] on textarea "Apply seed & straw as directed by the PM." at bounding box center [379, 195] width 230 height 34
paste textarea "Planters have weed growth. Weeds are to be pulled where possible and chemical t…"
type textarea "Planters have weed growth. Weeds are to be pulled where possible and chemical t…"
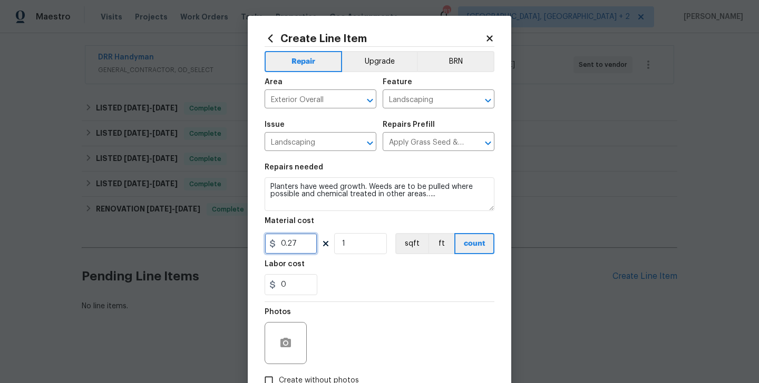
click at [284, 245] on input "0.27" at bounding box center [290, 243] width 53 height 21
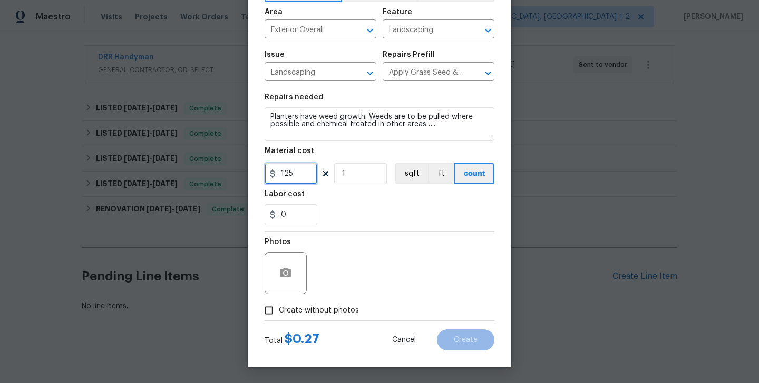
type input "125"
click at [284, 284] on button "button" at bounding box center [285, 273] width 25 height 25
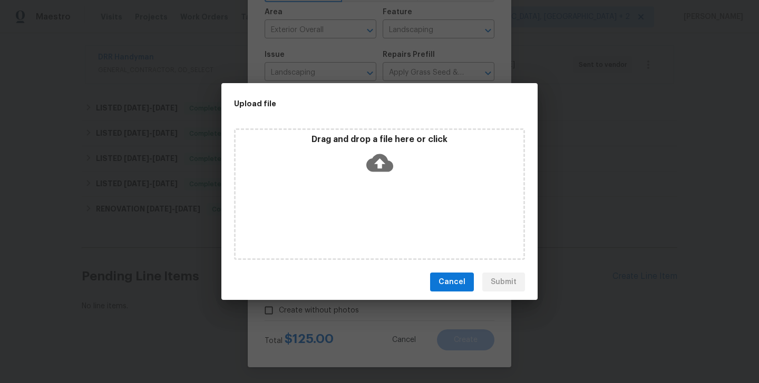
click at [381, 169] on icon at bounding box center [379, 163] width 27 height 18
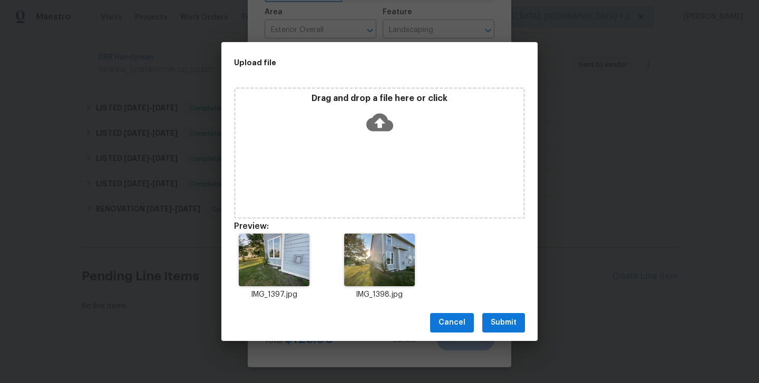
click at [507, 317] on span "Submit" at bounding box center [503, 323] width 26 height 13
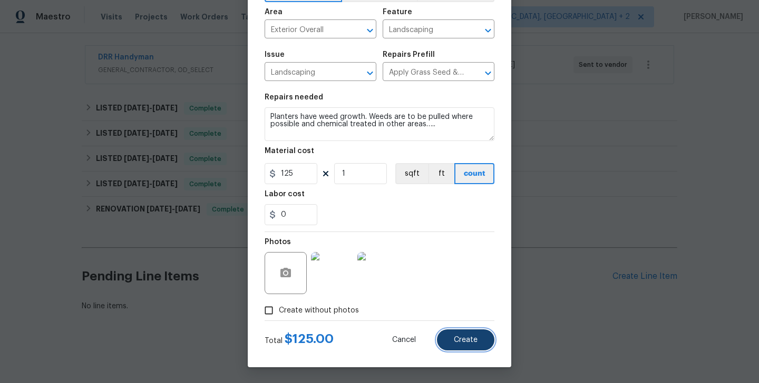
click at [474, 334] on button "Create" at bounding box center [465, 340] width 57 height 21
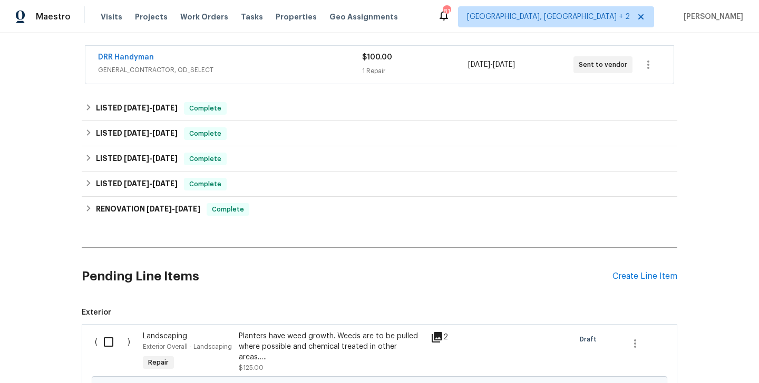
scroll to position [310, 0]
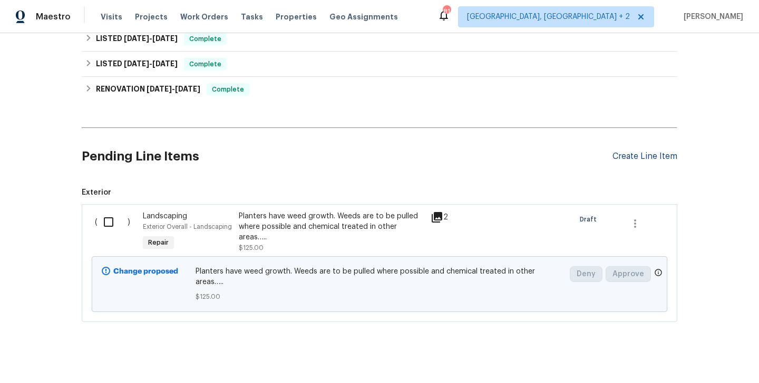
click at [639, 155] on div "Create Line Item" at bounding box center [644, 157] width 65 height 10
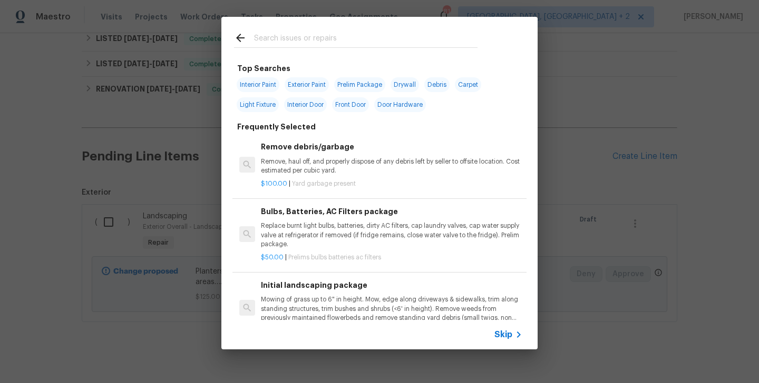
click at [327, 41] on input "text" at bounding box center [365, 40] width 223 height 16
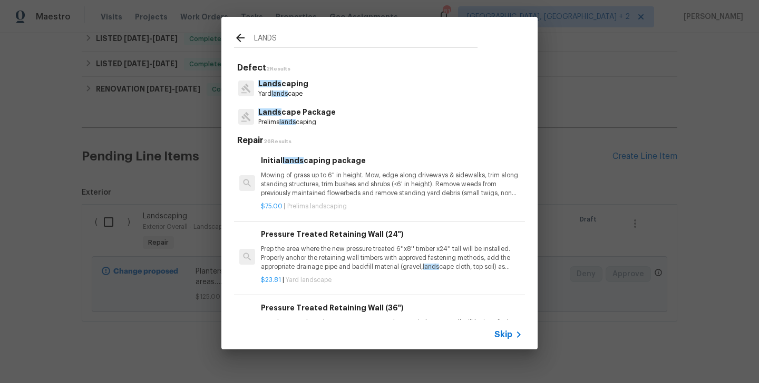
type input "LANDS"
click at [297, 93] on p "Yard lands cape" at bounding box center [283, 94] width 50 height 9
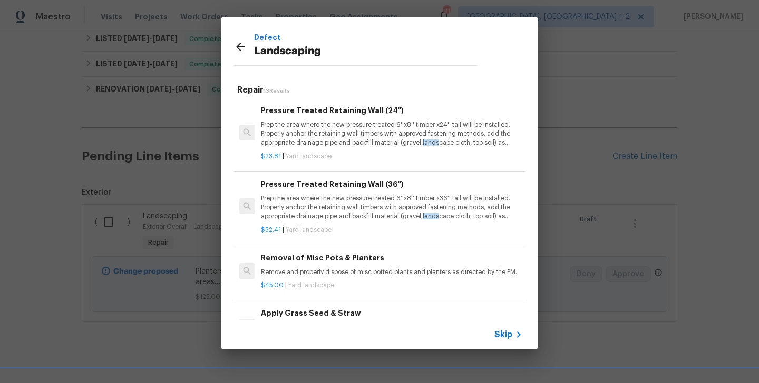
click at [303, 122] on p "Prep the area where the new pressure treated 6''x8'' timber x24'' tall will be …" at bounding box center [391, 134] width 261 height 27
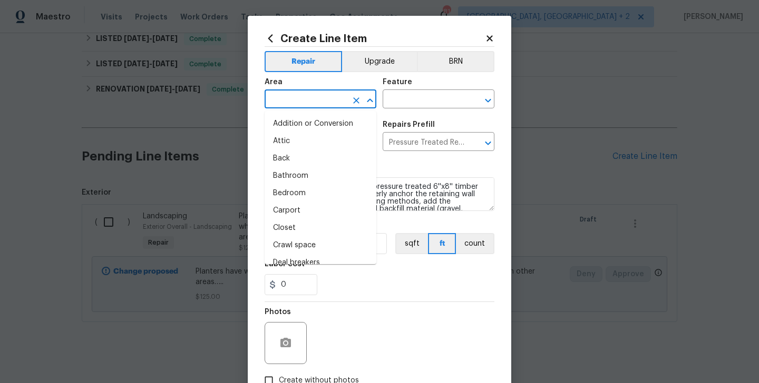
click at [302, 95] on input "text" at bounding box center [305, 100] width 82 height 16
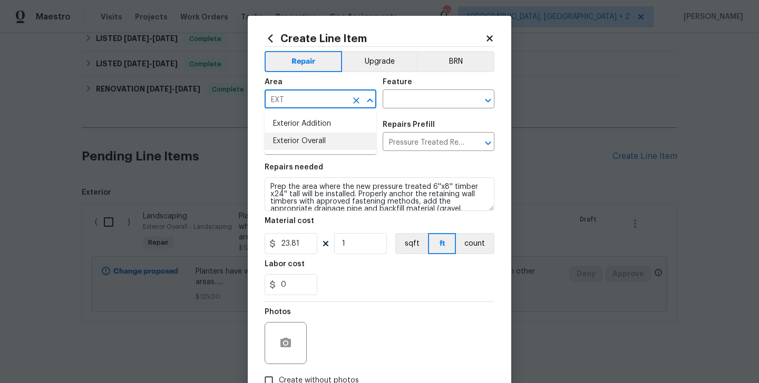
click at [310, 139] on li "Exterior Overall" at bounding box center [320, 141] width 112 height 17
type input "Exterior Overall"
click at [397, 96] on input "text" at bounding box center [423, 100] width 82 height 16
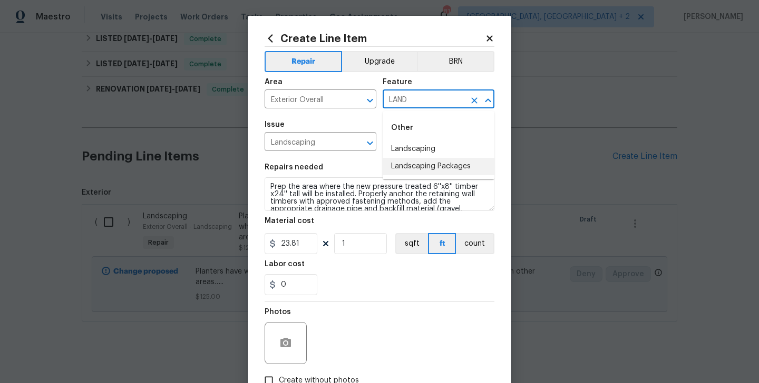
click at [422, 161] on li "Landscaping Packages" at bounding box center [438, 166] width 112 height 17
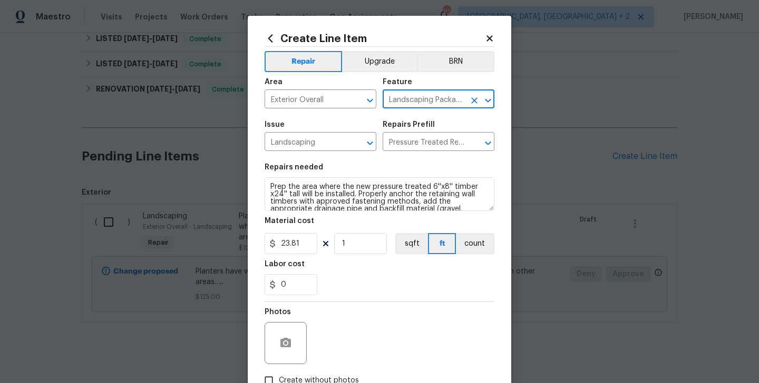
type input "Landscaping Packages"
click at [397, 177] on div "Repairs needed" at bounding box center [379, 171] width 230 height 14
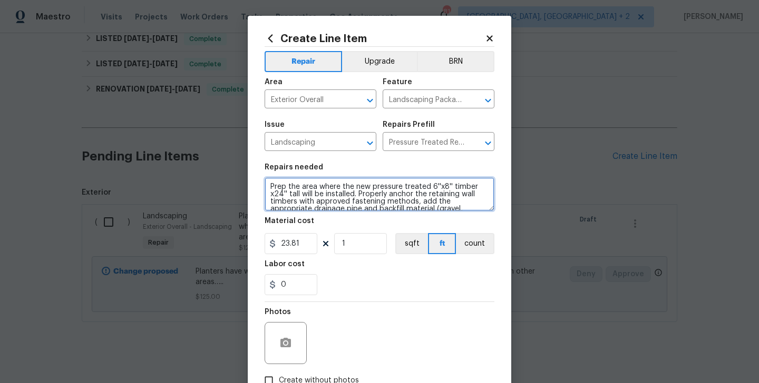
click at [391, 188] on textarea "Prep the area where the new pressure treated 6''x8'' timber x24'' tall will be …" at bounding box center [379, 195] width 230 height 34
paste textarea "Large scrub brush is growing in various areas around the house. These garbage b…"
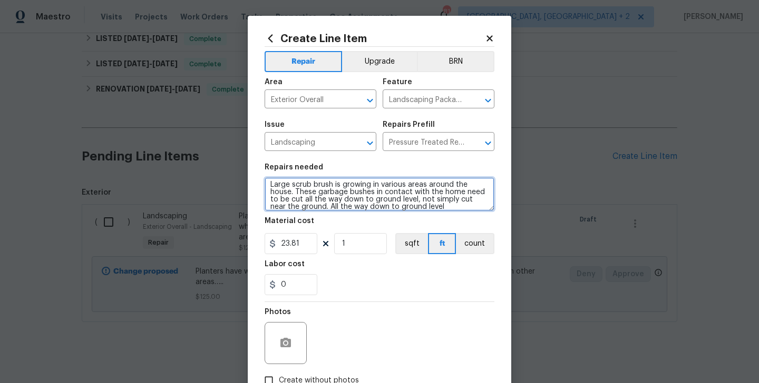
type textarea "Large scrub brush is growing in various areas around the house. These garbage b…"
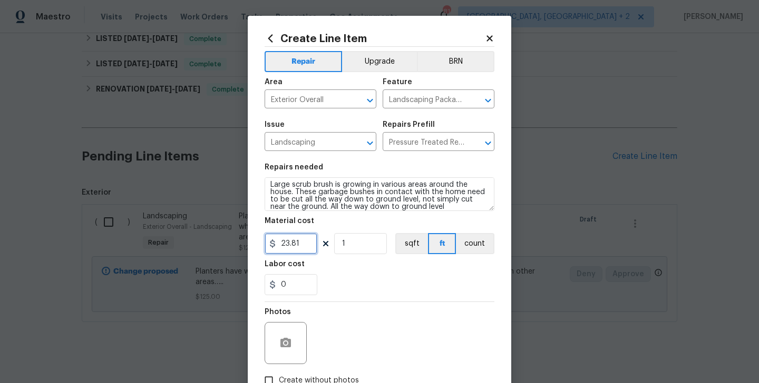
click at [266, 246] on input "23.81" at bounding box center [290, 243] width 53 height 21
click at [285, 242] on input "23.81" at bounding box center [290, 243] width 53 height 21
type input "125"
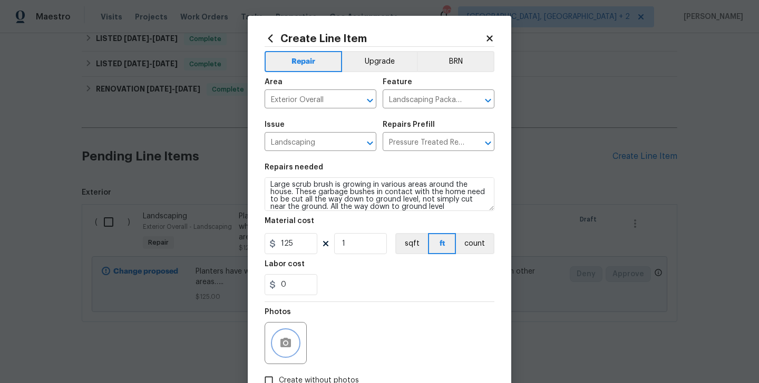
click at [288, 337] on icon "button" at bounding box center [285, 343] width 13 height 13
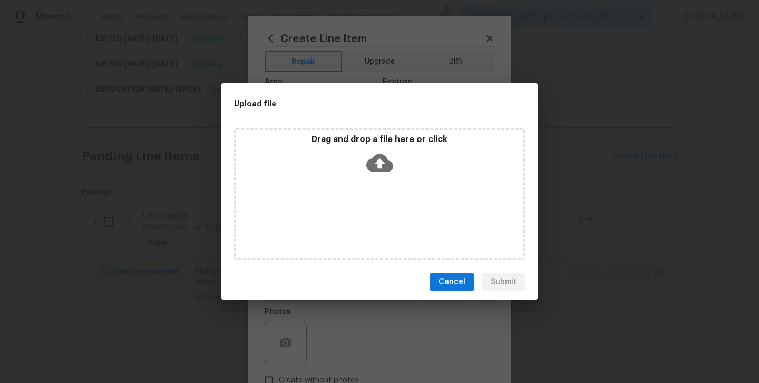
click at [380, 163] on icon at bounding box center [379, 163] width 27 height 27
click at [269, 156] on div "Drag and drop a file here or click" at bounding box center [379, 195] width 291 height 132
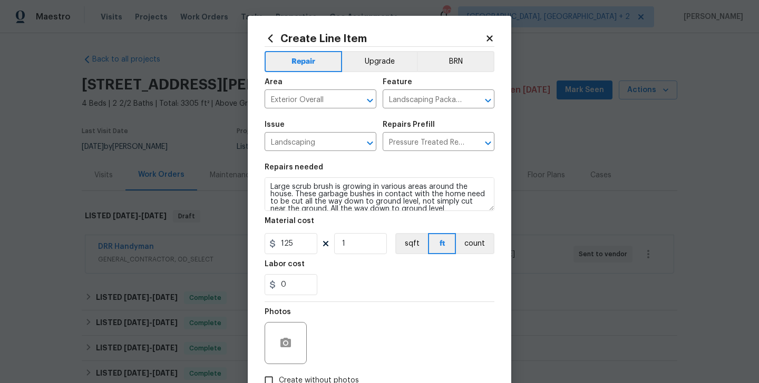
scroll to position [2, 0]
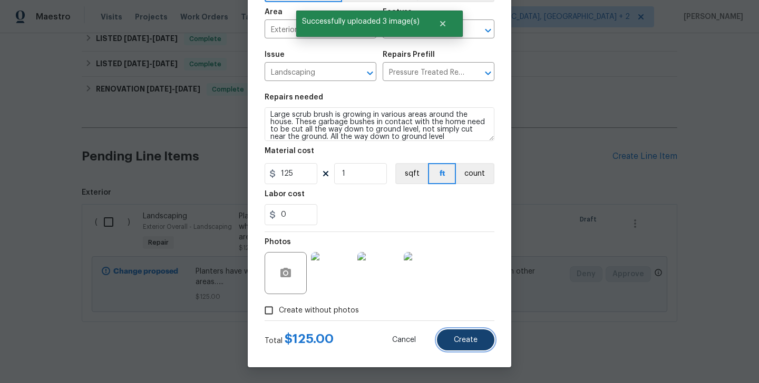
click at [466, 342] on span "Create" at bounding box center [466, 341] width 24 height 8
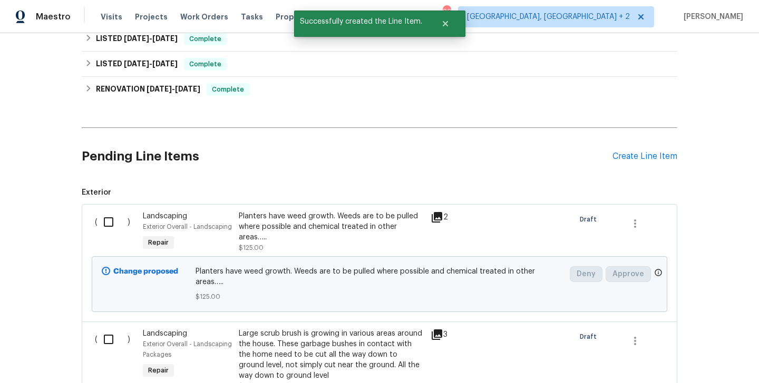
scroll to position [459, 0]
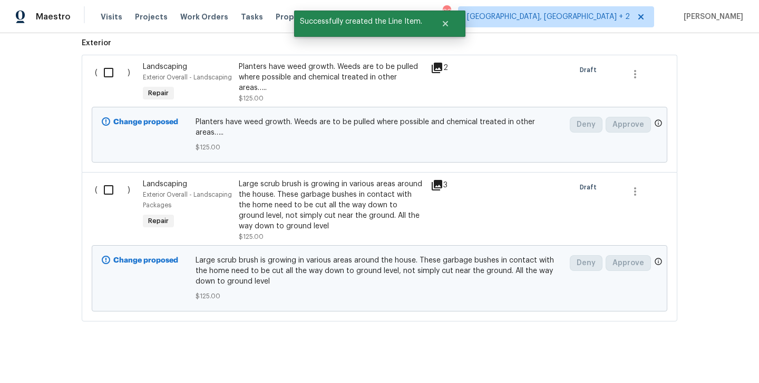
click at [109, 66] on input "checkbox" at bounding box center [112, 73] width 30 height 22
checkbox input "true"
click at [112, 179] on input "checkbox" at bounding box center [112, 190] width 30 height 22
checkbox input "true"
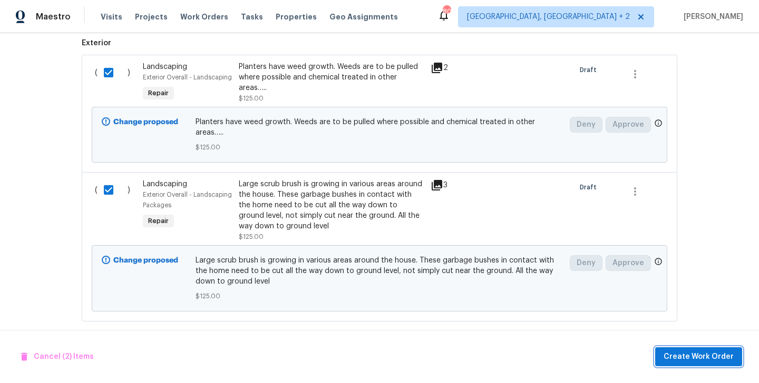
click at [674, 360] on span "Create Work Order" at bounding box center [698, 357] width 70 height 13
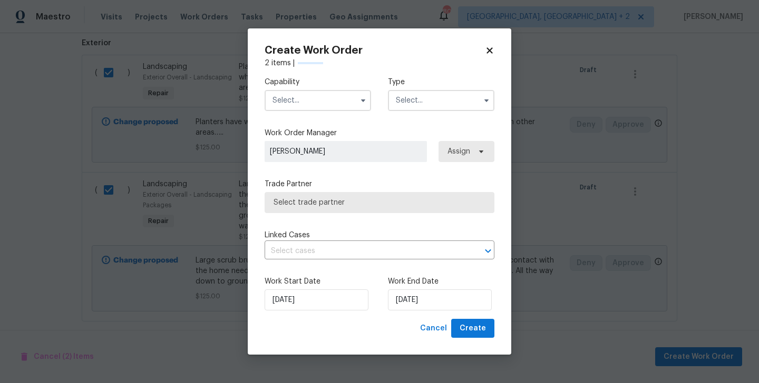
checkbox input "false"
click at [300, 98] on input "text" at bounding box center [317, 100] width 106 height 21
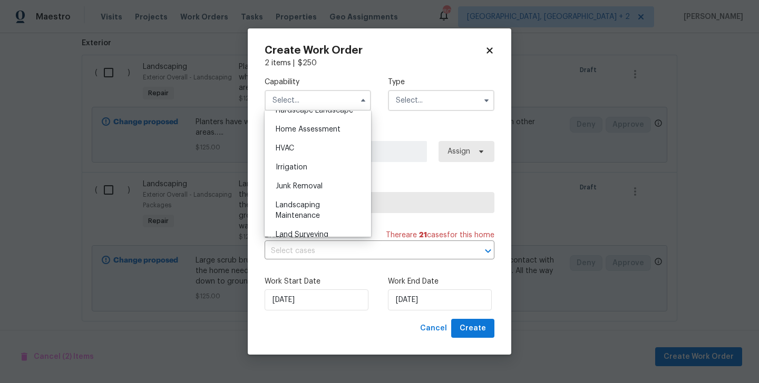
scroll to position [617, 0]
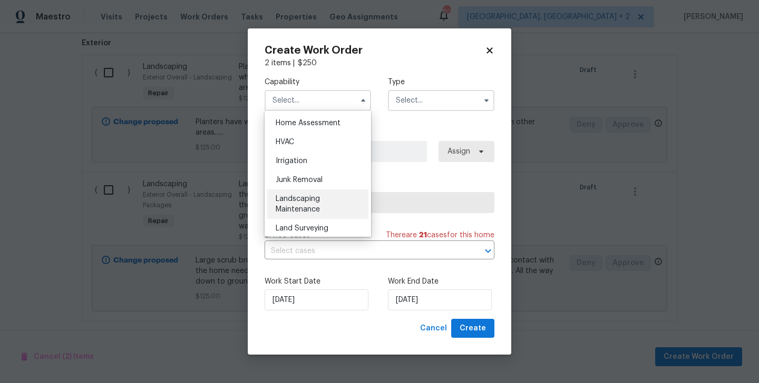
click at [306, 201] on span "Landscaping Maintenance" at bounding box center [297, 204] width 44 height 18
type input "Landscaping Maintenance"
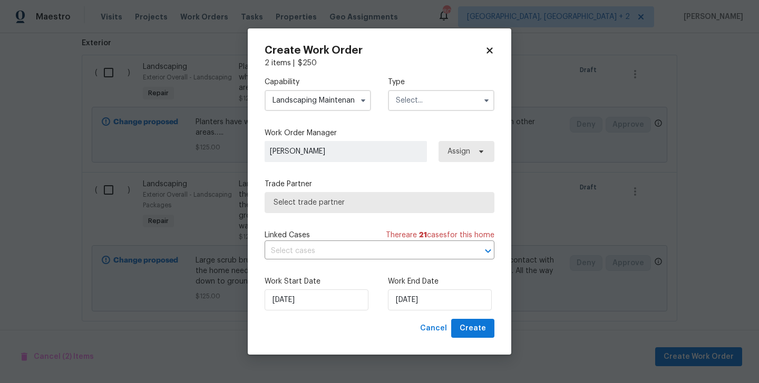
click at [432, 103] on input "text" at bounding box center [441, 100] width 106 height 21
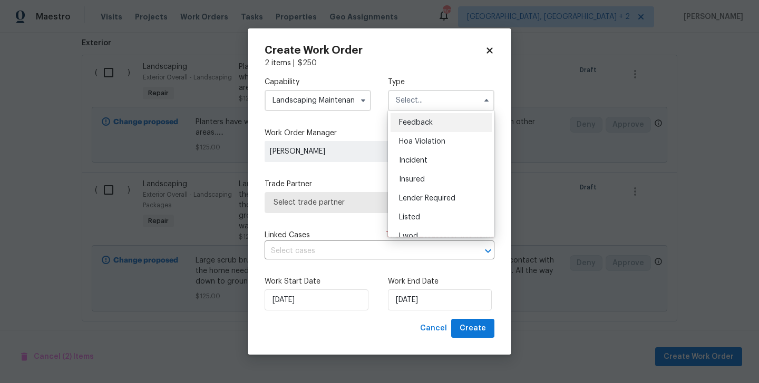
click at [434, 117] on div "Feedback" at bounding box center [440, 122] width 101 height 19
type input "Feedback"
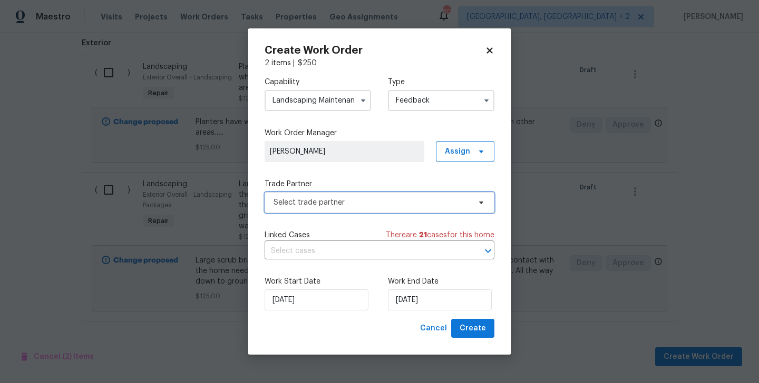
click at [350, 206] on span "Select trade partner" at bounding box center [371, 203] width 196 height 11
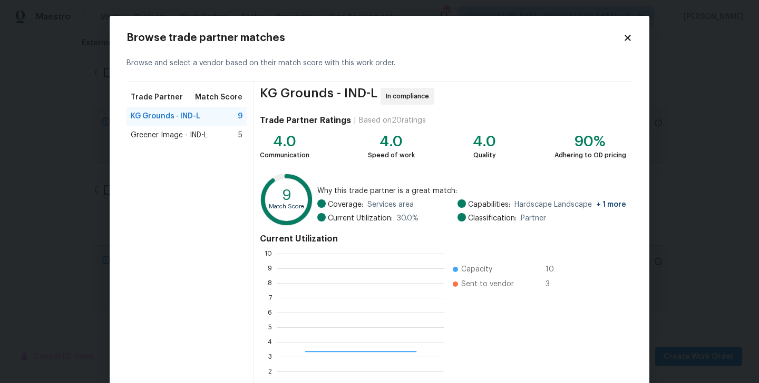
scroll to position [147, 167]
click at [176, 135] on span "Greener Image - IND-L" at bounding box center [169, 135] width 77 height 11
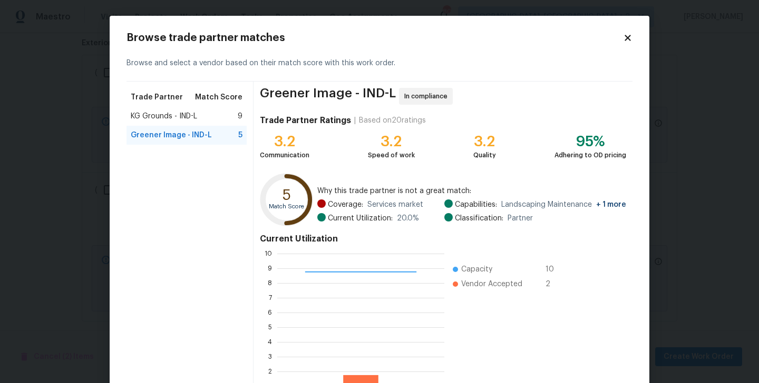
click at [169, 121] on span "KG Grounds - IND-L" at bounding box center [164, 116] width 66 height 11
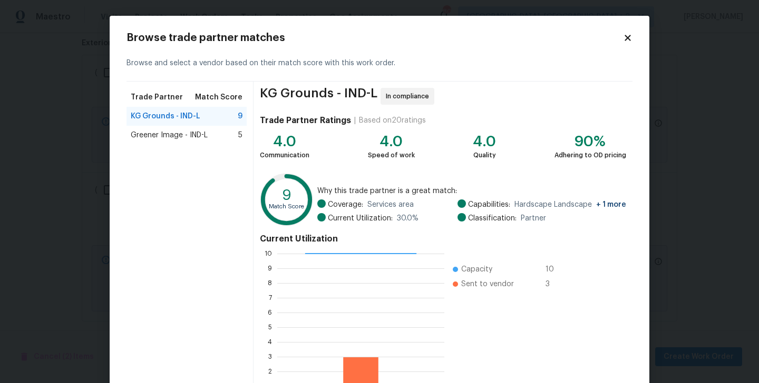
scroll to position [81, 0]
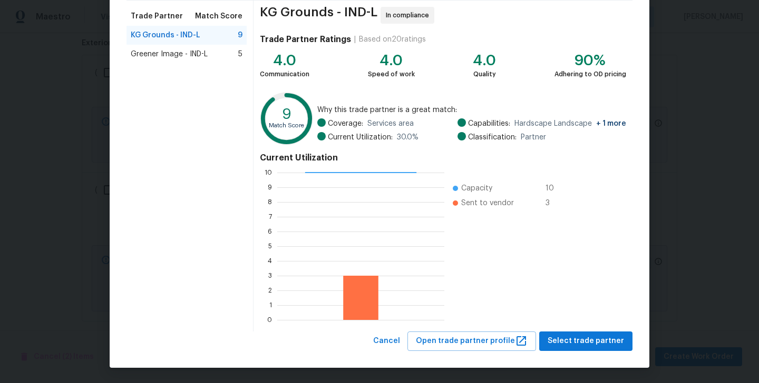
click at [170, 54] on span "Greener Image - IND-L" at bounding box center [169, 54] width 77 height 11
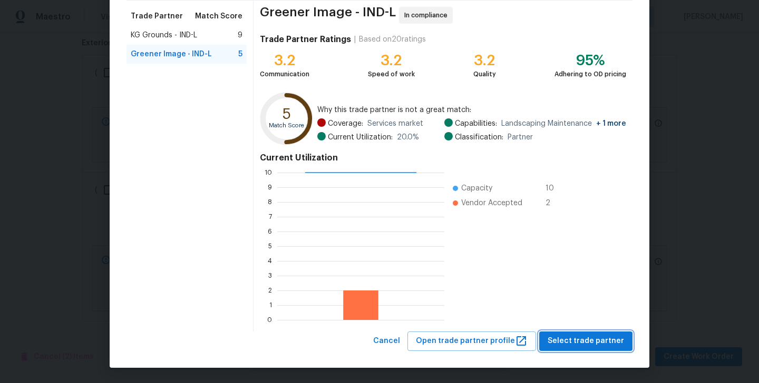
click at [586, 334] on button "Select trade partner" at bounding box center [585, 341] width 93 height 19
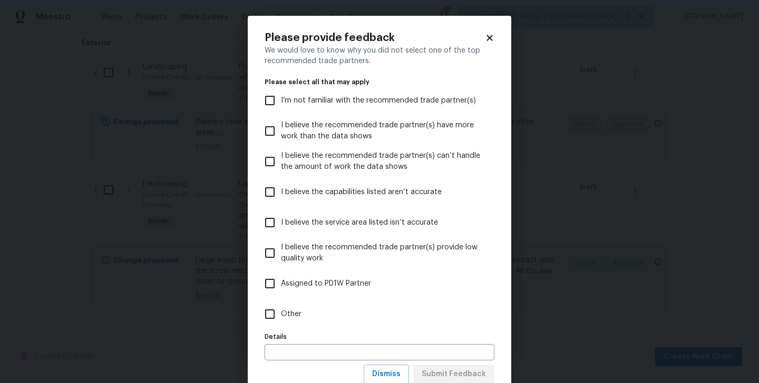
scroll to position [0, 0]
click at [297, 319] on span "Other" at bounding box center [291, 314] width 21 height 11
click at [281, 319] on input "Other" at bounding box center [270, 314] width 22 height 22
checkbox input "true"
click at [448, 369] on span "Submit Feedback" at bounding box center [453, 374] width 64 height 13
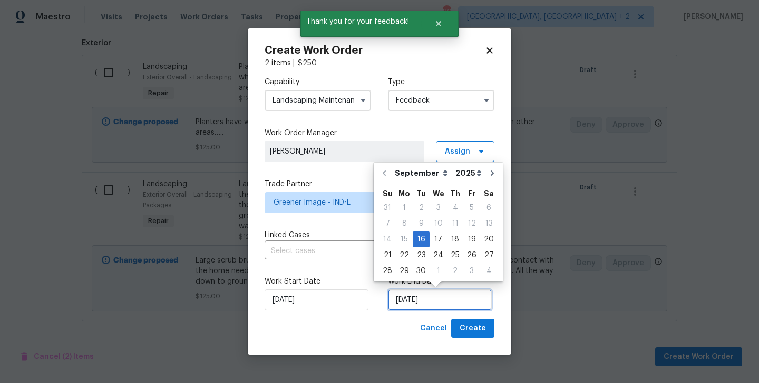
click at [425, 302] on input "16/09/2025" at bounding box center [440, 300] width 104 height 21
click at [454, 233] on div "18" at bounding box center [455, 239] width 16 height 15
type input "18/09/2025"
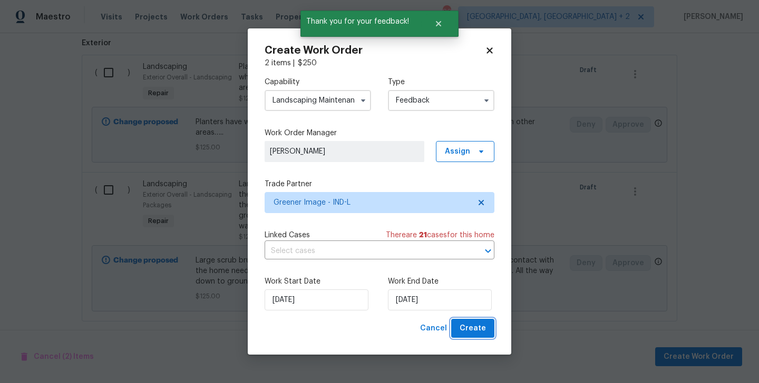
click at [475, 327] on span "Create" at bounding box center [472, 328] width 26 height 13
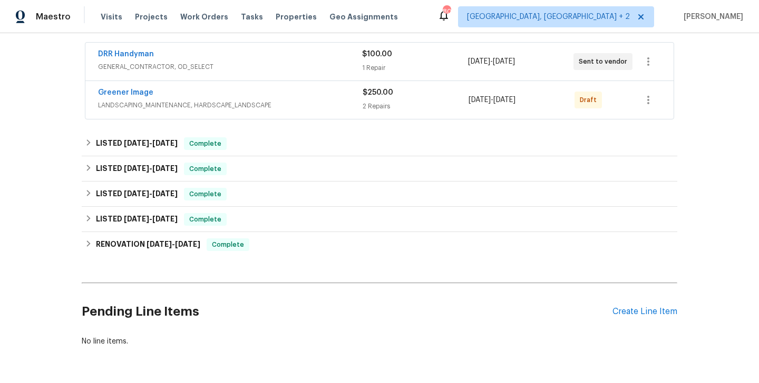
scroll to position [190, 0]
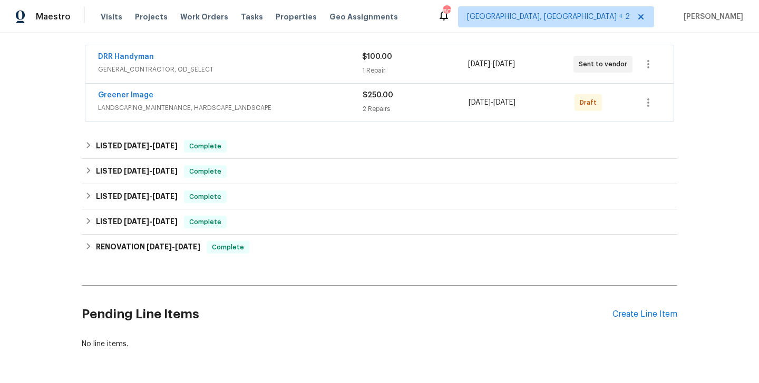
click at [142, 91] on span "Greener Image" at bounding box center [125, 95] width 55 height 11
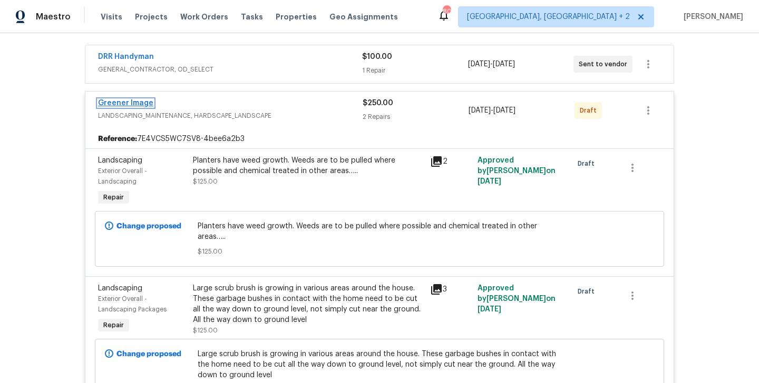
click at [132, 101] on link "Greener Image" at bounding box center [125, 103] width 55 height 7
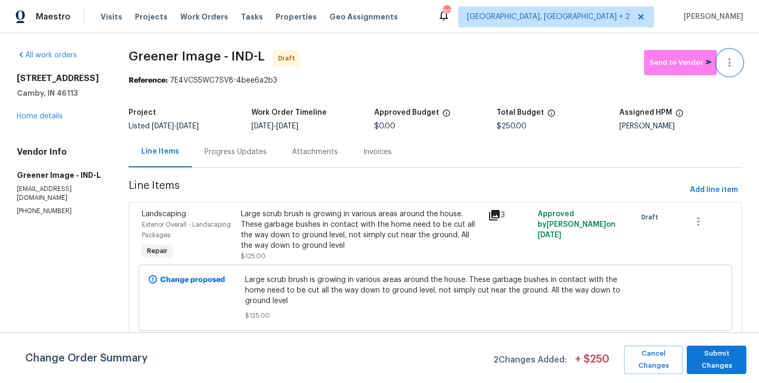
click at [732, 56] on icon "button" at bounding box center [729, 62] width 13 height 13
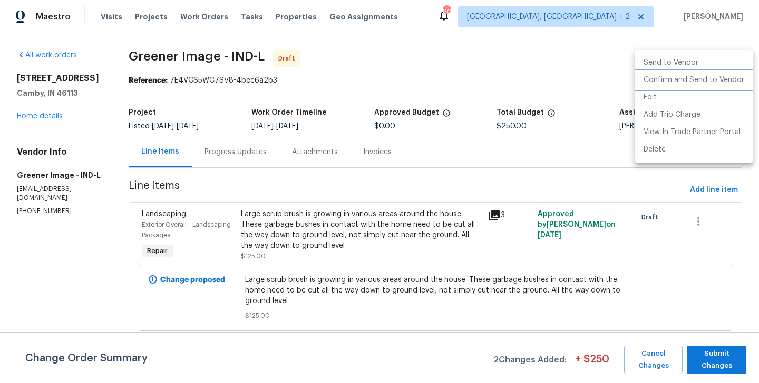
click at [732, 75] on li "Confirm and Send to Vendor" at bounding box center [693, 80] width 117 height 17
click at [700, 274] on div at bounding box center [379, 191] width 759 height 383
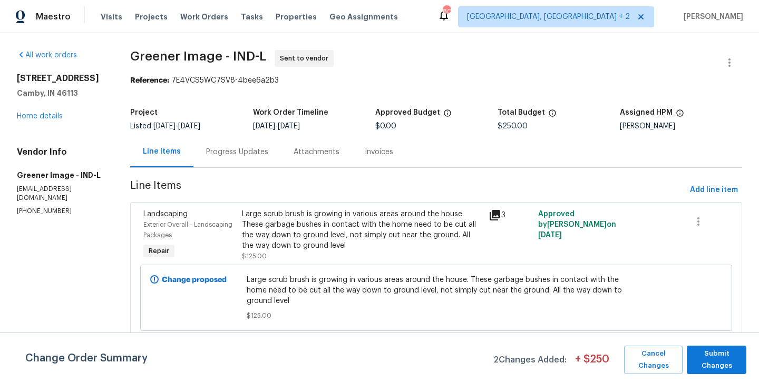
click at [710, 344] on div "Change Order Summary 2 Changes Added: + $ 250 Cancel Changes Submit Changes" at bounding box center [379, 358] width 759 height 51
click at [710, 351] on span "Submit Changes" at bounding box center [716, 360] width 49 height 24
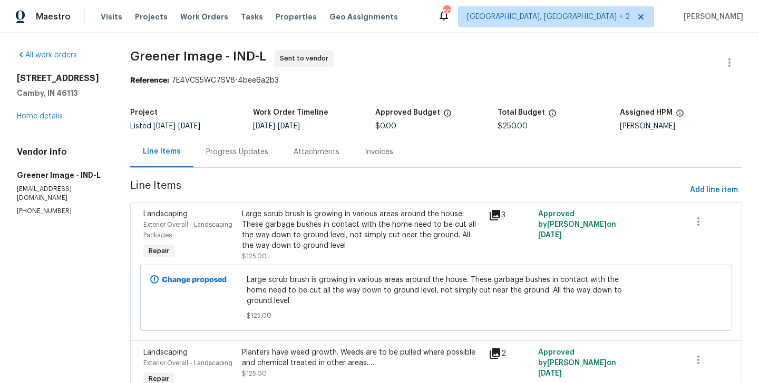
click at [211, 155] on div "Progress Updates" at bounding box center [237, 152] width 62 height 11
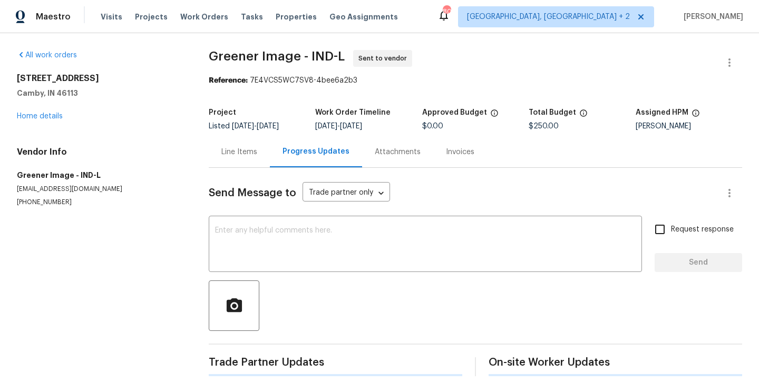
click at [273, 218] on div "Send Message to Trade partner only Trade partner only ​ x ​ Request response Se…" at bounding box center [475, 272] width 533 height 209
click at [273, 231] on textarea at bounding box center [425, 245] width 420 height 37
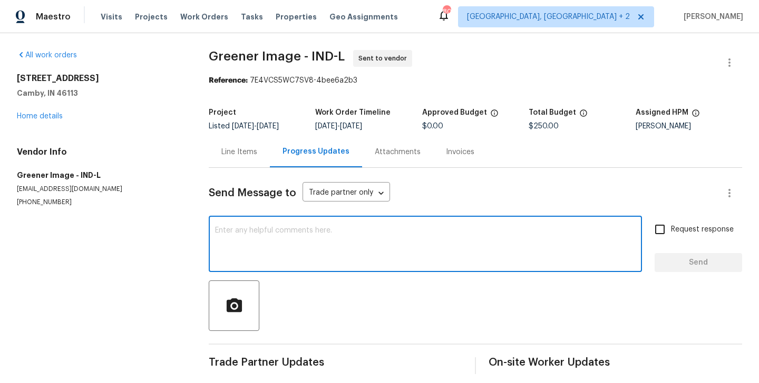
paste textarea "Hi this is Blessida with Opendoor. I’m confirming you received the WO for the p…"
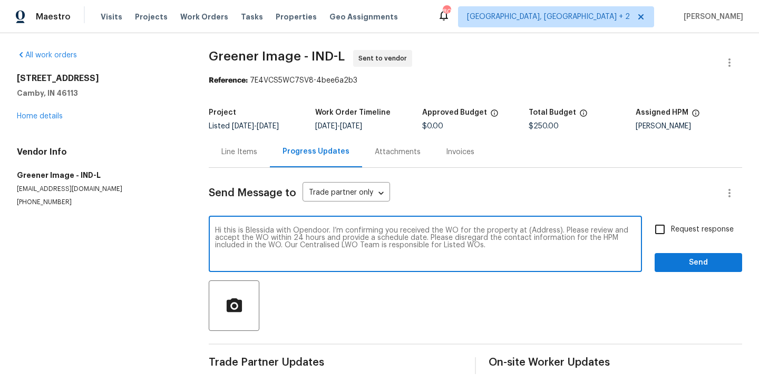
click at [535, 228] on textarea "Hi this is Blessida with Opendoor. I’m confirming you received the WO for the p…" at bounding box center [425, 245] width 420 height 37
paste textarea "13820 N Honey Creek Dr, Camby, IN 46113"
type textarea "Hi this is Blessida with Opendoor. I’m confirming you received the WO for the p…"
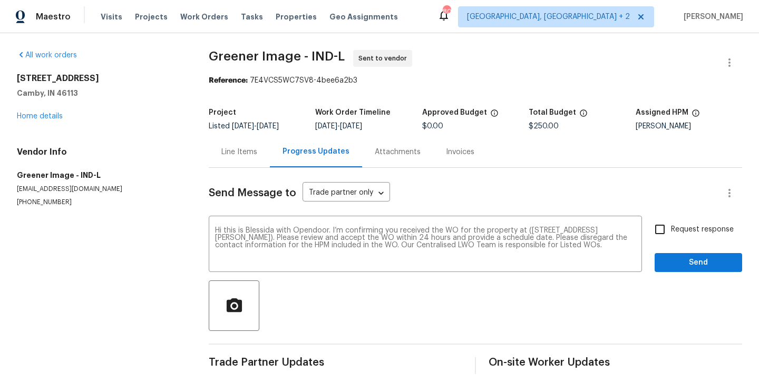
click at [672, 227] on span "Request response" at bounding box center [702, 229] width 63 height 11
click at [671, 227] on input "Request response" at bounding box center [659, 230] width 22 height 22
checkbox input "true"
click at [672, 257] on span "Send" at bounding box center [698, 263] width 71 height 13
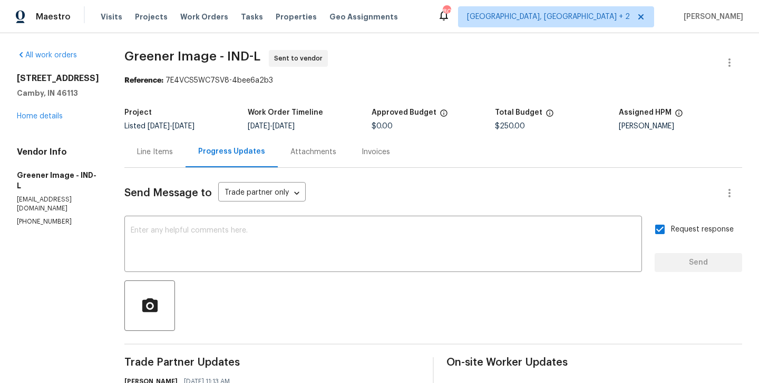
click at [302, 217] on div "Send Message to Trade partner only Trade partner only ​ x ​ Request response Se…" at bounding box center [432, 313] width 617 height 290
click at [289, 231] on textarea at bounding box center [383, 245] width 505 height 37
paste textarea "All Work Orders must include before-photos (both close-up and wide-angle) and a…"
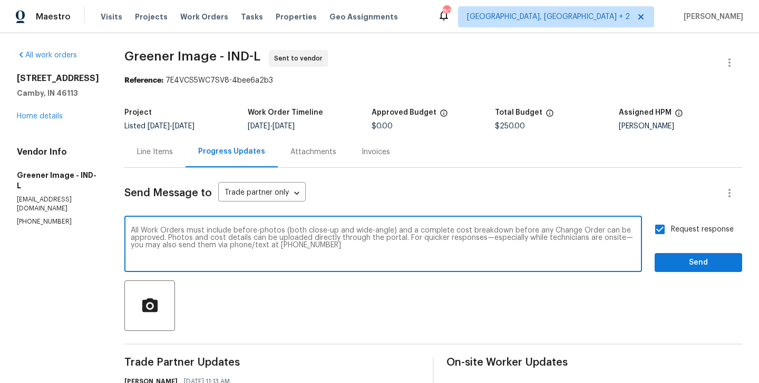
scroll to position [7, 0]
type textarea "All Work Orders must include before-photos (both close-up and wide-angle) and a…"
click at [684, 265] on span "Send" at bounding box center [698, 263] width 71 height 13
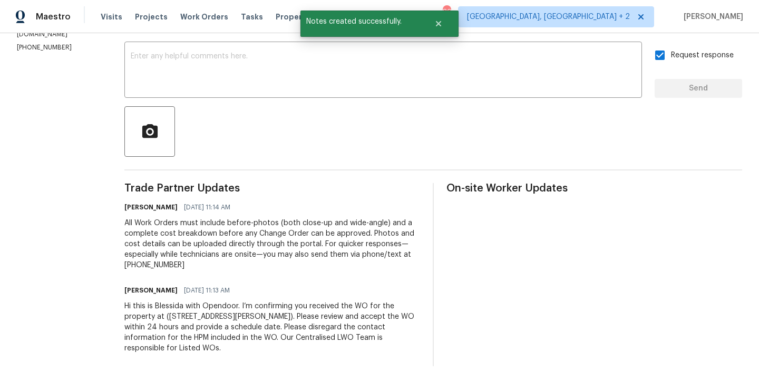
scroll to position [0, 0]
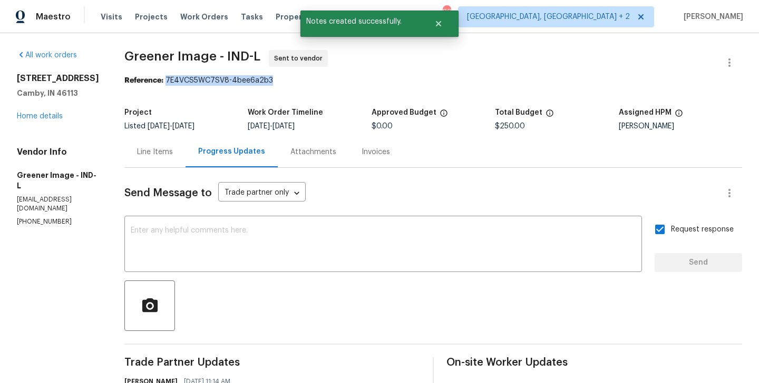
drag, startPoint x: 160, startPoint y: 78, endPoint x: 275, endPoint y: 80, distance: 115.4
click at [275, 80] on div "Reference: 7E4VCS5WC7SV8-4bee6a2b3" at bounding box center [432, 80] width 617 height 11
copy div "7E4VCS5WC7SV8-4bee6a2b3"
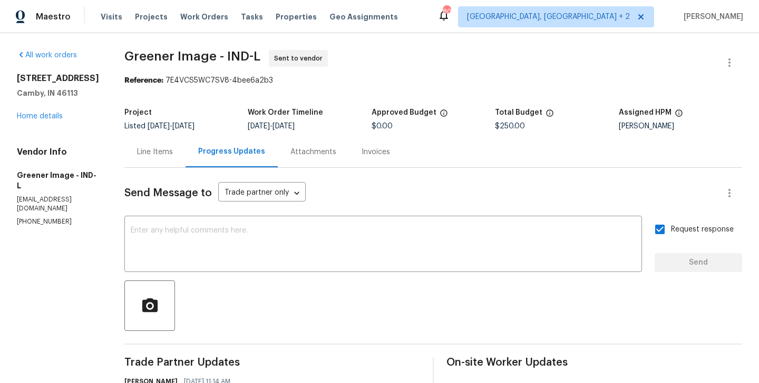
click at [120, 49] on div "All work orders 13820 N Honey Creek Dr Camby, IN 46113 Home details Vendor Info…" at bounding box center [379, 295] width 759 height 525
drag, startPoint x: 115, startPoint y: 53, endPoint x: 209, endPoint y: 55, distance: 94.3
click at [209, 55] on div "All work orders 13820 N Honey Creek Dr Camby, IN 46113 Home details Vendor Info…" at bounding box center [379, 295] width 759 height 525
copy span "Greener Image"
click at [35, 120] on link "Home details" at bounding box center [40, 116] width 46 height 7
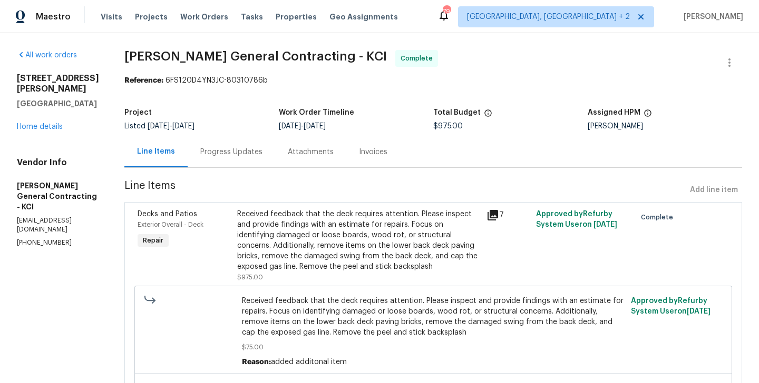
click at [262, 153] on div "Progress Updates" at bounding box center [231, 152] width 62 height 11
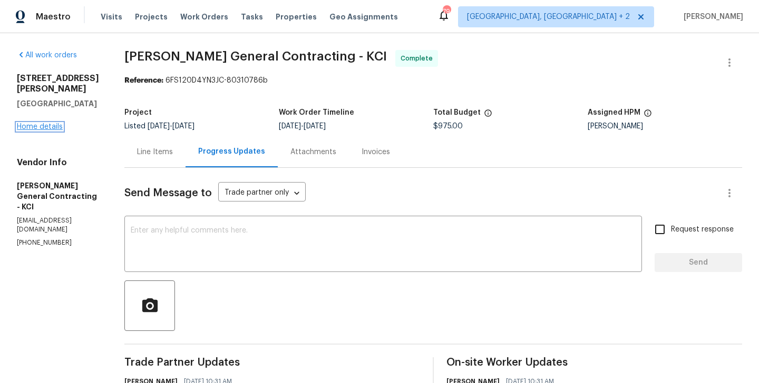
click at [47, 123] on link "Home details" at bounding box center [40, 126] width 46 height 7
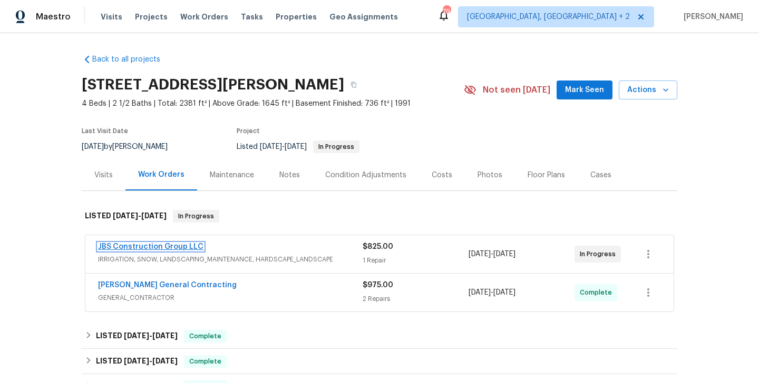
click at [162, 244] on link "JBS Construction Group LLC" at bounding box center [150, 246] width 105 height 7
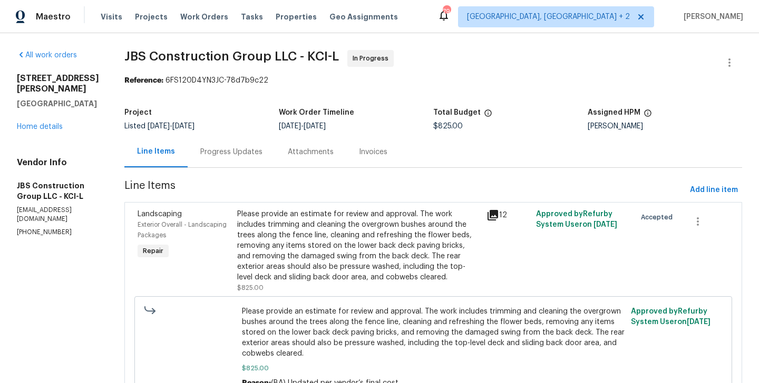
click at [270, 159] on div "Progress Updates" at bounding box center [231, 151] width 87 height 31
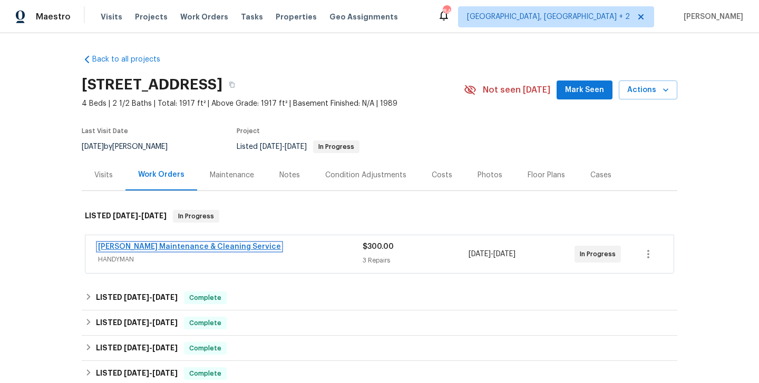
click at [185, 245] on link "[PERSON_NAME] Maintenance & Cleaning Service" at bounding box center [189, 246] width 183 height 7
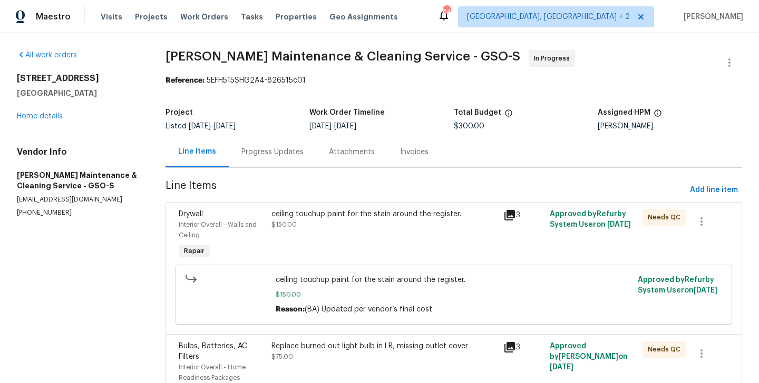
click at [282, 156] on div "Progress Updates" at bounding box center [272, 152] width 62 height 11
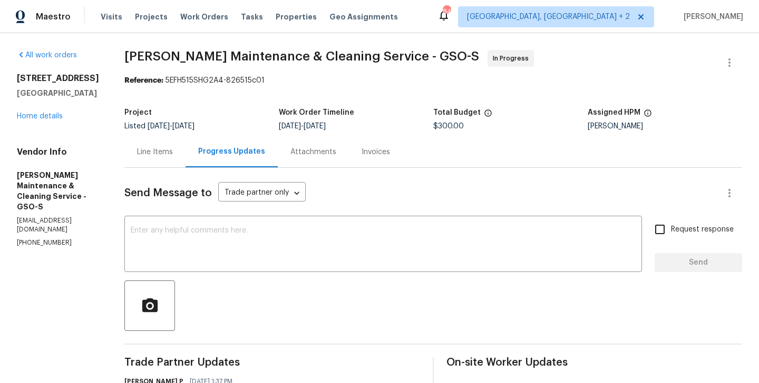
click at [185, 160] on div "Line Items" at bounding box center [154, 151] width 61 height 31
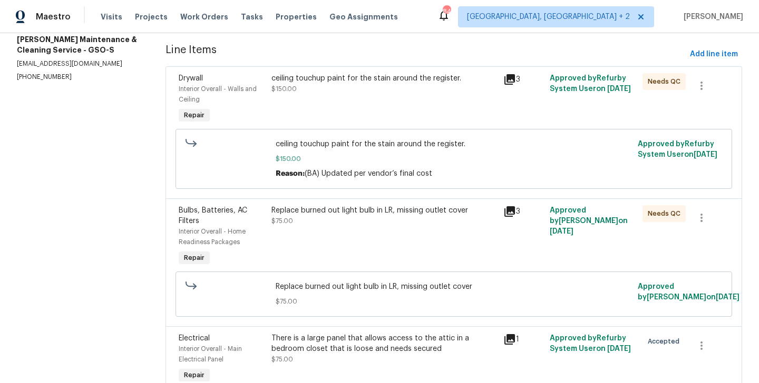
scroll to position [195, 0]
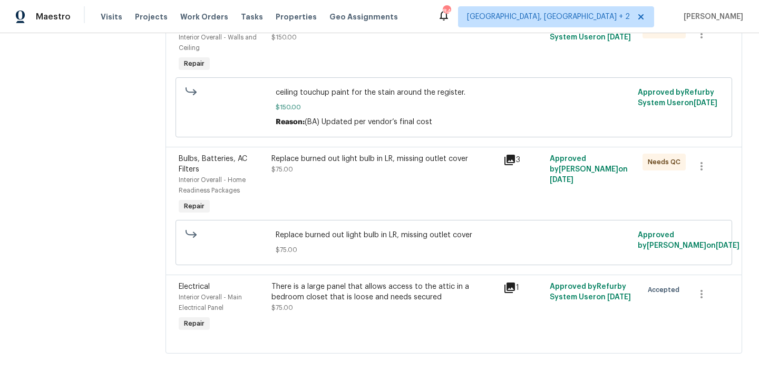
click at [370, 316] on div "There is a large panel that allows access to the attic in a bedroom closet that…" at bounding box center [384, 308] width 232 height 59
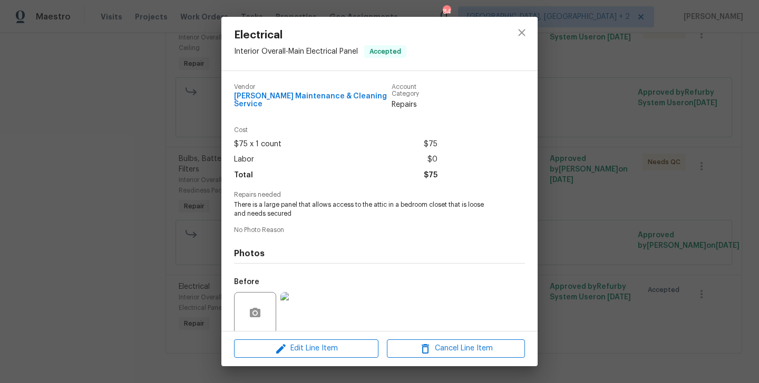
scroll to position [75, 0]
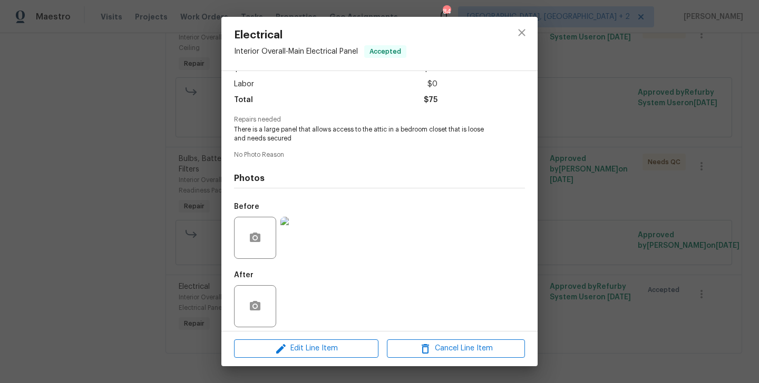
click at [282, 125] on span "There is a large panel that allows access to the attic in a bedroom closet that…" at bounding box center [365, 134] width 262 height 18
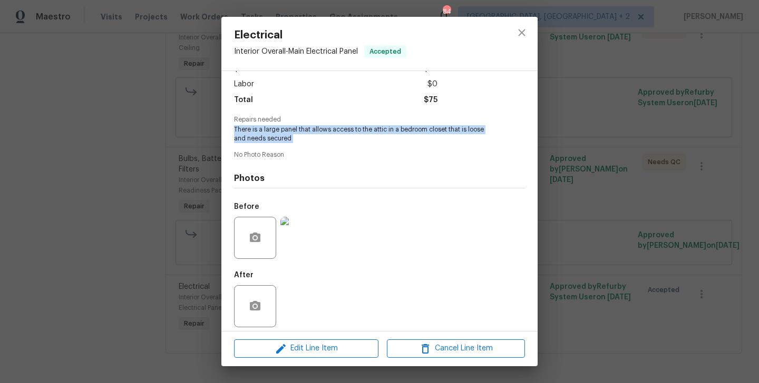
click at [282, 125] on span "There is a large panel that allows access to the attic in a bedroom closet that…" at bounding box center [365, 134] width 262 height 18
copy span "There is a large panel that allows access to the attic in a bedroom closet that…"
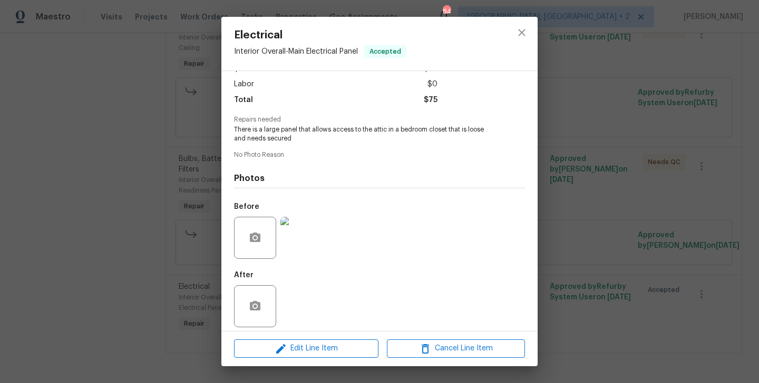
click at [168, 106] on div "Electrical Interior Overall - Main Electrical Panel Accepted Vendor [PERSON_NAM…" at bounding box center [379, 191] width 759 height 383
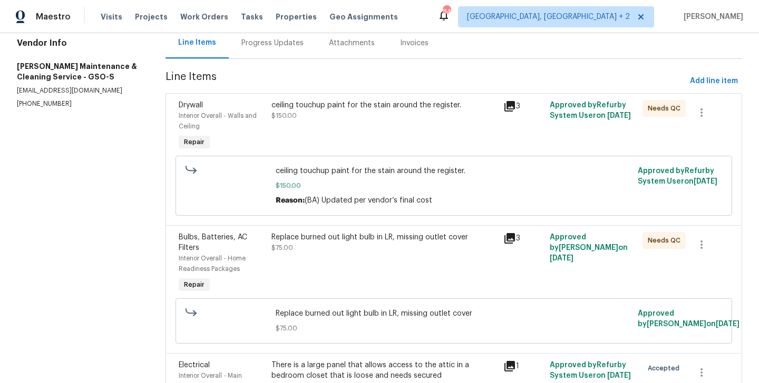
scroll to position [107, 0]
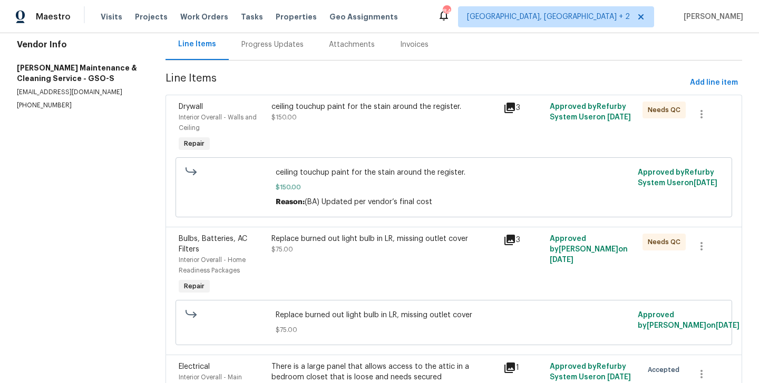
click at [379, 273] on div "Replace burned out light bulb in LR, missing outlet cover $75.00" at bounding box center [384, 266] width 232 height 70
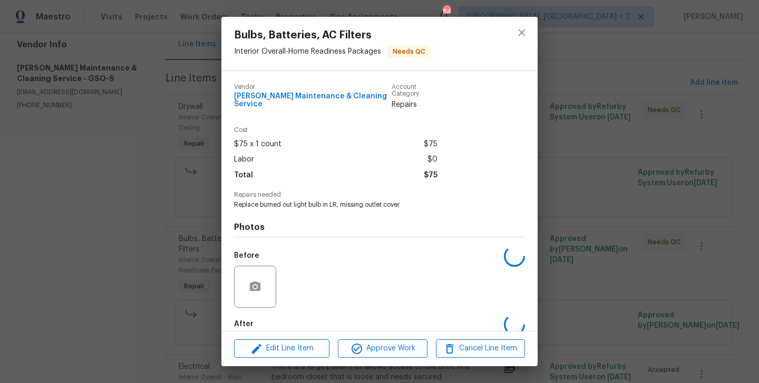
scroll to position [49, 0]
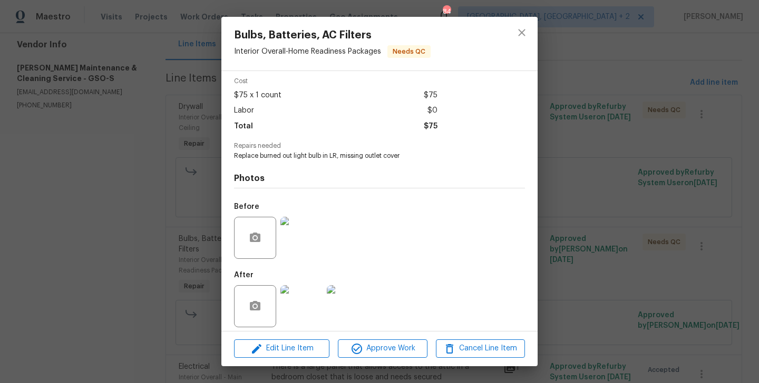
click at [596, 295] on div "Bulbs, Batteries, AC Filters Interior Overall - Home Readiness Packages Needs Q…" at bounding box center [379, 191] width 759 height 383
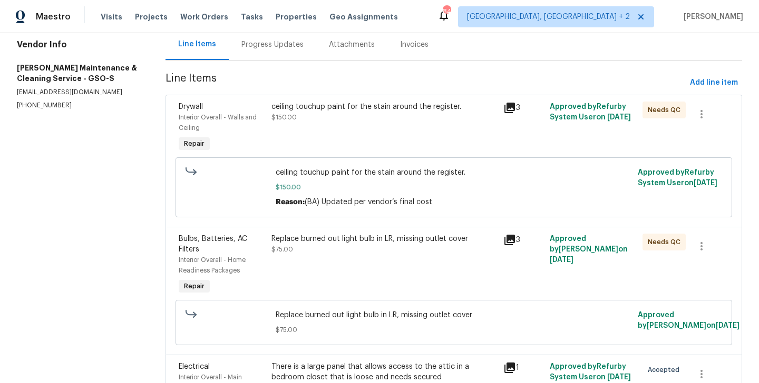
click at [326, 116] on div "ceiling touchup paint for the stain around the register. $150.00" at bounding box center [383, 112] width 225 height 21
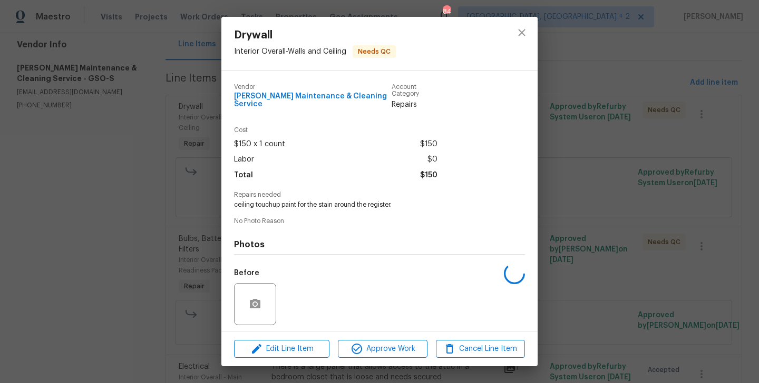
scroll to position [66, 0]
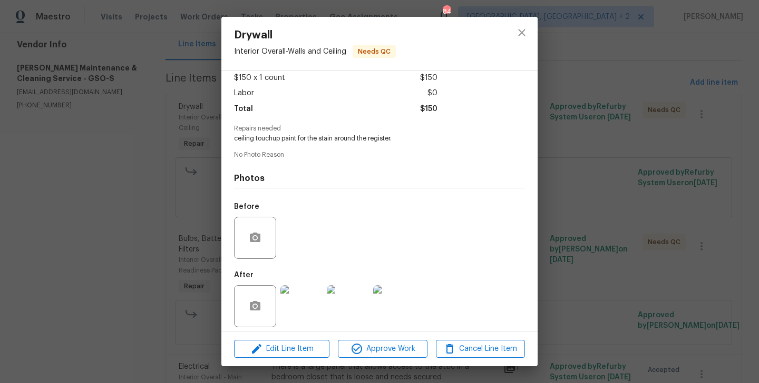
click at [581, 270] on div "Drywall Interior Overall - Walls and Ceiling Needs QC Vendor [PERSON_NAME] Main…" at bounding box center [379, 191] width 759 height 383
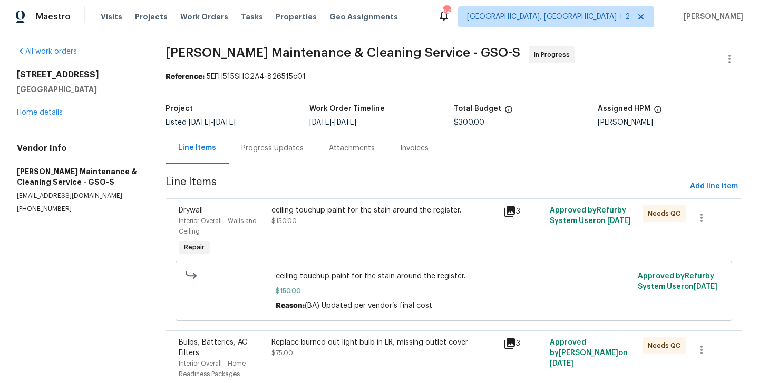
scroll to position [0, 0]
